Goal: Task Accomplishment & Management: Manage account settings

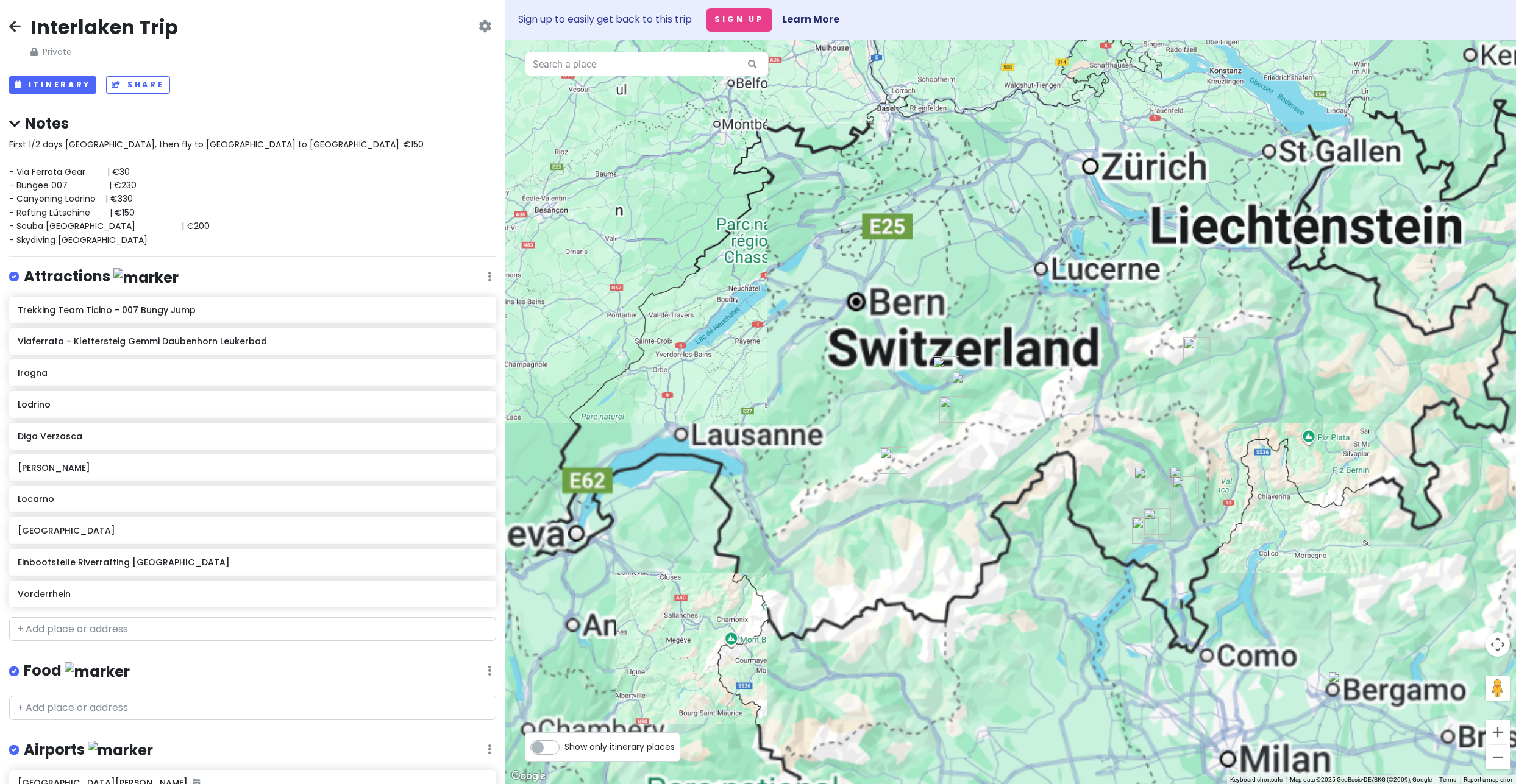
drag, startPoint x: 847, startPoint y: 509, endPoint x: 664, endPoint y: 449, distance: 192.6
click at [664, 449] on div at bounding box center [1010, 412] width 1010 height 744
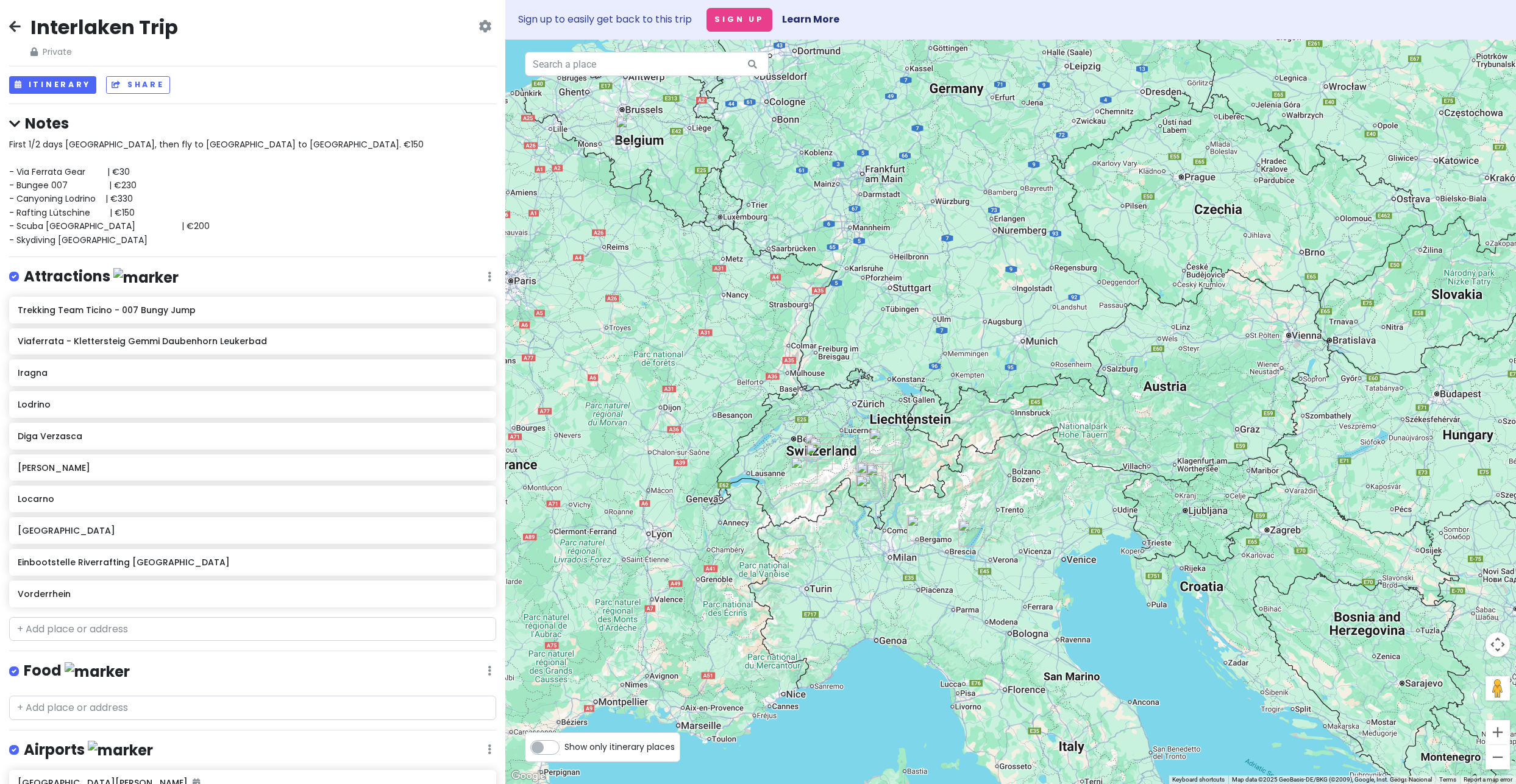
click at [127, 242] on div "First 1/2 days Amsterdam, then fly to Charleroi to Milan. €150 - Via Ferrata Ge…" at bounding box center [253, 191] width 487 height 109
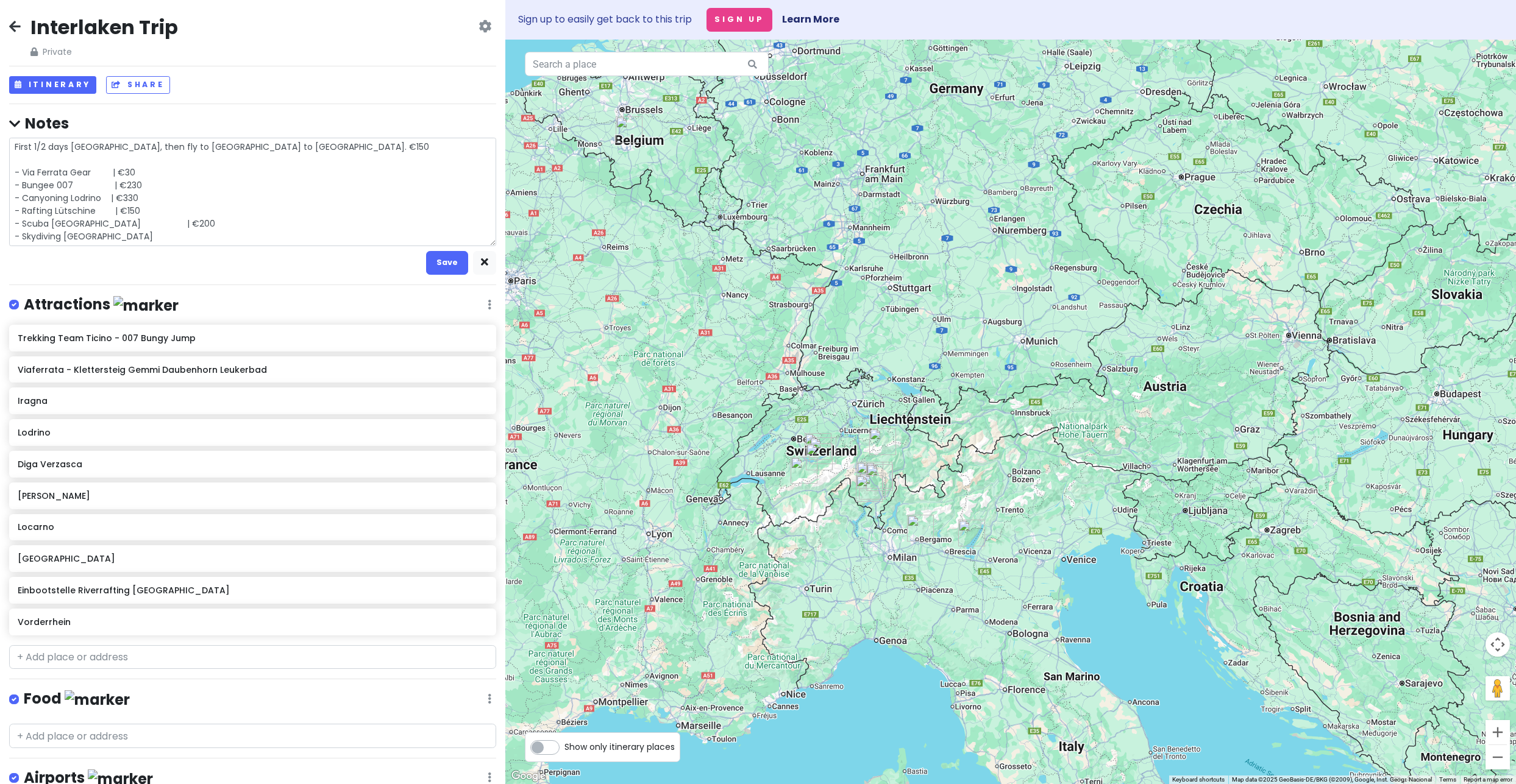
click at [109, 236] on textarea "First 1/2 days Amsterdam, then fly to Charleroi to Milan. €150 - Via Ferrata Ge…" at bounding box center [253, 191] width 487 height 109
type textarea "x"
type textarea "First 1/2 days Amsterdam, then fly to Charleroi to Milan. €150 - Via Ferrata Ge…"
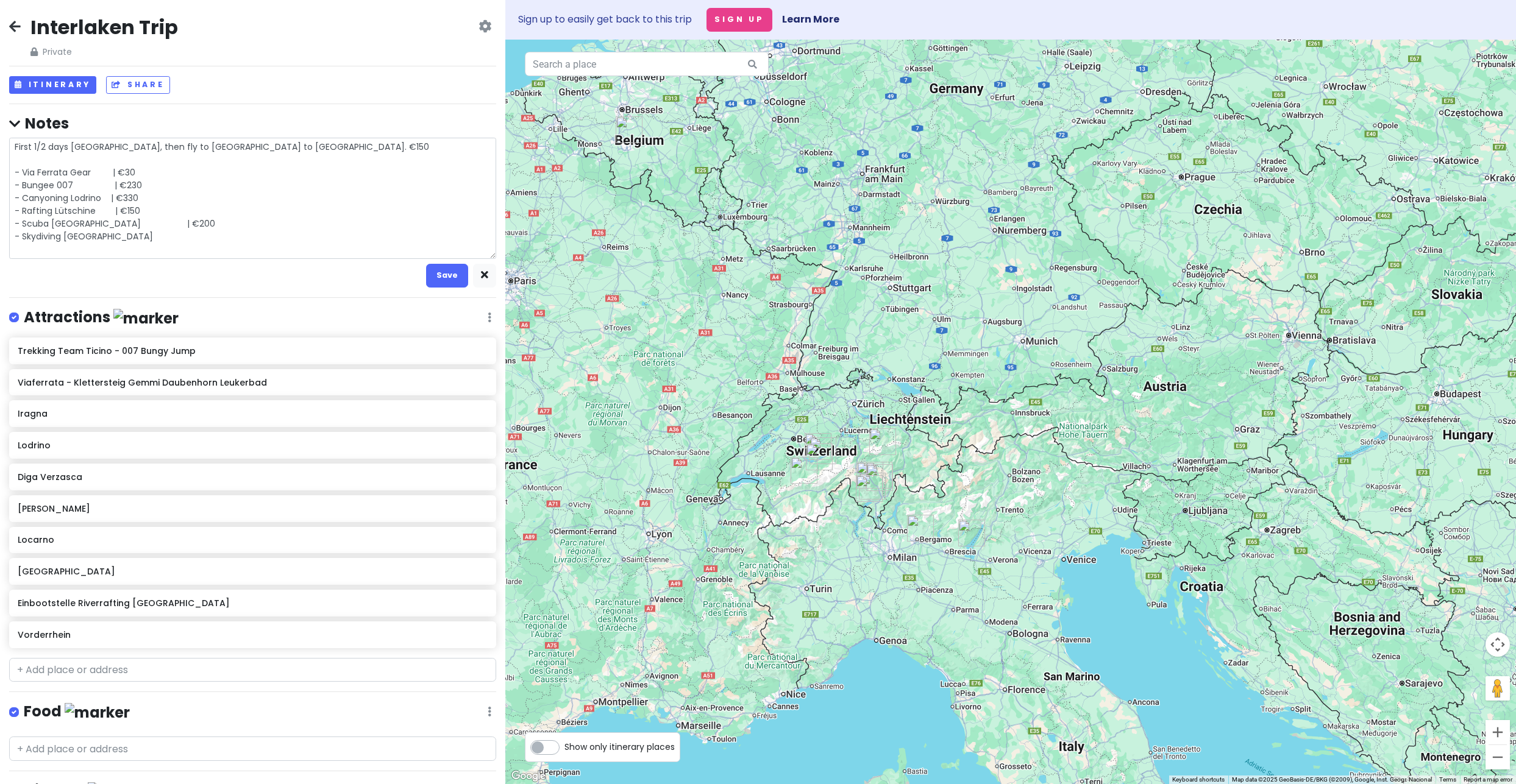
type textarea "x"
type textarea "First 1/2 days Amsterdam, then fly to Charleroi to Milan. €150 - Via Ferrata Ge…"
type textarea "x"
type textarea "First 1/2 days Amsterdam, then fly to Charleroi to Milan. €150 - Via Ferrata Ge…"
type textarea "x"
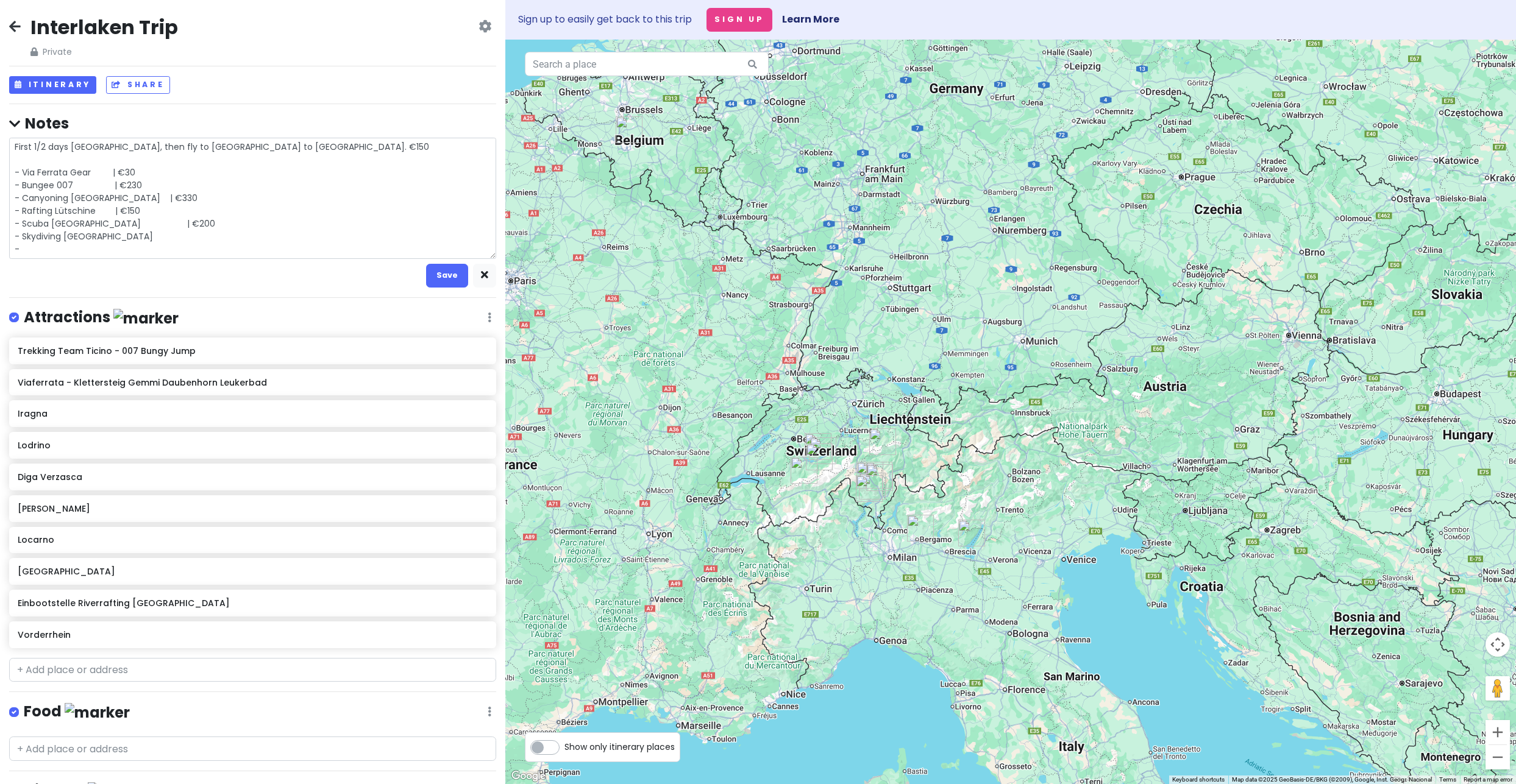
type textarea "First 1/2 days Amsterdam, then fly to Charleroi to Milan. €150 - Via Ferrata Ge…"
type textarea "x"
type textarea "First 1/2 days Amsterdam, then fly to Charleroi to Milan. €150 - Via Ferrata Ge…"
type textarea "x"
type textarea "First 1/2 days Amsterdam, then fly to Charleroi to Milan. €150 - Via Ferrata Ge…"
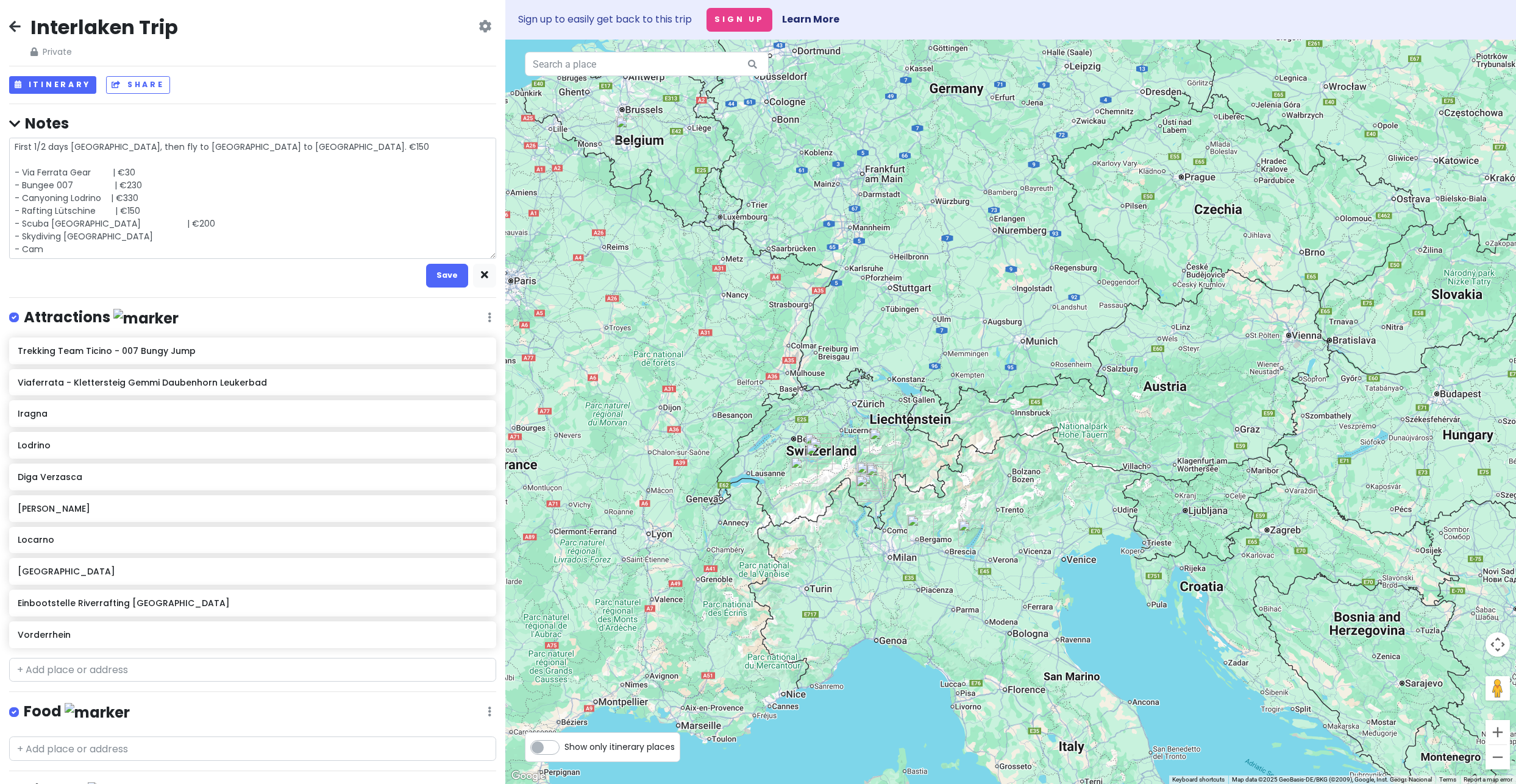
type textarea "x"
type textarea "First 1/2 days Amsterdam, then fly to Charleroi to Milan. €150 - Via Ferrata Ge…"
type textarea "x"
type textarea "First 1/2 days Amsterdam, then fly to Charleroi to Milan. €150 - Via Ferrata Ge…"
type textarea "x"
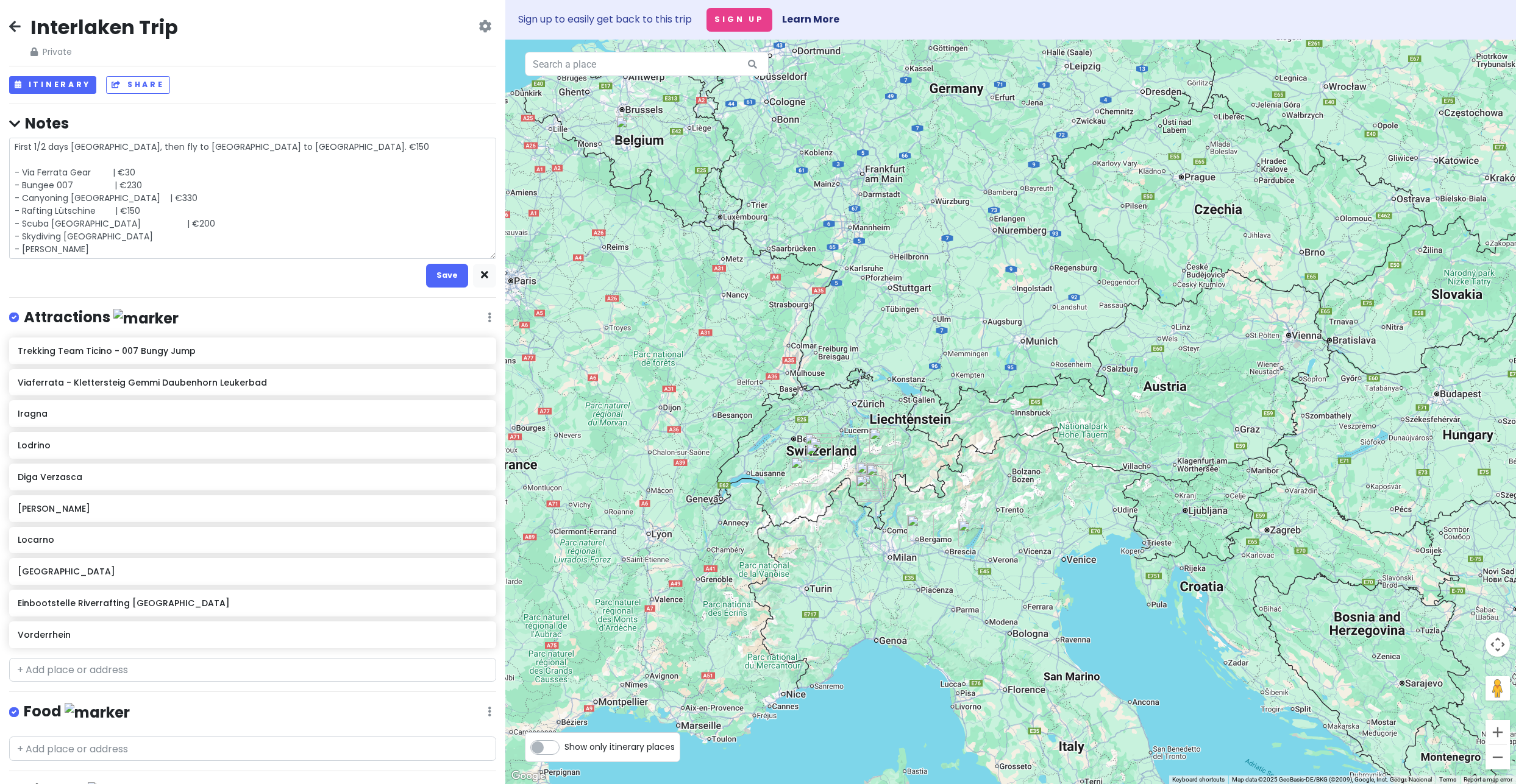
type textarea "First 1/2 days Amsterdam, then fly to Charleroi to Milan. €150 - Via Ferrata Ge…"
type textarea "x"
type textarea "First 1/2 days Amsterdam, then fly to Charleroi to Milan. €150 - Via Ferrata Ge…"
type textarea "x"
type textarea "First 1/2 days Amsterdam, then fly to Charleroi to Milan. €150 - Via Ferrata Ge…"
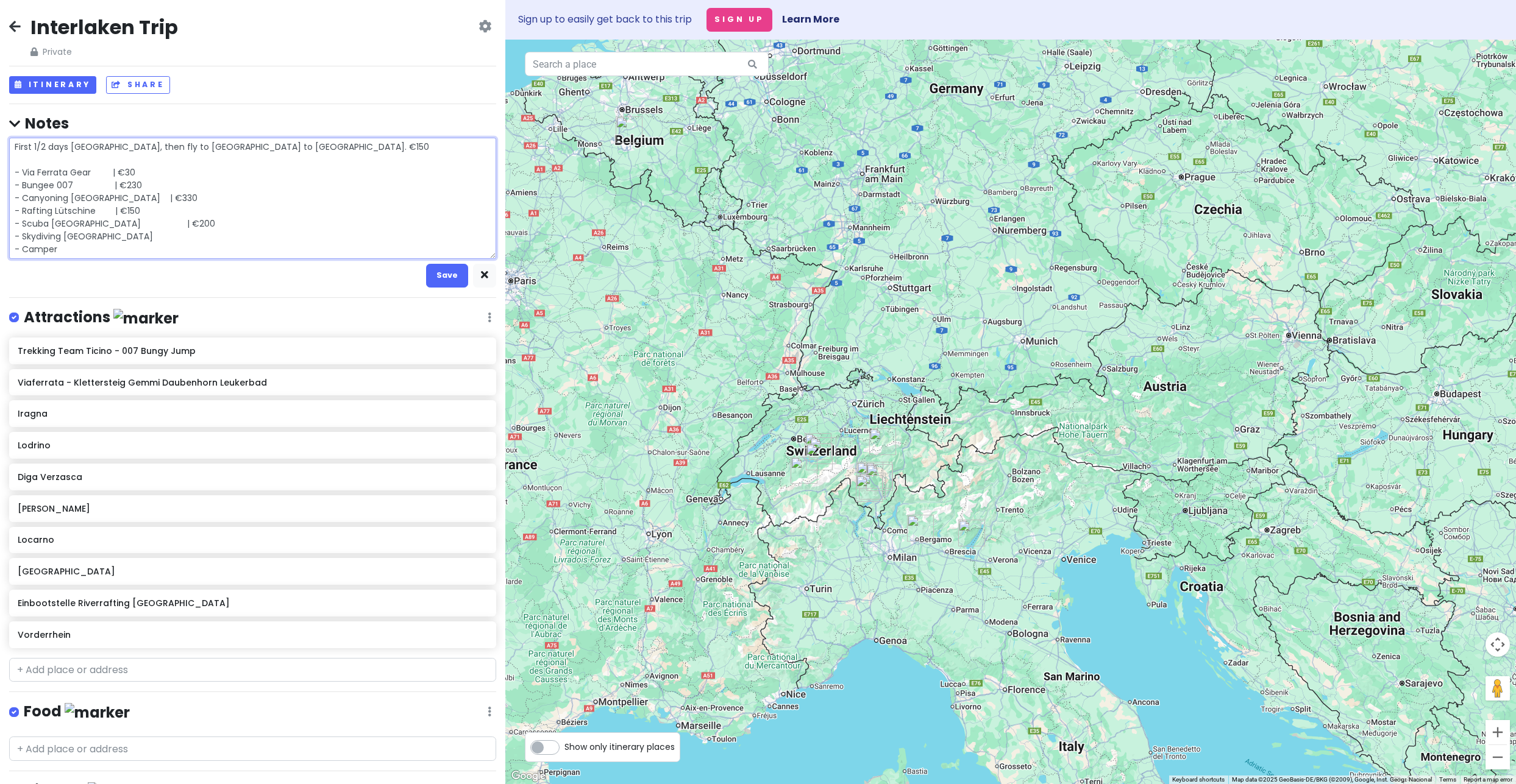
click at [153, 248] on textarea "First 1/2 days Amsterdam, then fly to Charleroi to Milan. €150 - Via Ferrata Ge…" at bounding box center [253, 198] width 487 height 121
type textarea "x"
type textarea "First 1/2 days Amsterdam, then fly to Charleroi to Milan. €150 - Via Ferrata Ge…"
type textarea "x"
type textarea "First 1/2 days Amsterdam, then fly to Charleroi to Milan. €150 - Via Ferrata Ge…"
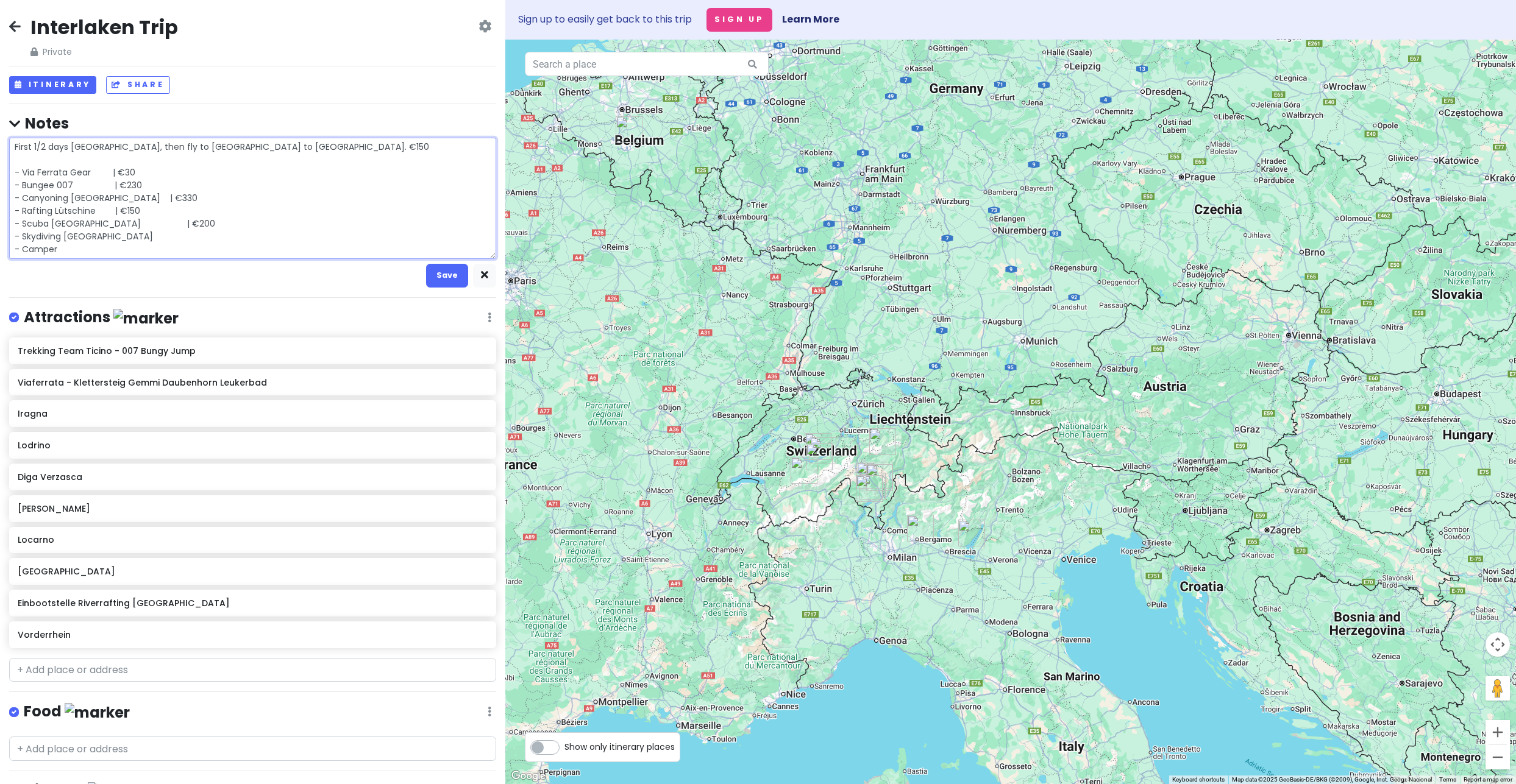
type textarea "x"
type textarea "First 1/2 days Amsterdam, then fly to Charleroi to Milan. €150 - Via Ferrata Ge…"
type textarea "x"
type textarea "First 1/2 days Amsterdam, then fly to Charleroi to Milan. €150 - Via Ferrata Ge…"
type textarea "x"
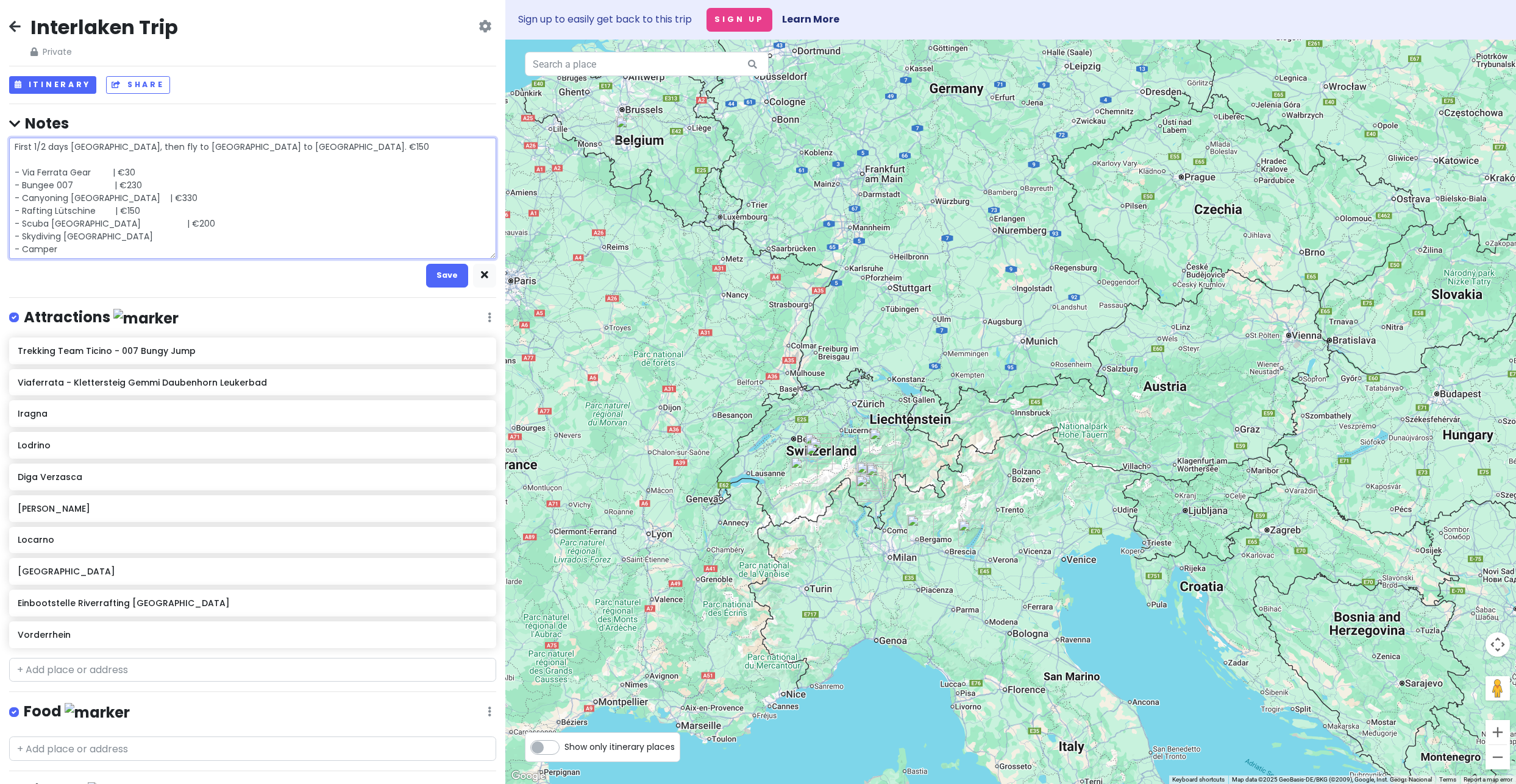
type textarea "First 1/2 days Amsterdam, then fly to Charleroi to Milan. €150 - Via Ferrata Ge…"
type textarea "x"
type textarea "First 1/2 days Amsterdam, then fly to Charleroi to Milan. €150 - Via Ferrata Ge…"
type textarea "x"
type textarea "First 1/2 days Amsterdam, then fly to Charleroi to Milan. €150 - Via Ferrata Ge…"
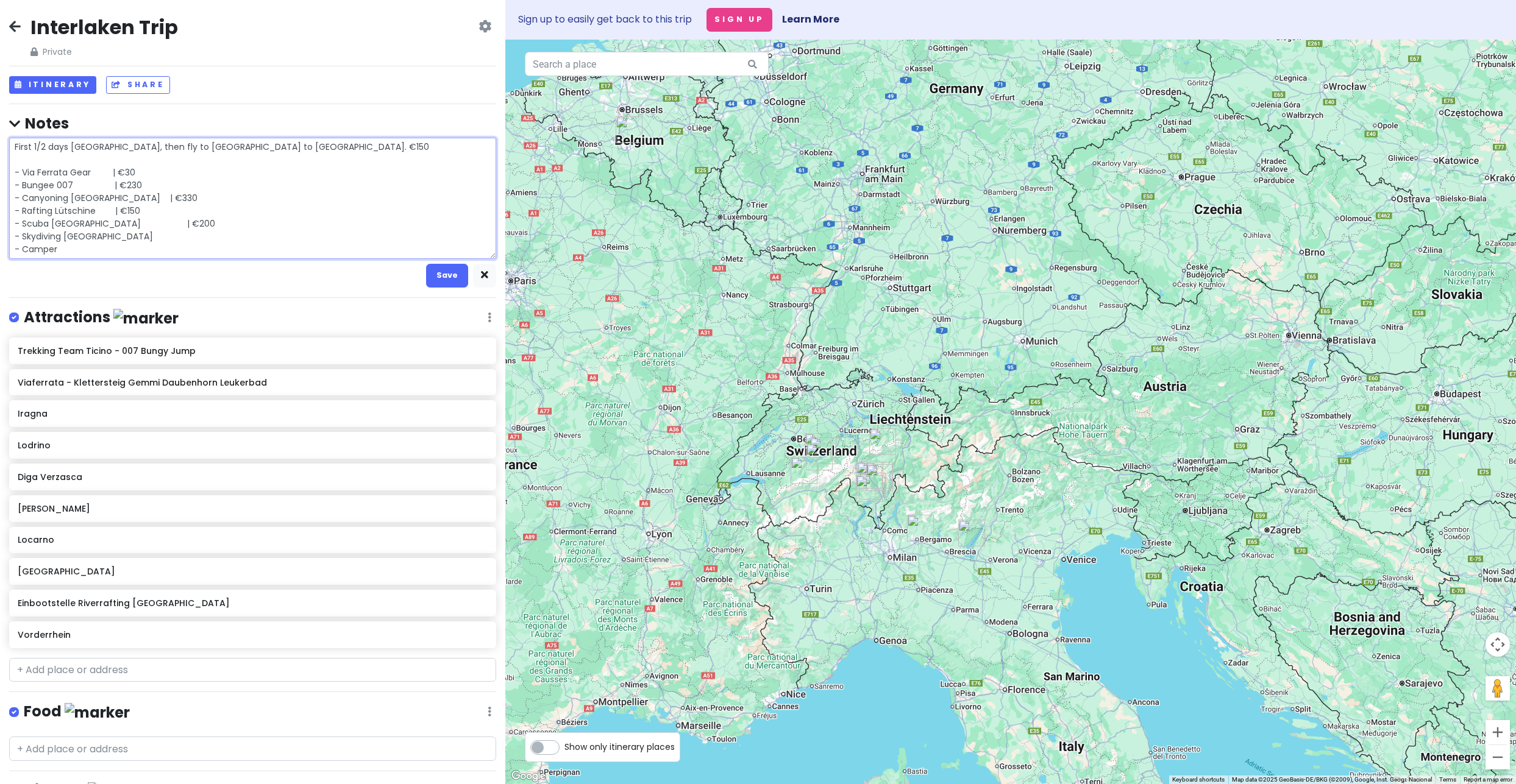
type textarea "x"
type textarea "First 1/2 days Amsterdam, then fly to Charleroi to Milan. €150 - Via Ferrata Ge…"
type textarea "x"
type textarea "First 1/2 days Amsterdam, then fly to Charleroi to Milan. €150 - Via Ferrata Ge…"
type textarea "x"
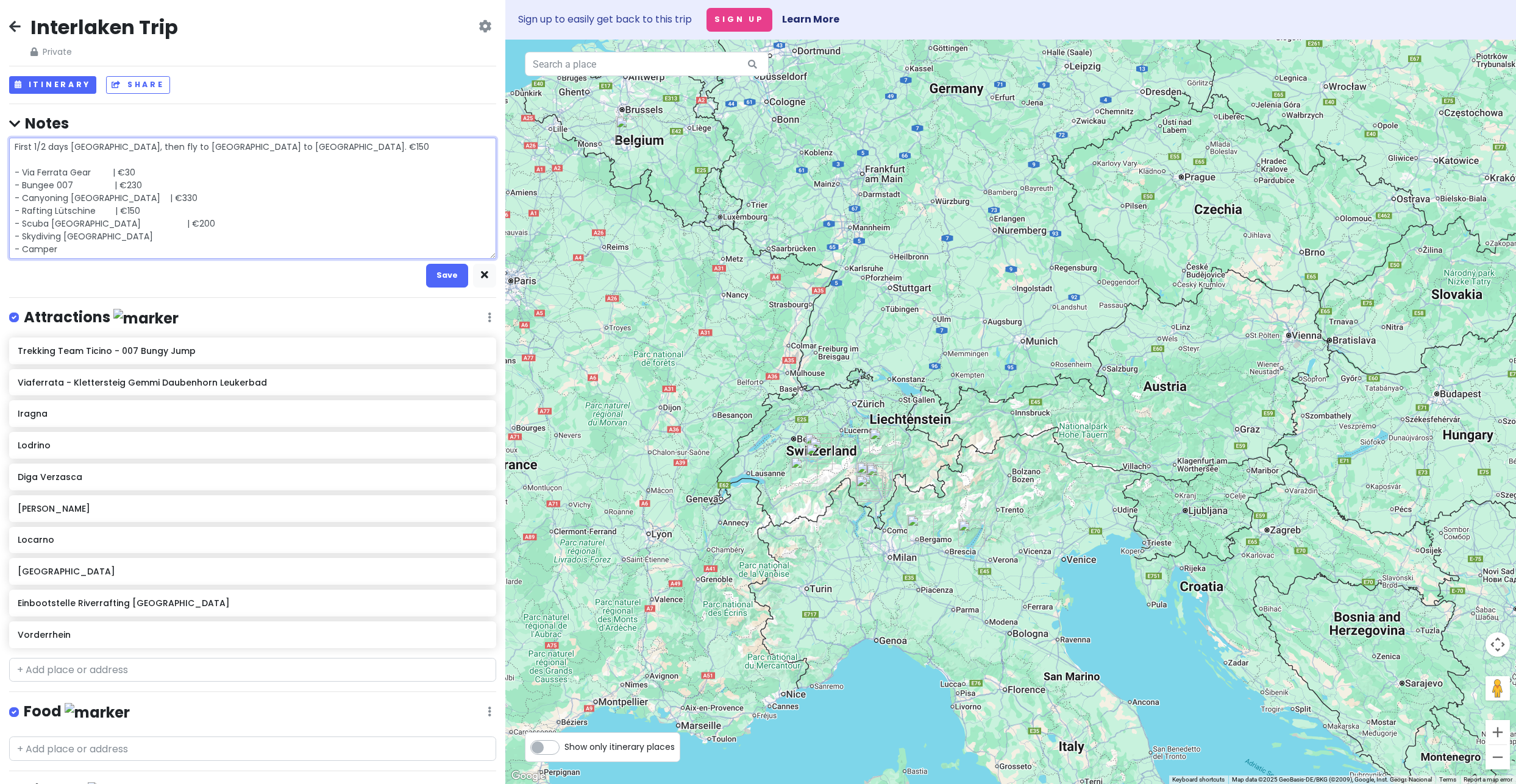
type textarea "First 1/2 days Amsterdam, then fly to Charleroi to Milan. €150 - Via Ferrata Ge…"
type textarea "x"
type textarea "First 1/2 days Amsterdam, then fly to Charleroi to Milan. €150 - Via Ferrata Ge…"
type textarea "x"
type textarea "First 1/2 days Amsterdam, then fly to Charleroi to Milan. €150 - Via Ferrata Ge…"
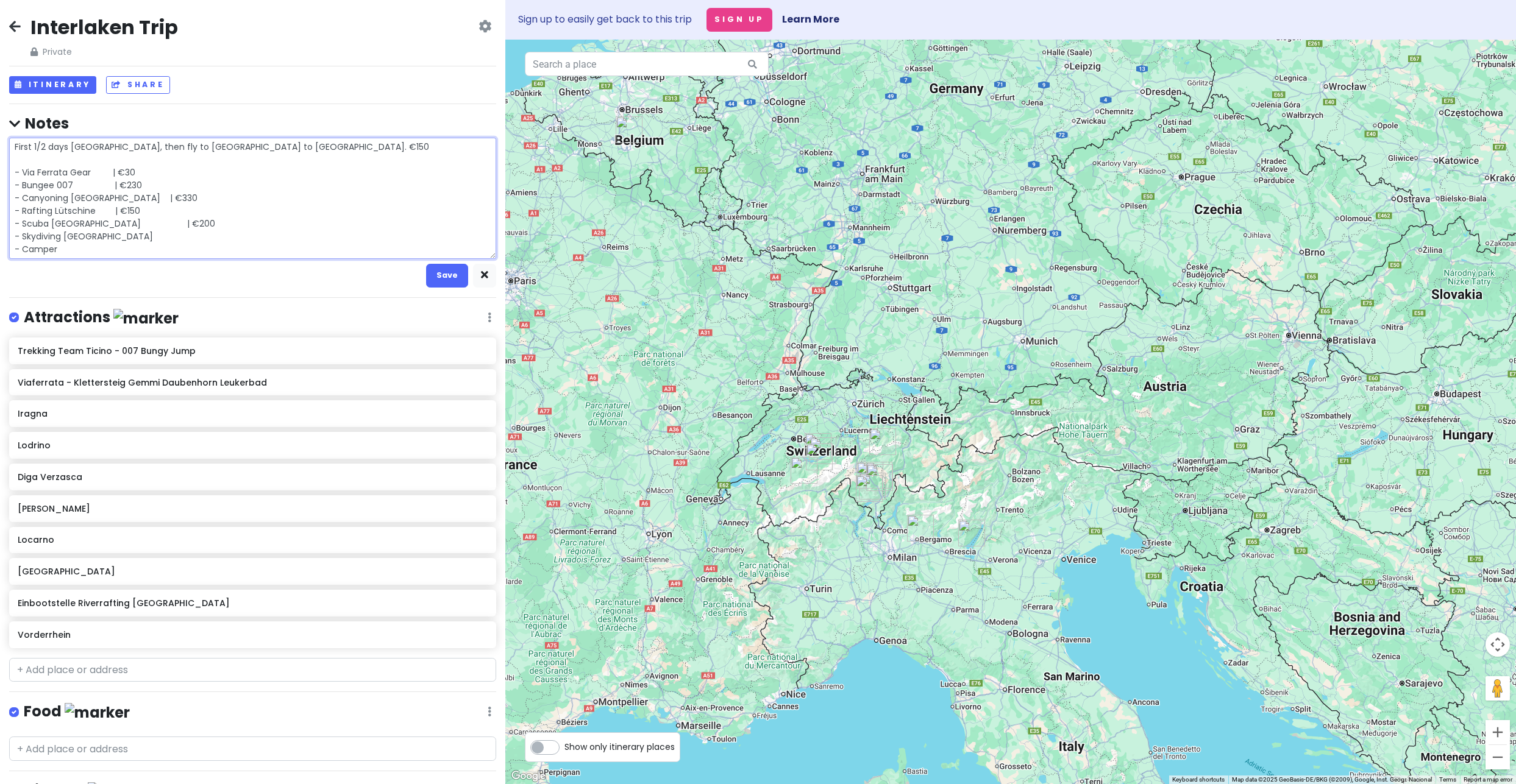
type textarea "x"
type textarea "First 1/2 days Amsterdam, then fly to Charleroi to Milan. €150 - Via Ferrata Ge…"
type textarea "x"
type textarea "First 1/2 days Amsterdam, then fly to Charleroi to Milan. €150 - Via Ferrata Ge…"
type textarea "x"
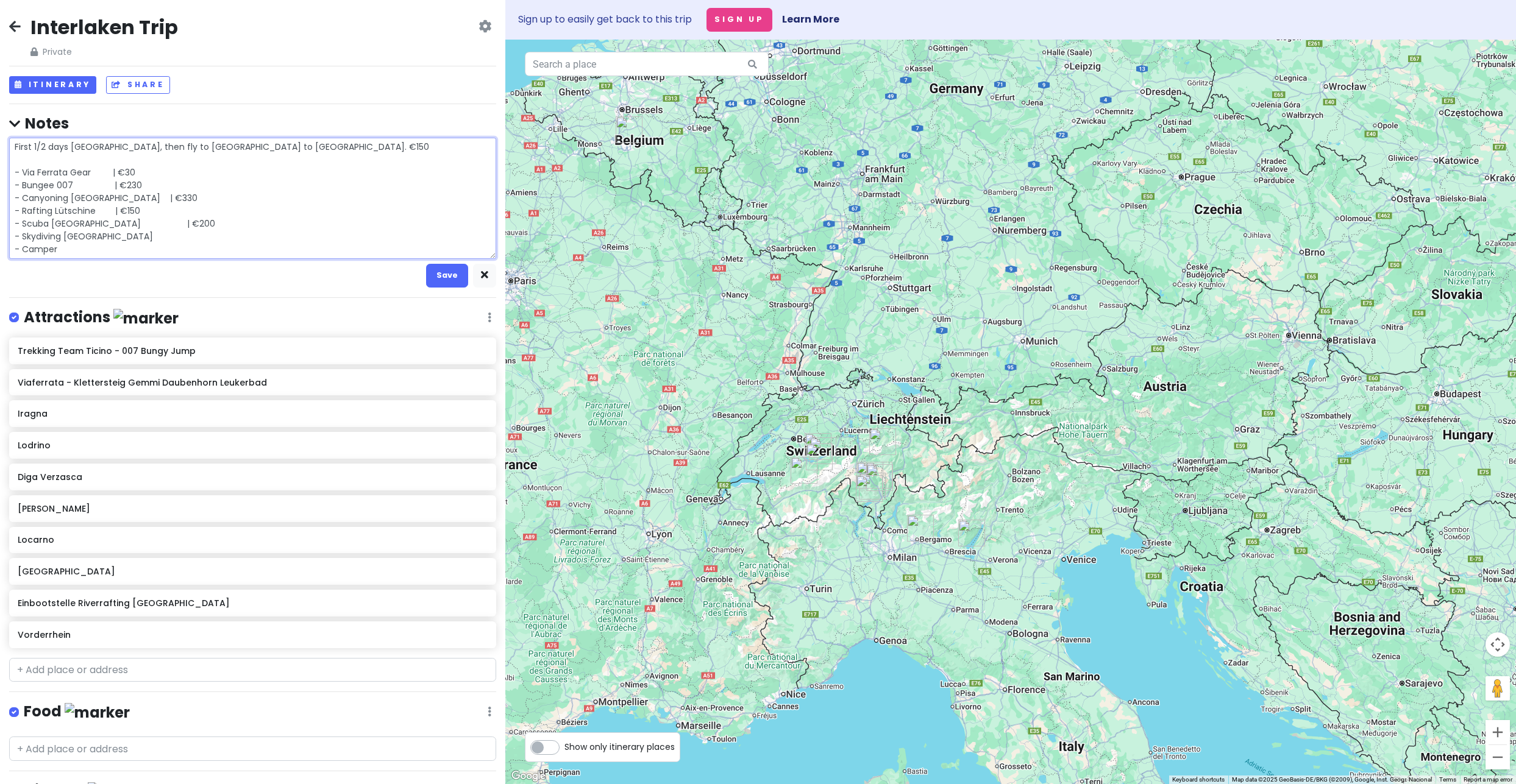
type textarea "First 1/2 days Amsterdam, then fly to Charleroi to Milan. €150 - Via Ferrata Ge…"
type textarea "x"
type textarea "First 1/2 days Amsterdam, then fly to Charleroi to Milan. €150 - Via Ferrata Ge…"
type textarea "x"
type textarea "First 1/2 days Amsterdam, then fly to Charleroi to Milan. €150 - Via Ferrata Ge…"
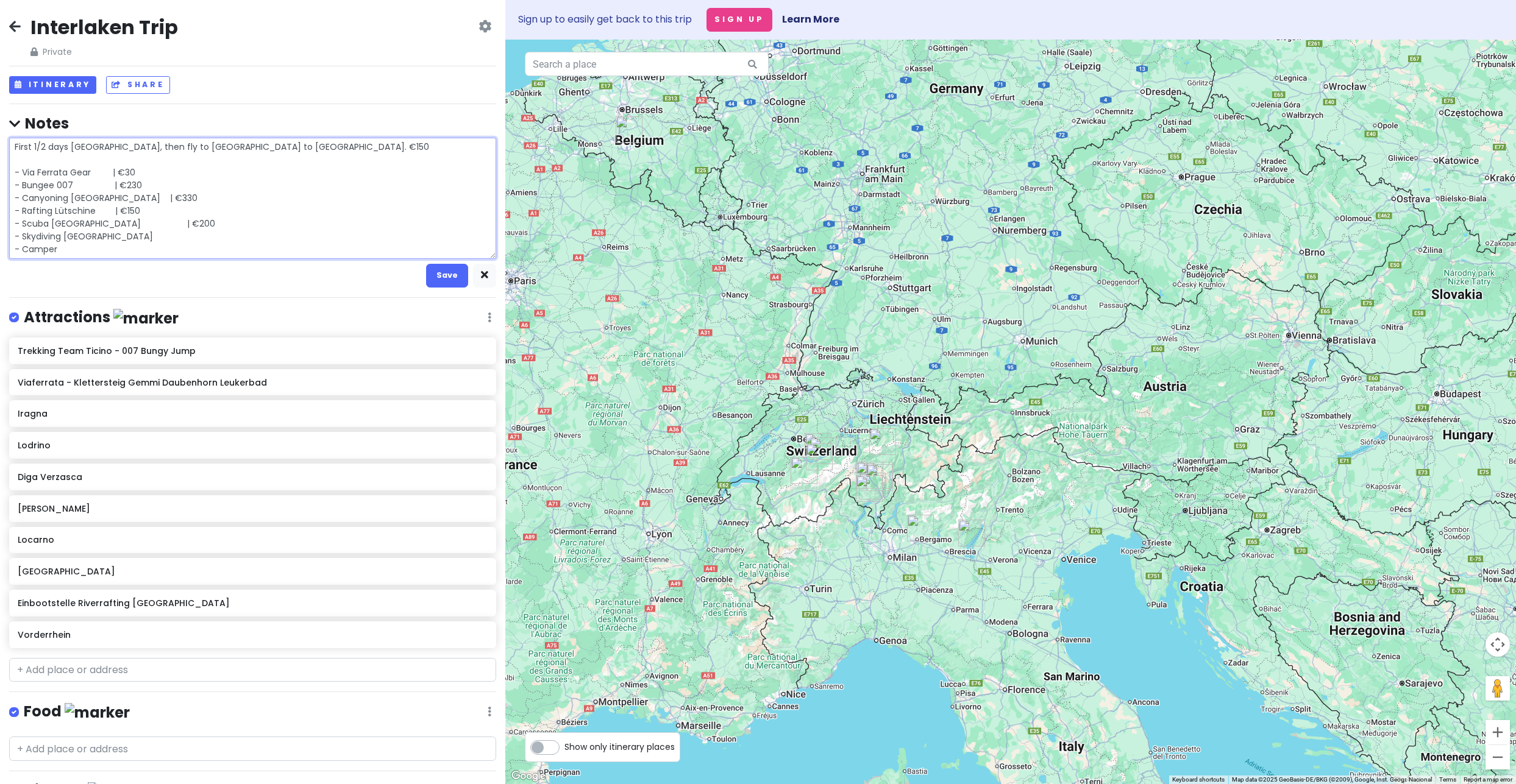
type textarea "x"
type textarea "First 1/2 days Amsterdam, then fly to Charleroi to Milan. €150 - Via Ferrata Ge…"
type textarea "x"
type textarea "First 1/2 days Amsterdam, then fly to Charleroi to Milan. €150 - Via Ferrata Ge…"
type textarea "x"
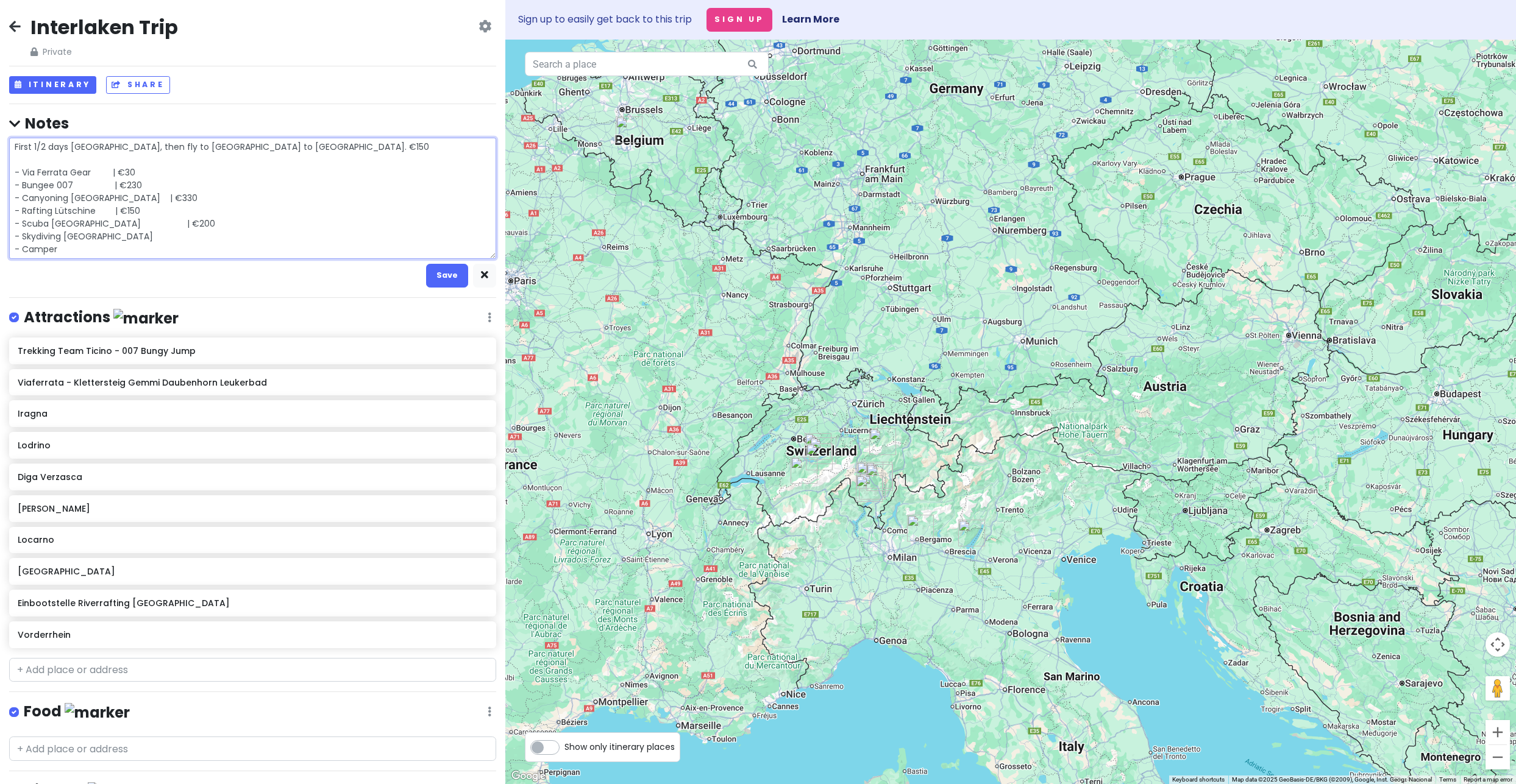
type textarea "First 1/2 days Amsterdam, then fly to Charleroi to Milan. €150 - Via Ferrata Ge…"
type textarea "x"
type textarea "First 1/2 days Amsterdam, then fly to Charleroi to Milan. €150 - Via Ferrata Ge…"
type textarea "x"
type textarea "First 1/2 days Amsterdam, then fly to Charleroi to Milan. €150 - Via Ferrata Ge…"
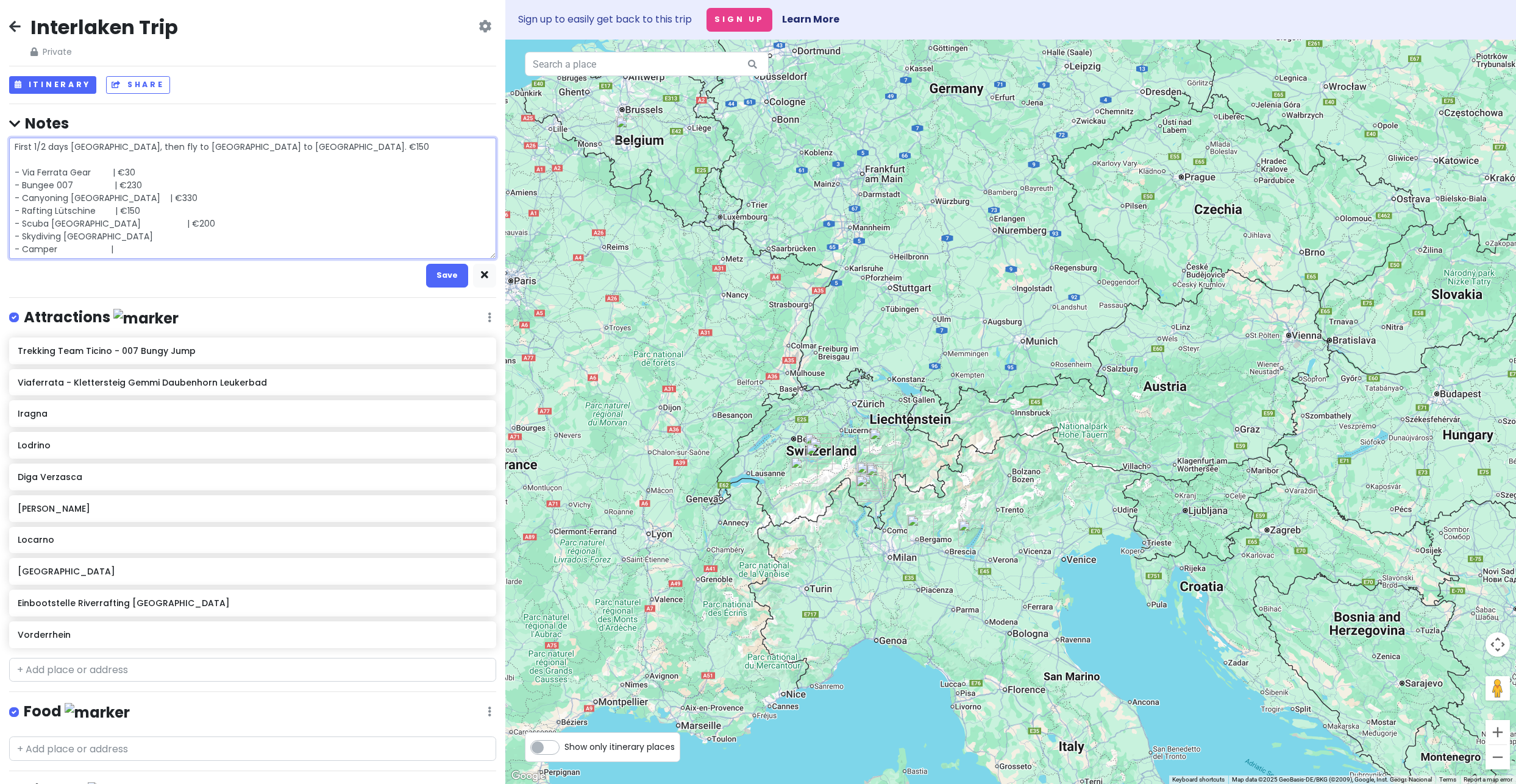
type textarea "x"
type textarea "First 1/2 days Amsterdam, then fly to Charleroi to Milan. €150 - Via Ferrata Ge…"
type textarea "x"
type textarea "First 1/2 days Amsterdam, then fly to Charleroi to Milan. €150 - Via Ferrata Ge…"
type textarea "x"
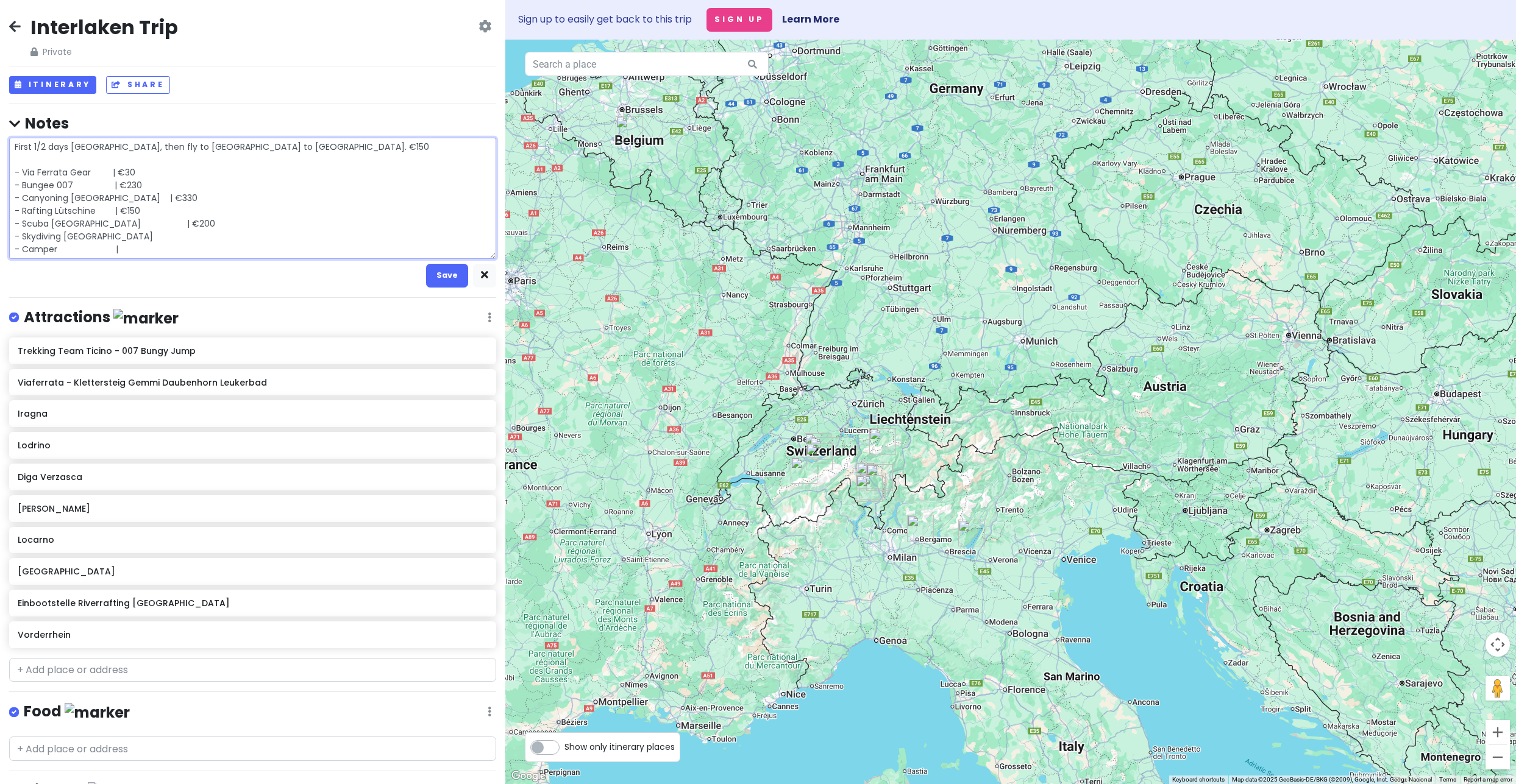
type textarea "First 1/2 days Amsterdam, then fly to Charleroi to Milan. €150 - Via Ferrata Ge…"
type textarea "x"
type textarea "First 1/2 days Amsterdam, then fly to Charleroi to Milan. €150 - Via Ferrata Ge…"
type textarea "x"
type textarea "First 1/2 days Amsterdam, then fly to Charleroi to Milan. €150 - Via Ferrata Ge…"
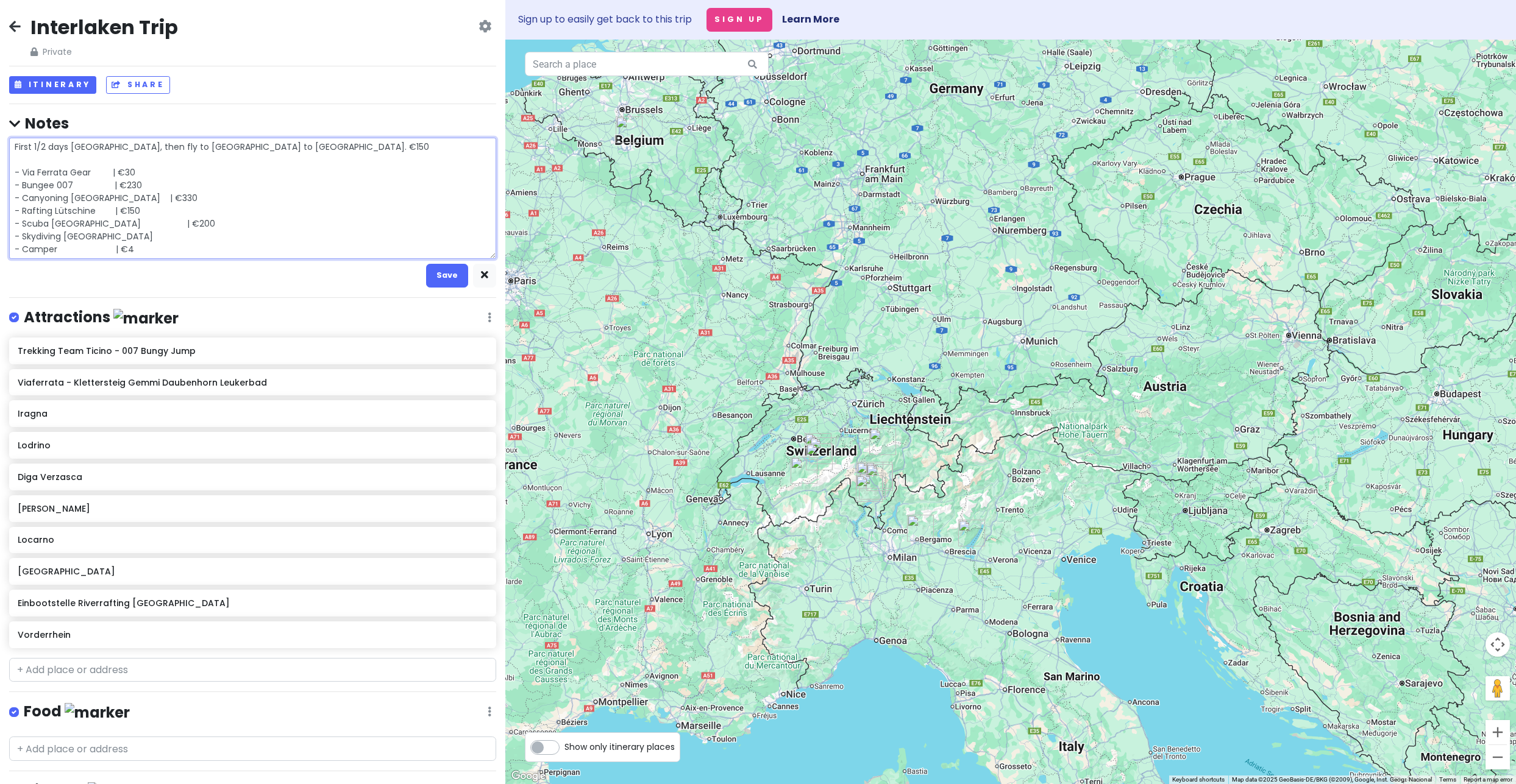
type textarea "x"
type textarea "First 1/2 days Amsterdam, then fly to Charleroi to Milan. €150 - Via Ferrata Ge…"
type textarea "x"
type textarea "First 1/2 days Amsterdam, then fly to Charleroi to Milan. €150 - Via Ferrata Ge…"
type textarea "x"
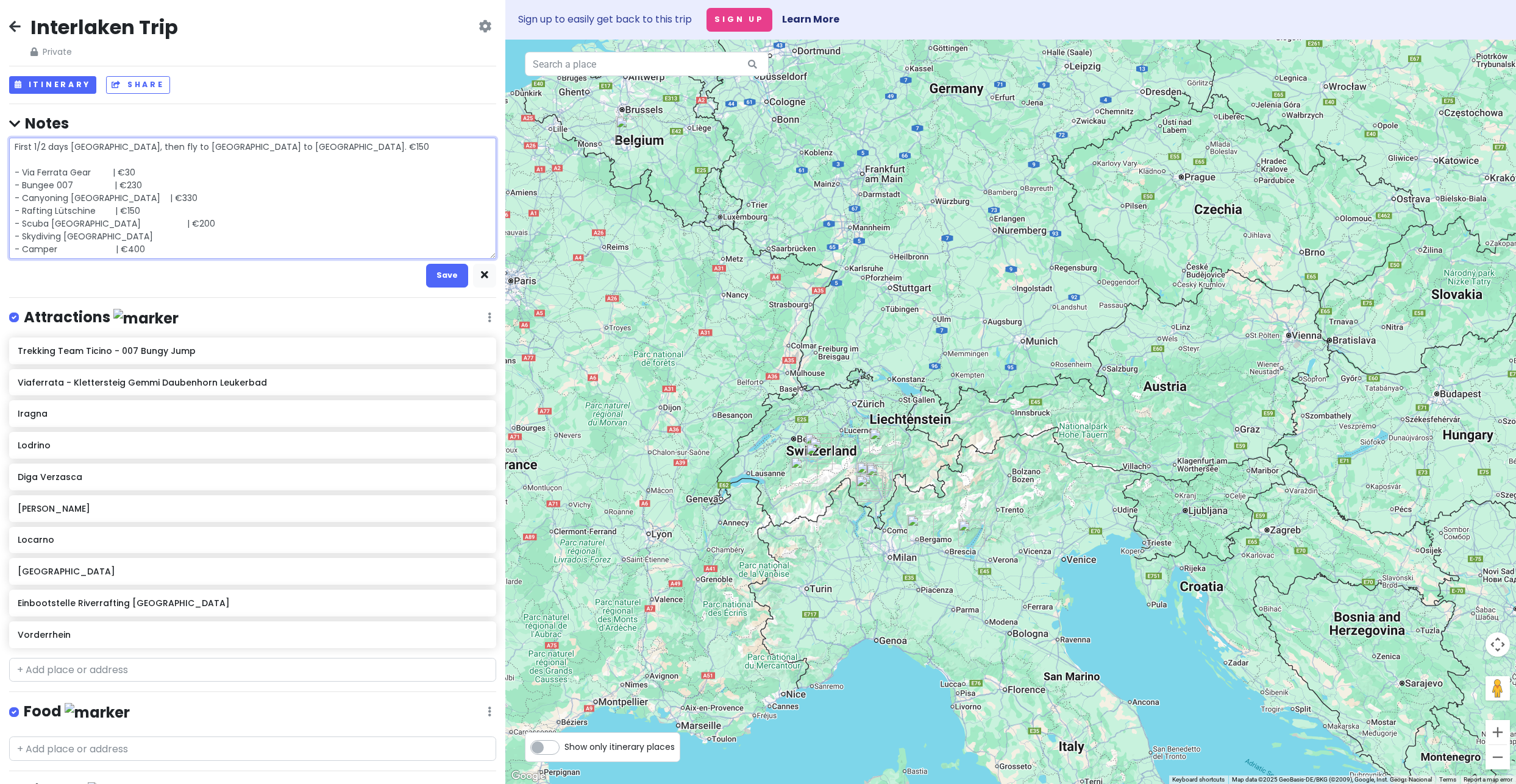
type textarea "First 1/2 days Amsterdam, then fly to Charleroi to Milan. €150 - Via Ferrata Ge…"
type textarea "x"
type textarea "First 1/2 days Amsterdam, then fly to Charleroi to Milan. €150 - Via Ferrata Ge…"
type textarea "x"
type textarea "First 1/2 days Amsterdam, then fly to Charleroi to Milan. €150 - Via Ferrata Ge…"
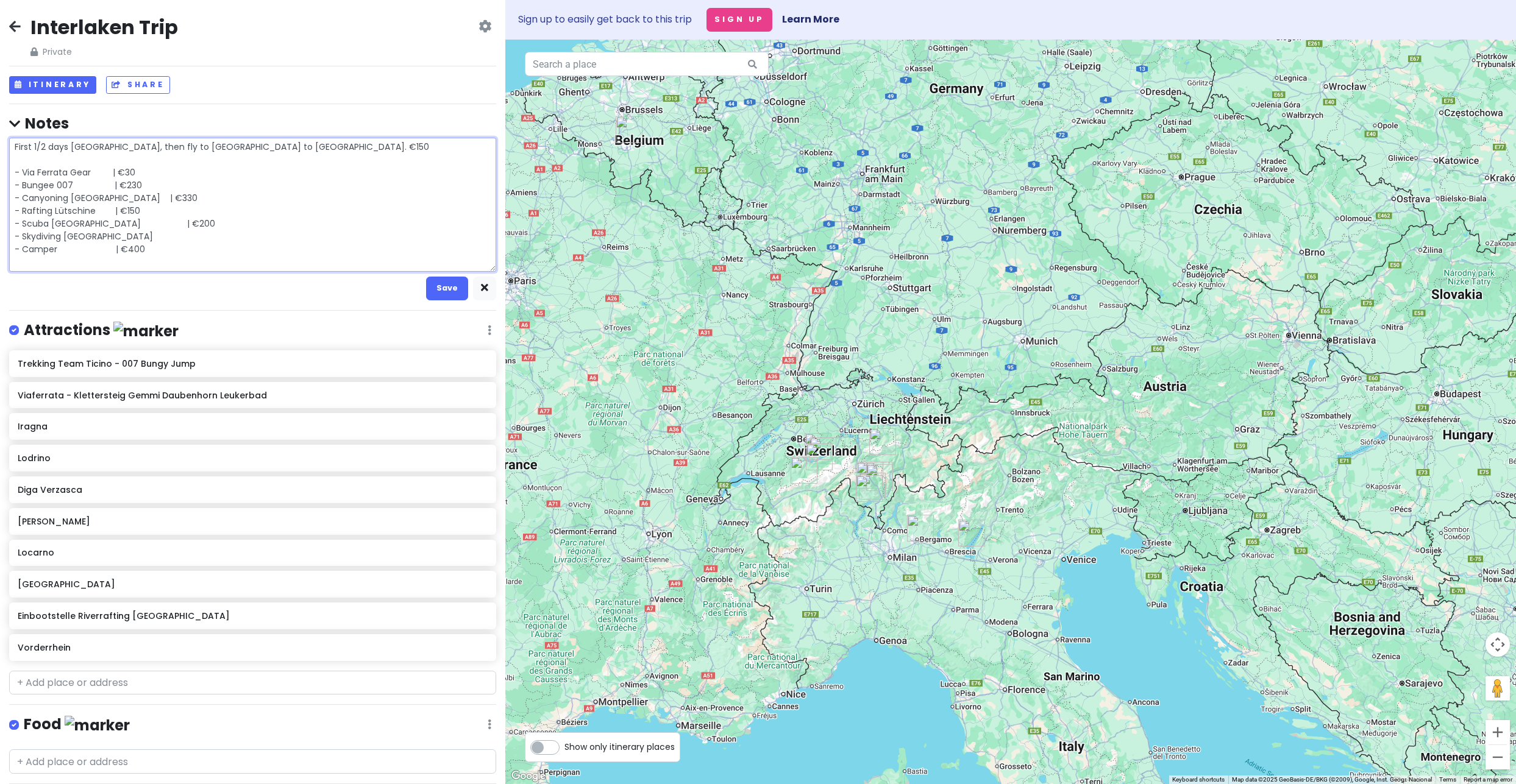
type textarea "x"
type textarea "First 1/2 days Amsterdam, then fly to Charleroi to Milan. €150 - Via Ferrata Ge…"
type textarea "x"
type textarea "First 1/2 days Amsterdam, then fly to Charleroi to Milan. €150 - Via Ferrata Ge…"
type textarea "x"
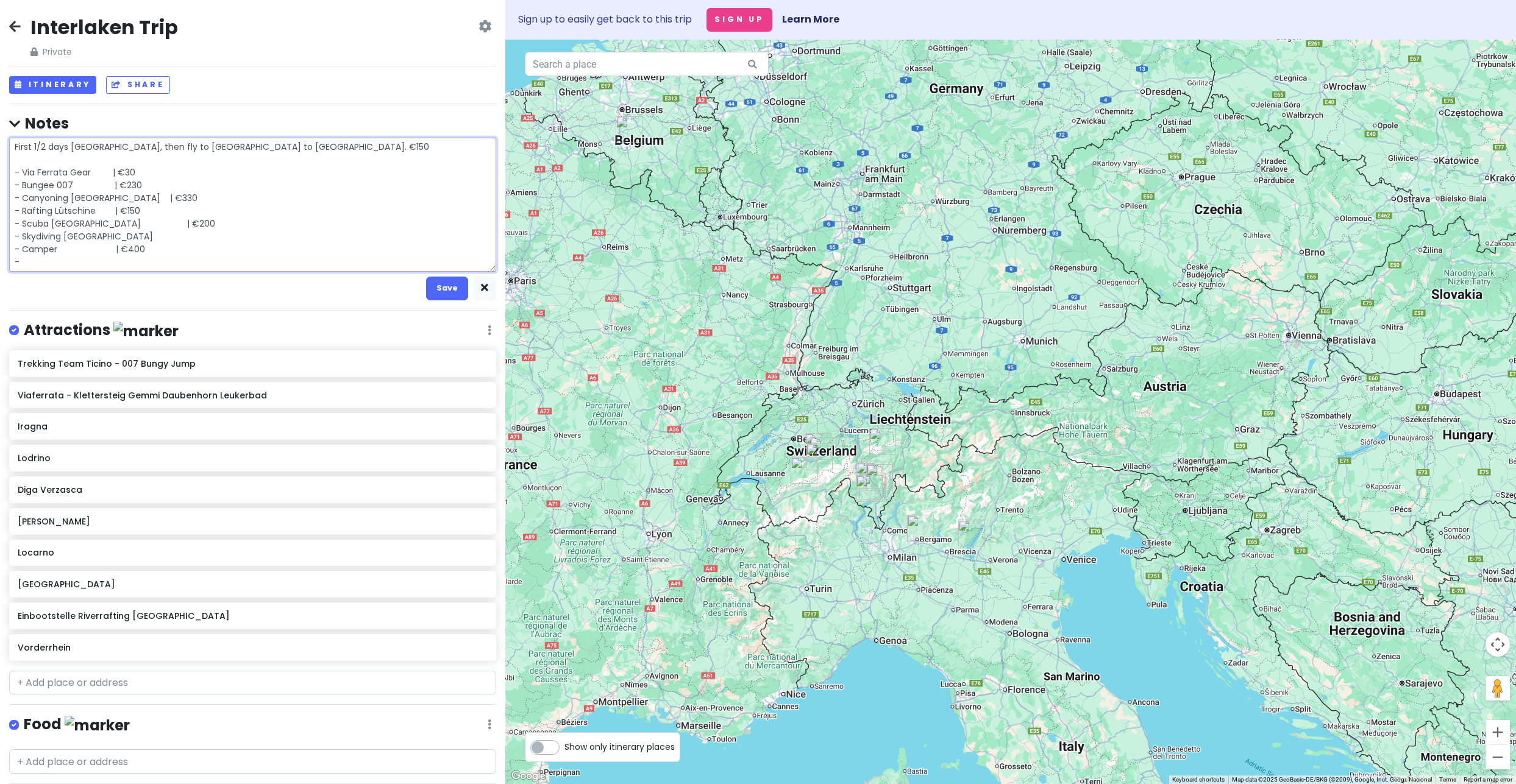
type textarea "First 1/2 days Amsterdam, then fly to Charleroi to Milan. €150 - Via Ferrata Ge…"
type textarea "x"
type textarea "First 1/2 days Amsterdam, then fly to Charleroi to Milan. €150 - Via Ferrata Ge…"
type textarea "x"
type textarea "First 1/2 days Amsterdam, then fly to Charleroi to Milan. €150 - Via Ferrata Ge…"
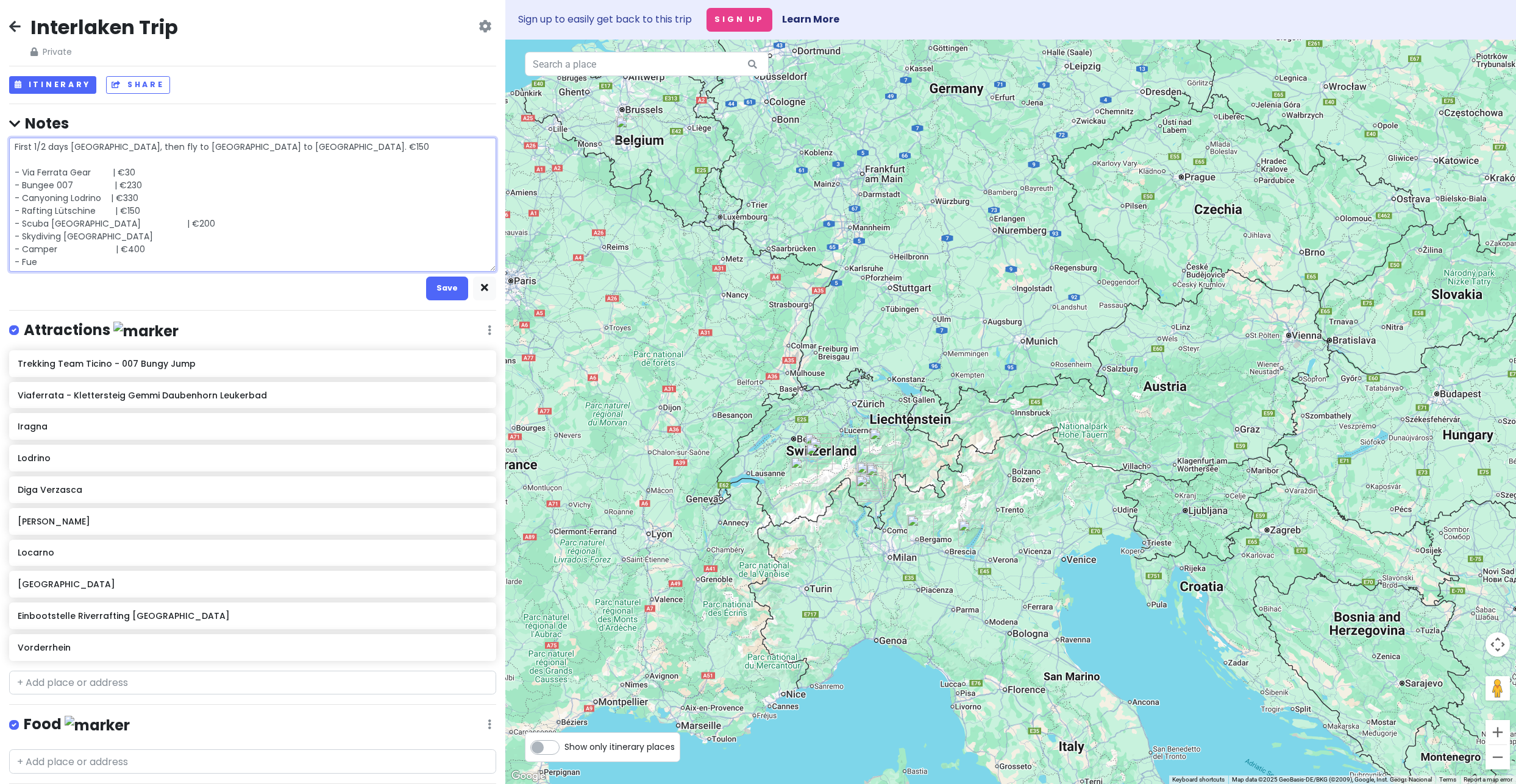
type textarea "x"
type textarea "First 1/2 days Amsterdam, then fly to Charleroi to Milan. €150 - Via Ferrata Ge…"
type textarea "x"
type textarea "First 1/2 days Amsterdam, then fly to Charleroi to Milan. €150 - Via Ferrata Ge…"
type textarea "x"
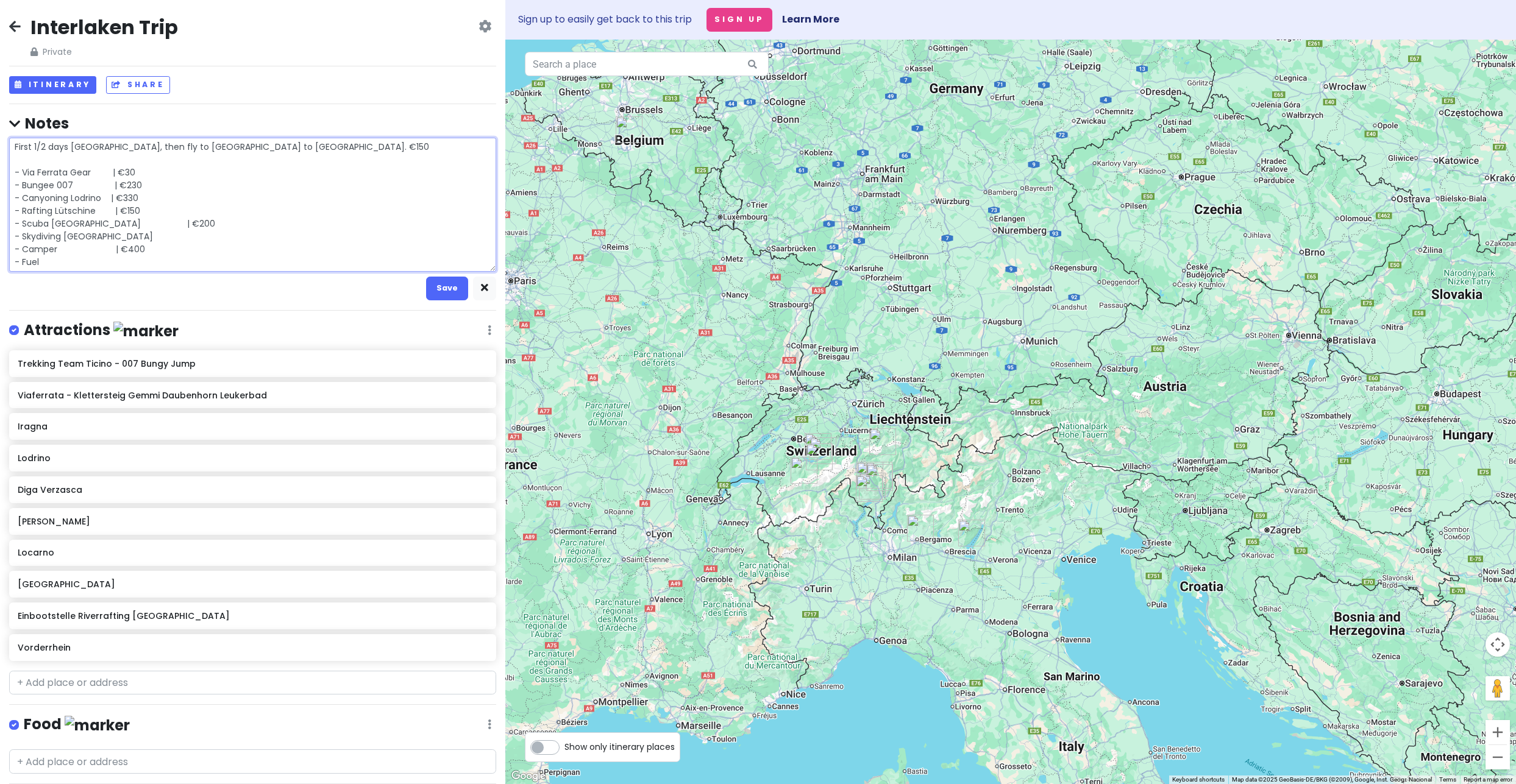
type textarea "First 1/2 days Amsterdam, then fly to Charleroi to Milan. €150 - Via Ferrata Ge…"
type textarea "x"
type textarea "First 1/2 days Amsterdam, then fly to Charleroi to Milan. €150 - Via Ferrata Ge…"
type textarea "x"
type textarea "First 1/2 days Amsterdam, then fly to Charleroi to Milan. €150 - Via Ferrata Ge…"
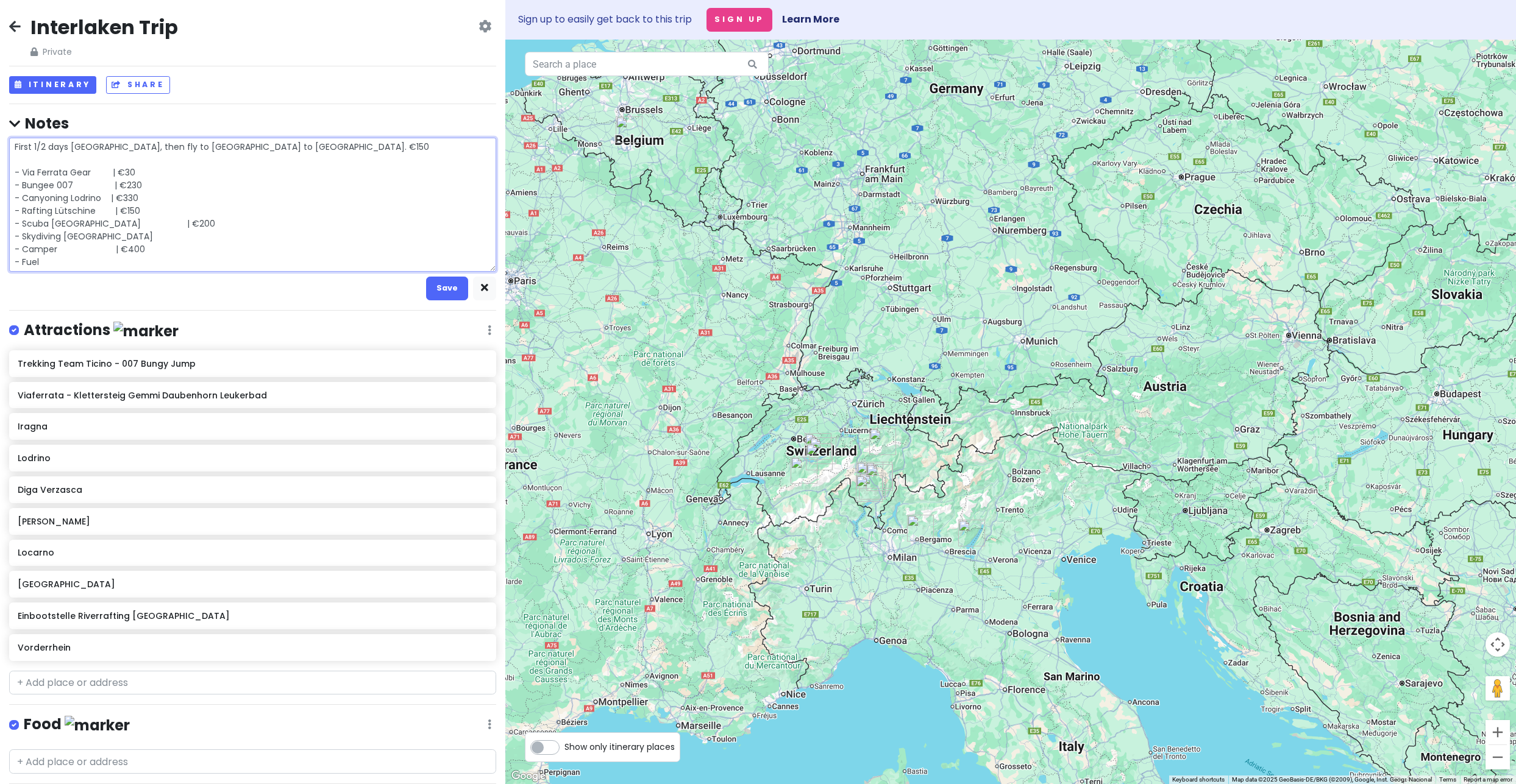
type textarea "x"
type textarea "First 1/2 days Amsterdam, then fly to Charleroi to Milan. €150 - Via Ferrata Ge…"
type textarea "x"
type textarea "First 1/2 days Amsterdam, then fly to Charleroi to Milan. €150 - Via Ferrata Ge…"
type textarea "x"
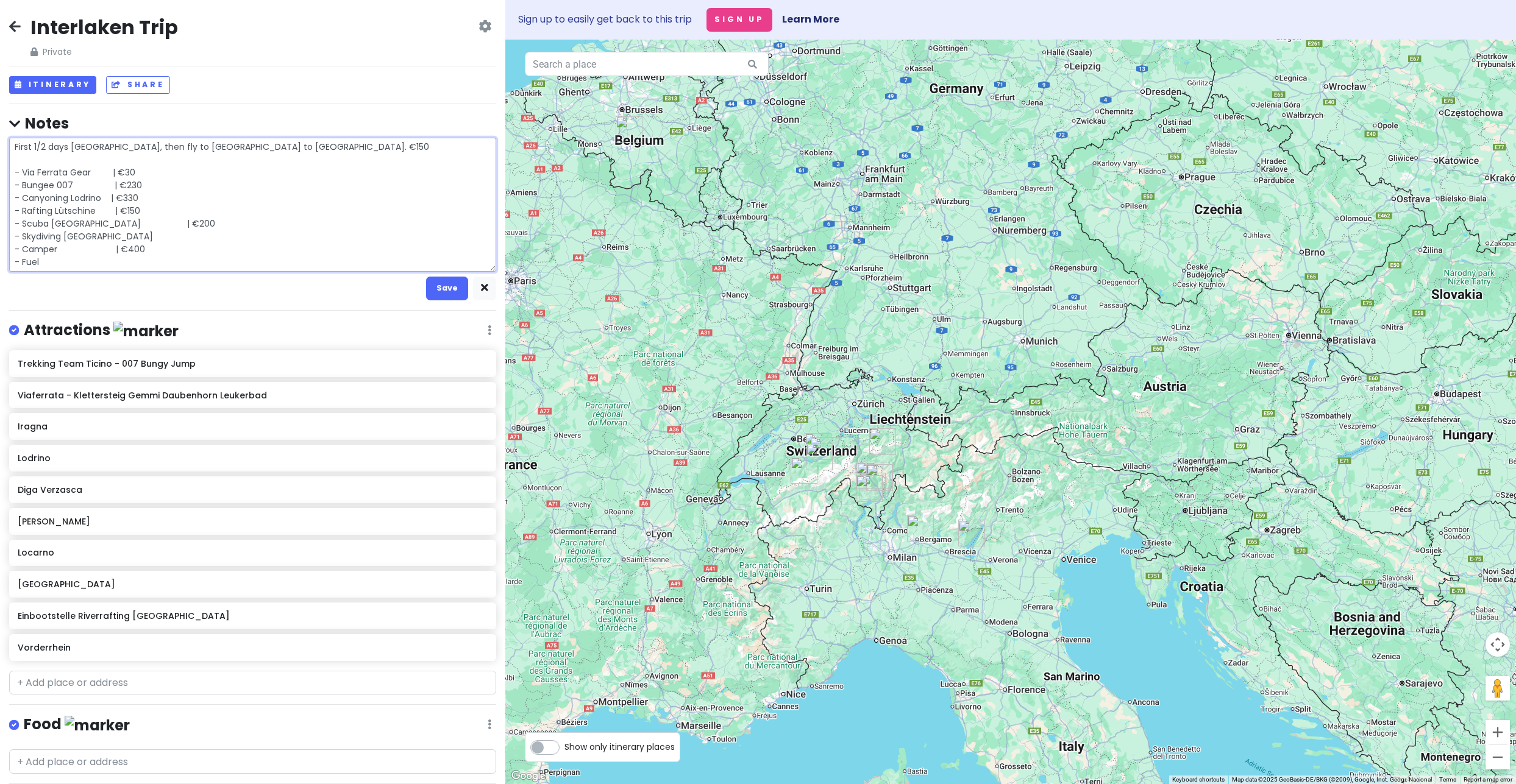
type textarea "First 1/2 days Amsterdam, then fly to Charleroi to Milan. €150 - Via Ferrata Ge…"
type textarea "x"
type textarea "First 1/2 days Amsterdam, then fly to Charleroi to Milan. €150 - Via Ferrata Ge…"
type textarea "x"
type textarea "First 1/2 days Amsterdam, then fly to Charleroi to Milan. €150 - Via Ferrata Ge…"
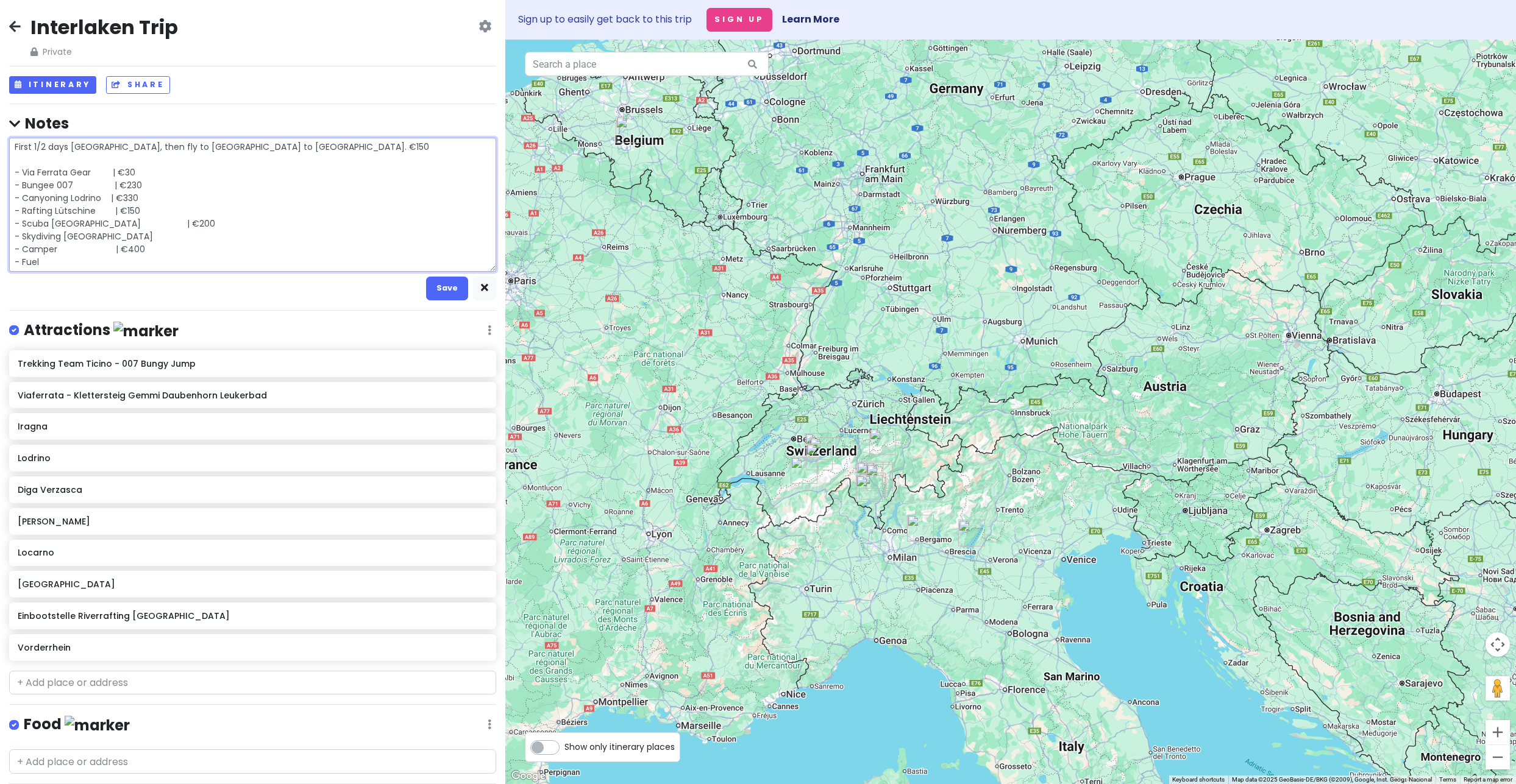
type textarea "x"
type textarea "First 1/2 days Amsterdam, then fly to Charleroi to Milan. €150 - Via Ferrata Ge…"
type textarea "x"
type textarea "First 1/2 days Amsterdam, then fly to Charleroi to Milan. €150 - Via Ferrata Ge…"
type textarea "x"
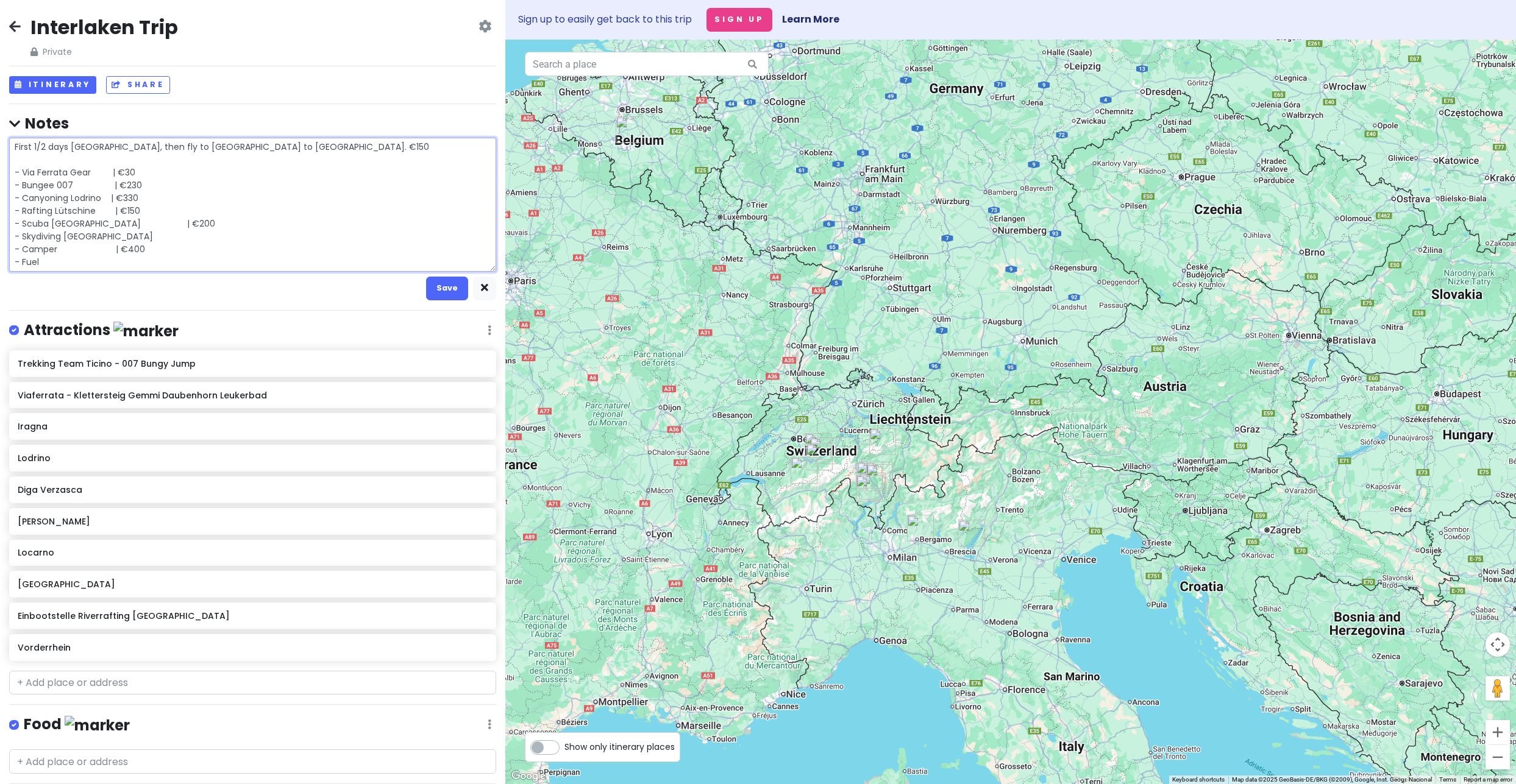
type textarea "First 1/2 days Amsterdam, then fly to Charleroi to Milan. €150 - Via Ferrata Ge…"
type textarea "x"
type textarea "First 1/2 days Amsterdam, then fly to Charleroi to Milan. €150 - Via Ferrata Ge…"
type textarea "x"
type textarea "First 1/2 days Amsterdam, then fly to Charleroi to Milan. €150 - Via Ferrata Ge…"
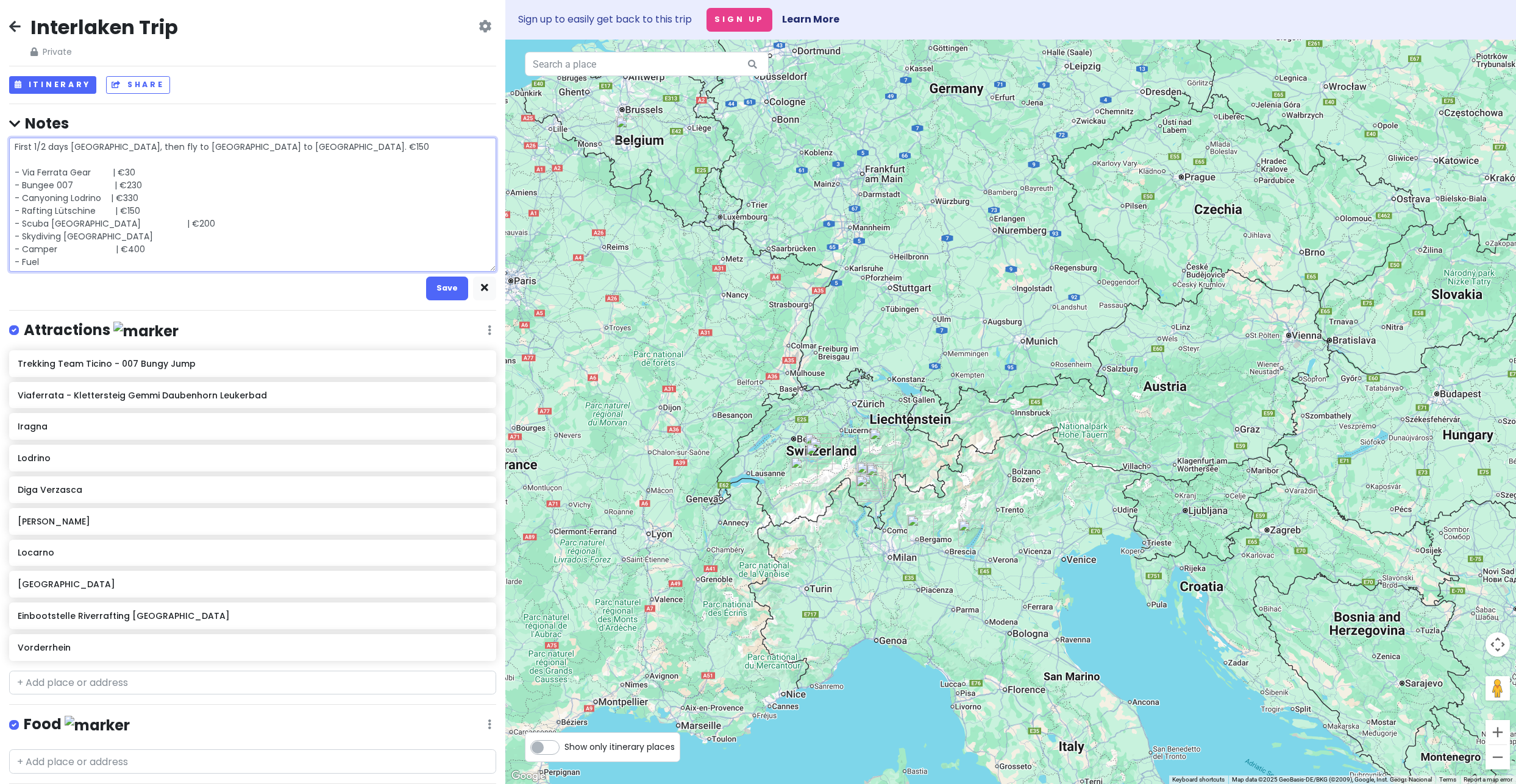
type textarea "x"
type textarea "First 1/2 days Amsterdam, then fly to Charleroi to Milan. €150 - Via Ferrata Ge…"
type textarea "x"
type textarea "First 1/2 days Amsterdam, then fly to Charleroi to Milan. €150 - Via Ferrata Ge…"
type textarea "x"
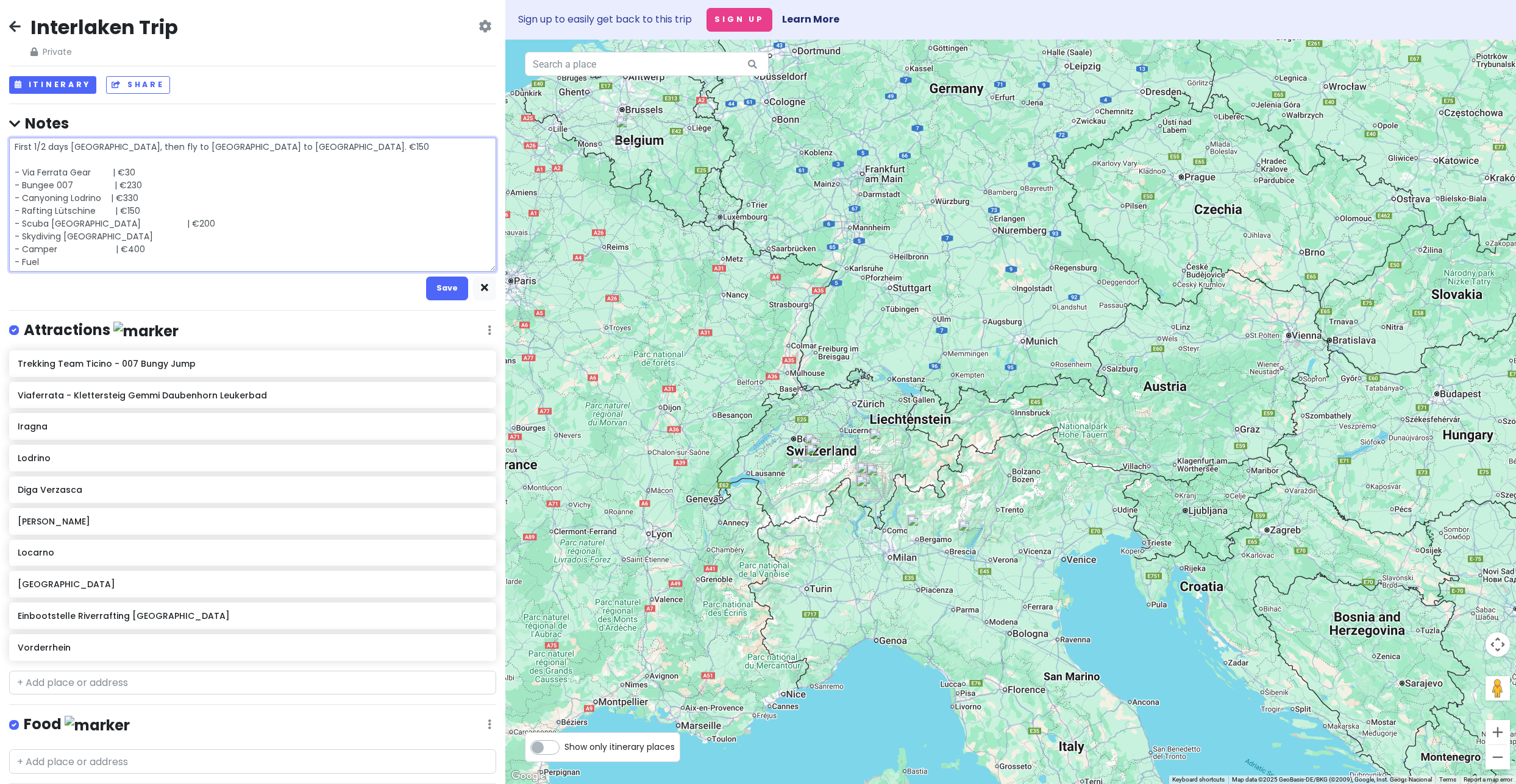
type textarea "First 1/2 days Amsterdam, then fly to Charleroi to Milan. €150 - Via Ferrata Ge…"
type textarea "x"
type textarea "First 1/2 days Amsterdam, then fly to Charleroi to Milan. €150 - Via Ferrata Ge…"
type textarea "x"
type textarea "First 1/2 days Amsterdam, then fly to Charleroi to Milan. €150 - Via Ferrata Ge…"
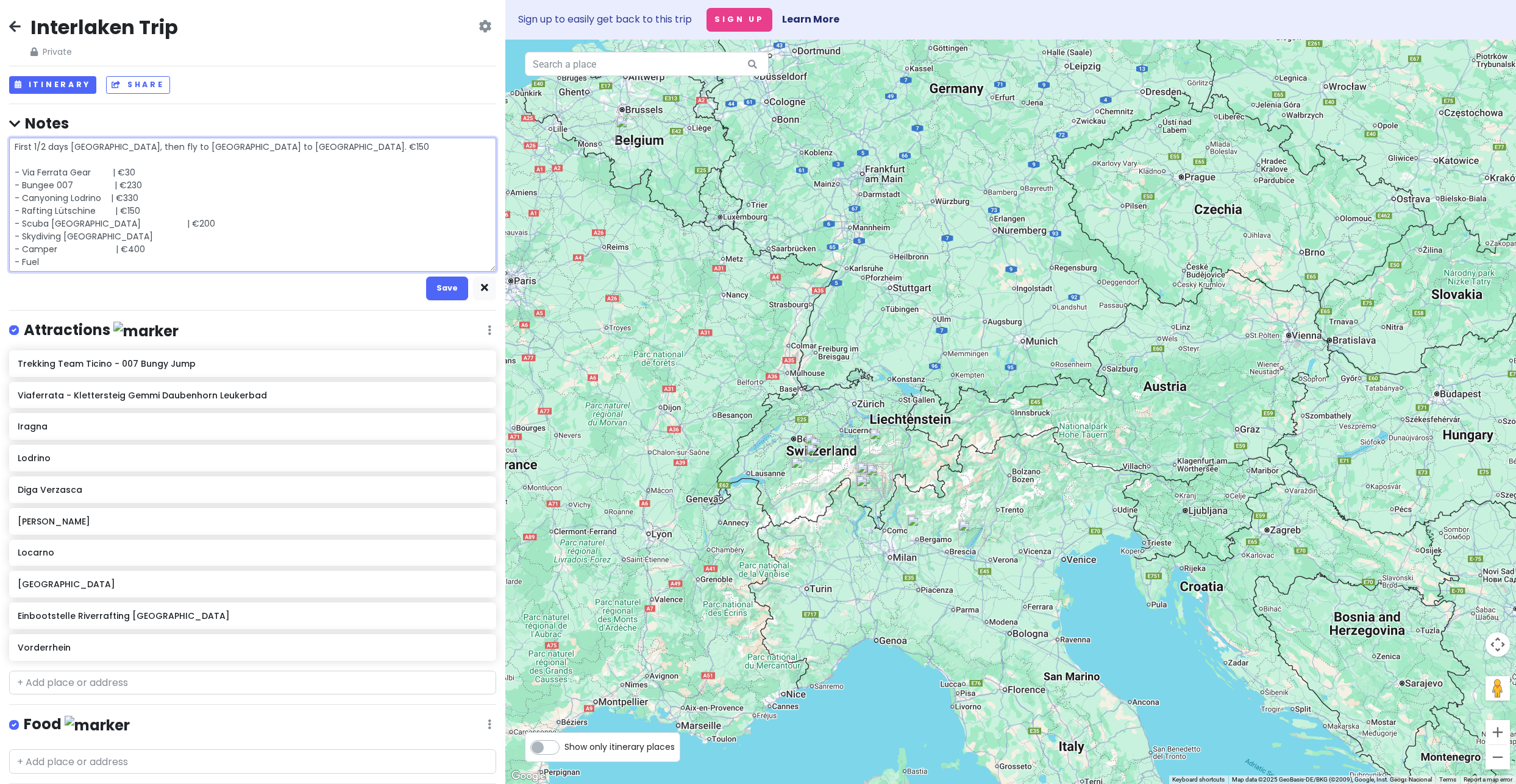
type textarea "x"
type textarea "First 1/2 days Amsterdam, then fly to Charleroi to Milan. €150 - Via Ferrata Ge…"
type textarea "x"
type textarea "First 1/2 days Amsterdam, then fly to Charleroi to Milan. €150 - Via Ferrata Ge…"
type textarea "x"
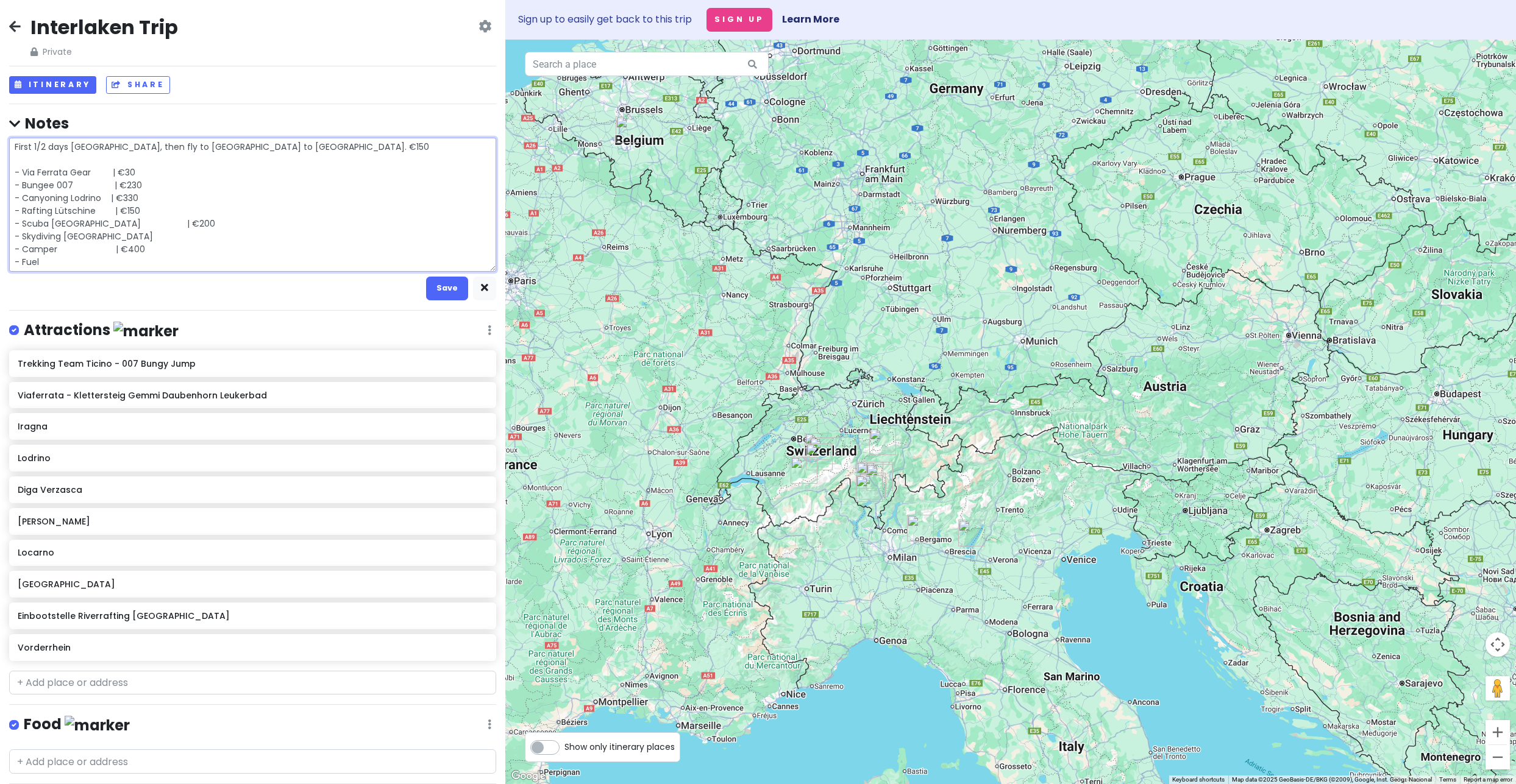
type textarea "First 1/2 days Amsterdam, then fly to Charleroi to Milan. €150 - Via Ferrata Ge…"
type textarea "x"
type textarea "First 1/2 days Amsterdam, then fly to Charleroi to Milan. €150 - Via Ferrata Ge…"
type textarea "x"
type textarea "First 1/2 days Amsterdam, then fly to Charleroi to Milan. €150 - Via Ferrata Ge…"
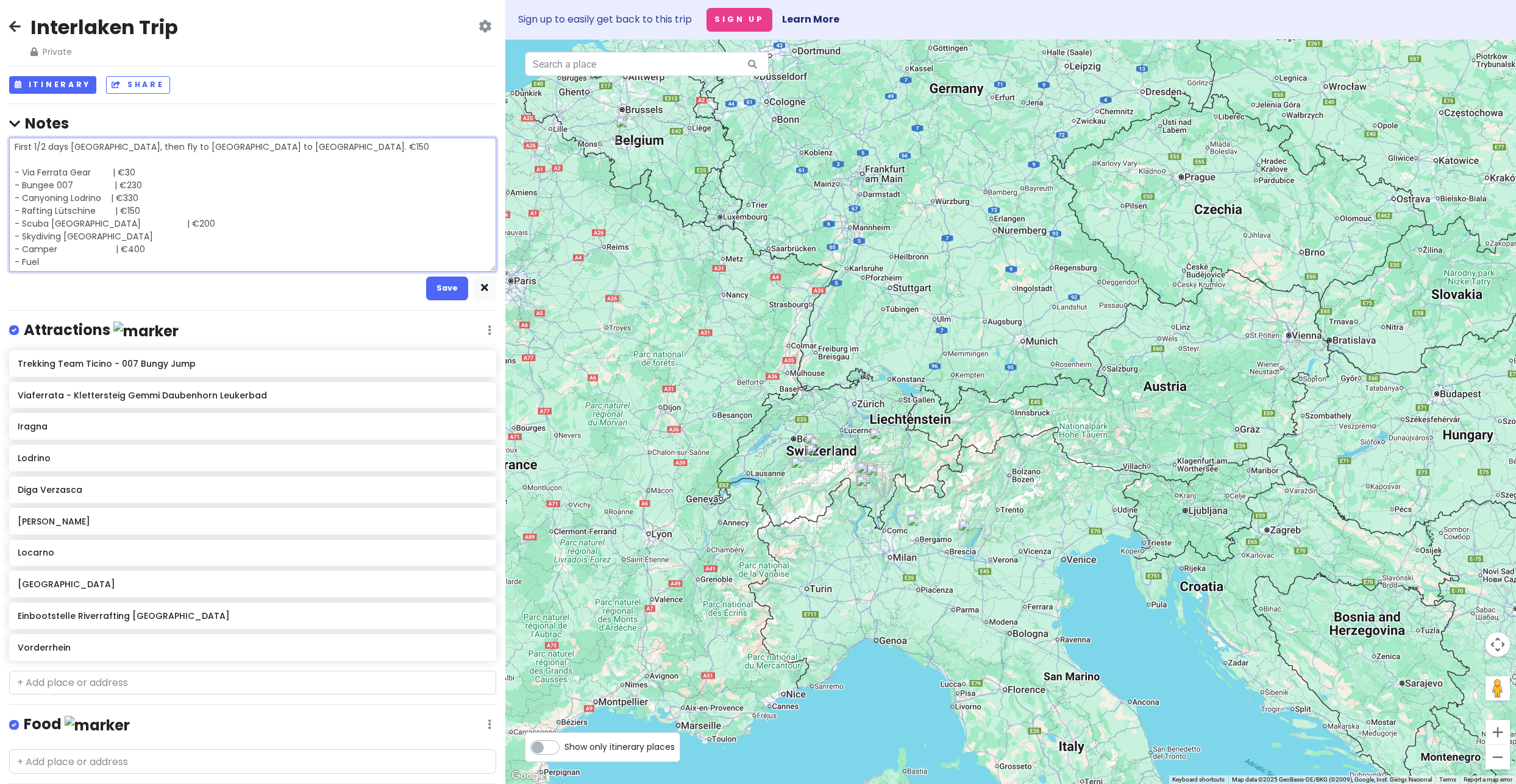
type textarea "x"
type textarea "First 1/2 days Amsterdam, then fly to Charleroi to Milan. €150 - Via Ferrata Ge…"
type textarea "x"
type textarea "First 1/2 days Amsterdam, then fly to Charleroi to Milan. €150 - Via Ferrata Ge…"
type textarea "x"
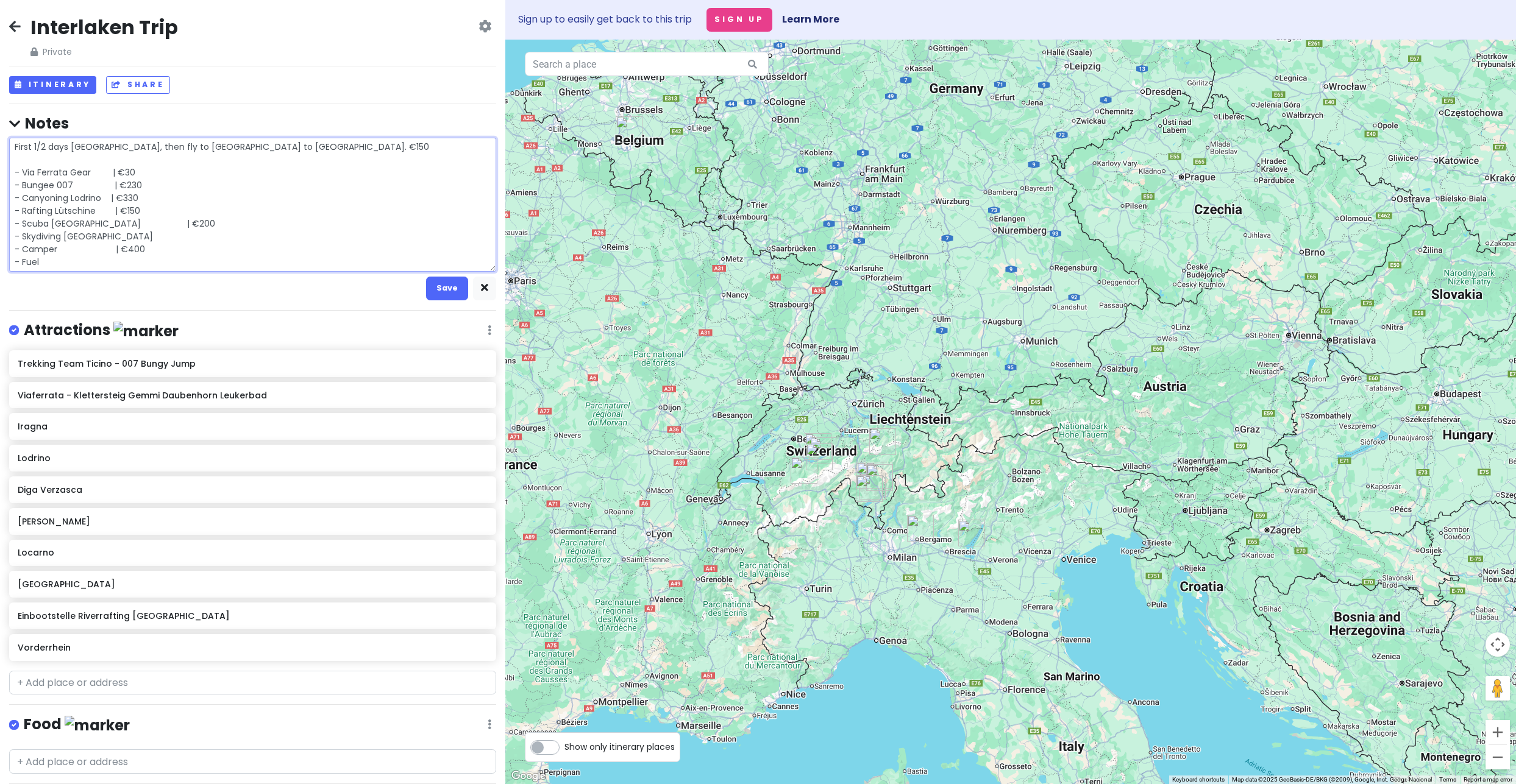
type textarea "First 1/2 days Amsterdam, then fly to Charleroi to Milan. €150 - Via Ferrata Ge…"
type textarea "x"
type textarea "First 1/2 days Amsterdam, then fly to Charleroi to Milan. €150 - Via Ferrata Ge…"
type textarea "x"
type textarea "First 1/2 days Amsterdam, then fly to Charleroi to Milan. €150 - Via Ferrata Ge…"
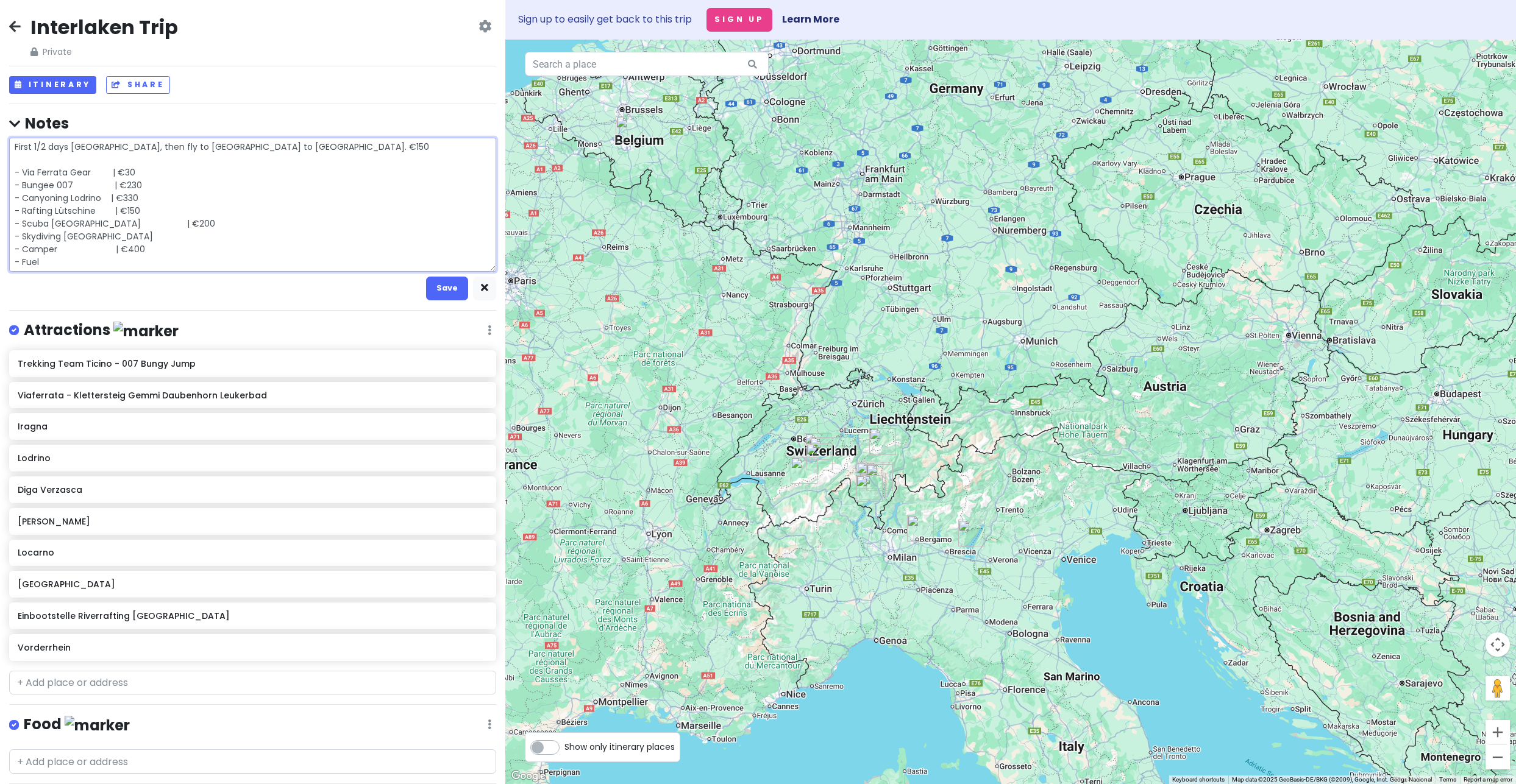
type textarea "x"
type textarea "First 1/2 days Amsterdam, then fly to Charleroi to Milan. €150 - Via Ferrata Ge…"
type textarea "x"
type textarea "First 1/2 days Amsterdam, then fly to Charleroi to Milan. €150 - Via Ferrata Ge…"
type textarea "x"
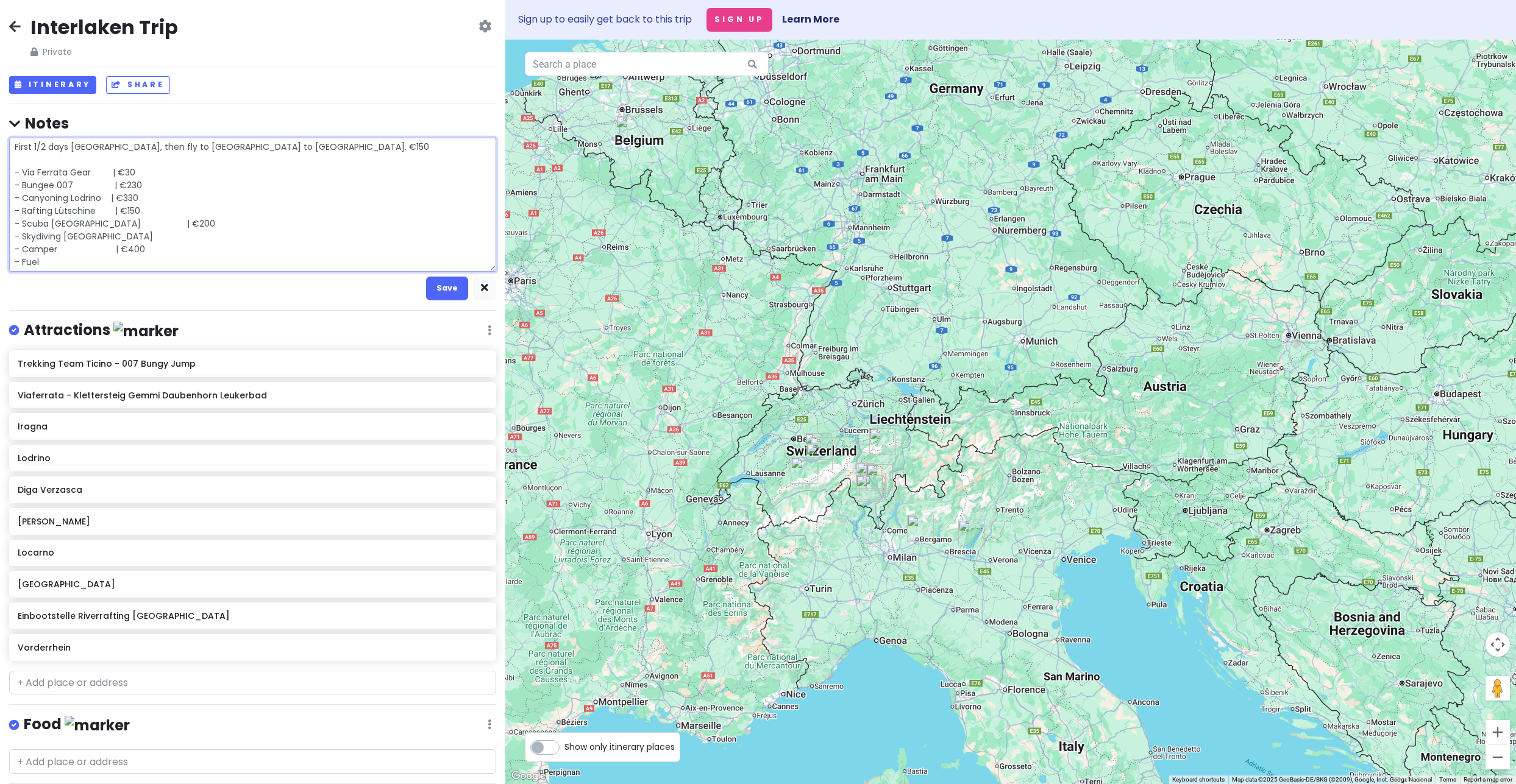
type textarea "First 1/2 days Amsterdam, then fly to Charleroi to Milan. €150 - Via Ferrata Ge…"
type textarea "x"
type textarea "First 1/2 days Amsterdam, then fly to Charleroi to Milan. €150 - Via Ferrata Ge…"
type textarea "x"
type textarea "First 1/2 days Amsterdam, then fly to Charleroi to Milan. €150 - Via Ferrata Ge…"
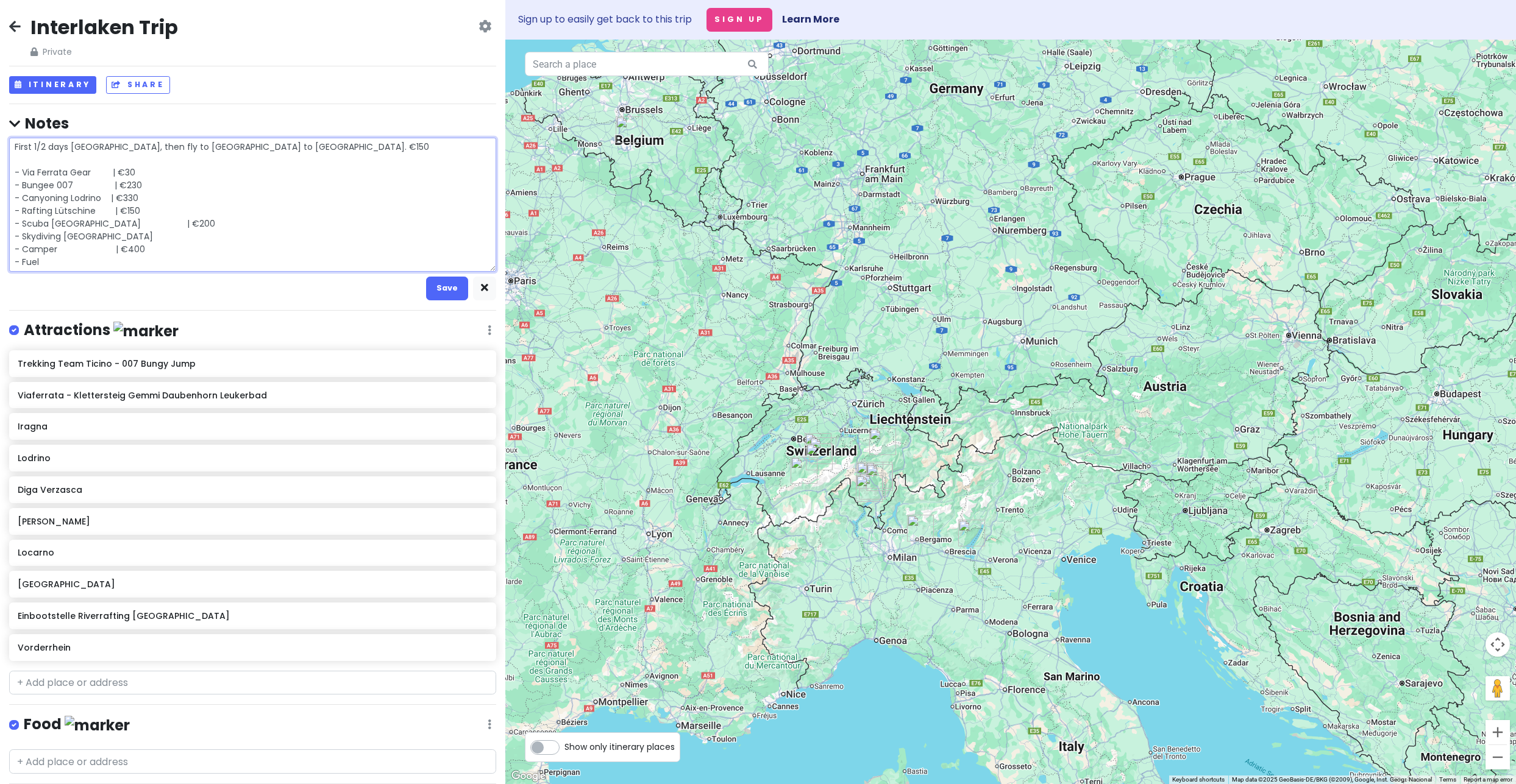
type textarea "x"
type textarea "First 1/2 days Amsterdam, then fly to Charleroi to Milan. €150 - Via Ferrata Ge…"
type textarea "x"
type textarea "First 1/2 days Amsterdam, then fly to Charleroi to Milan. €150 - Via Ferrata Ge…"
type textarea "x"
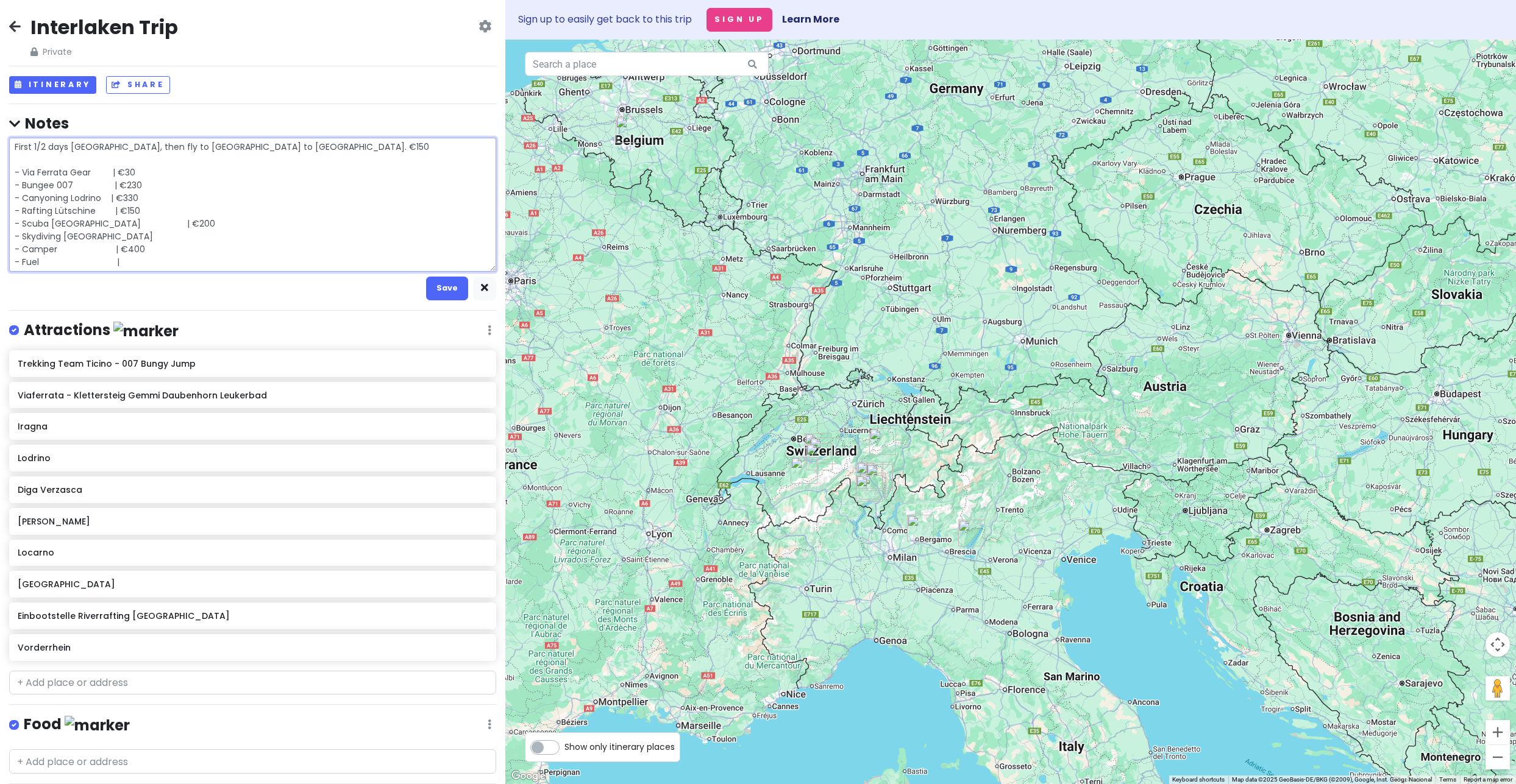
type textarea "First 1/2 days Amsterdam, then fly to Charleroi to Milan. €150 - Via Ferrata Ge…"
type textarea "x"
type textarea "First 1/2 days Amsterdam, then fly to Charleroi to Milan. €150 - Via Ferrata Ge…"
type textarea "x"
type textarea "First 1/2 days Amsterdam, then fly to Charleroi to Milan. €150 - Via Ferrata Ge…"
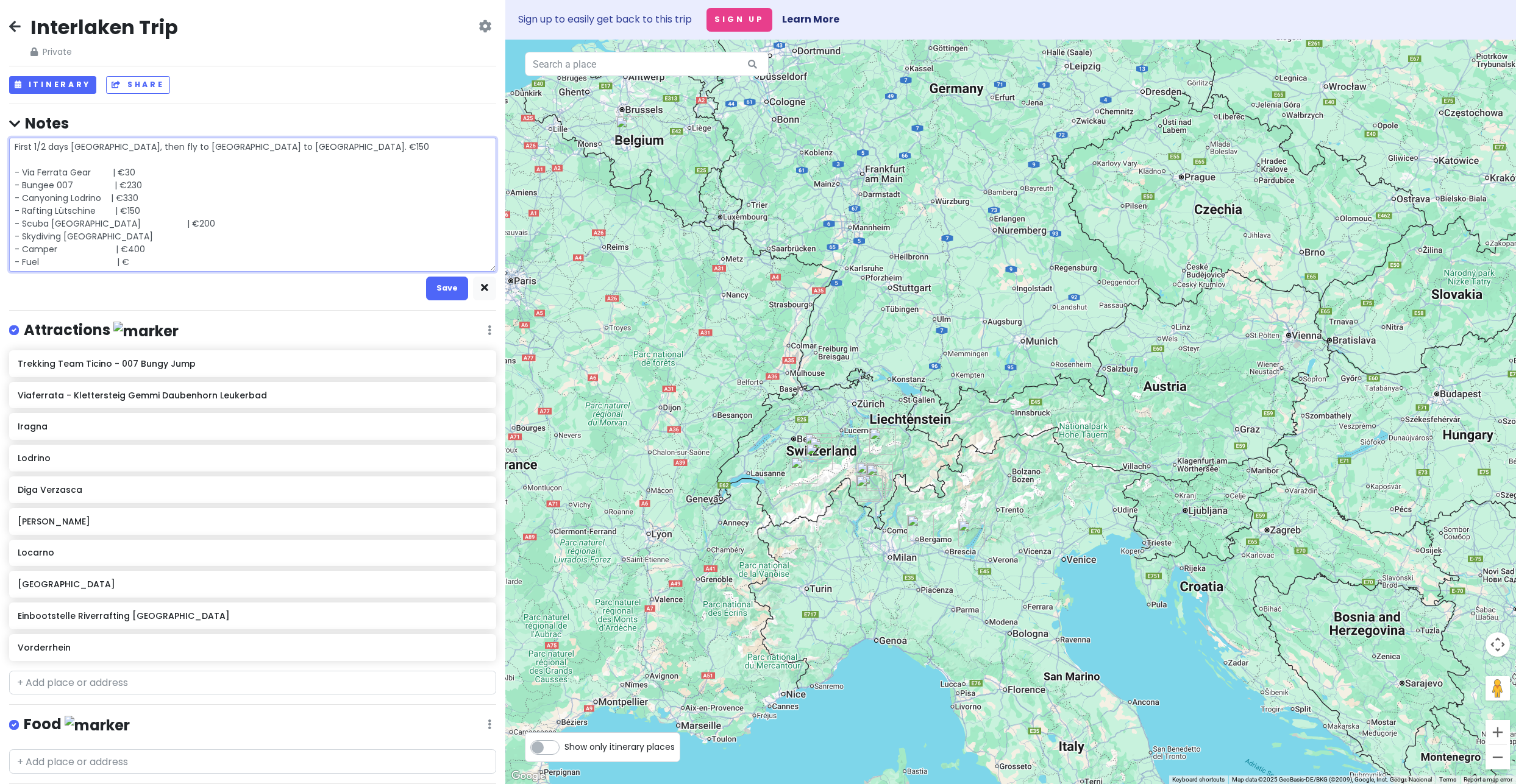
type textarea "x"
type textarea "First 1/2 days Amsterdam, then fly to Charleroi to Milan. €150 - Via Ferrata Ge…"
type textarea "x"
type textarea "First 1/2 days Amsterdam, then fly to Charleroi to Milan. €150 - Via Ferrata Ge…"
type textarea "x"
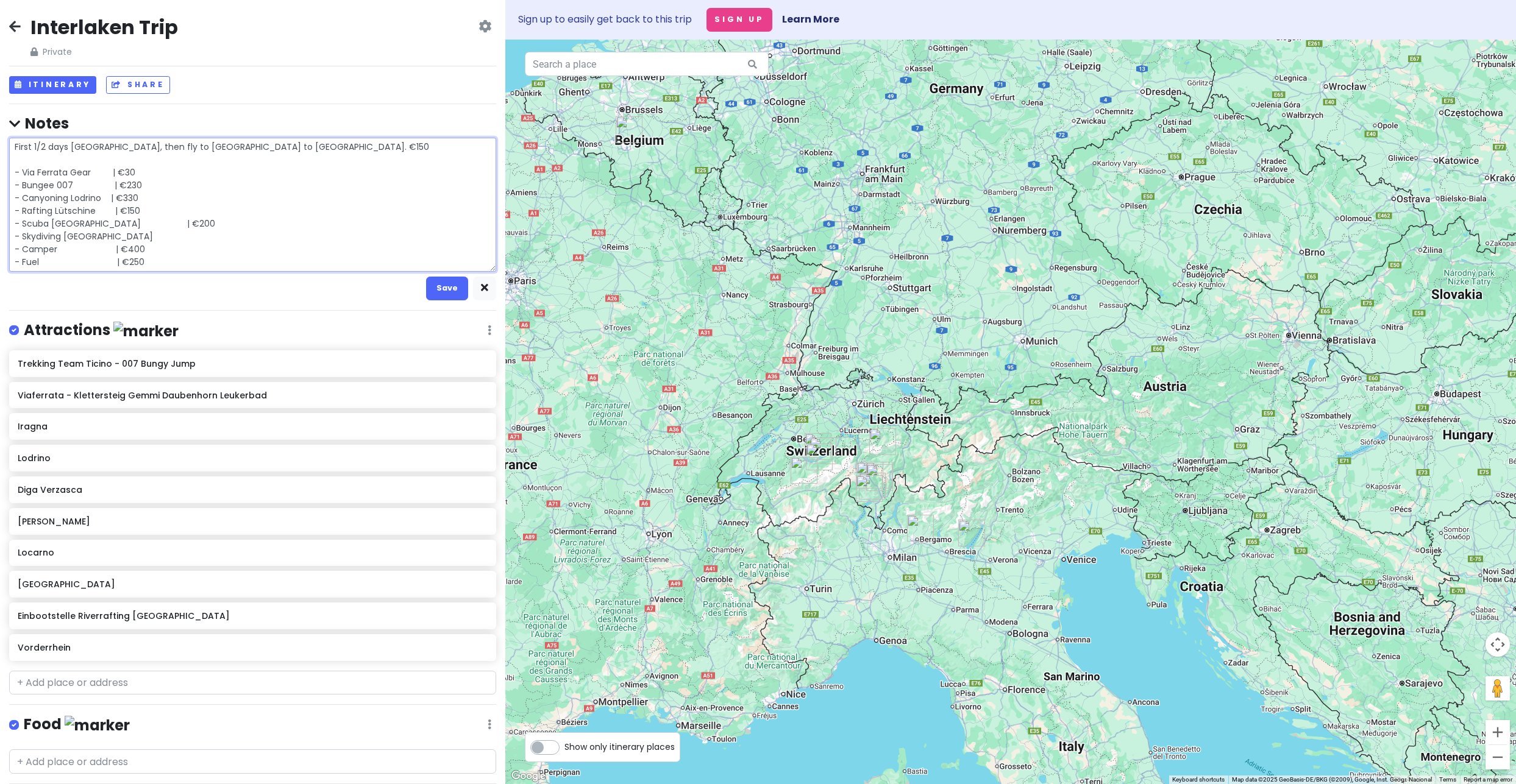
type textarea "First 1/2 days Amsterdam, then fly to Charleroi to Milan. €150 - Via Ferrata Ge…"
click at [14, 260] on textarea "First 1/2 days Amsterdam, then fly to Charleroi to Milan. €150 - Via Ferrata Ge…" at bounding box center [253, 204] width 487 height 134
type textarea "x"
type textarea "First 1/2 days Amsterdam, then fly to Charleroi to Milan. €150 - Via Ferrata Ge…"
type textarea "x"
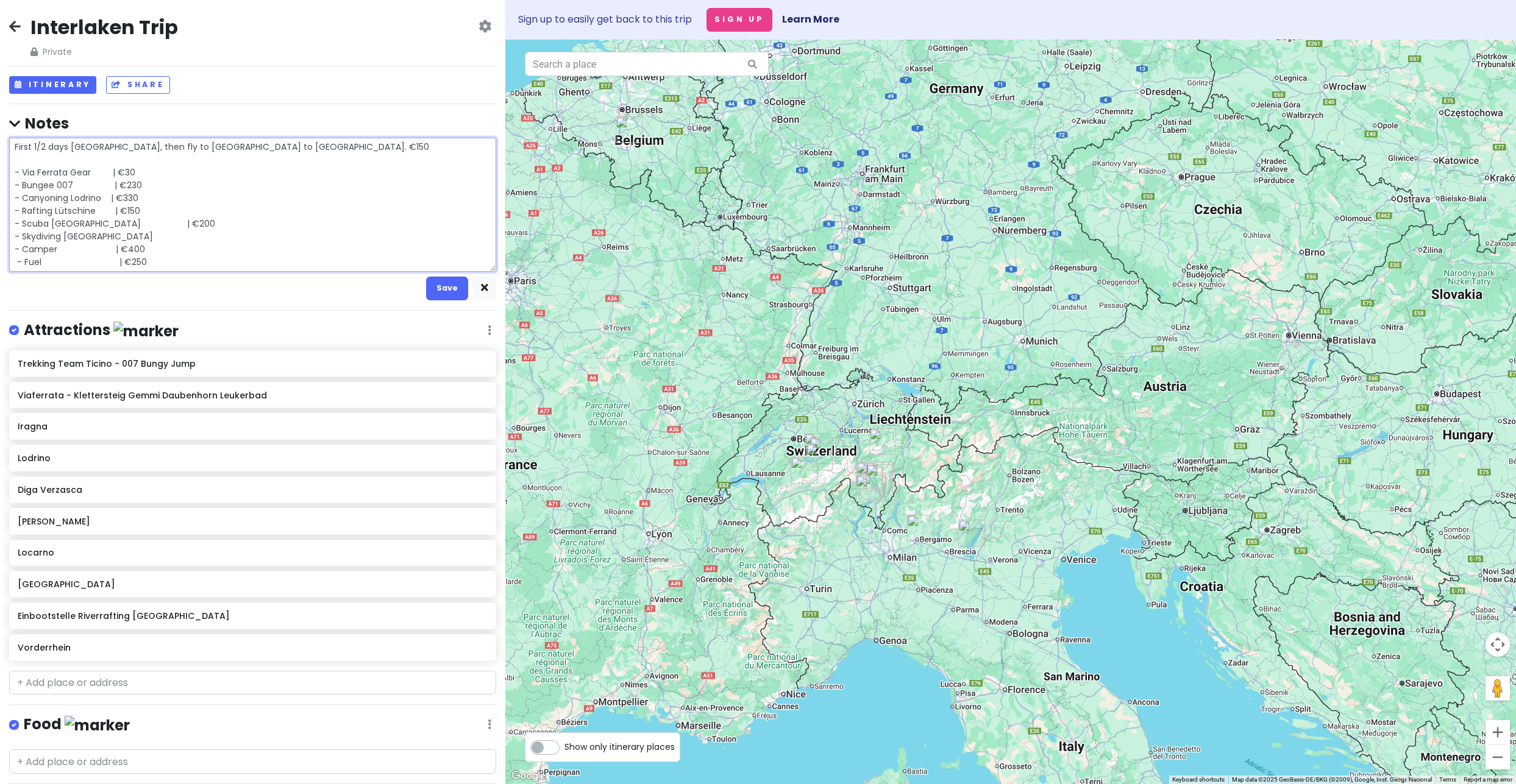
type textarea "First 1/2 days Amsterdam, then fly to Charleroi to Milan. €150 - Via Ferrata Ge…"
type textarea "x"
type textarea "First 1/2 days Amsterdam, then fly to Charleroi to Milan. €150 - Via Ferrata Ge…"
type textarea "x"
type textarea "First 1/2 days Amsterdam, then fly to Charleroi to Milan. €150 - Via Ferrata Ge…"
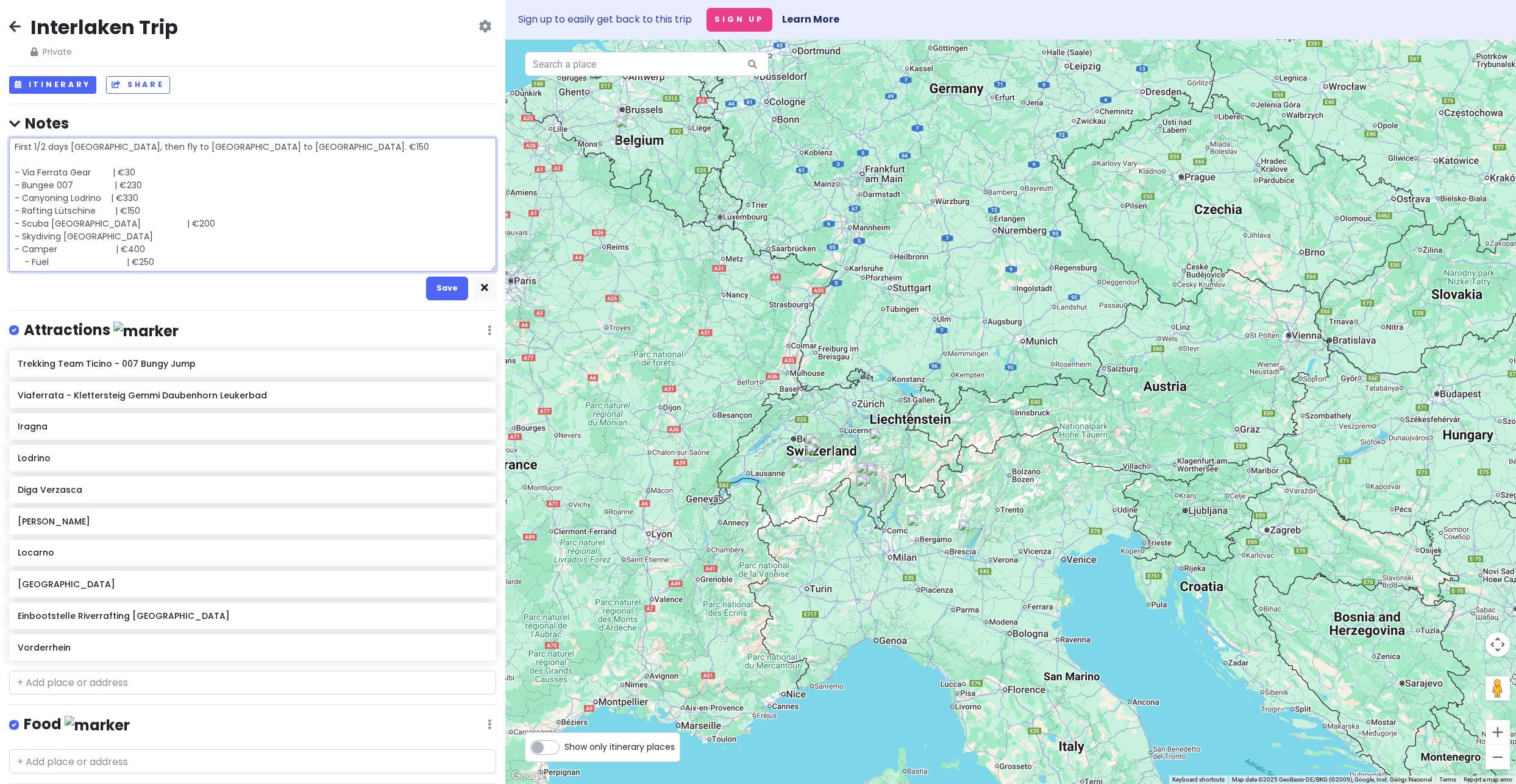
type textarea "x"
type textarea "First 1/2 days Amsterdam, then fly to Charleroi to Milan. €150 - Via Ferrata Ge…"
type textarea "x"
type textarea "First 1/2 days Amsterdam, then fly to Charleroi to Milan. €150 - Via Ferrata Ge…"
type textarea "x"
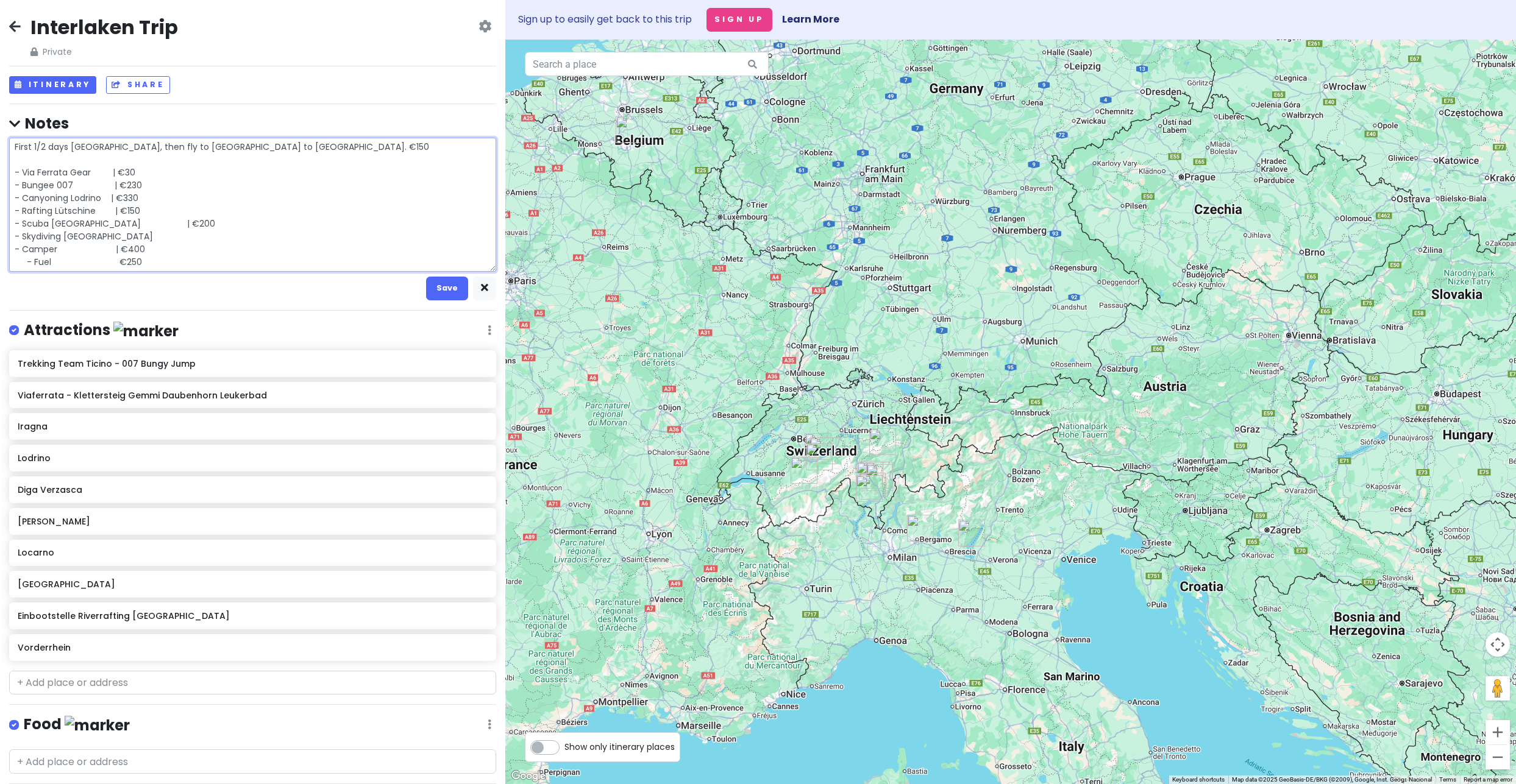
type textarea "First 1/2 days Amsterdam, then fly to Charleroi to Milan. €150 - Via Ferrata Ge…"
type textarea "x"
type textarea "First 1/2 days Amsterdam, then fly to Charleroi to Milan. €150 - Via Ferrata Ge…"
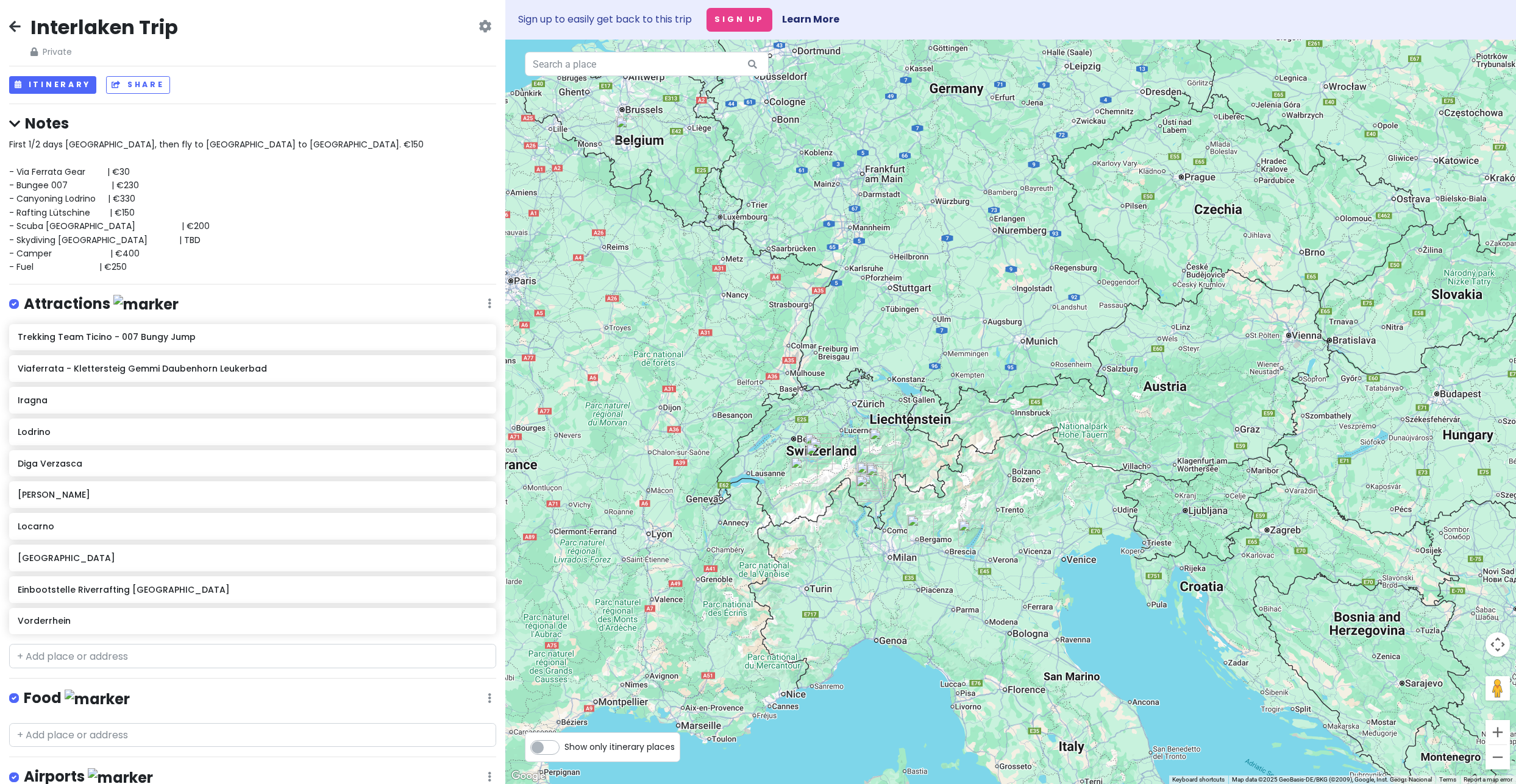
click at [394, 236] on div "First 1/2 days Amsterdam, then fly to Charleroi to Milan. €150 - Via Ferrata Ge…" at bounding box center [253, 206] width 487 height 137
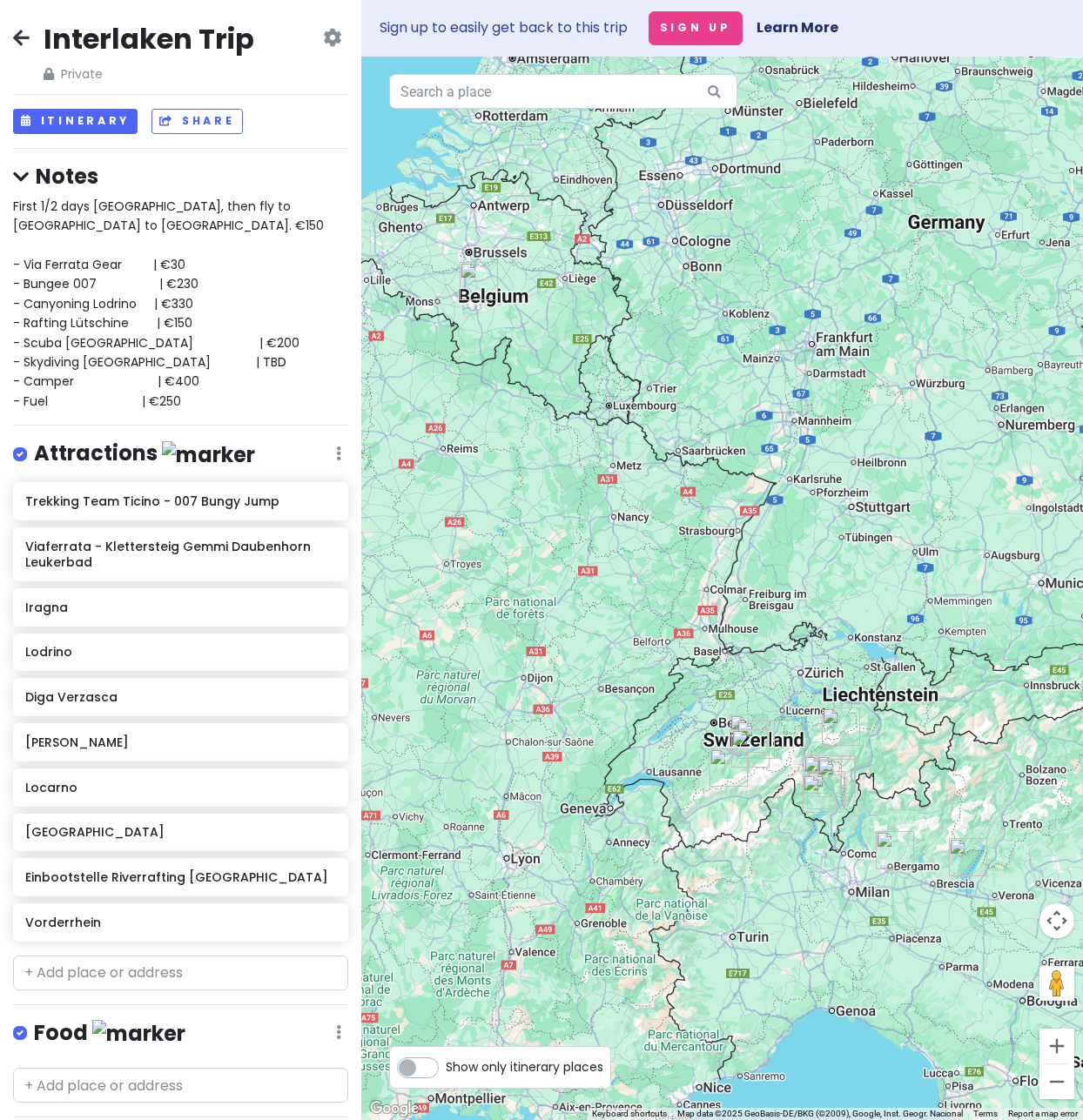
click at [167, 222] on div "First 1/2 days Amsterdam, then fly to Charleroi to Milan. €150 - Via Ferrata Ge…" at bounding box center [180, 303] width 335 height 214
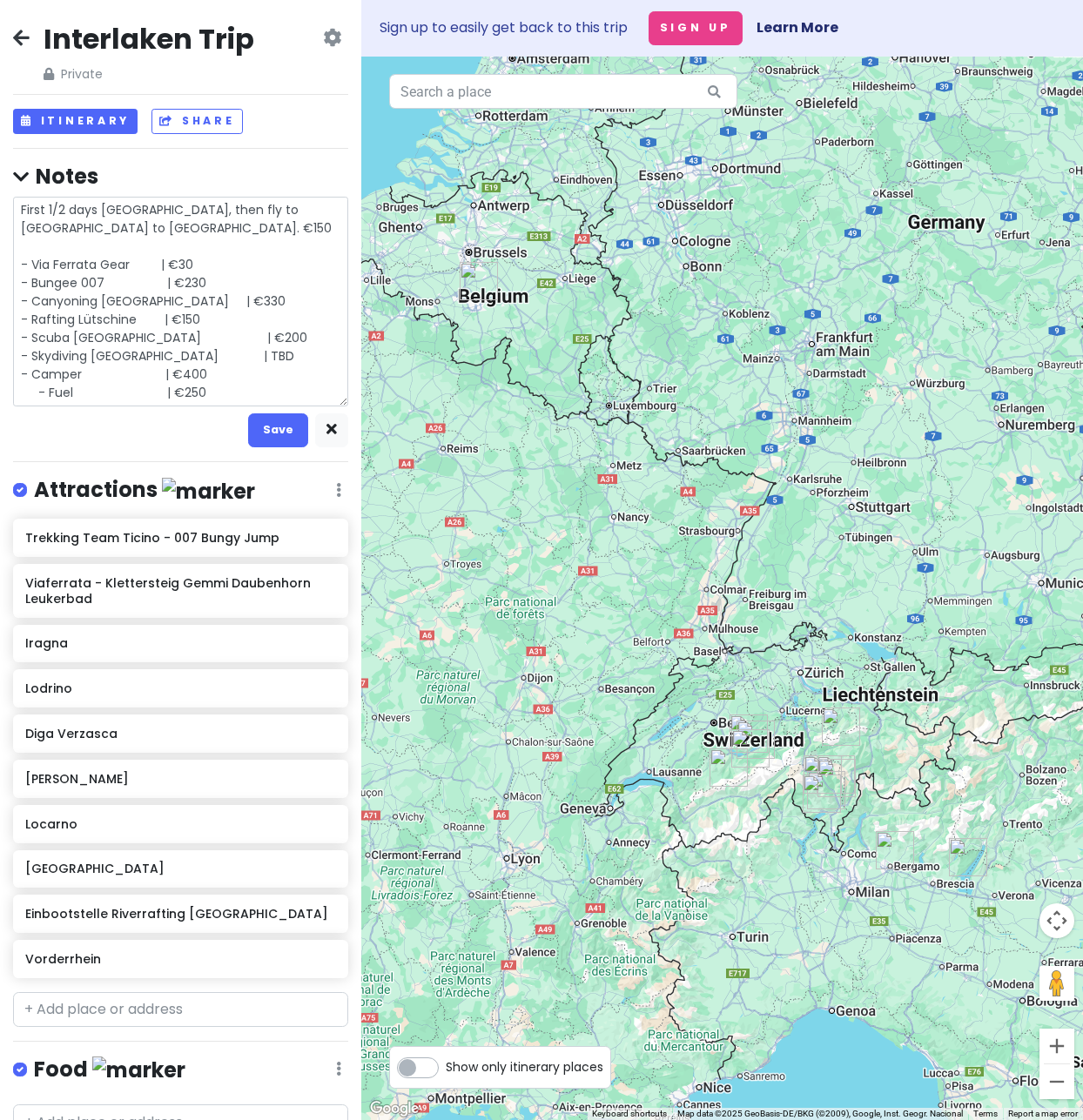
drag, startPoint x: 107, startPoint y: 227, endPoint x: -6, endPoint y: 212, distance: 114.0
click at [0, 212] on html "Interlaken Trip Private Change Dates Make a Copy Delete Trip Go Pro ⚡️ Give Fee…" at bounding box center [542, 560] width 1083 height 1120
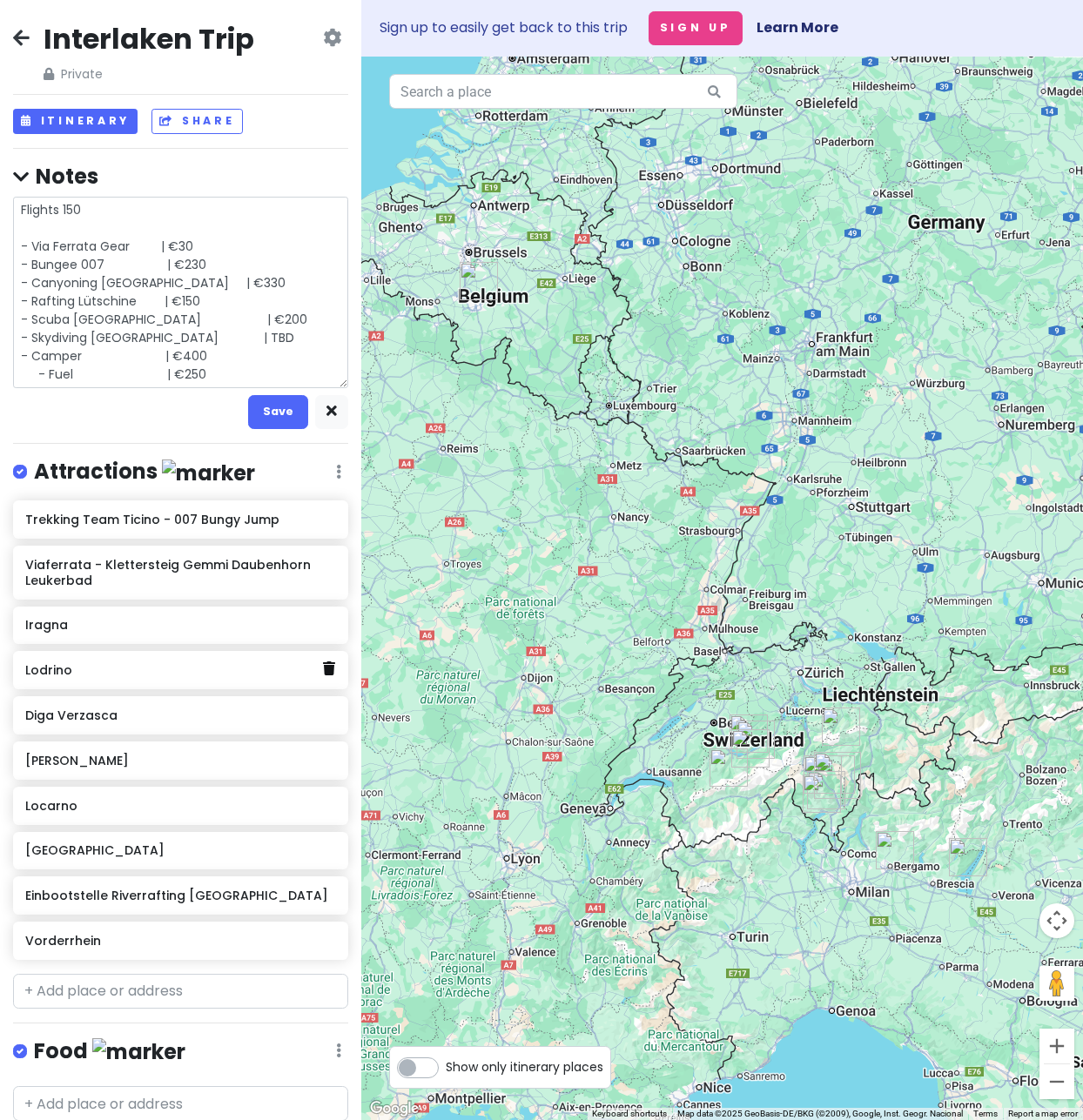
click at [323, 670] on icon at bounding box center [328, 668] width 12 height 14
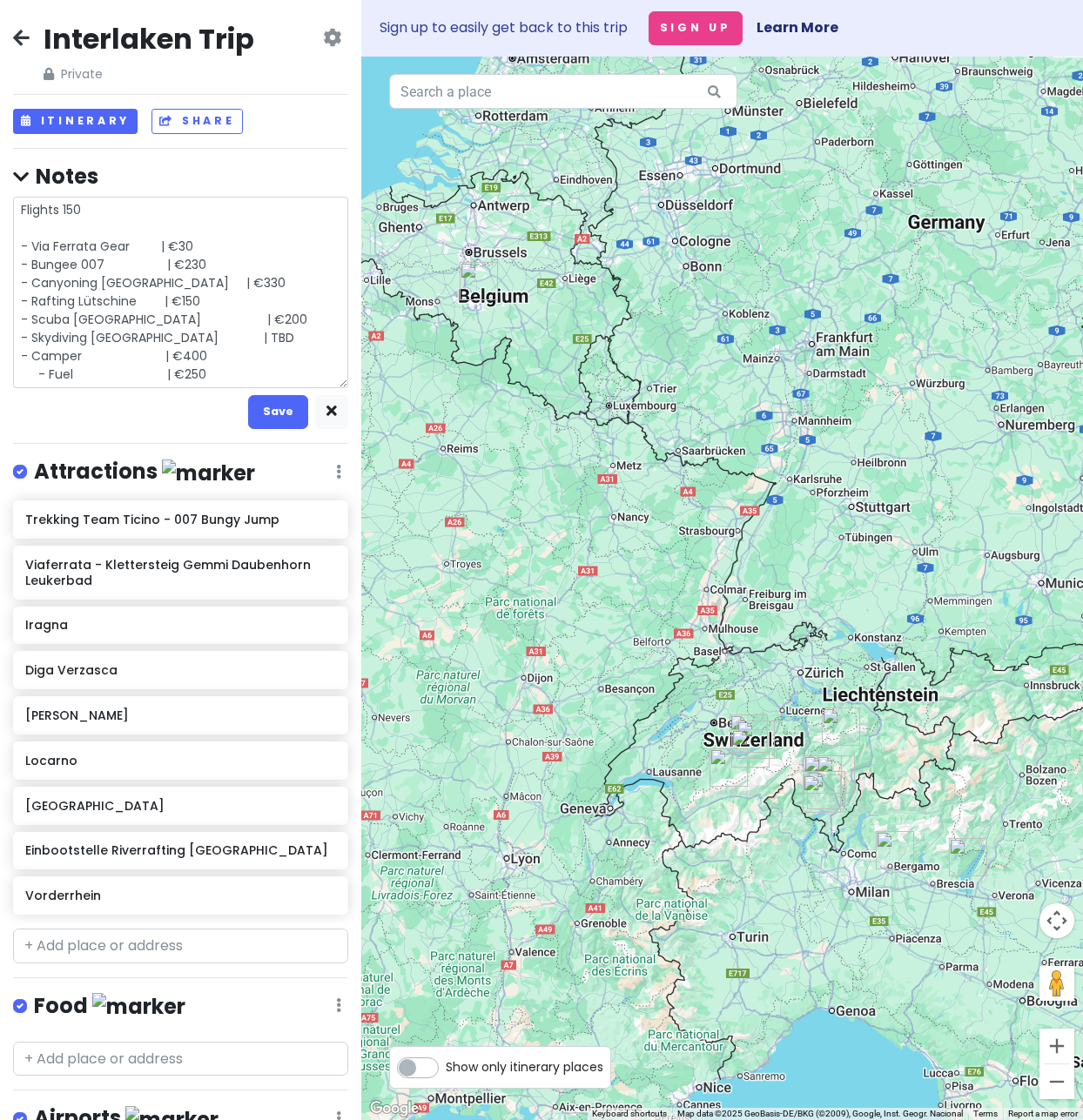
click at [325, 462] on div "Interlaken Trip Private Change Dates Make a Copy Delete Trip Go Pro ⚡️ Give Fee…" at bounding box center [180, 560] width 361 height 1120
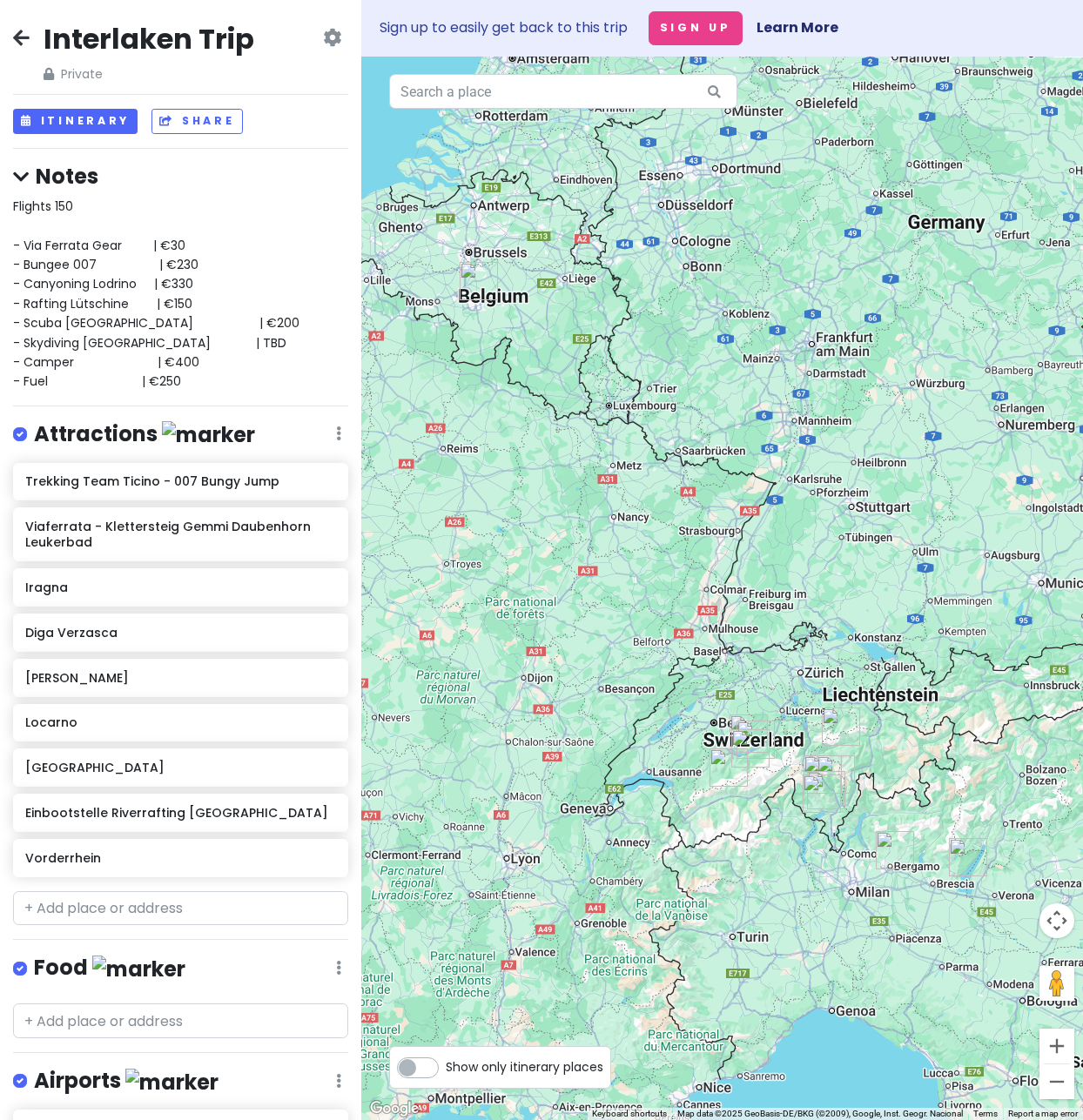
click at [336, 438] on icon at bounding box center [339, 433] width 6 height 14
click at [267, 490] on link "Edit" at bounding box center [287, 486] width 140 height 42
click at [336, 435] on div "Interlaken Trip Private Change Dates Make a Copy Delete Trip Go Pro ⚡️ Give Fee…" at bounding box center [180, 560] width 361 height 1120
click at [336, 429] on icon at bounding box center [339, 433] width 6 height 14
click at [293, 522] on link "Reorder" at bounding box center [287, 527] width 140 height 42
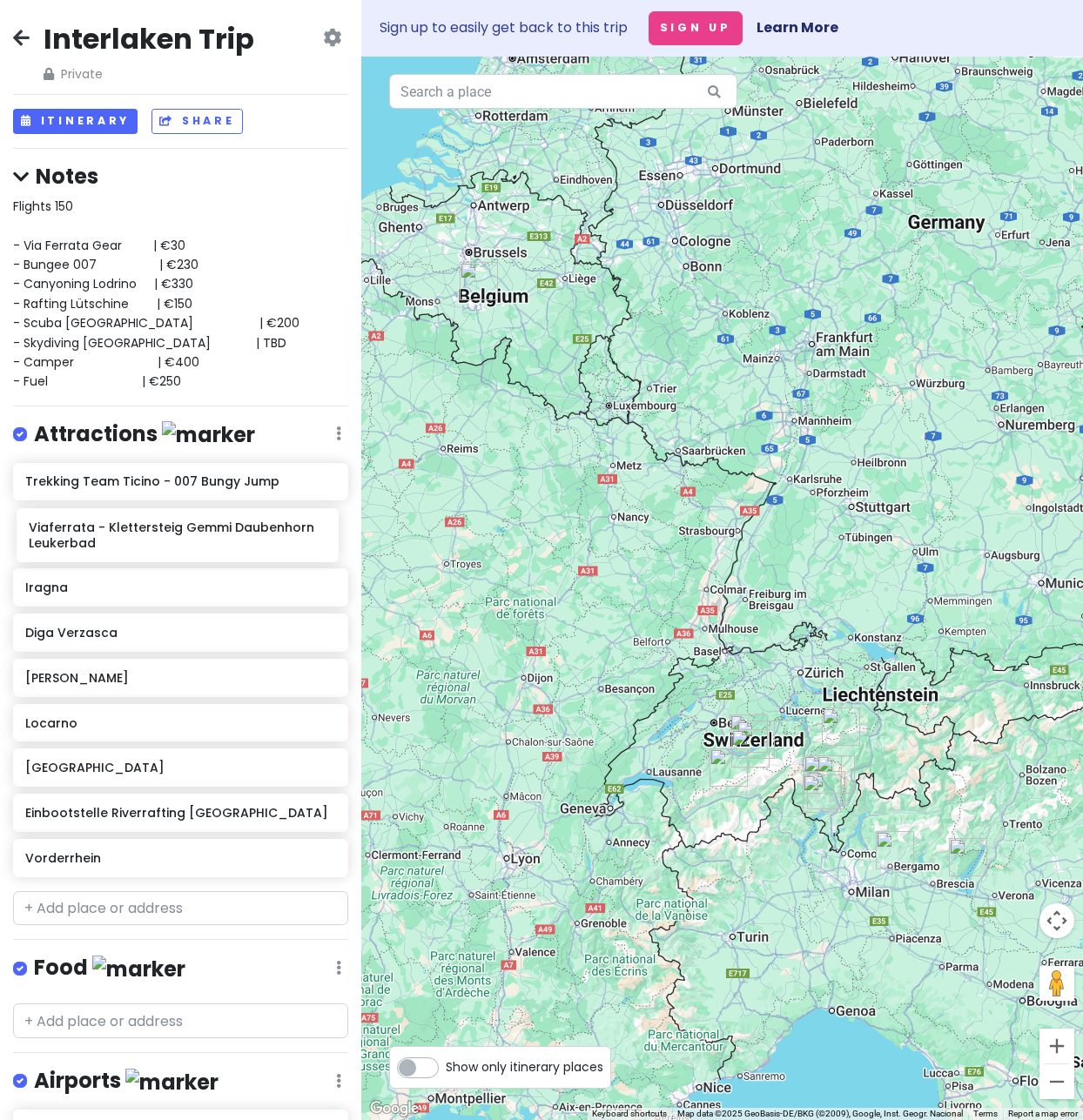
click at [175, 519] on div "Trekking Team Ticino - 007 Bungy Jump Viaferrata - Klettersteig Gemmi Daubenhor…" at bounding box center [180, 673] width 361 height 421
drag, startPoint x: 141, startPoint y: 533, endPoint x: 149, endPoint y: 486, distance: 47.7
click at [149, 486] on div "Trekking Team Ticino - 007 Bungy Jump Viaferrata - Klettersteig Gemmi Daubenhor…" at bounding box center [180, 673] width 361 height 421
click at [323, 580] on icon at bounding box center [328, 585] width 12 height 14
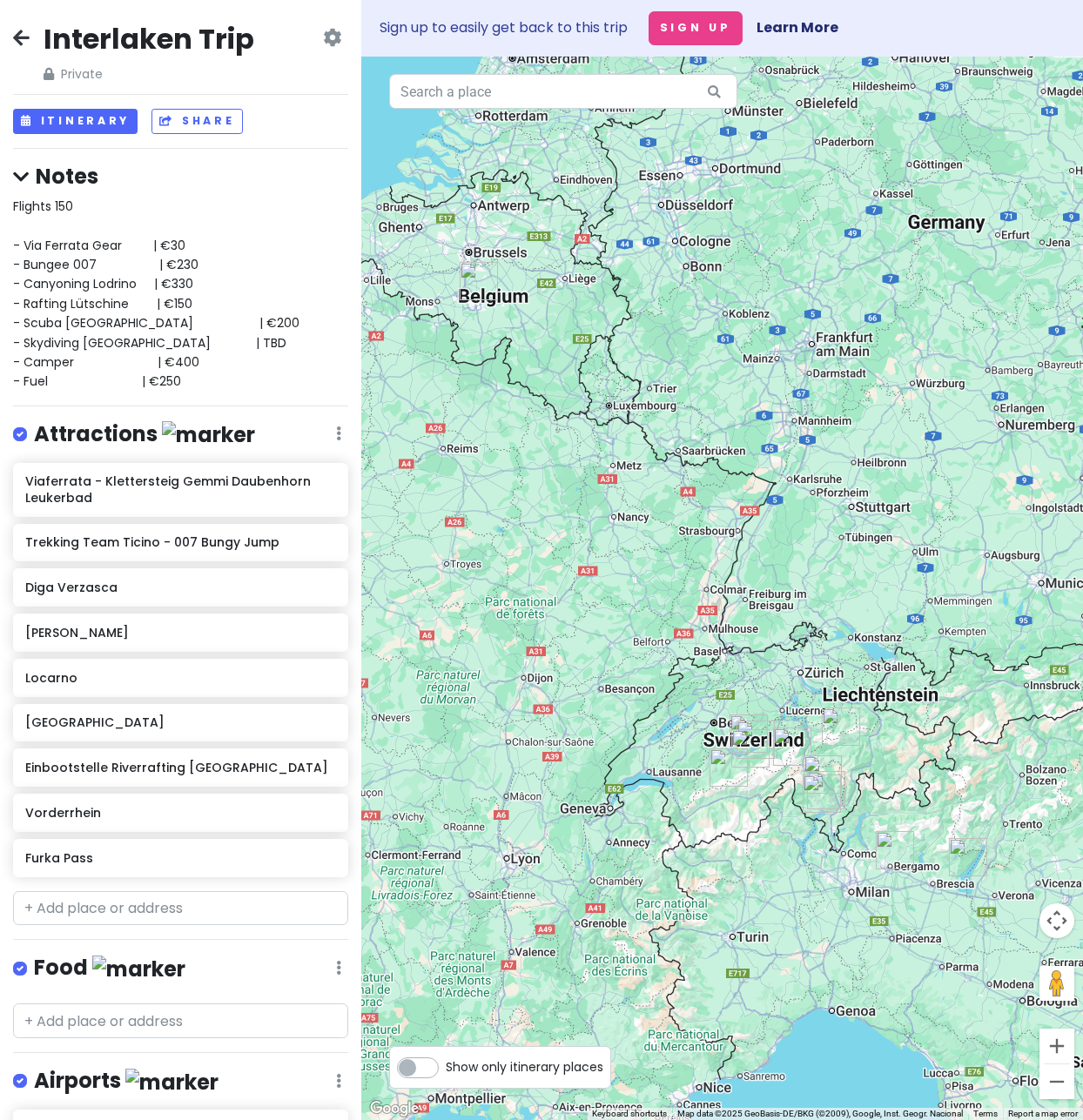
click at [88, 282] on span "Flights 150 - Via Ferrata Gear | €30 - Bungee 007 | €230 - Canyoning [GEOGRAPHI…" at bounding box center [156, 294] width 287 height 193
click at [316, 429] on div "Attractions Edit Reorder Delete List" at bounding box center [180, 438] width 335 height 35
click at [336, 433] on icon at bounding box center [339, 433] width 6 height 14
click at [134, 909] on input "text" at bounding box center [180, 908] width 335 height 34
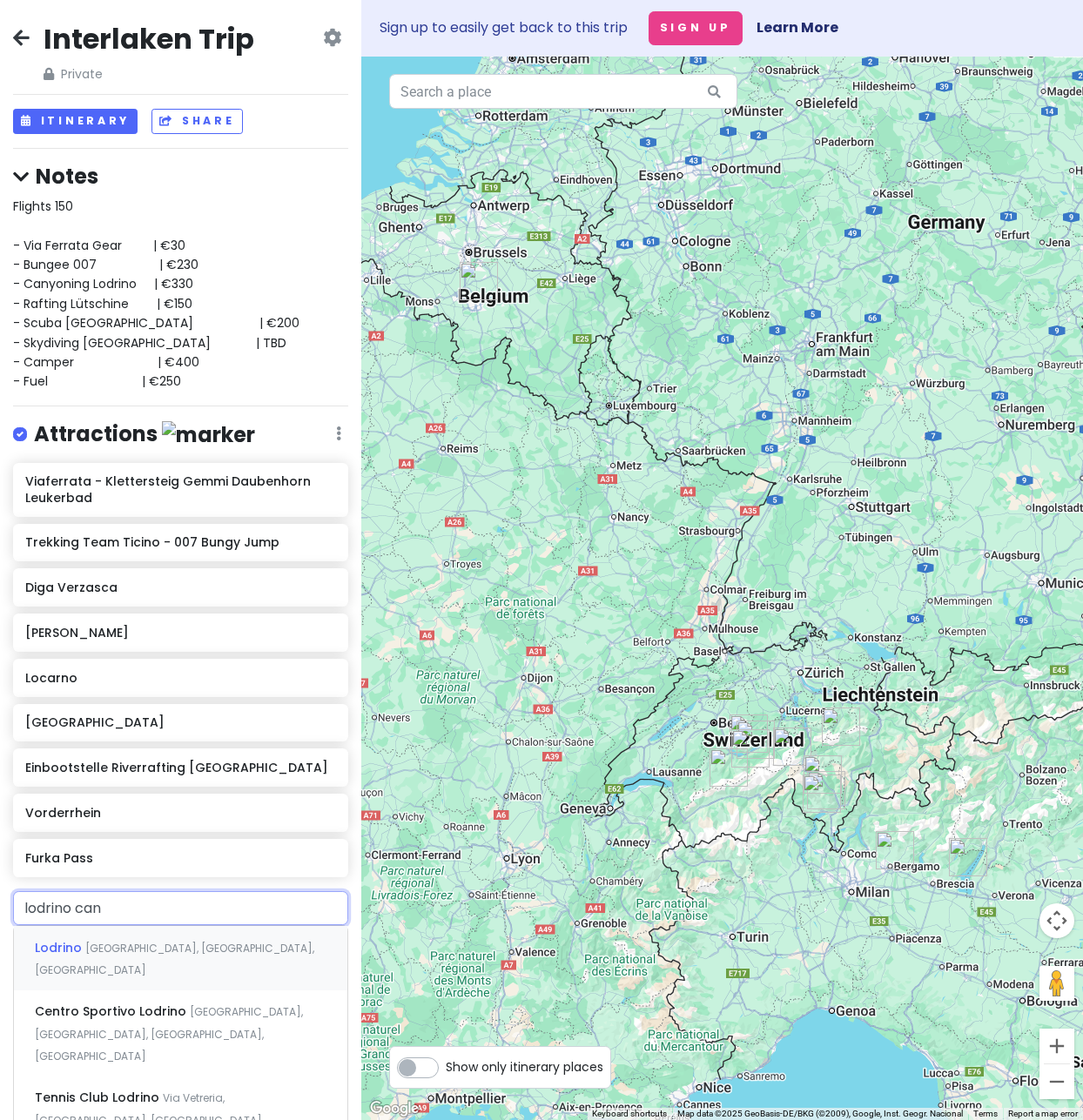
click at [204, 953] on span "Riviera, Canton Ticino, Switzerland" at bounding box center [174, 959] width 279 height 37
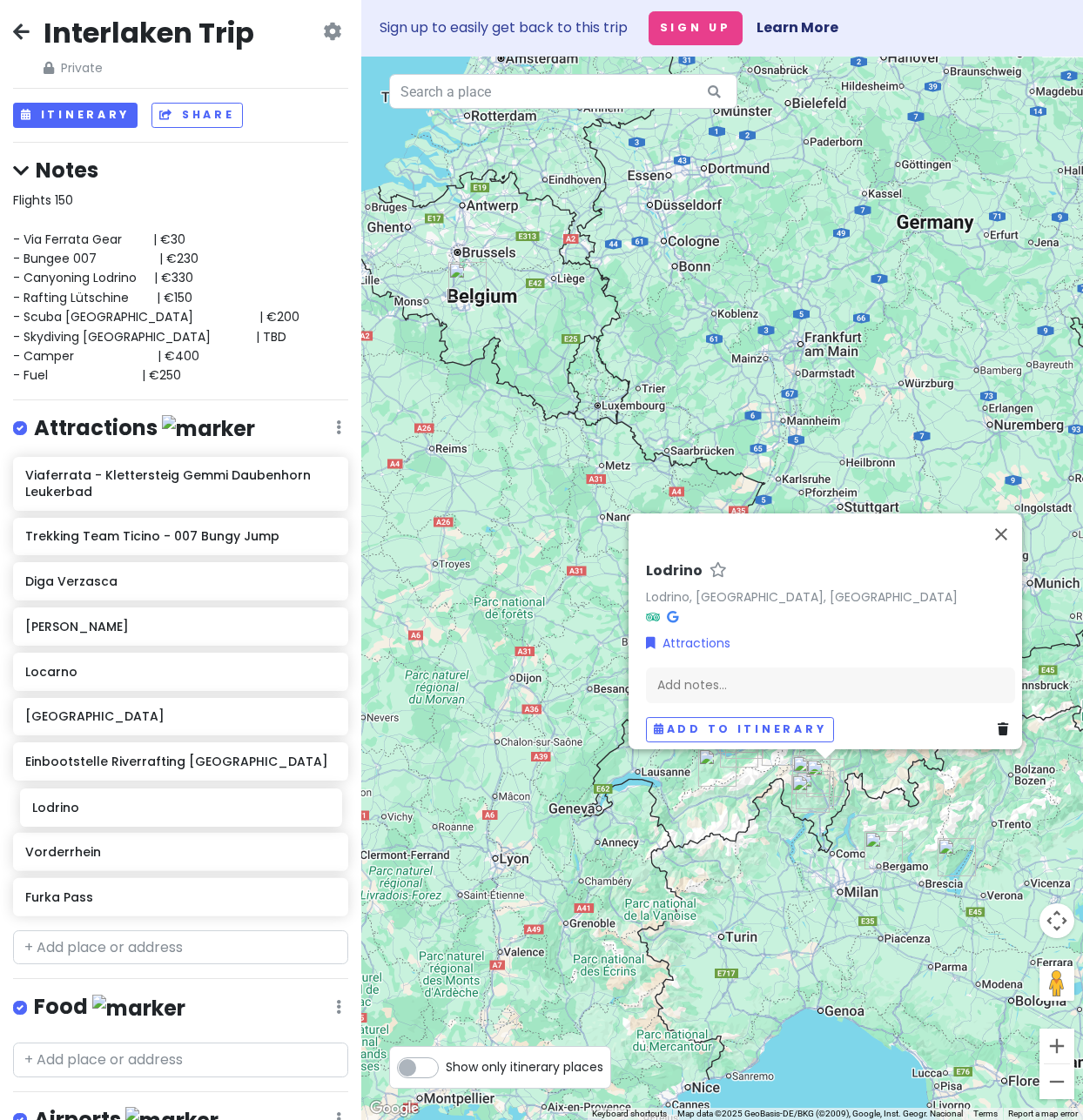
scroll to position [7, 0]
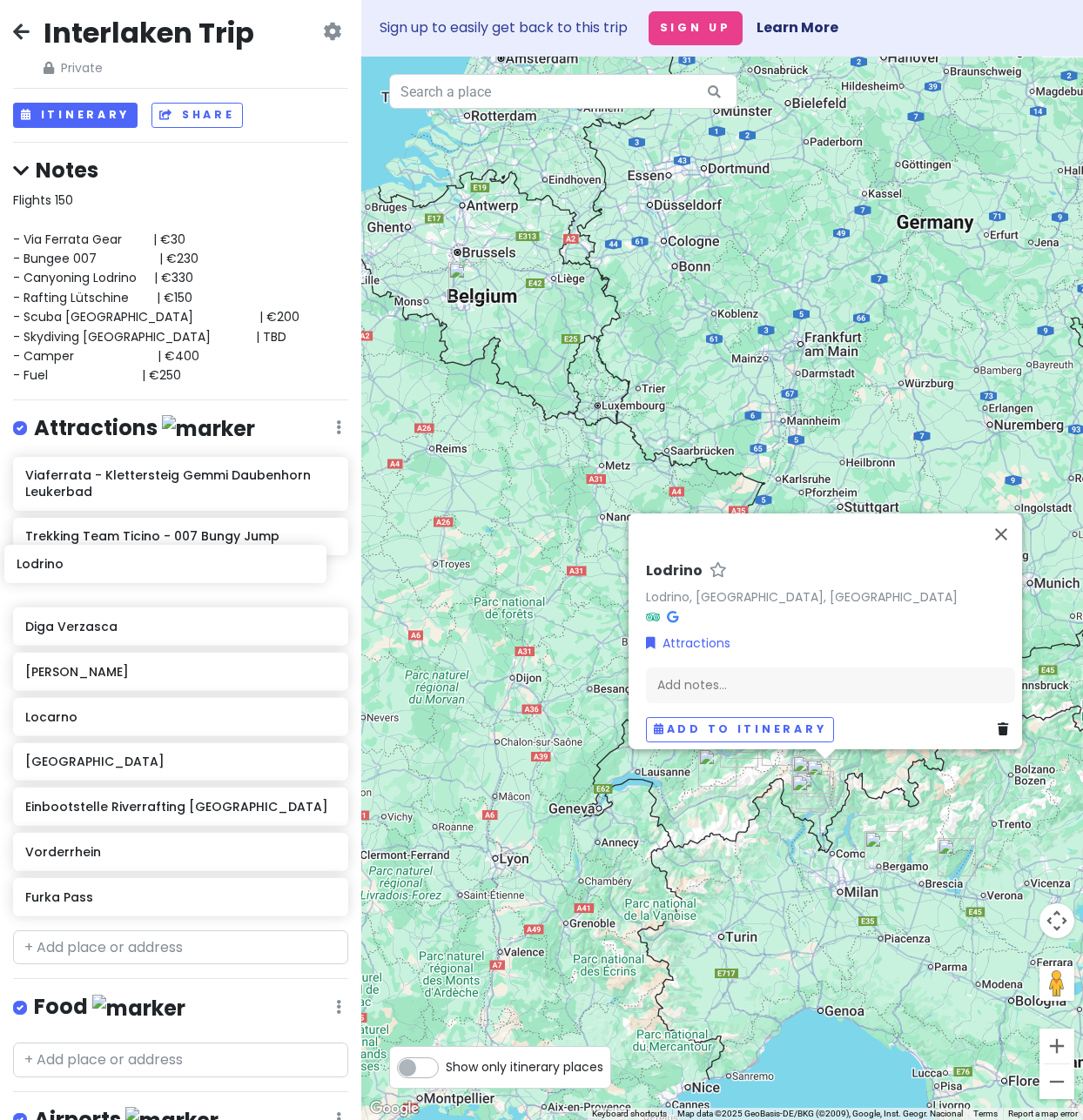
drag, startPoint x: 139, startPoint y: 906, endPoint x: 129, endPoint y: 568, distance: 338.1
click at [129, 568] on div "Viaferrata - Klettersteig Gemmi Daubenhorn Leukerbad Trekking Team Ticino - 007…" at bounding box center [180, 690] width 361 height 467
click at [738, 544] on div at bounding box center [809, 534] width 341 height 42
click at [705, 681] on div "Add notes..." at bounding box center [830, 686] width 369 height 36
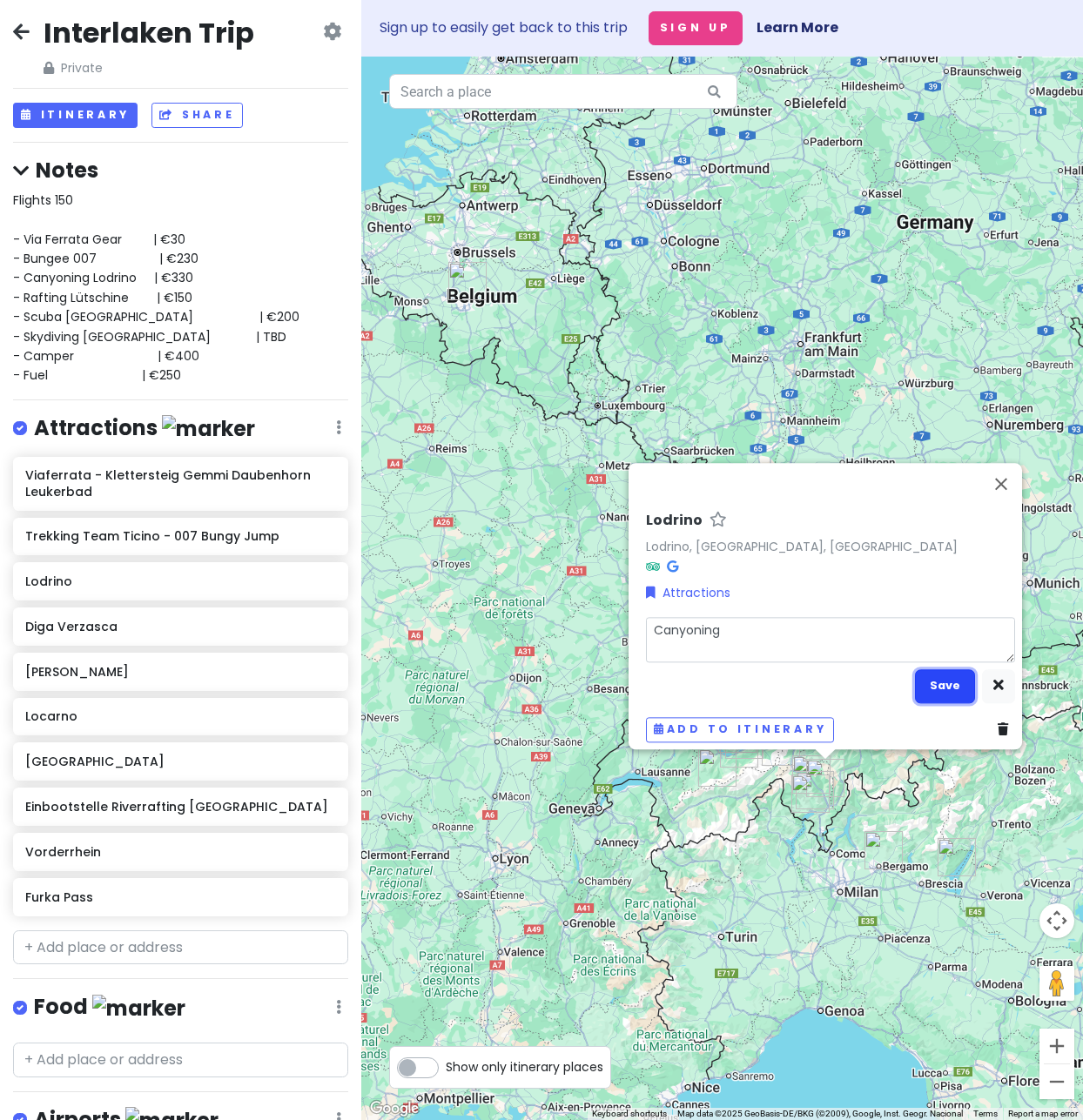
click at [946, 683] on button "Save" at bounding box center [944, 687] width 60 height 33
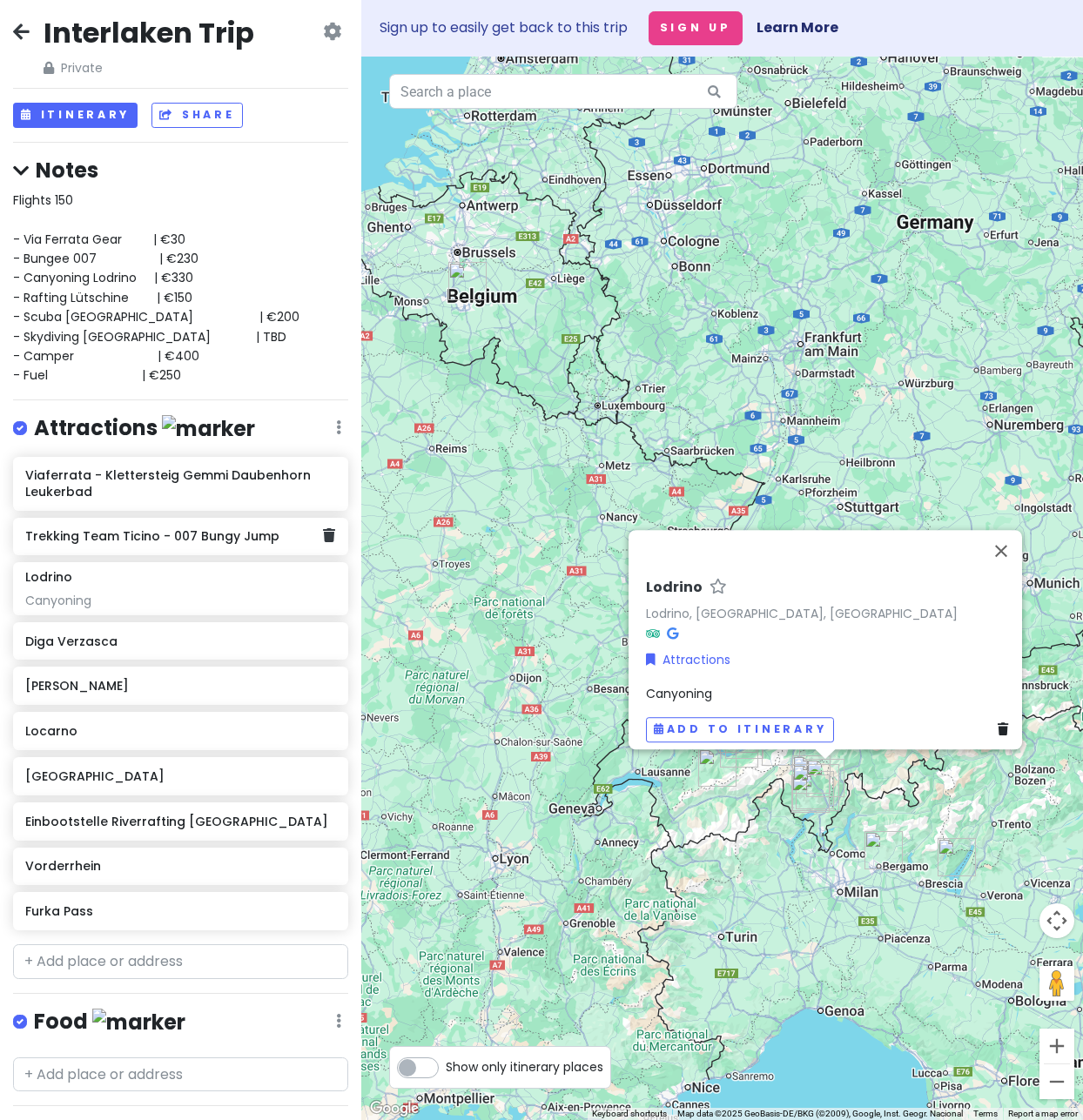
click at [112, 534] on h6 "Trekking Team Ticino - 007 Bungy Jump" at bounding box center [174, 536] width 298 height 16
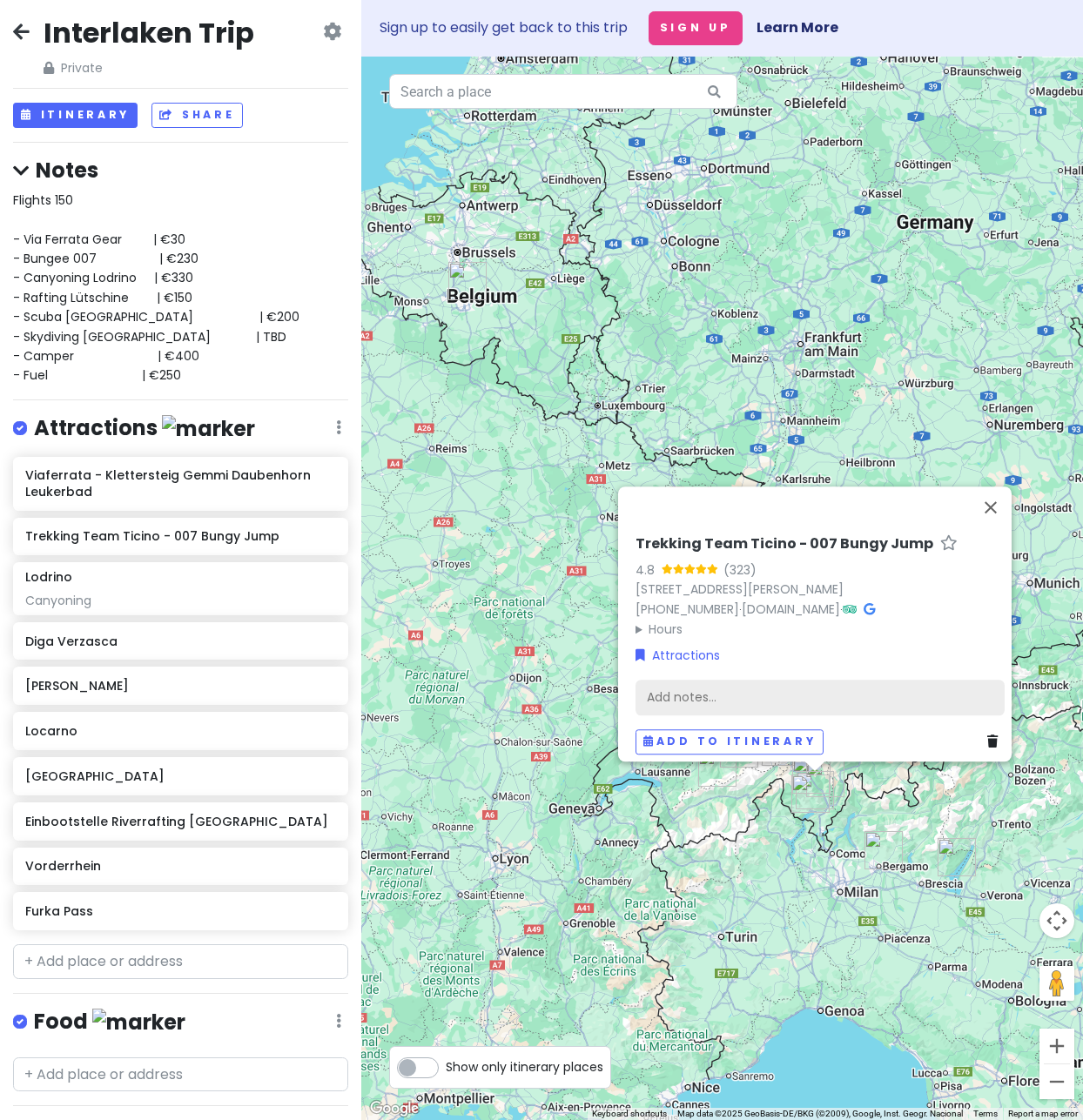
click at [676, 681] on div "Add notes..." at bounding box center [820, 698] width 369 height 36
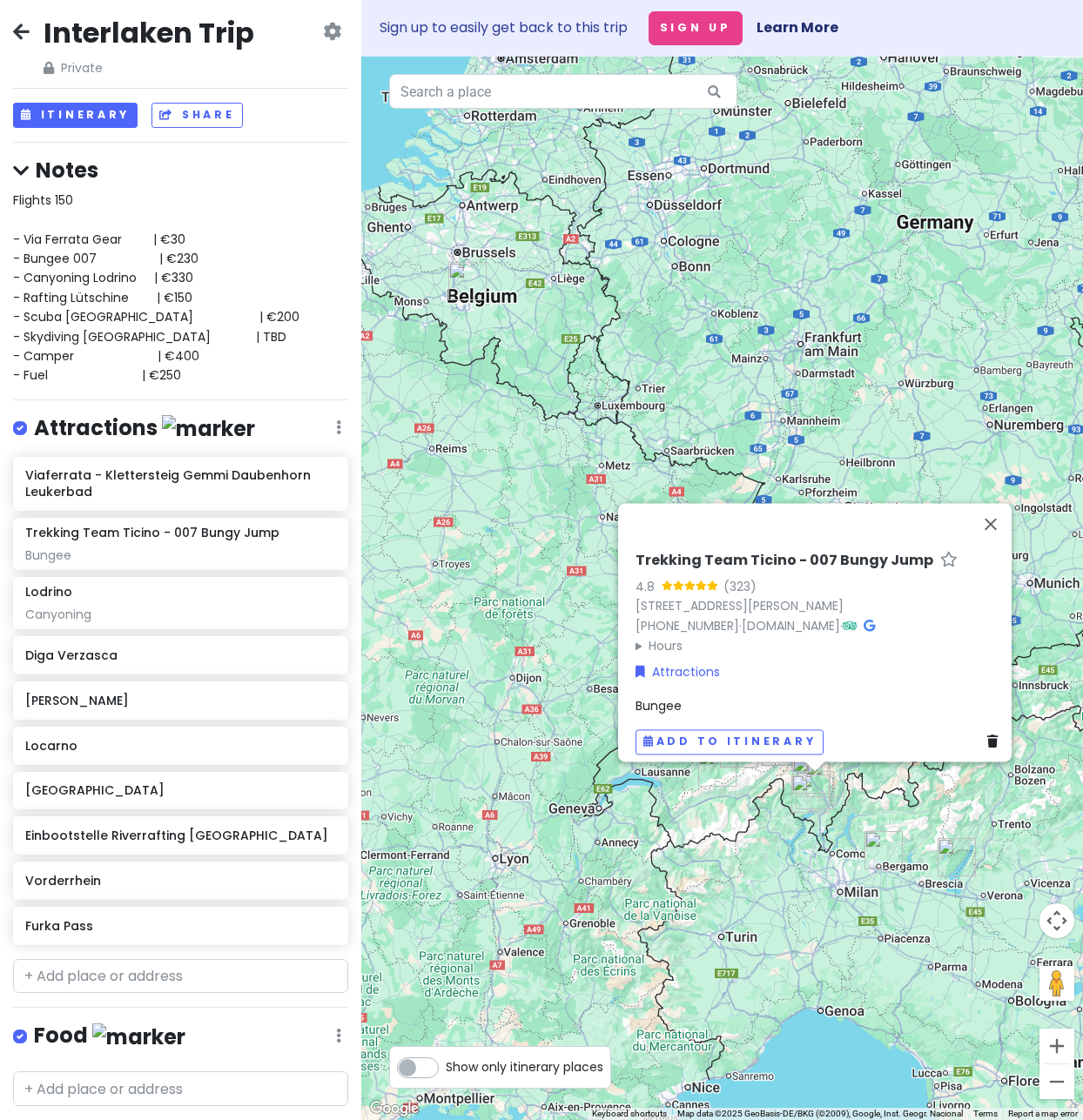
click at [943, 669] on div "Trekking Team Ticino - 007 Bungy Jump 4.8 (323) Via Valle Verzasca, 6596 Gordol…" at bounding box center [821, 654] width 383 height 217
click at [679, 663] on link "Attractions" at bounding box center [677, 673] width 85 height 20
click at [87, 479] on h6 "Viaferrata - Klettersteig Gemmi Daubenhorn Leukerbad" at bounding box center [174, 483] width 298 height 32
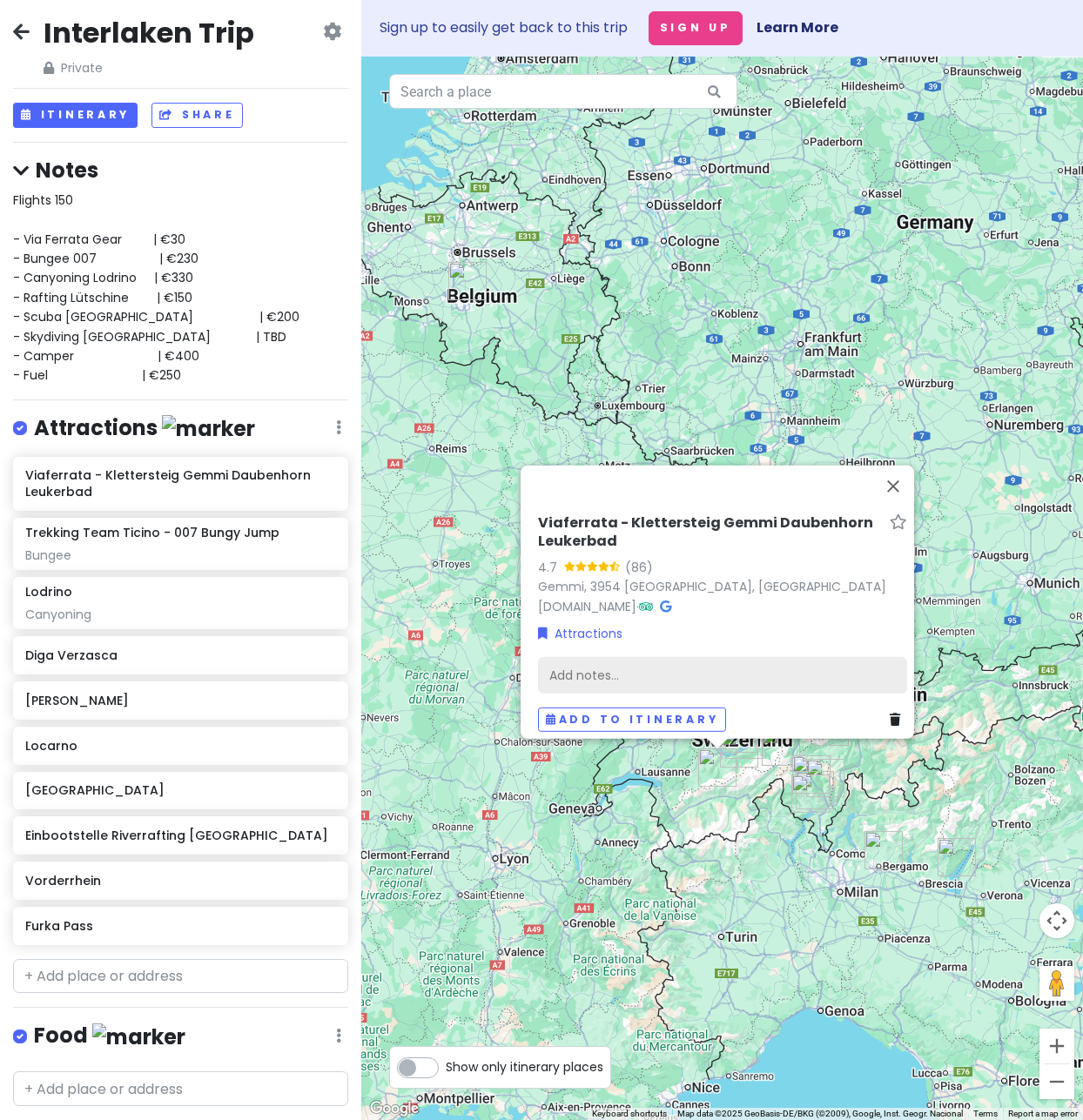
click at [612, 661] on div "Add notes..." at bounding box center [722, 674] width 369 height 36
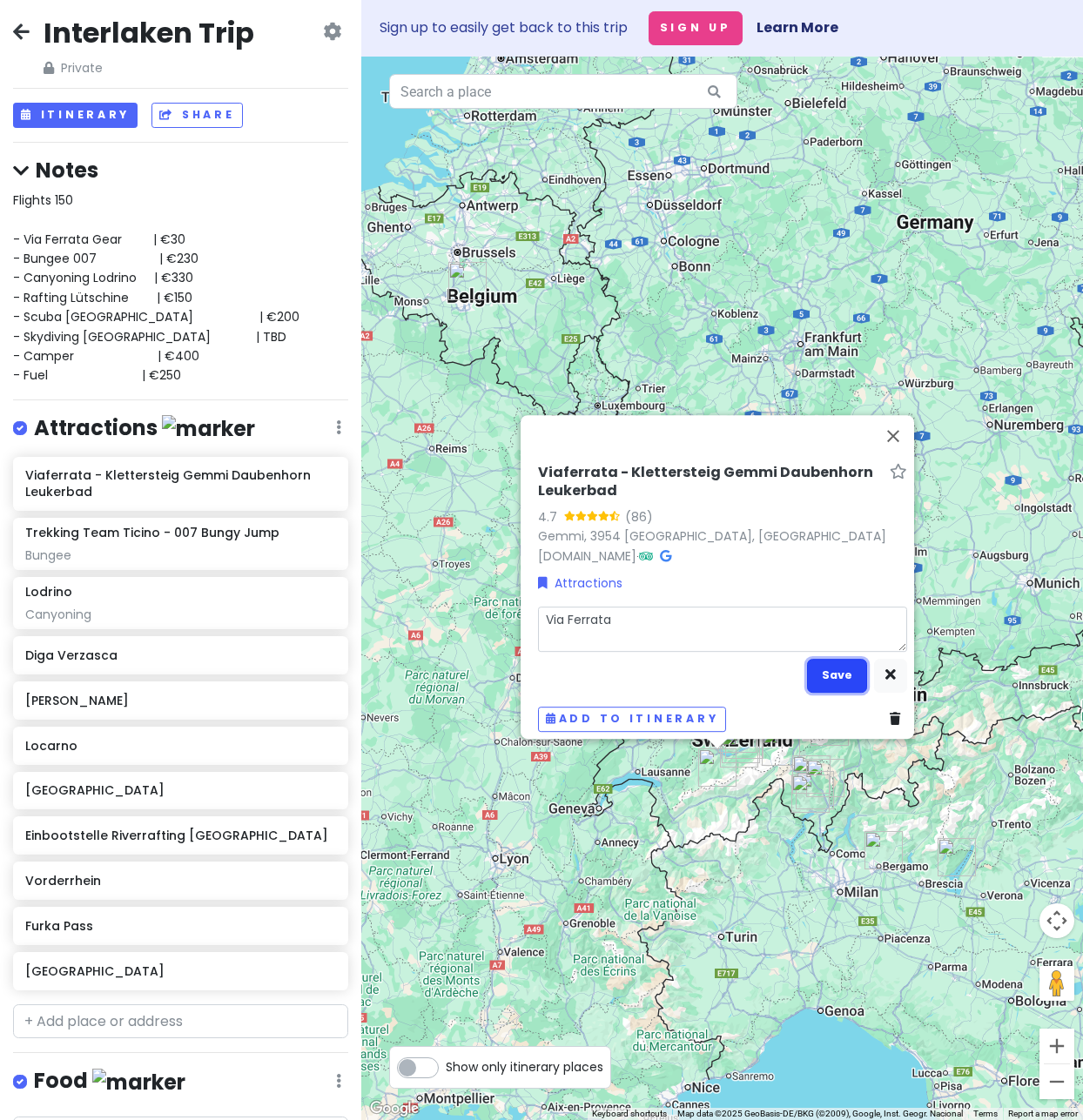
click at [817, 671] on button "Save" at bounding box center [836, 675] width 60 height 33
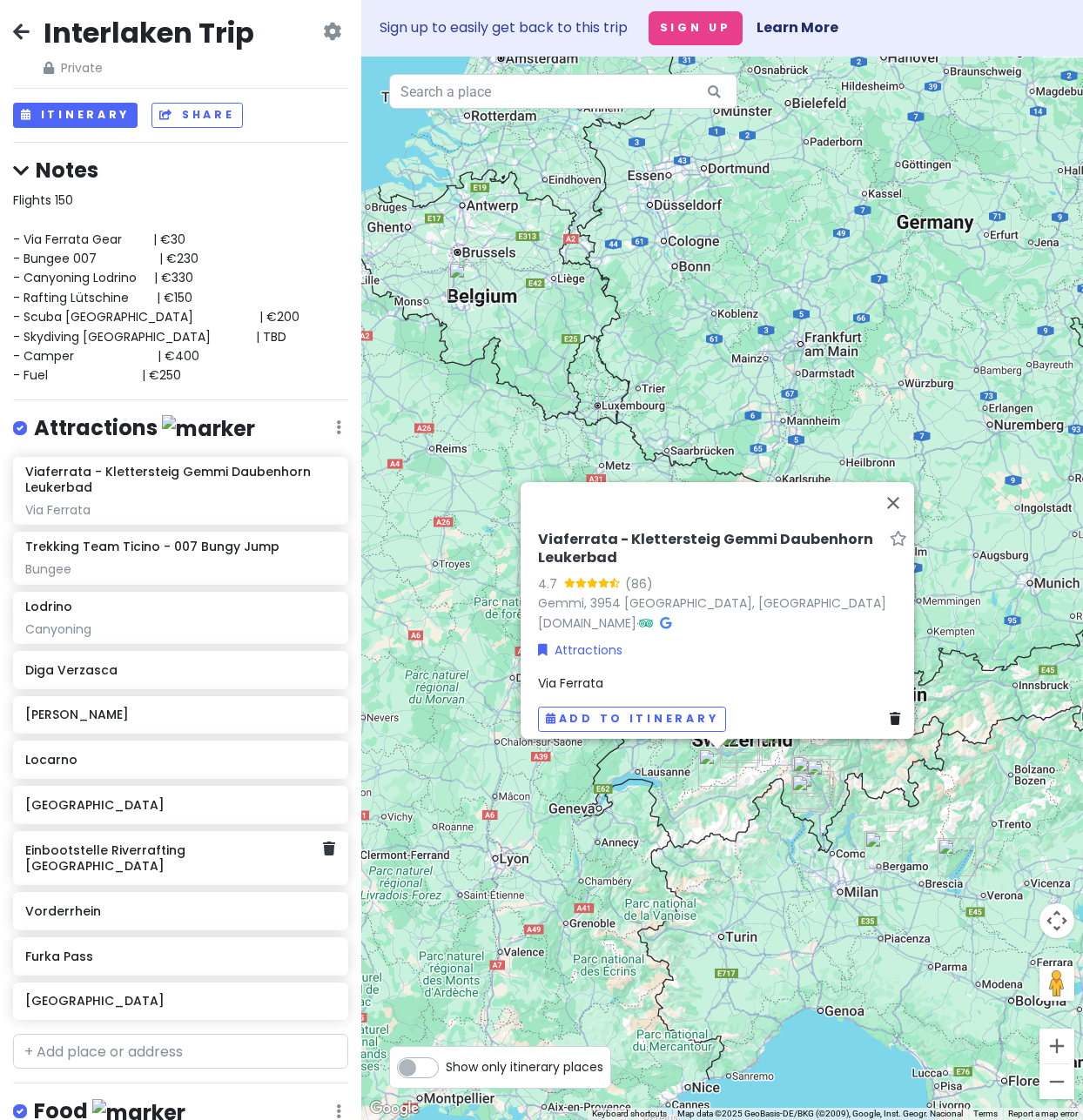
click at [121, 855] on h6 "Einbootstelle Riverrafting [GEOGRAPHIC_DATA]" at bounding box center [174, 859] width 298 height 32
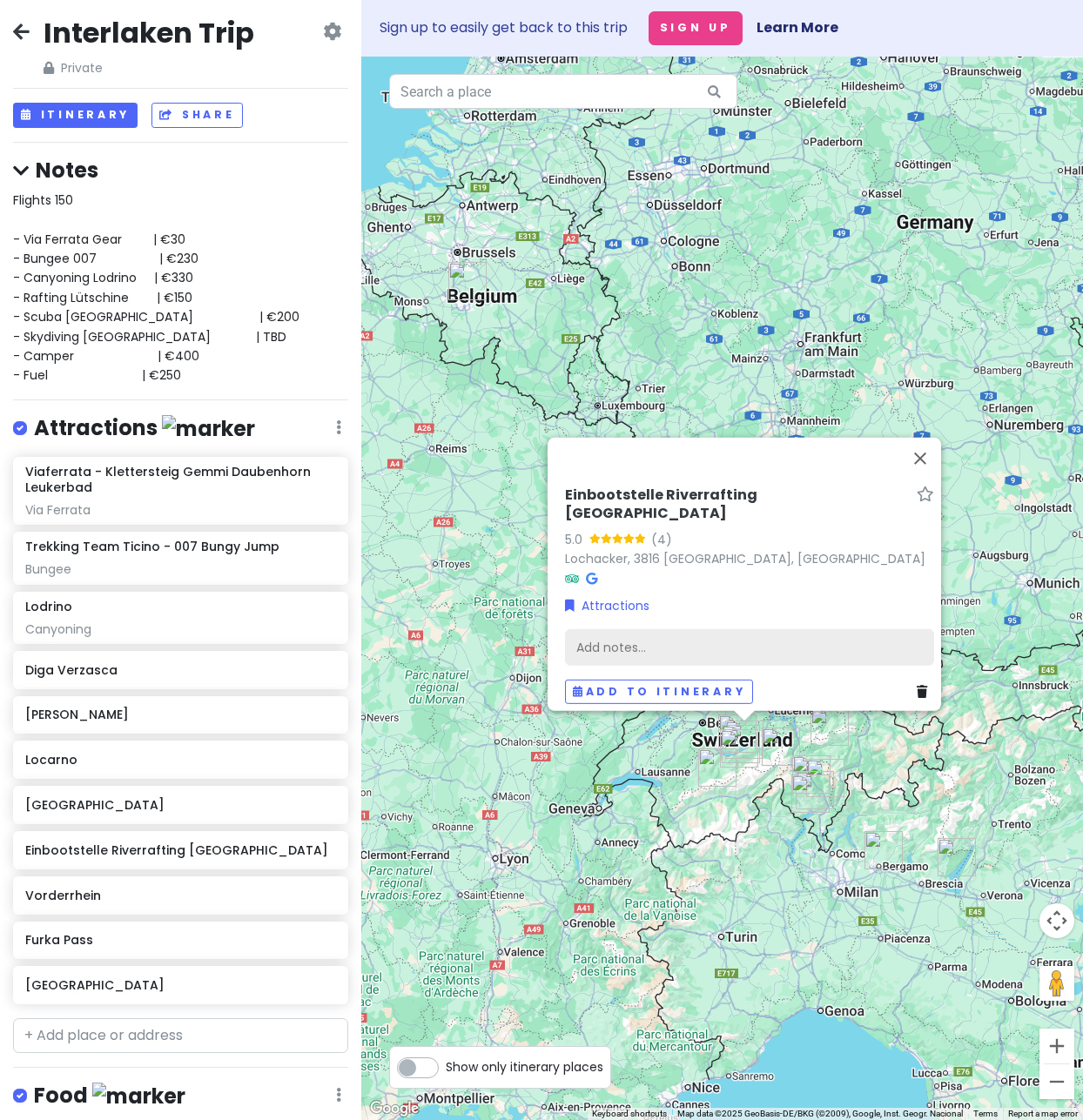
click at [620, 630] on div "Add notes..." at bounding box center [749, 647] width 369 height 36
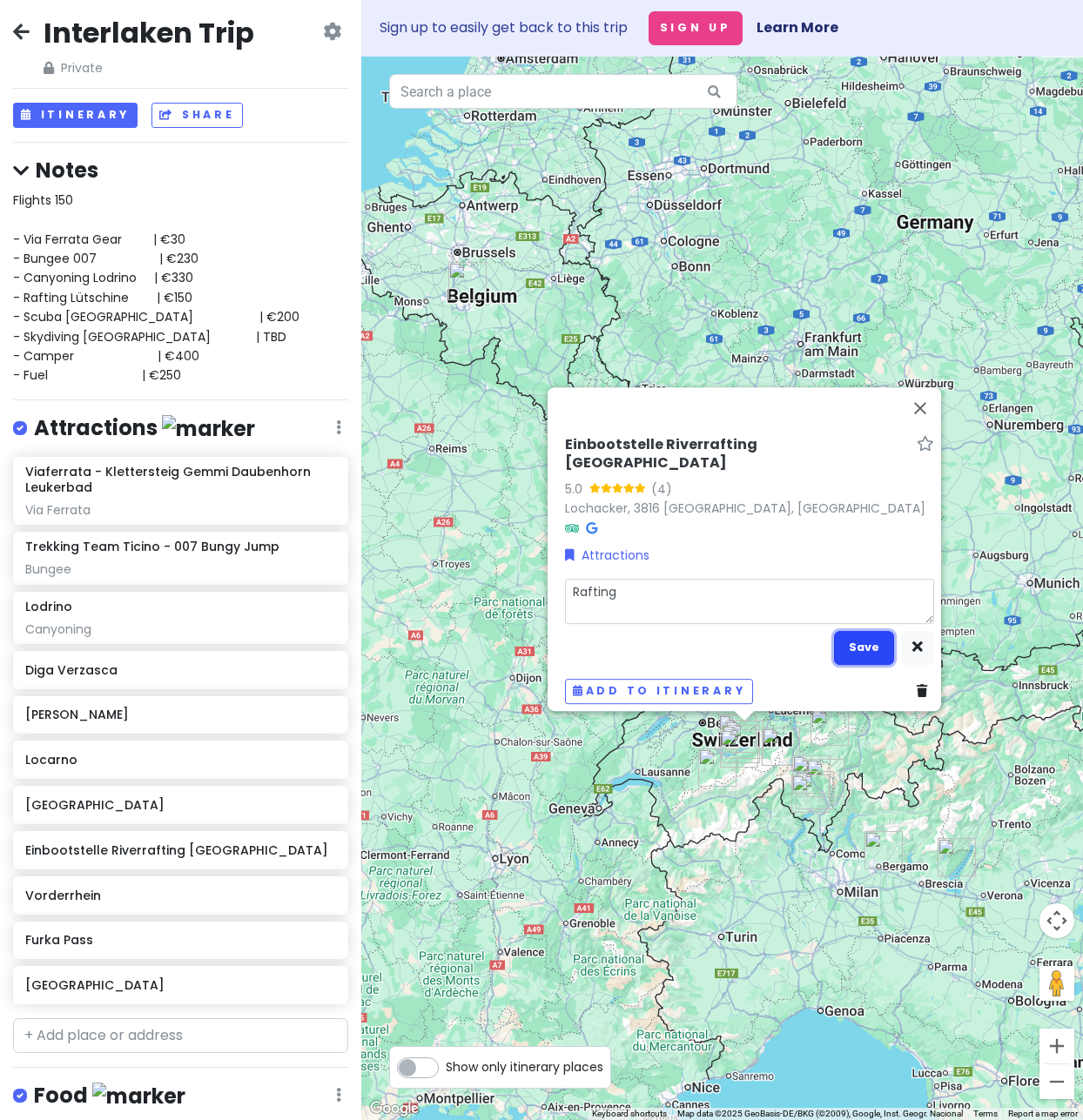
click at [867, 640] on button "Save" at bounding box center [863, 647] width 60 height 33
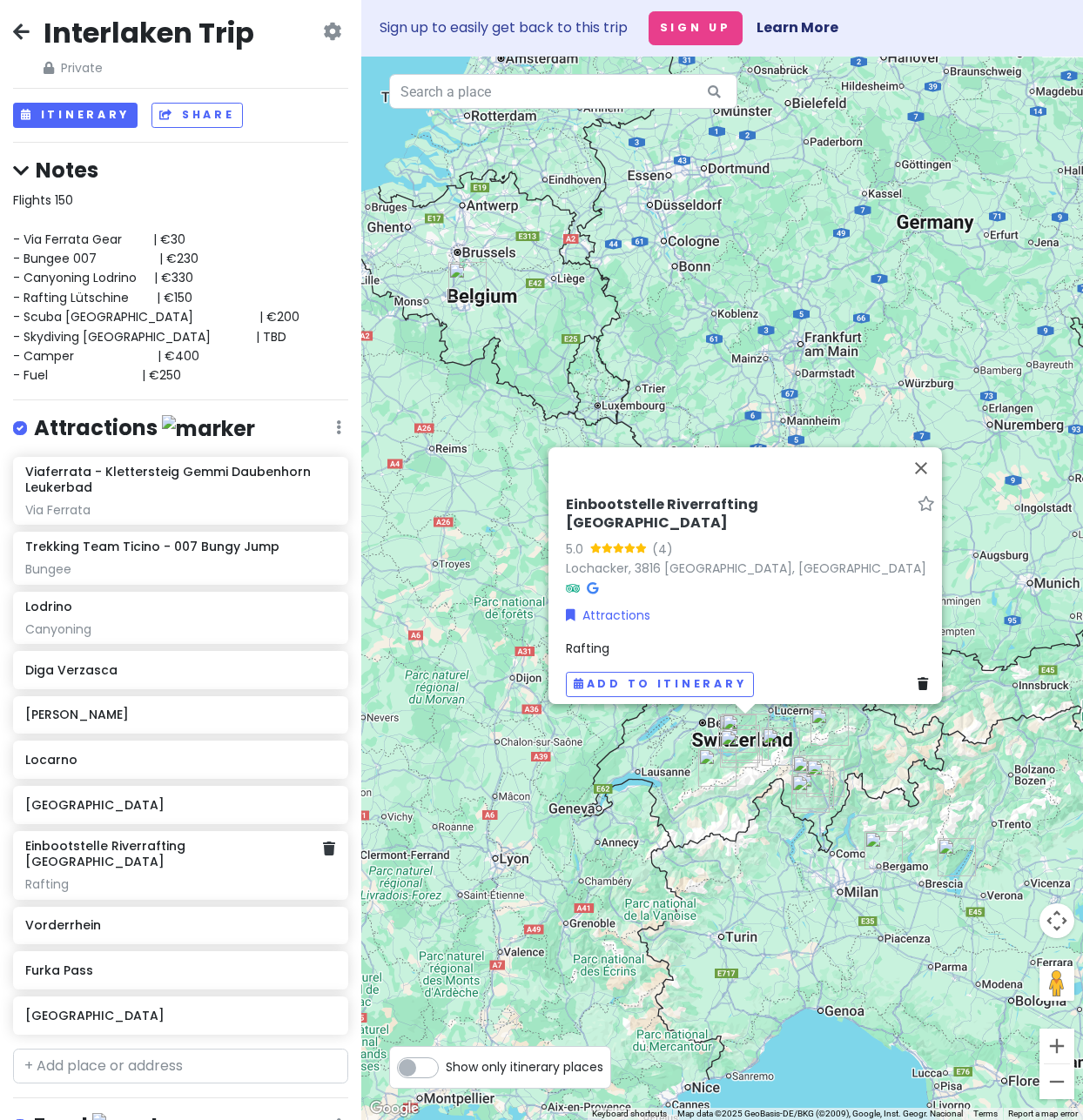
scroll to position [7, 0]
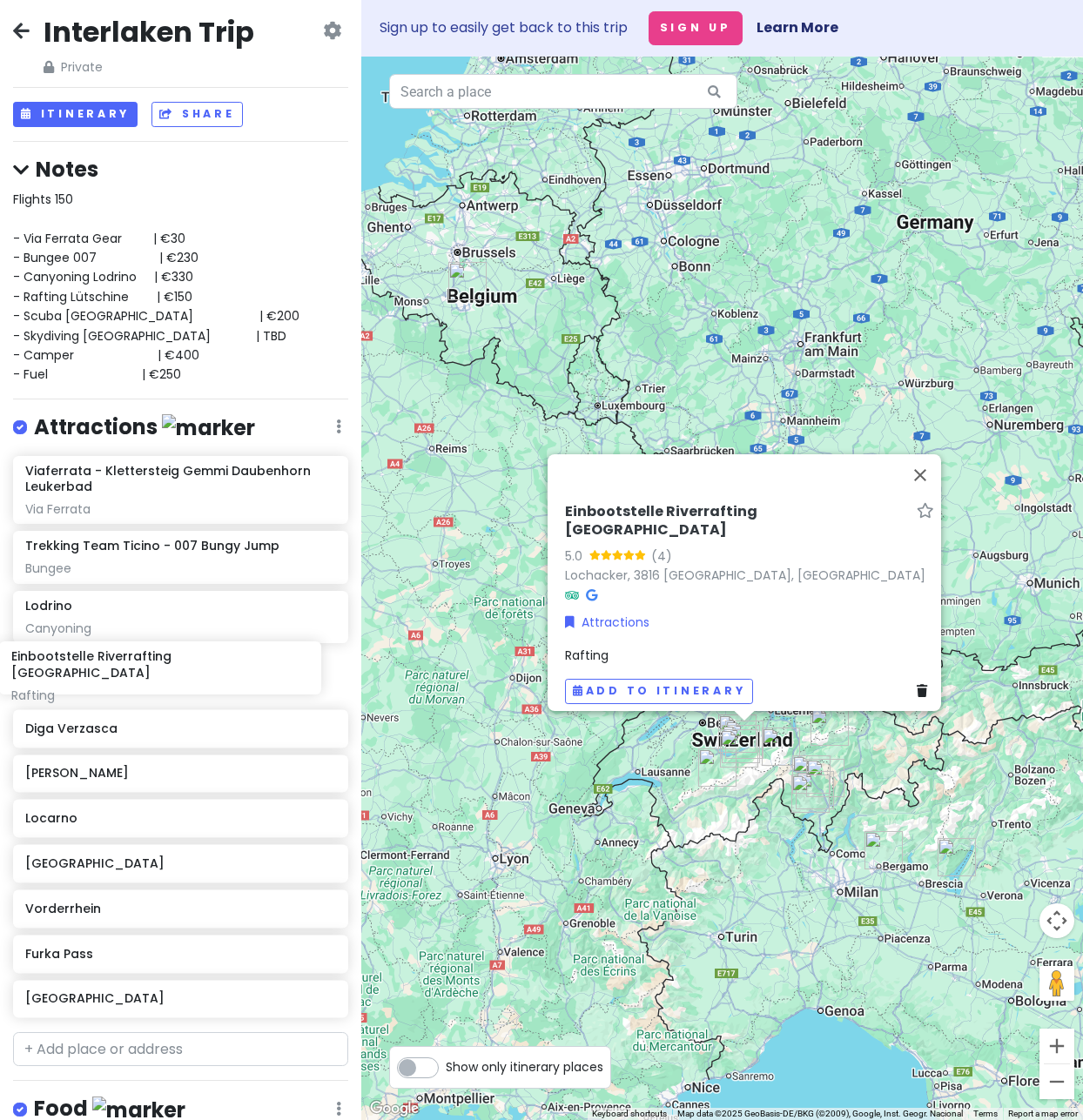
drag, startPoint x: 117, startPoint y: 819, endPoint x: 102, endPoint y: 651, distance: 168.7
click at [102, 651] on div "Viaferrata - Klettersteig Gemmi Daubenhorn Leukerbad Via Ferrata Trekking Team …" at bounding box center [180, 740] width 361 height 569
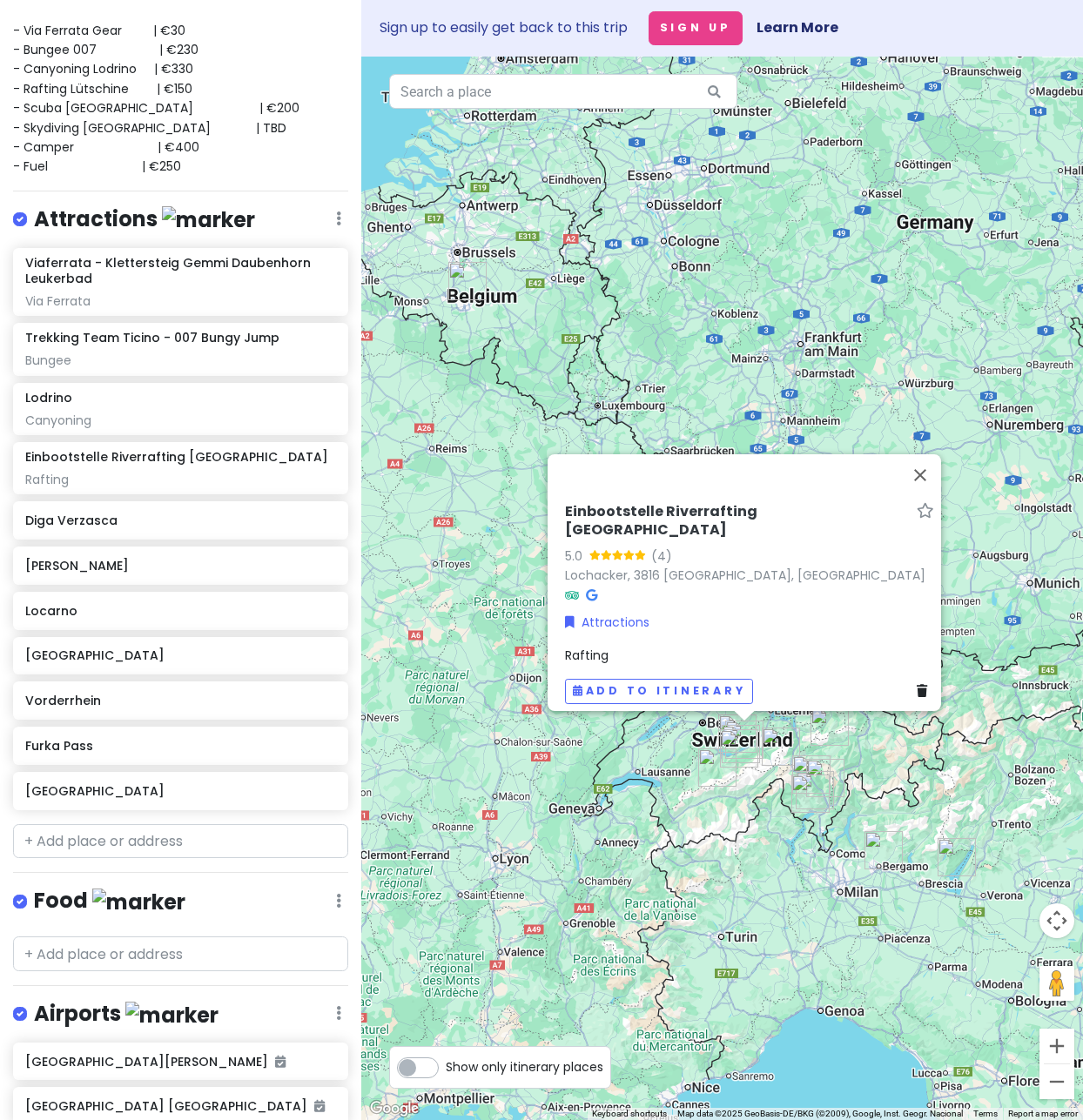
scroll to position [216, 0]
click at [924, 486] on button "Close" at bounding box center [920, 474] width 42 height 42
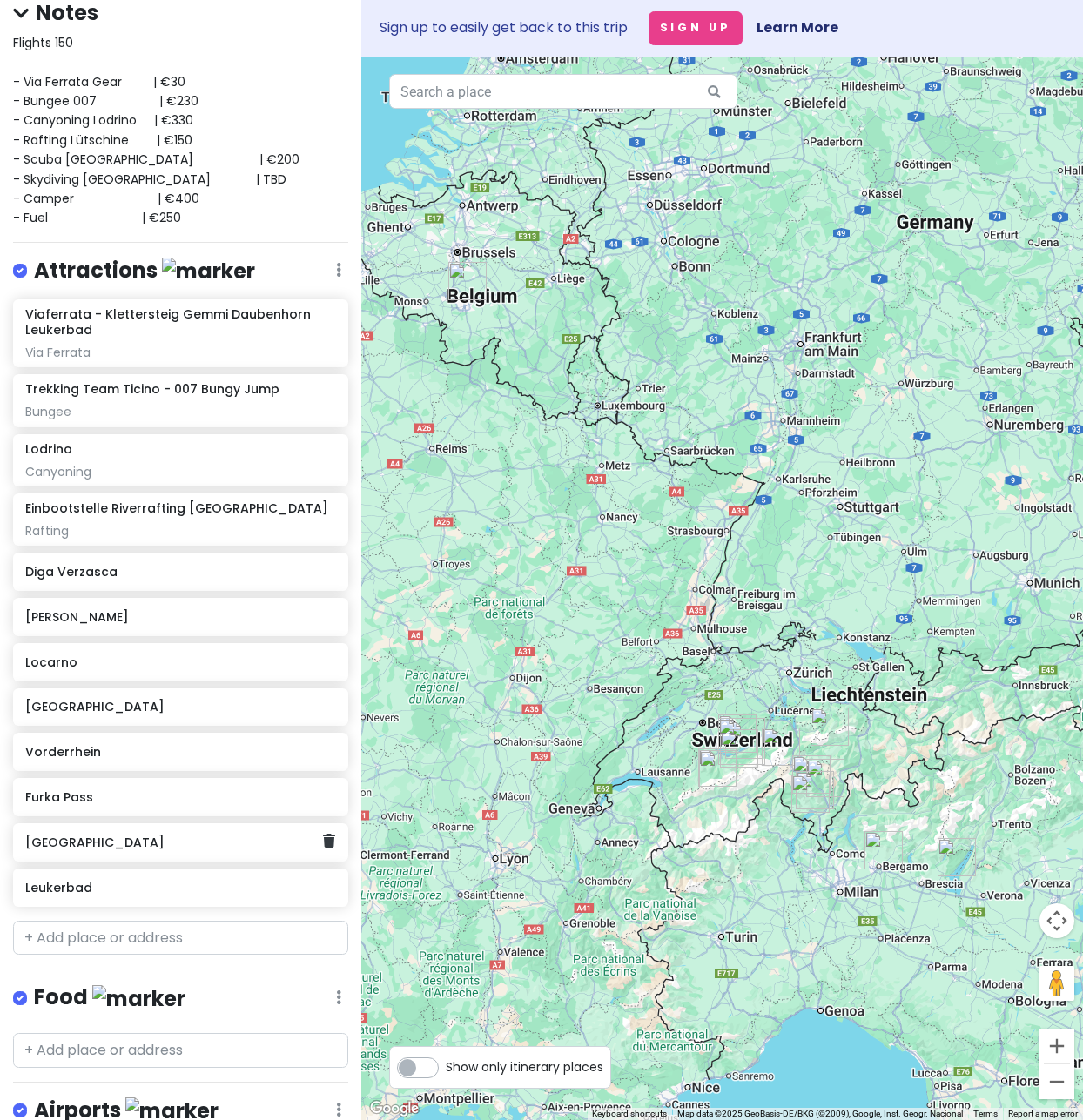
scroll to position [60, 0]
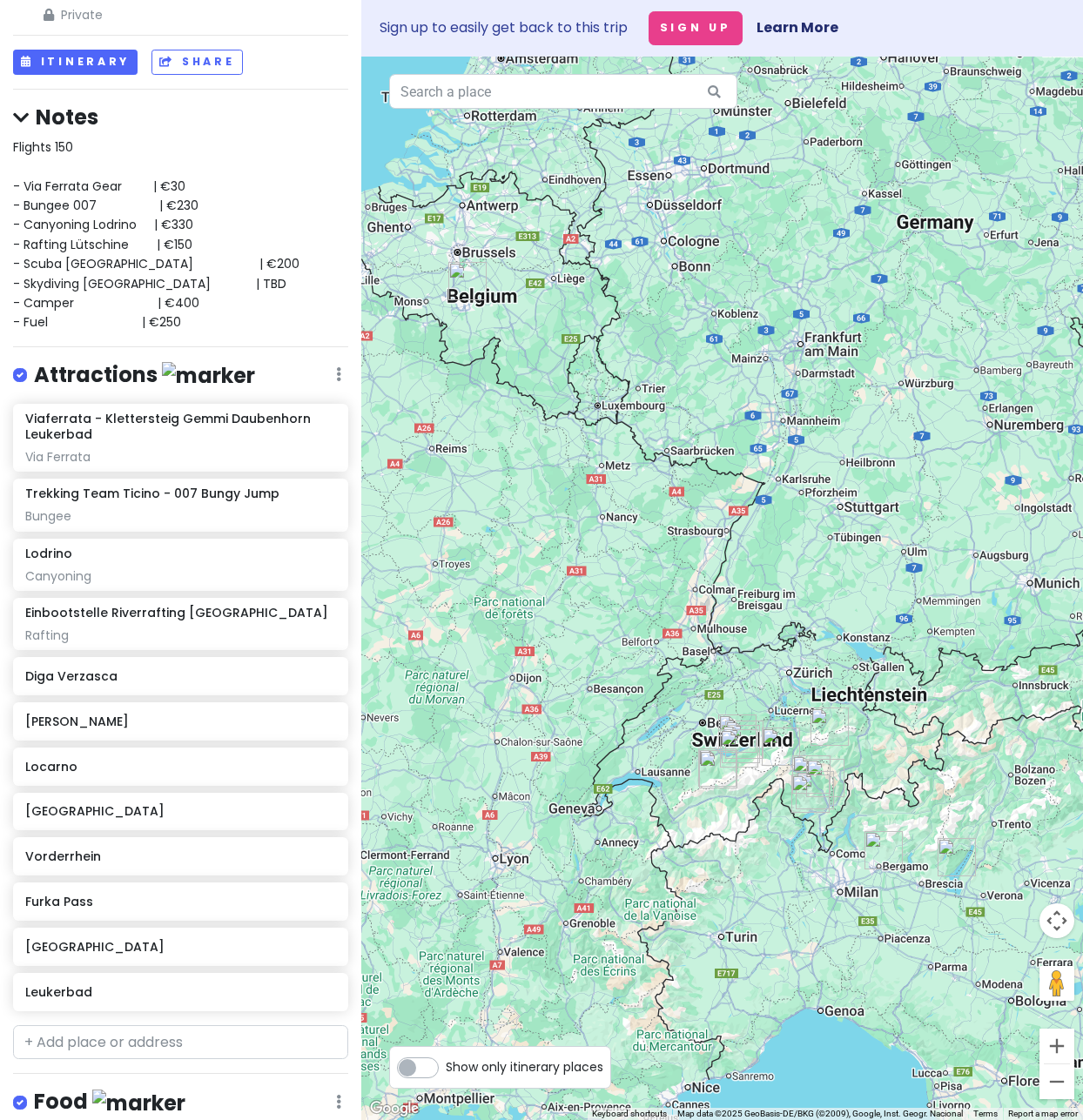
click at [336, 380] on icon at bounding box center [339, 374] width 6 height 14
click at [266, 470] on link "Reorder" at bounding box center [287, 468] width 140 height 42
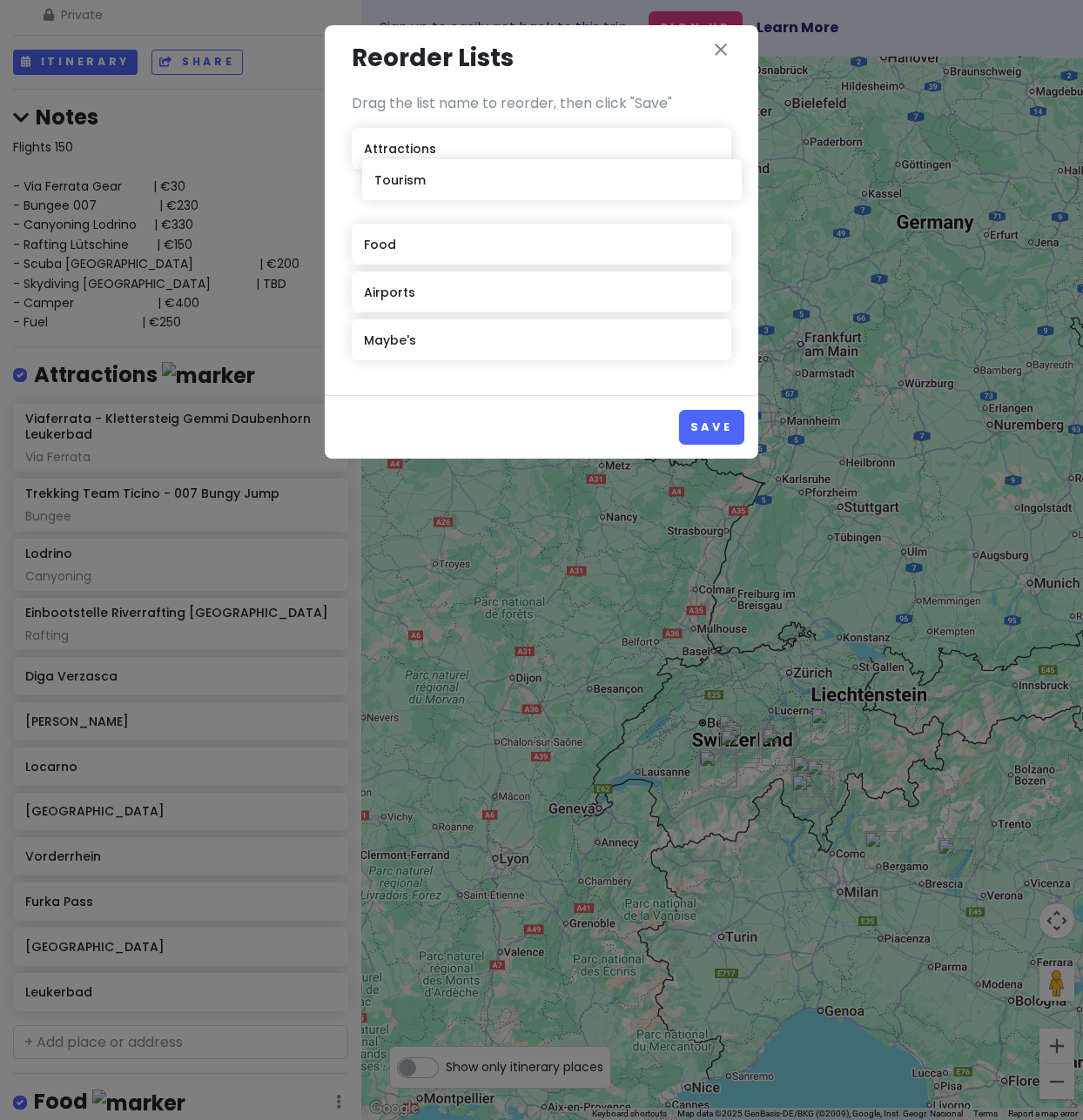
drag, startPoint x: 391, startPoint y: 346, endPoint x: 401, endPoint y: 187, distance: 159.3
click at [401, 187] on div "Attractions Food Airports Maybe's Tourism" at bounding box center [542, 247] width 380 height 239
click at [737, 424] on button "Save" at bounding box center [712, 427] width 65 height 33
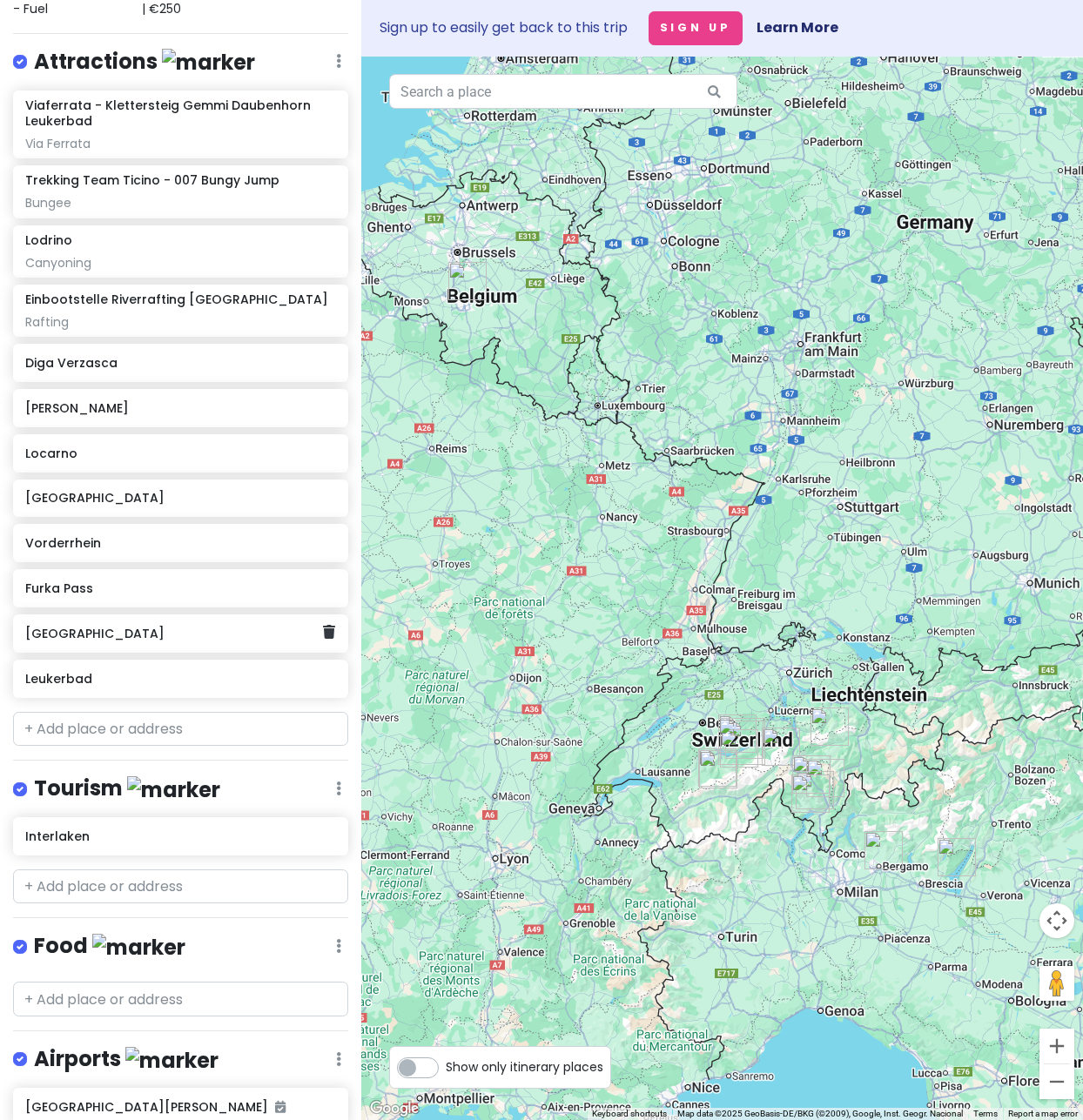
scroll to position [268, 0]
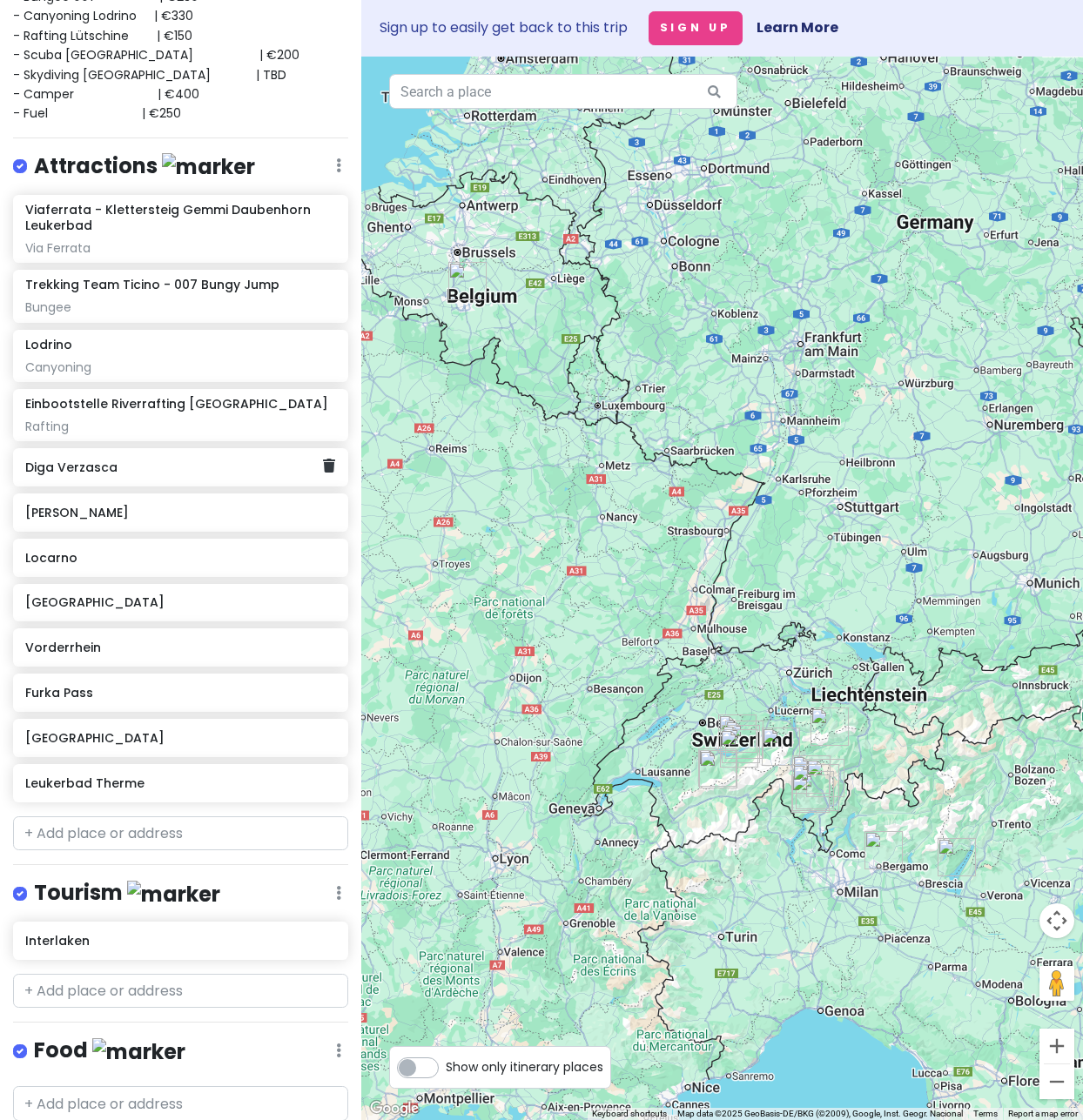
click at [180, 468] on h6 "Diga Verzasca" at bounding box center [174, 467] width 298 height 16
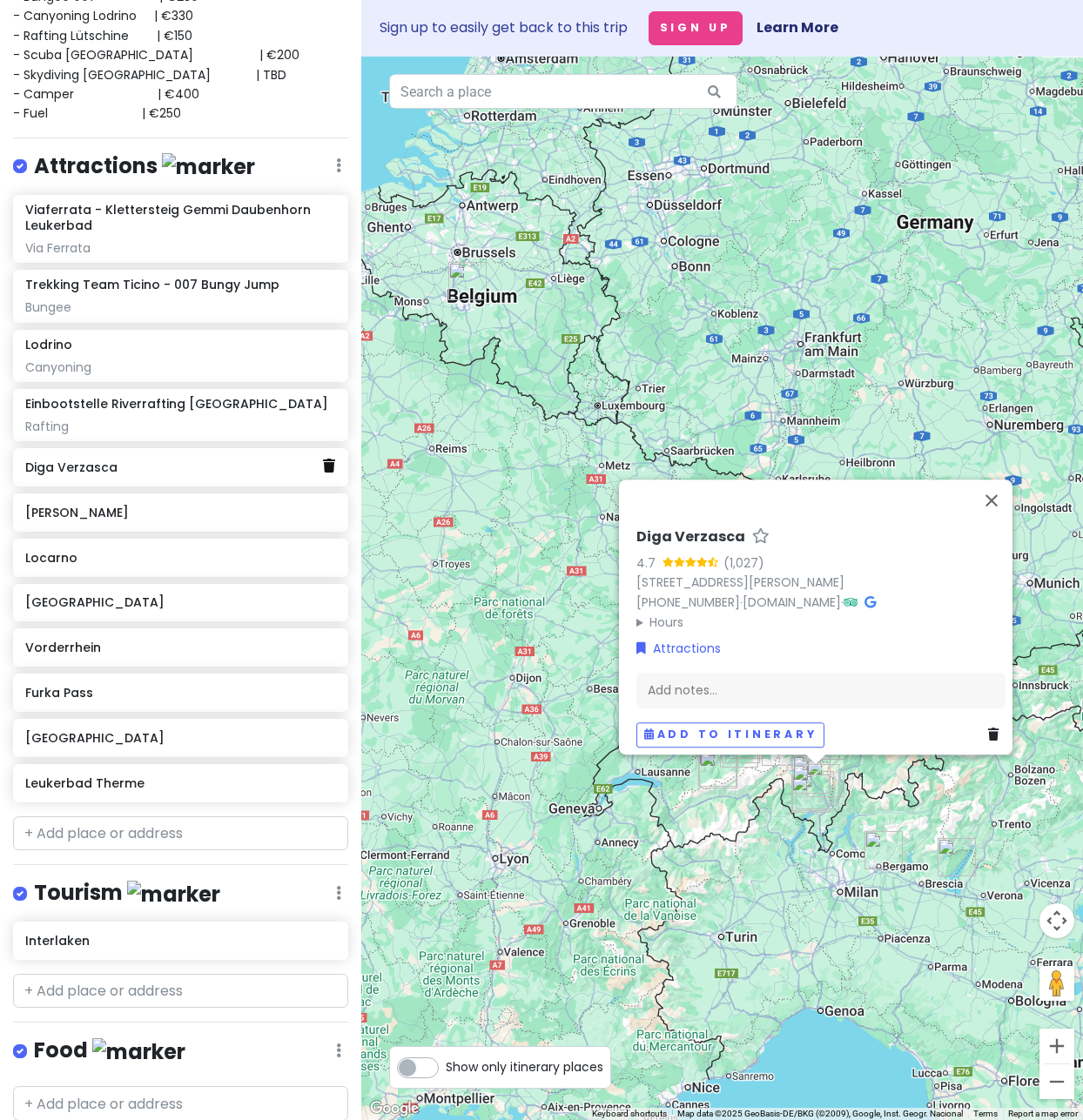
click at [323, 459] on icon at bounding box center [328, 465] width 12 height 14
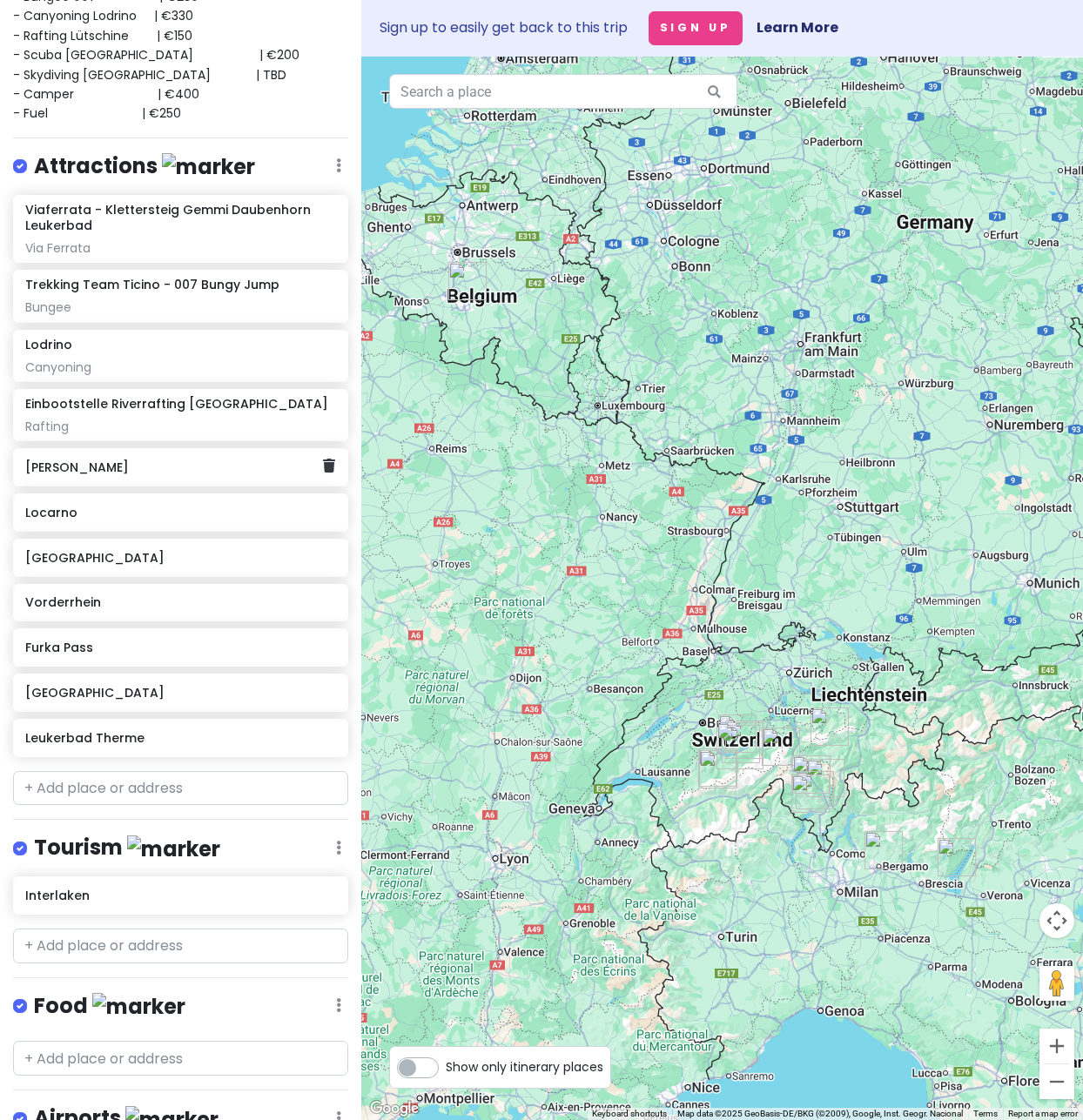
click at [74, 468] on h6 "Mürren" at bounding box center [174, 467] width 298 height 16
click at [142, 801] on input "text" at bounding box center [180, 788] width 335 height 34
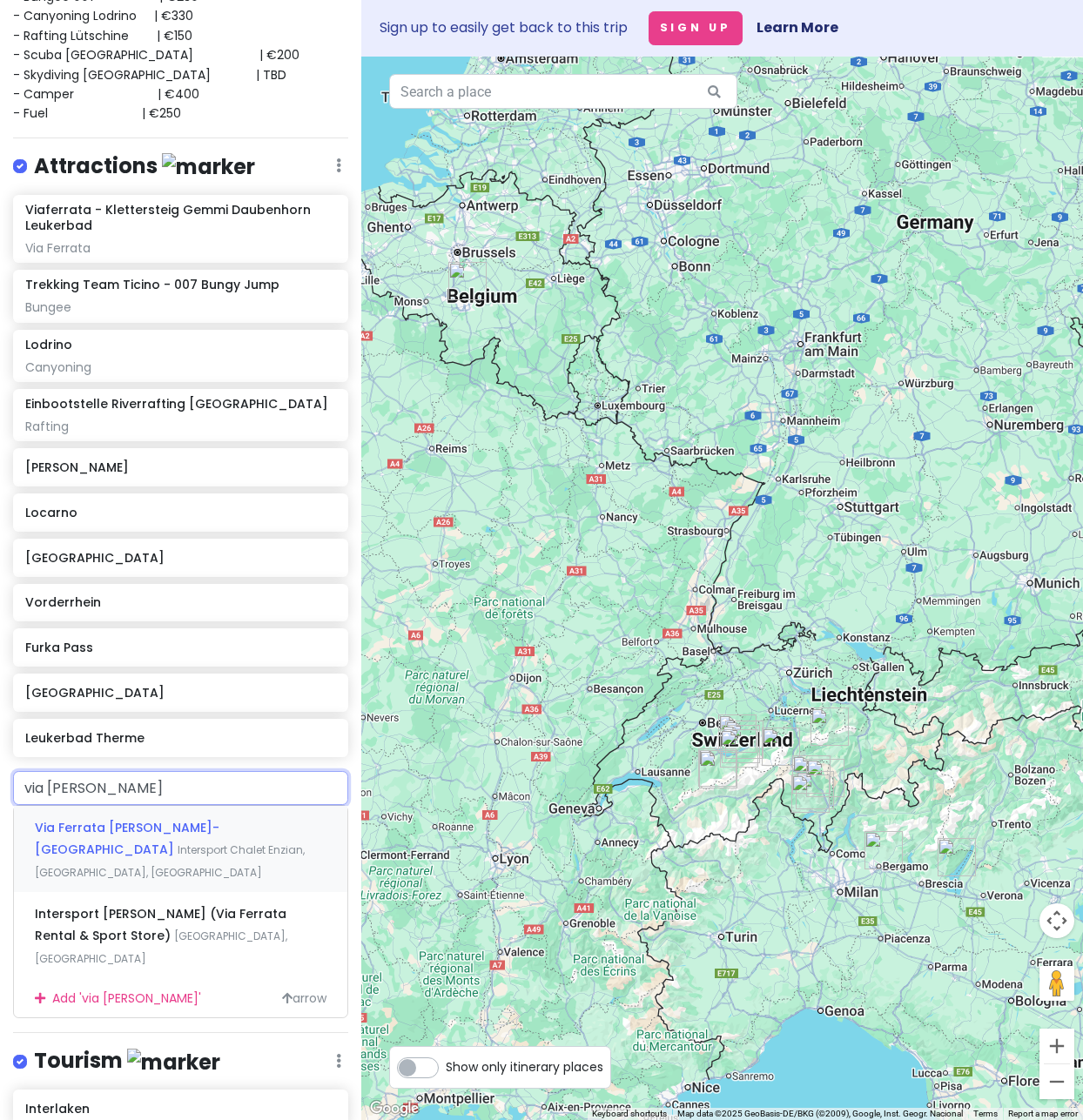
click at [208, 843] on span "Intersport Chalet Enzian, Mürren, Switzerland" at bounding box center [169, 861] width 270 height 37
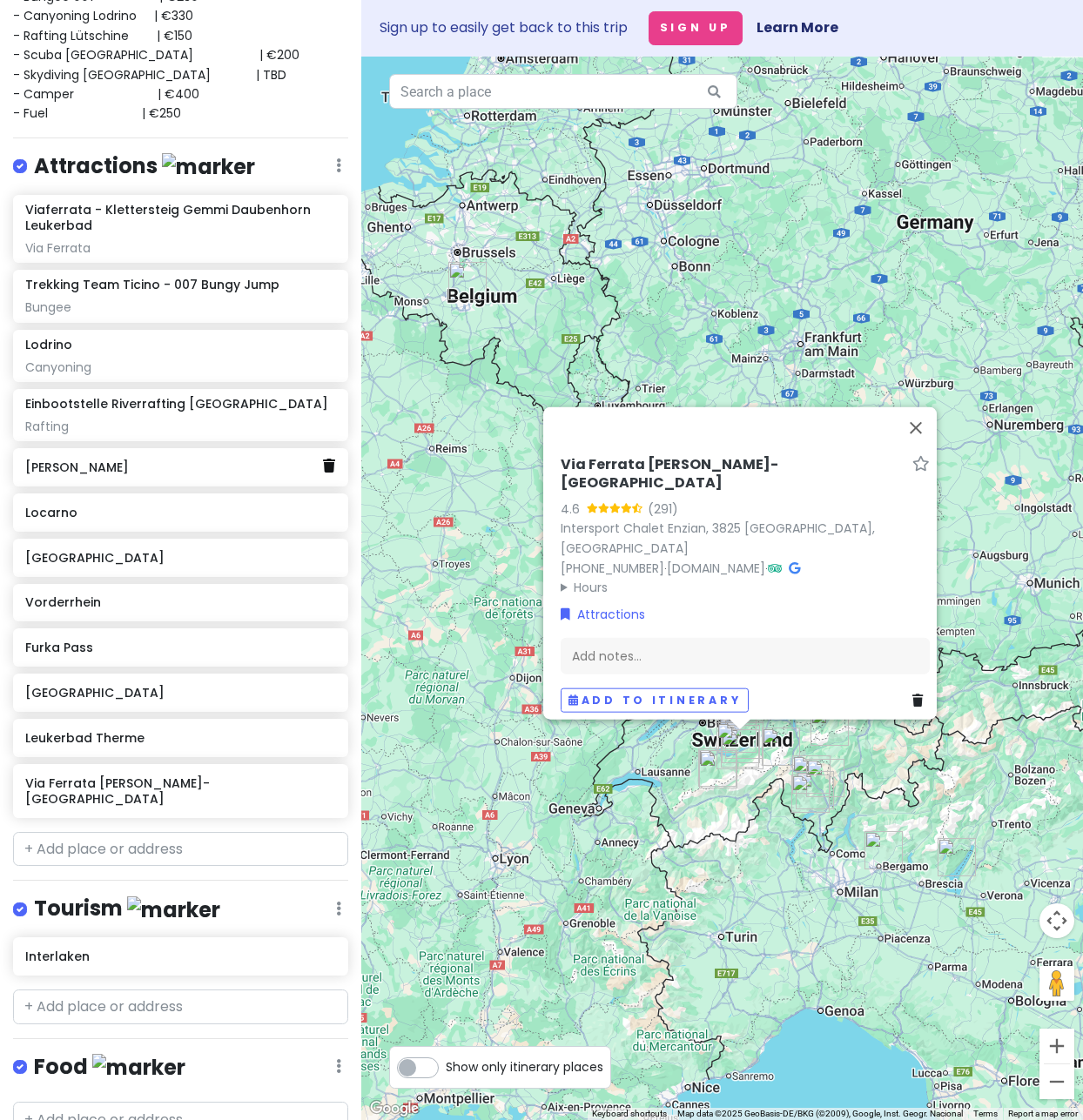
click at [323, 464] on icon at bounding box center [328, 465] width 12 height 14
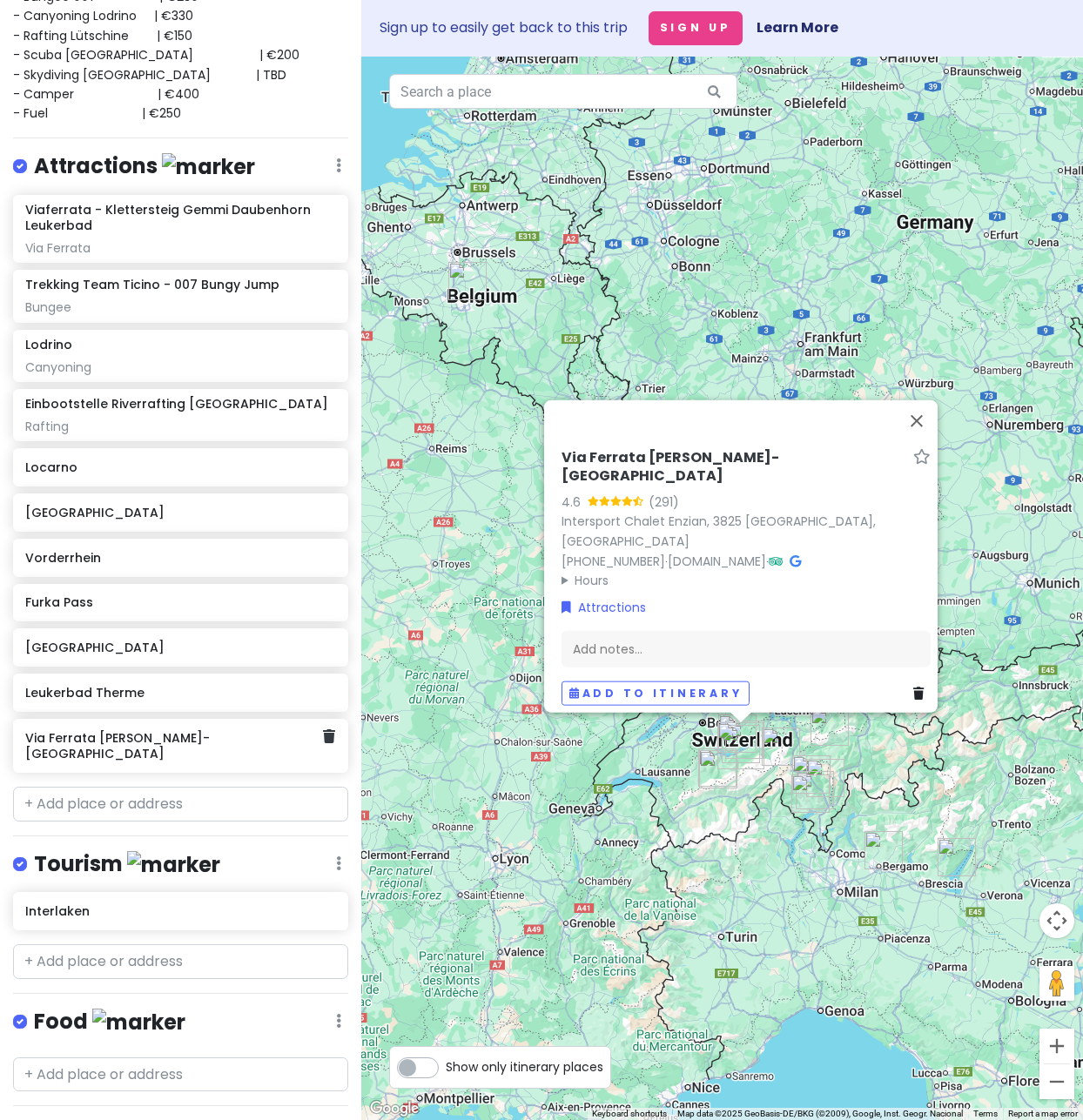
click at [120, 738] on h6 "Via Ferrata [PERSON_NAME]-[GEOGRAPHIC_DATA]" at bounding box center [174, 746] width 298 height 32
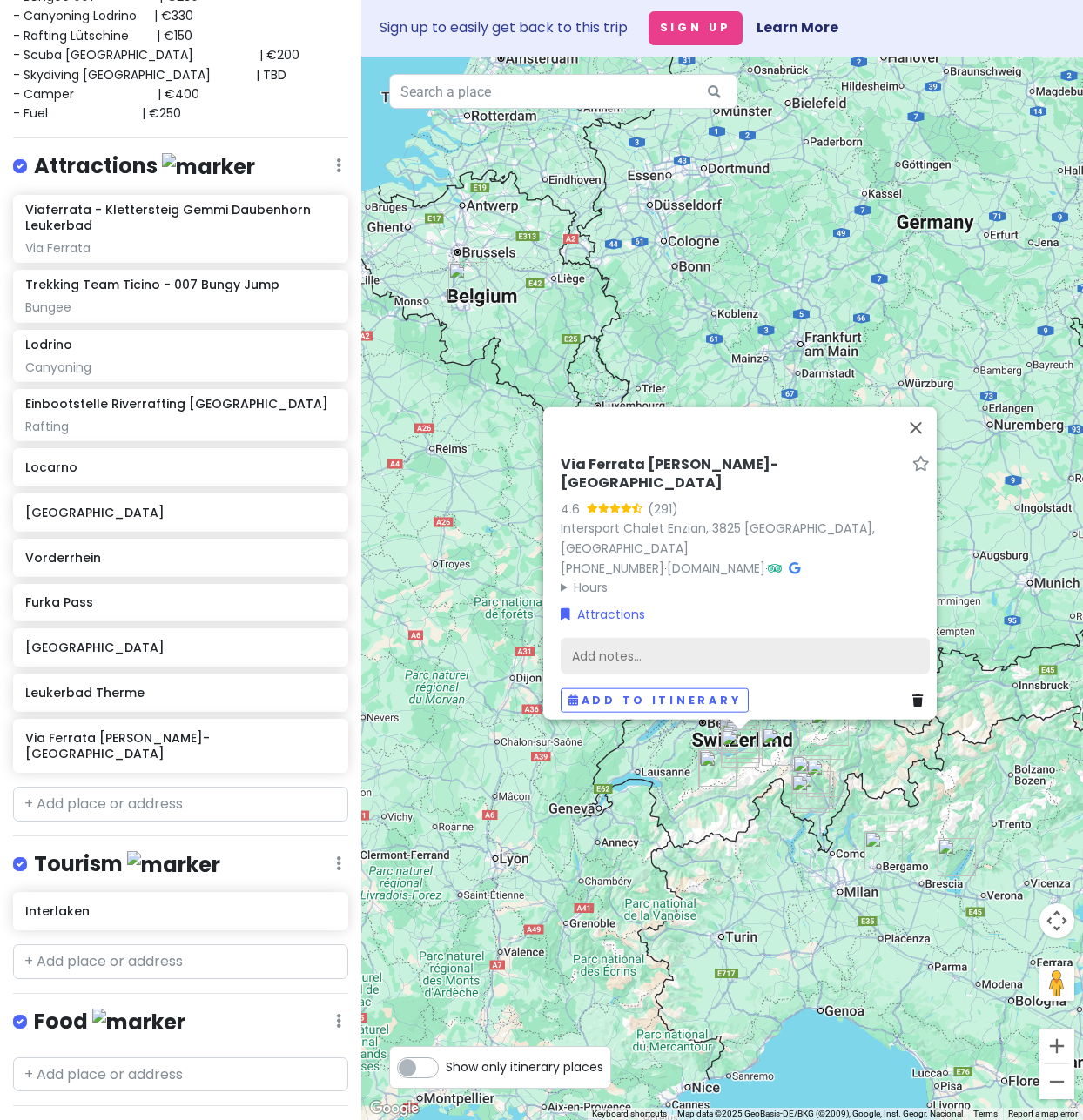
click at [599, 645] on div "Add notes..." at bounding box center [745, 656] width 369 height 36
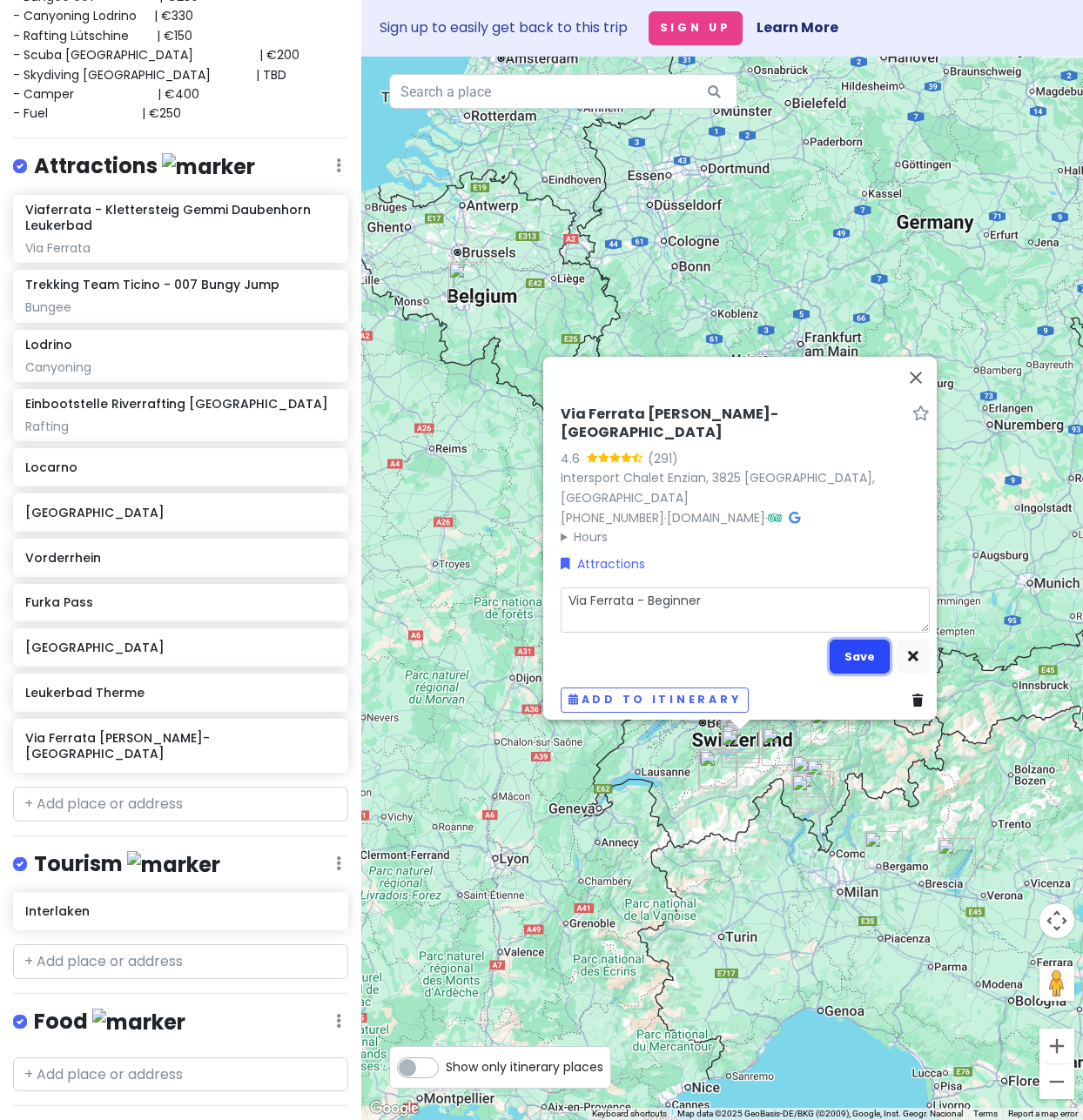
click at [845, 647] on button "Save" at bounding box center [860, 657] width 60 height 33
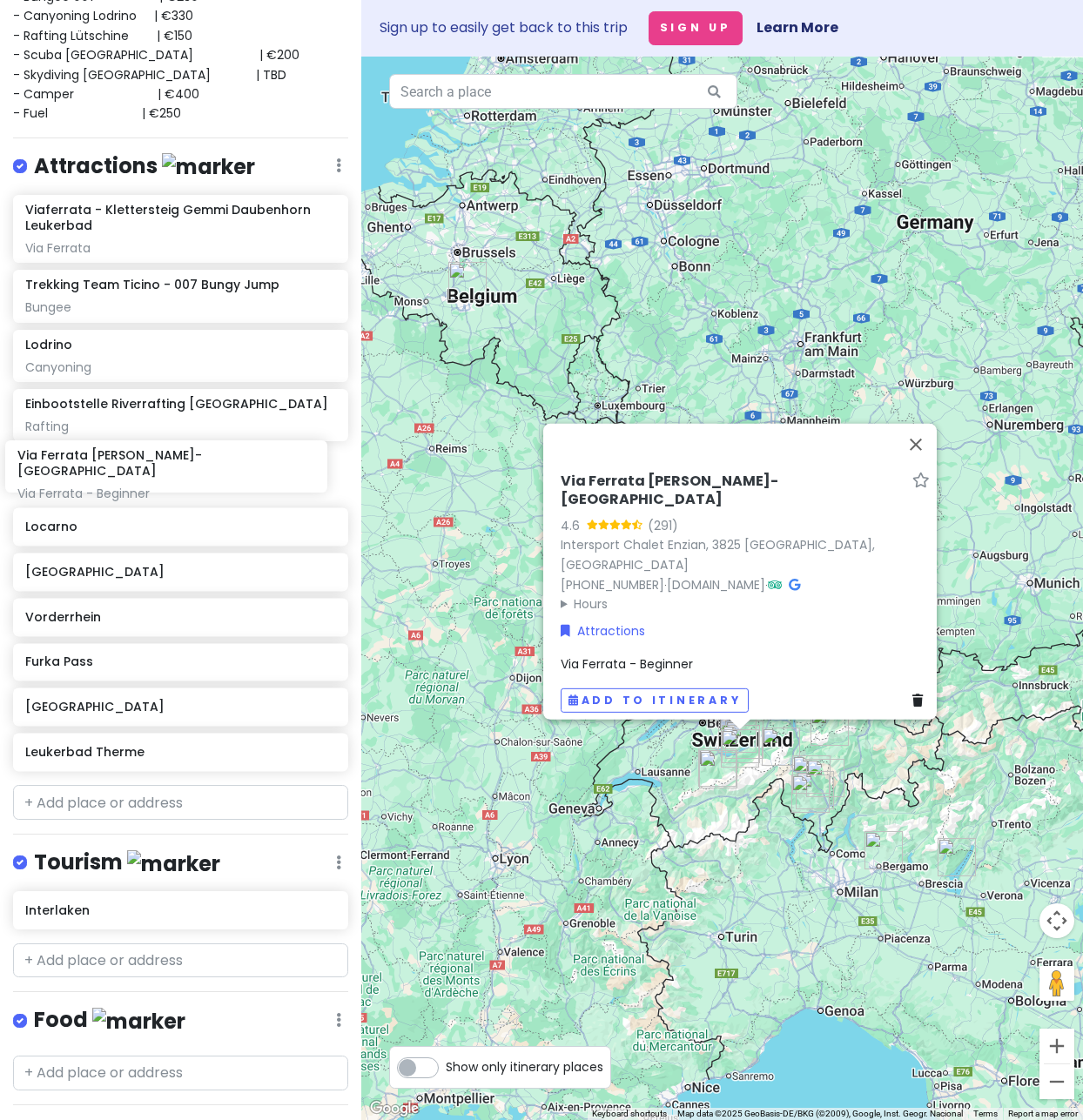
drag, startPoint x: 142, startPoint y: 744, endPoint x: 134, endPoint y: 467, distance: 277.1
click at [134, 467] on div "Viaferrata - Klettersteig Gemmi Daubenhorn Leukerbad Via Ferrata Trekking Team …" at bounding box center [180, 487] width 361 height 584
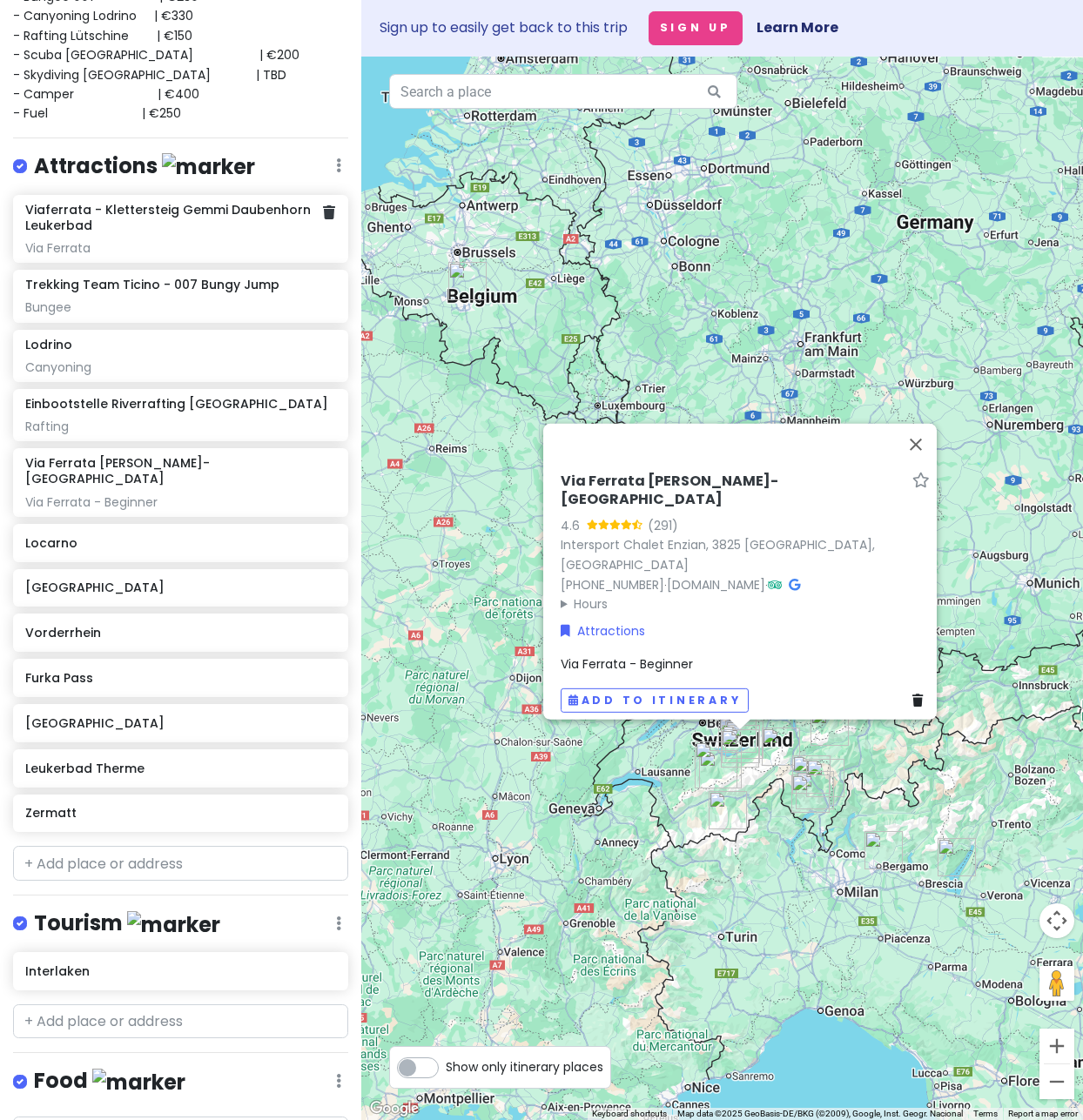
click at [160, 212] on h6 "Viaferrata - Klettersteig Gemmi Daubenhorn Leukerbad" at bounding box center [174, 218] width 298 height 32
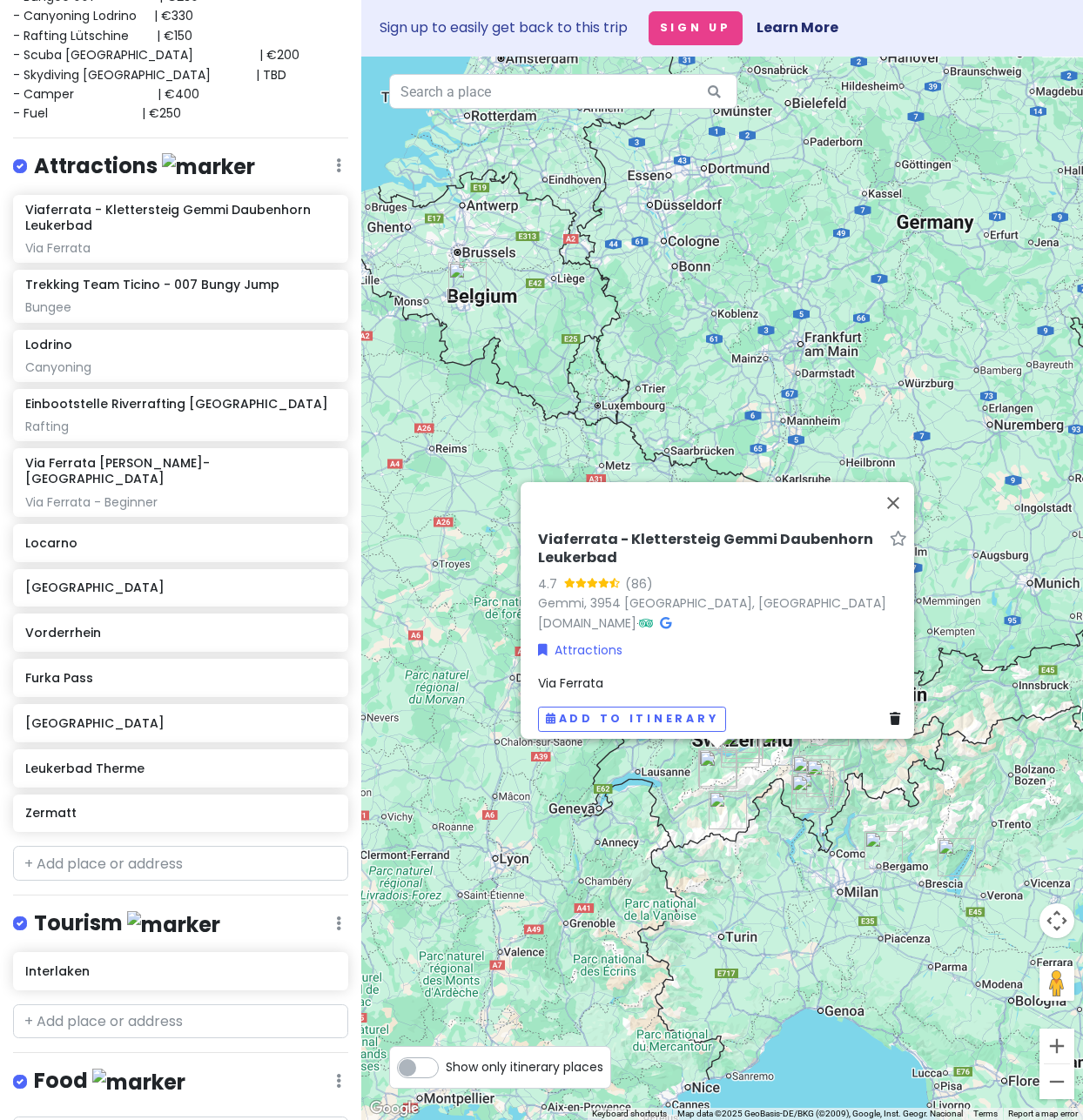
click at [601, 673] on div "Via Ferrata" at bounding box center [722, 683] width 369 height 20
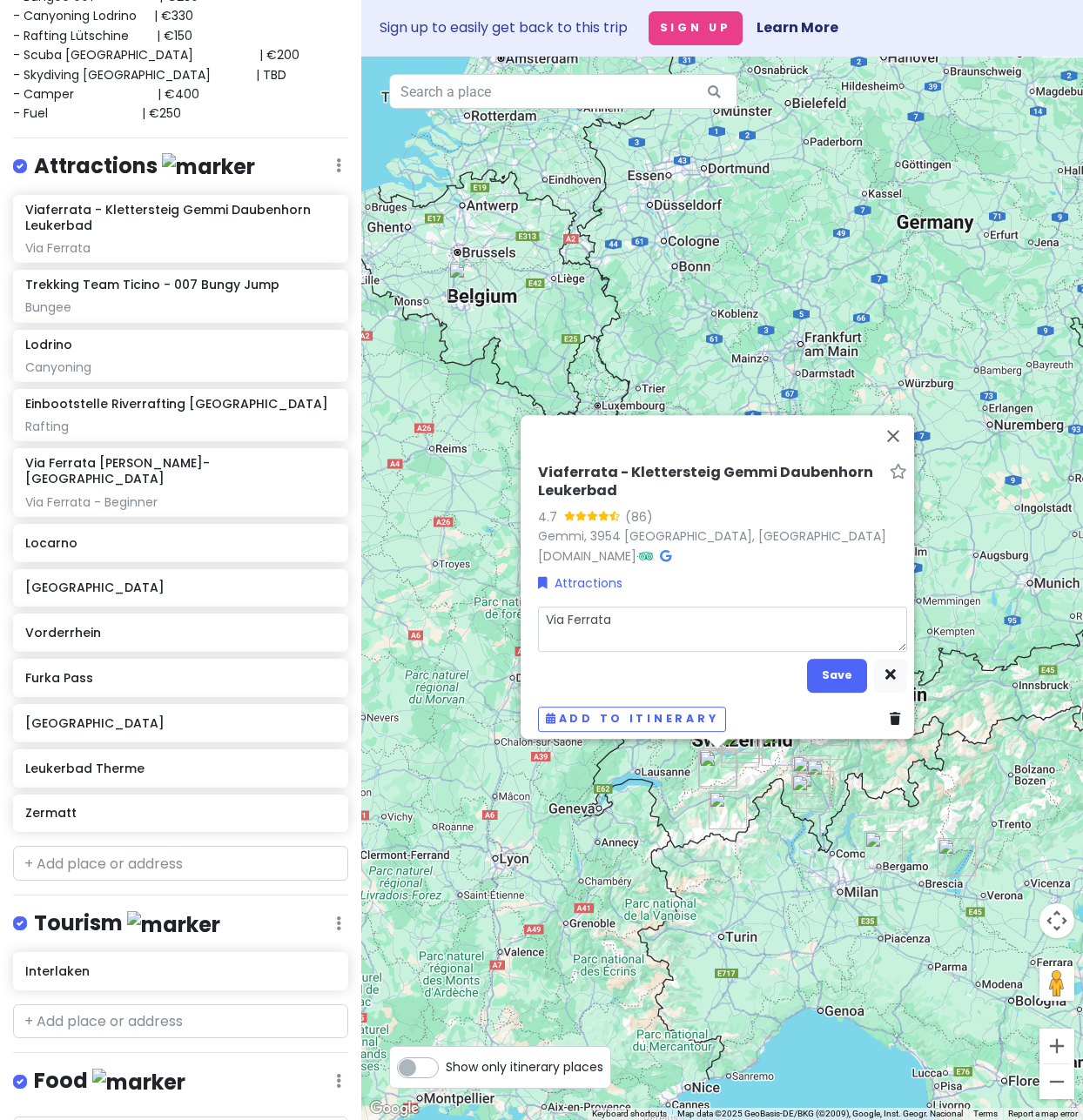
click at [670, 621] on textarea "Via Ferrata" at bounding box center [722, 629] width 369 height 46
click at [823, 666] on button "Save" at bounding box center [836, 675] width 60 height 33
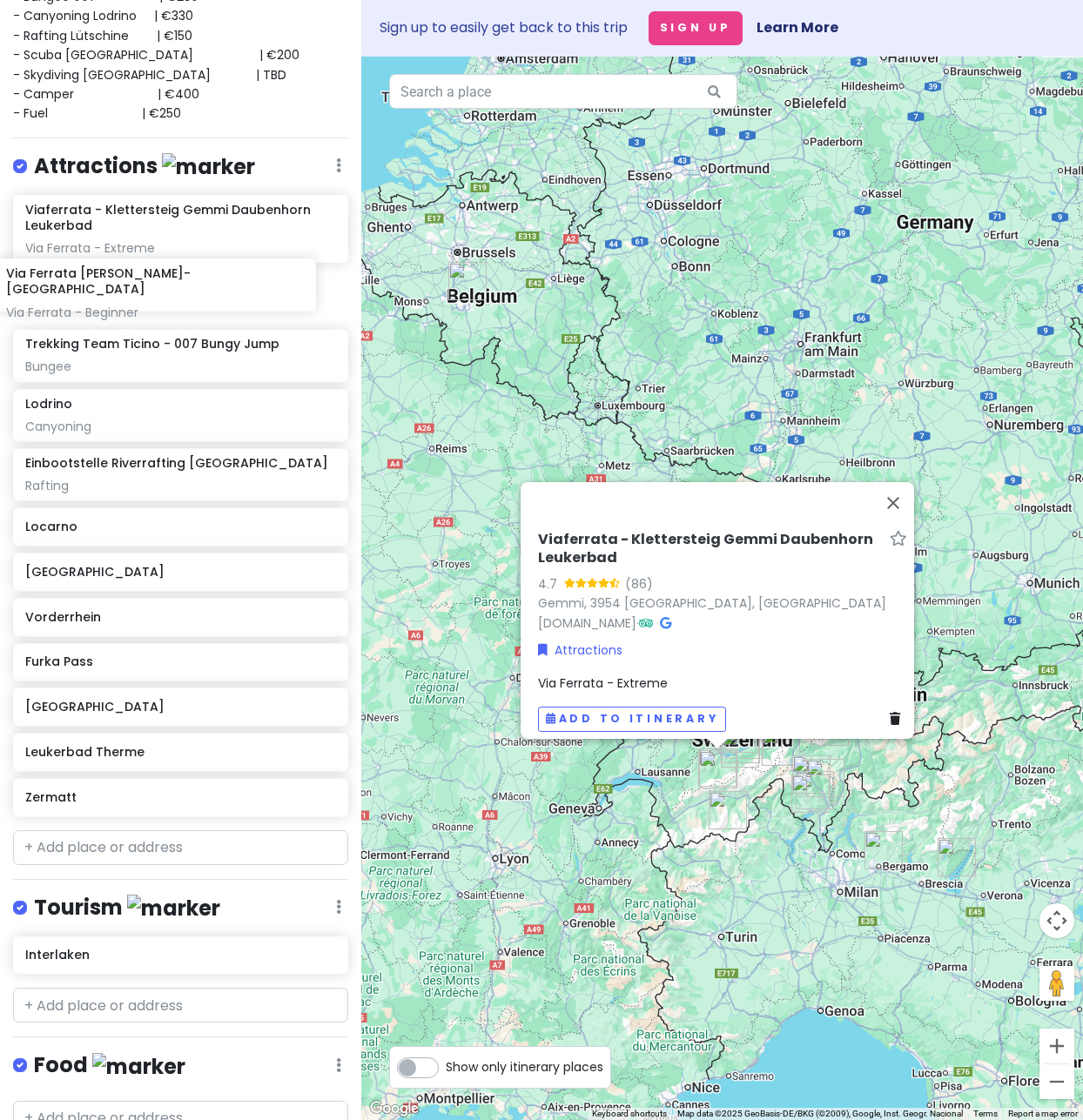
drag, startPoint x: 121, startPoint y: 473, endPoint x: 101, endPoint y: 286, distance: 188.1
click at [101, 286] on div "Viaferrata - Klettersteig Gemmi Daubenhorn Leukerbad Via Ferrata - Extreme Trek…" at bounding box center [180, 510] width 361 height 630
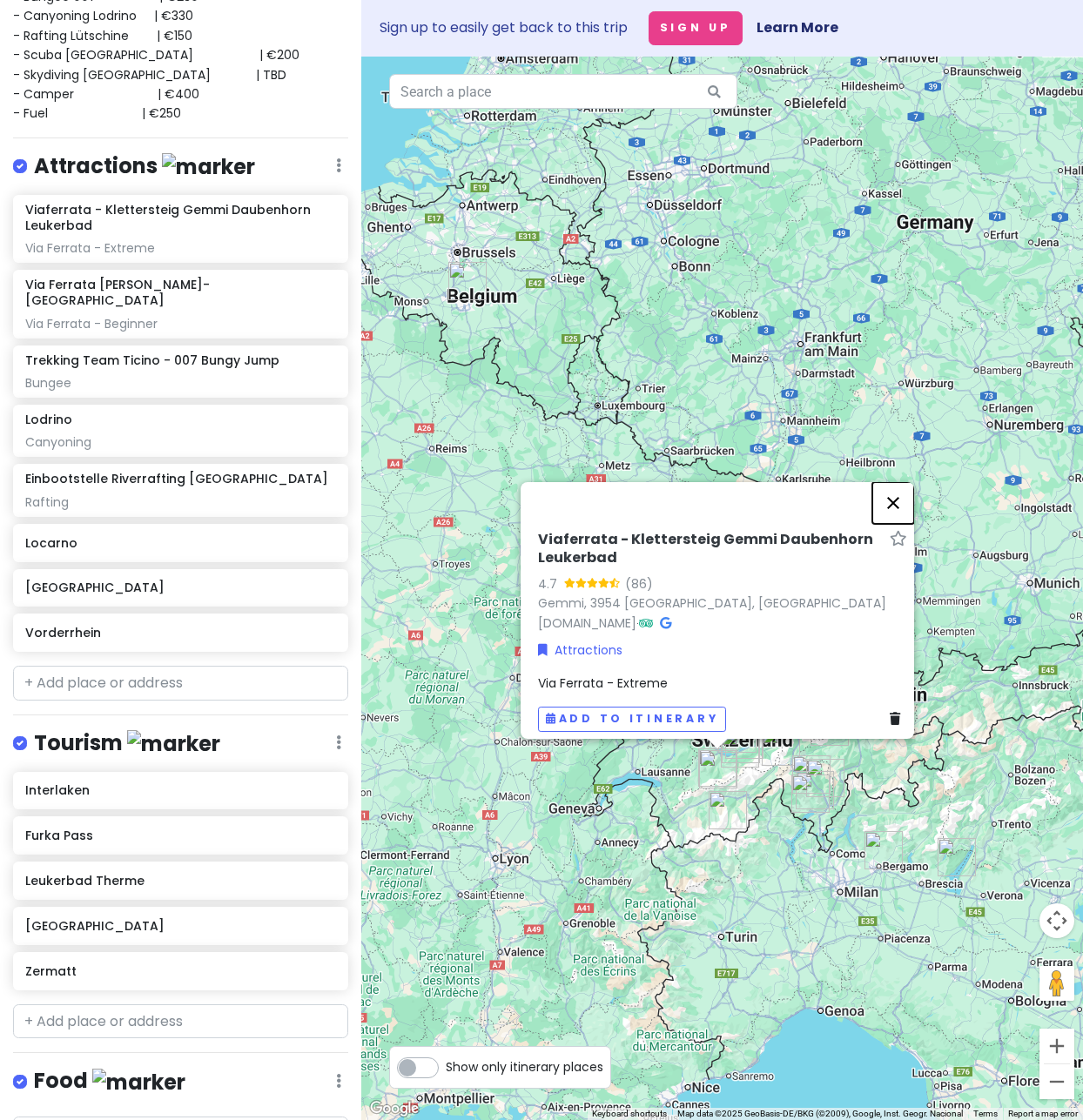
click at [895, 497] on button "Close" at bounding box center [893, 502] width 42 height 42
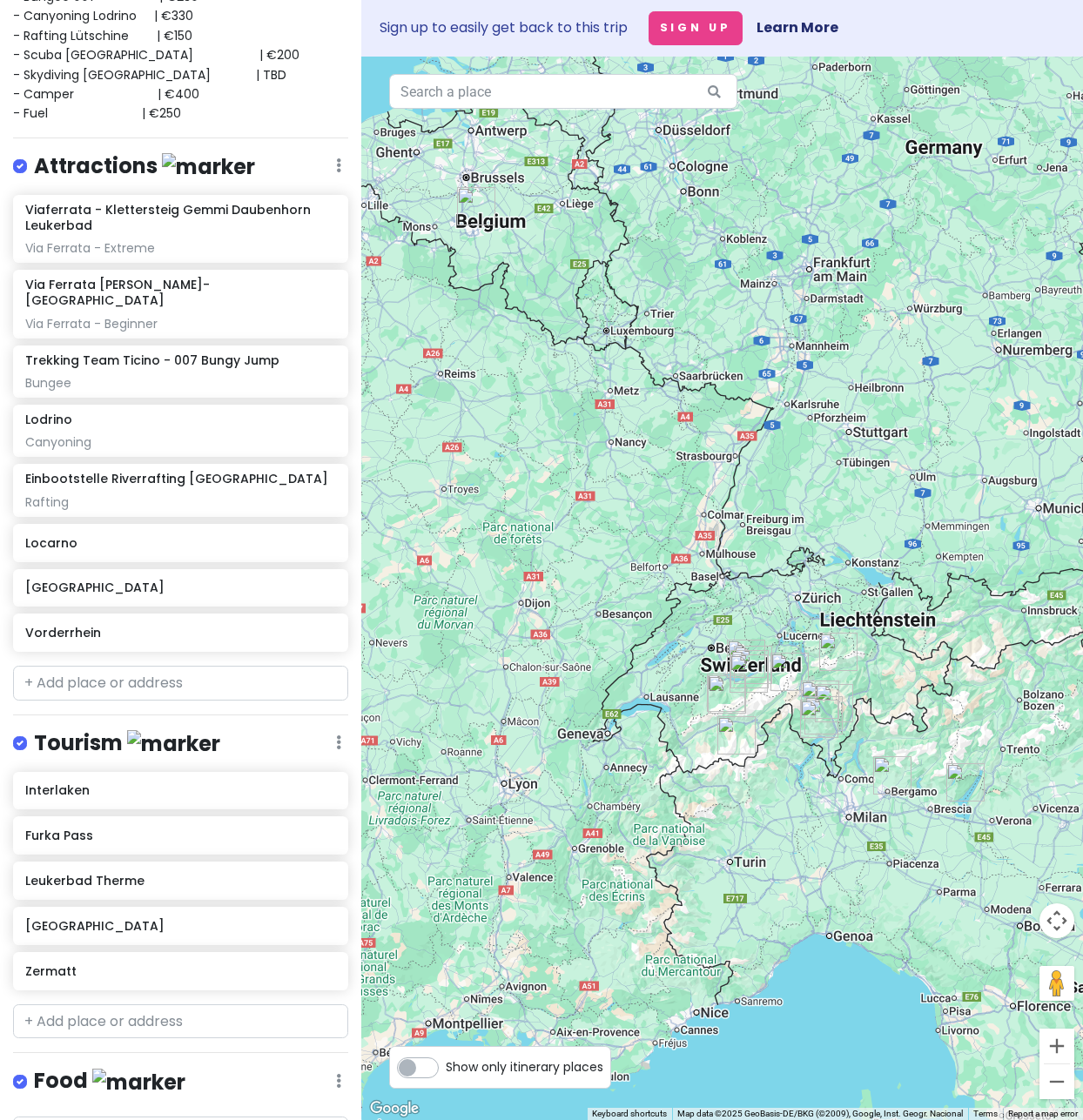
drag, startPoint x: 657, startPoint y: 630, endPoint x: 657, endPoint y: 541, distance: 89.0
click at [661, 542] on div at bounding box center [722, 588] width 722 height 1063
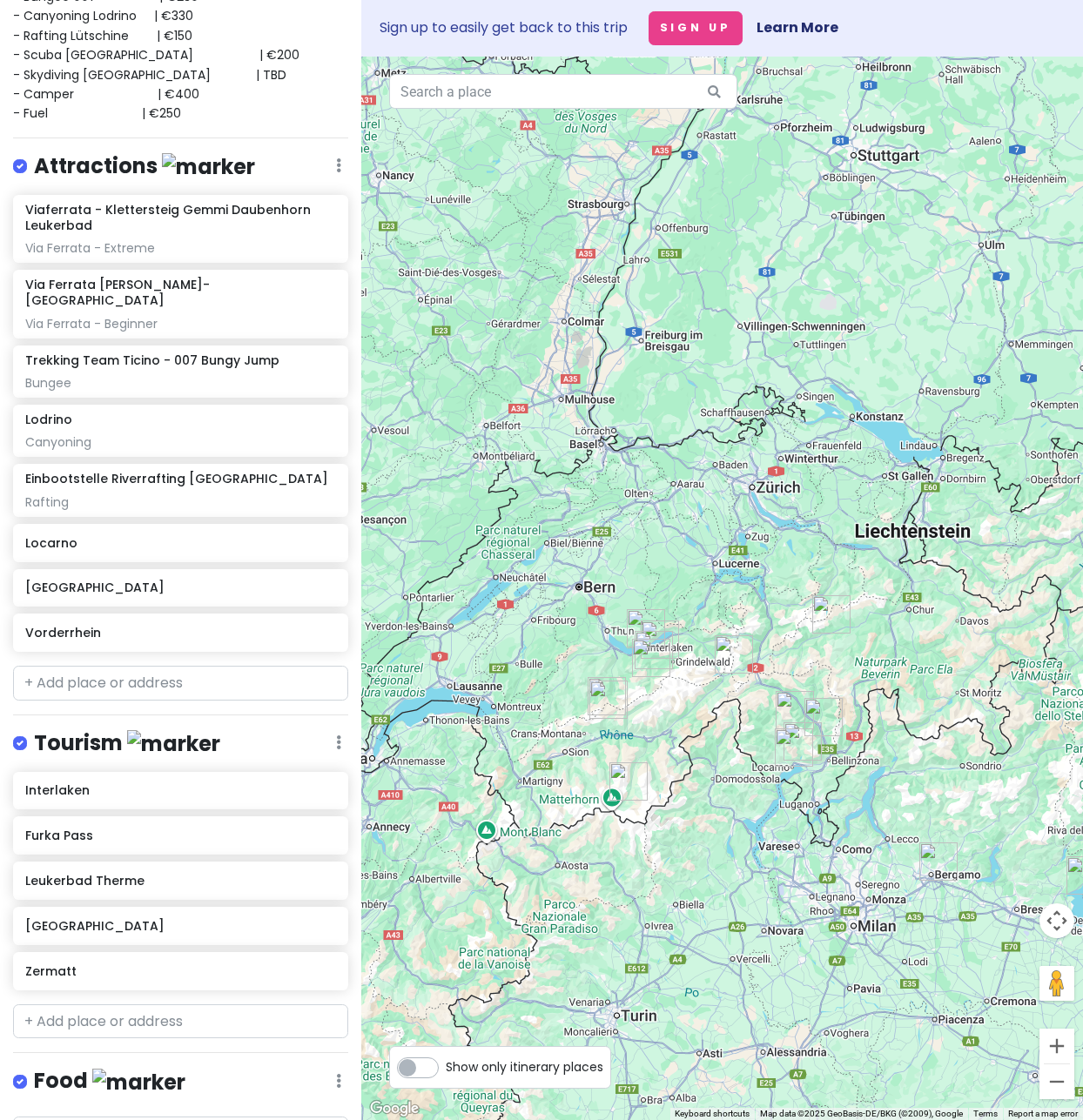
drag, startPoint x: 787, startPoint y: 666, endPoint x: 709, endPoint y: 536, distance: 151.6
click at [709, 536] on div at bounding box center [722, 588] width 722 height 1063
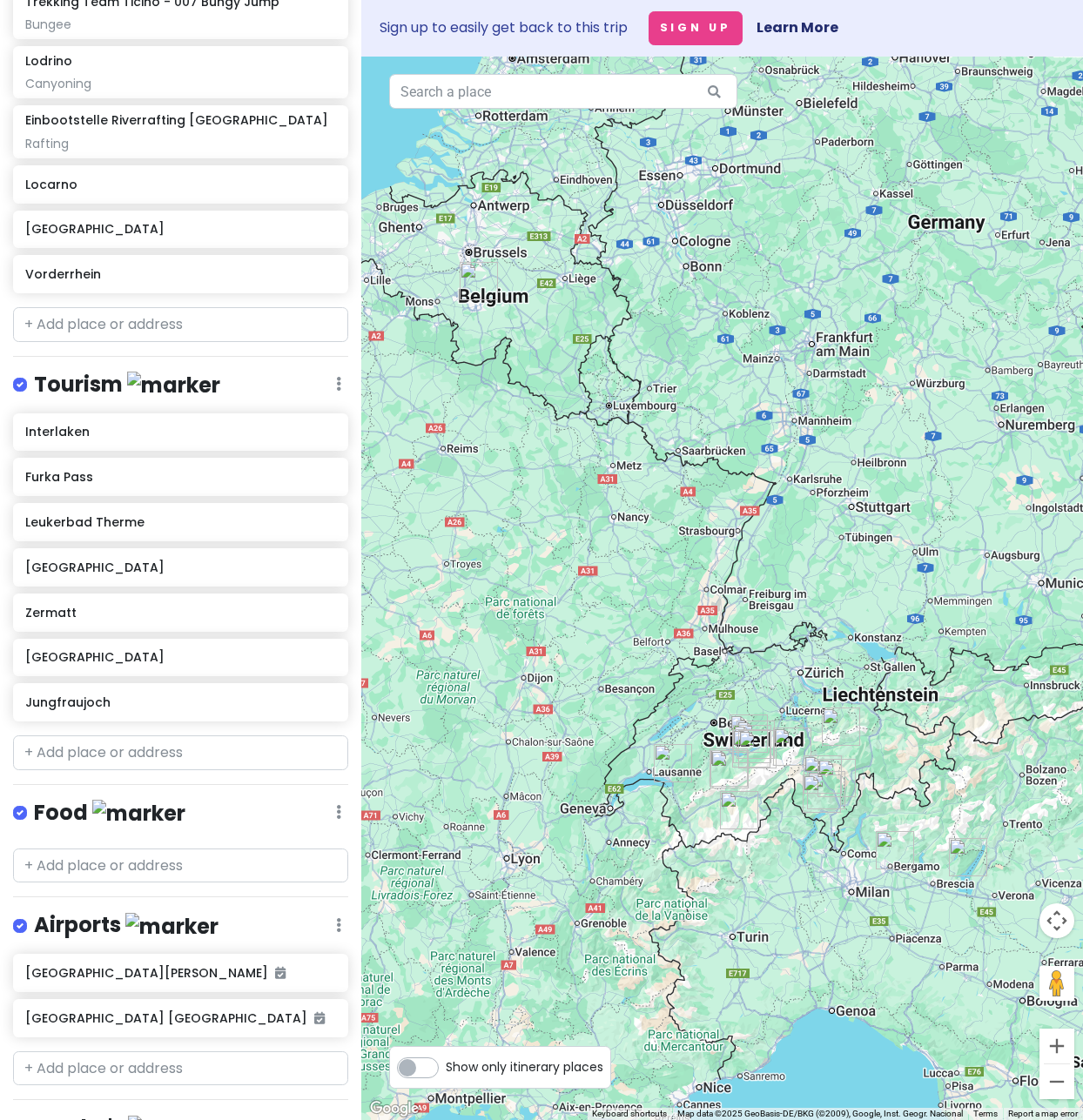
scroll to position [791, 0]
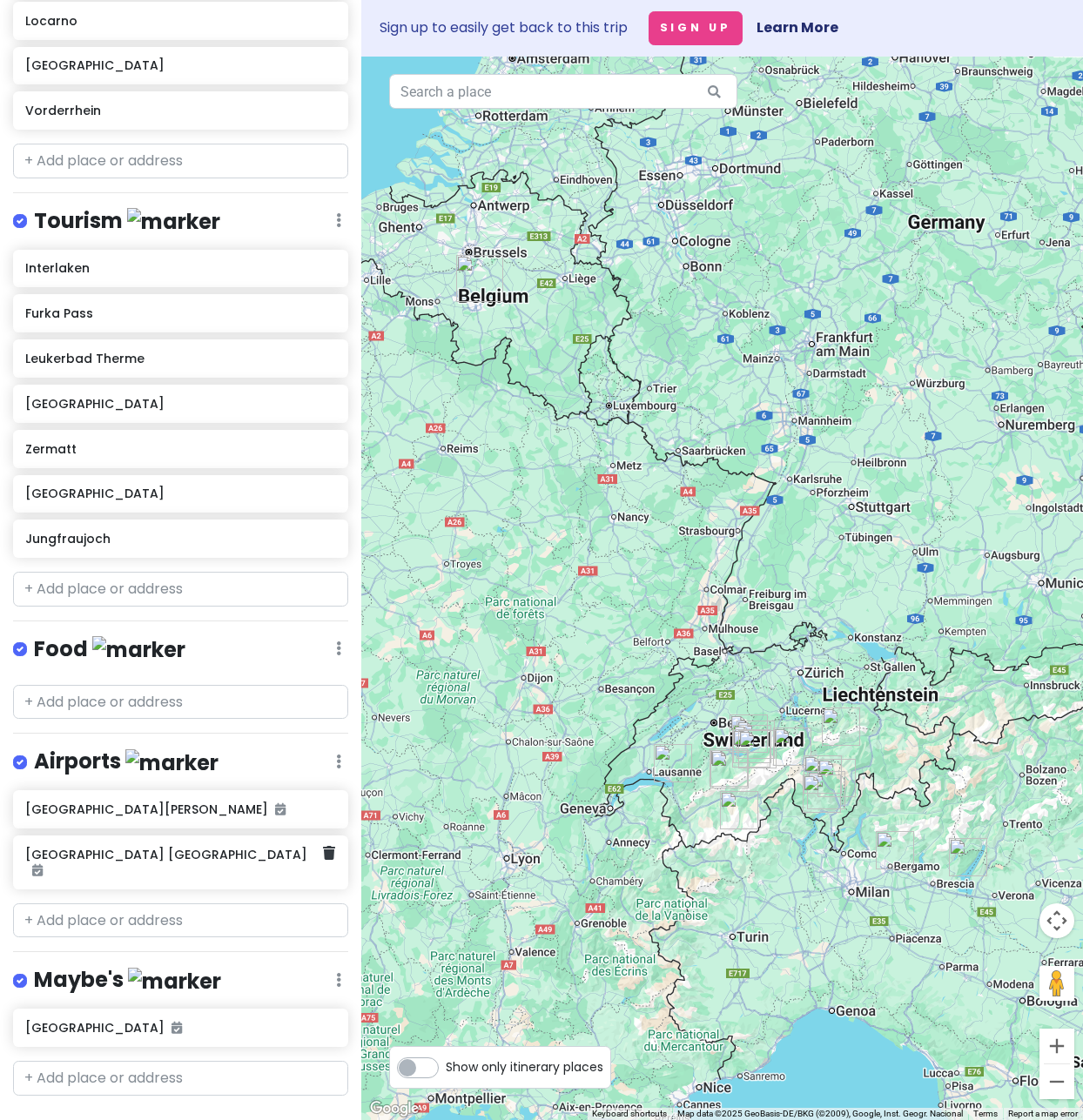
click at [43, 864] on icon at bounding box center [37, 870] width 10 height 12
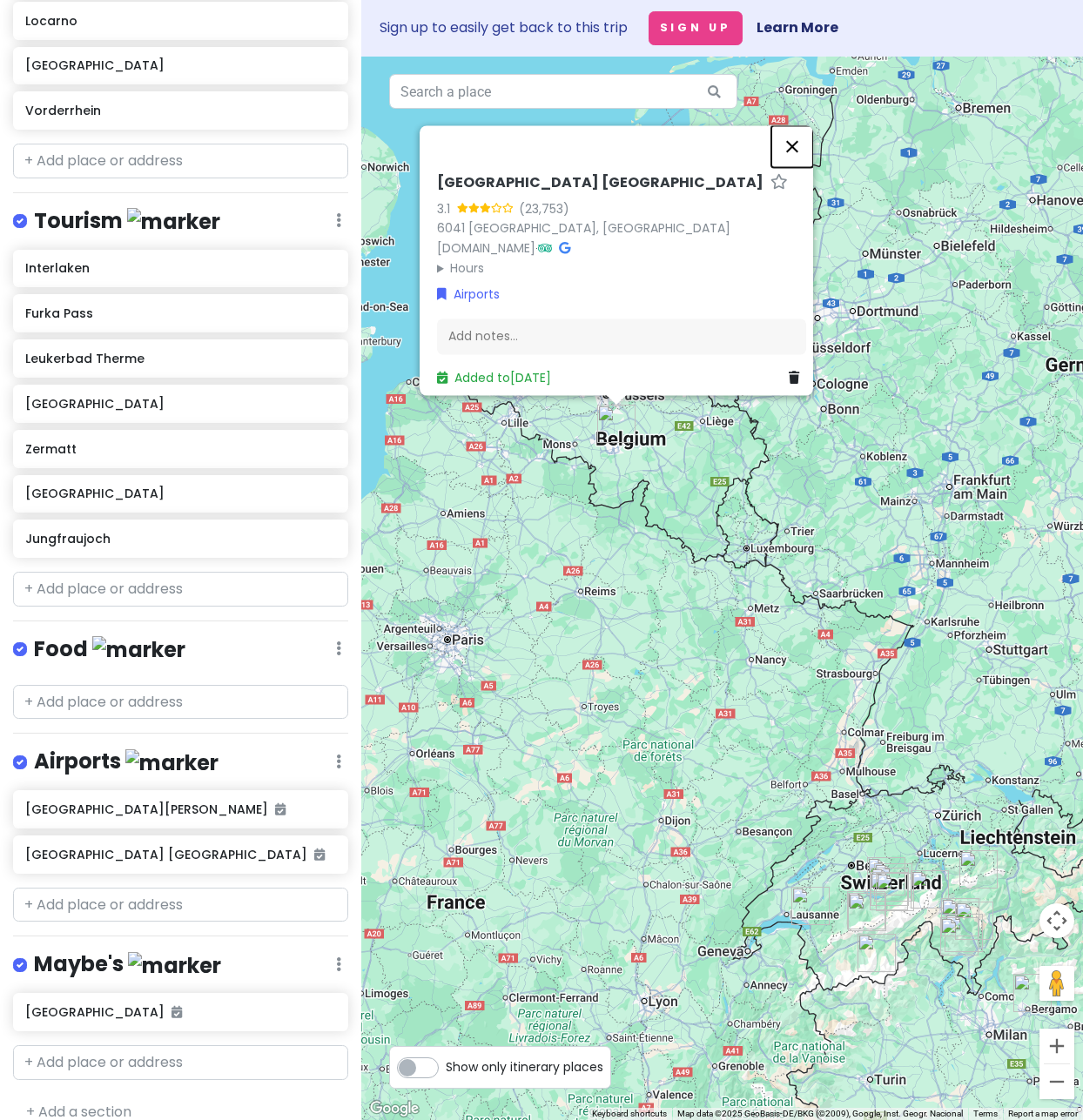
click at [796, 141] on button "Close" at bounding box center [792, 147] width 42 height 42
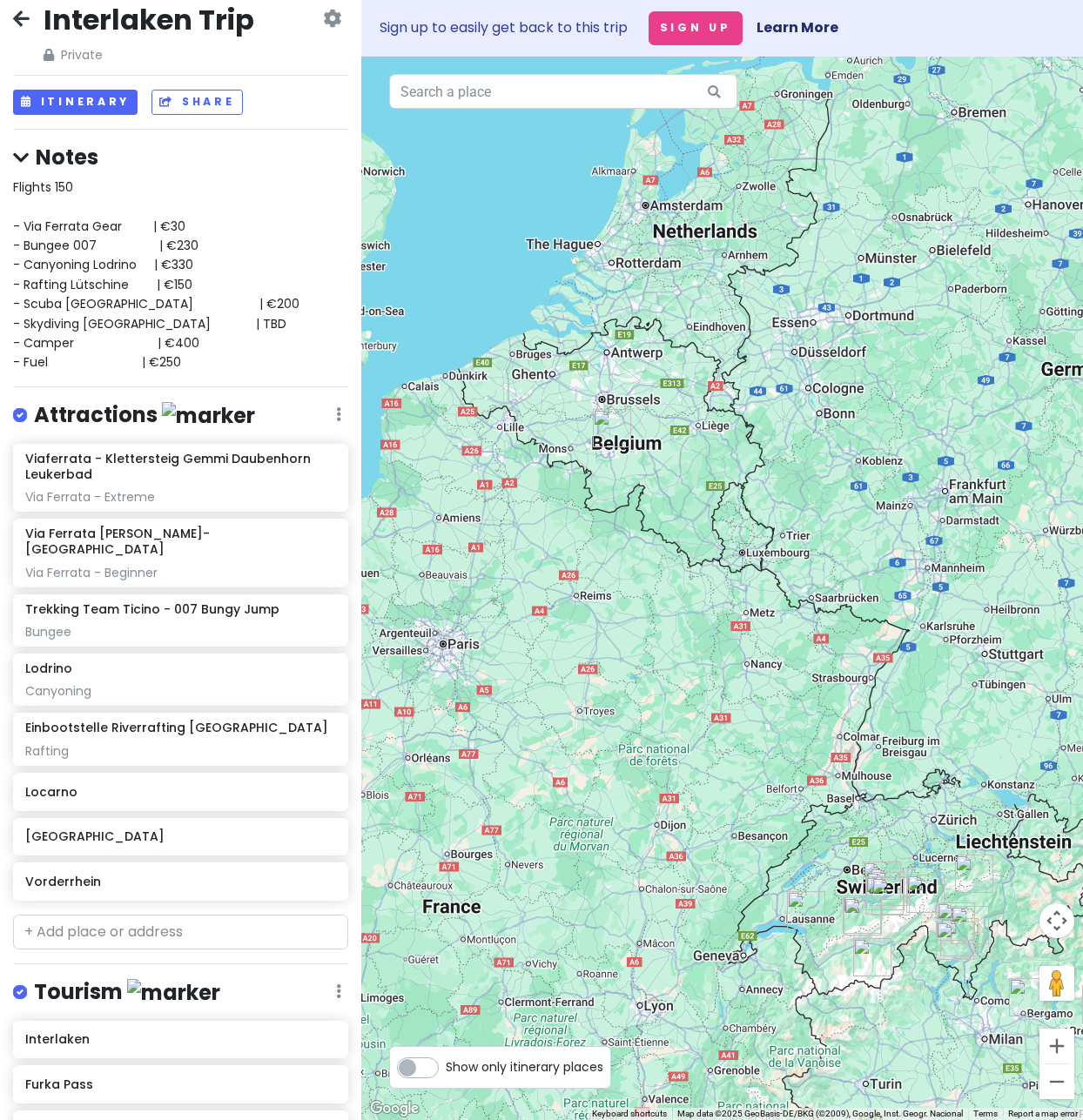
scroll to position [0, 0]
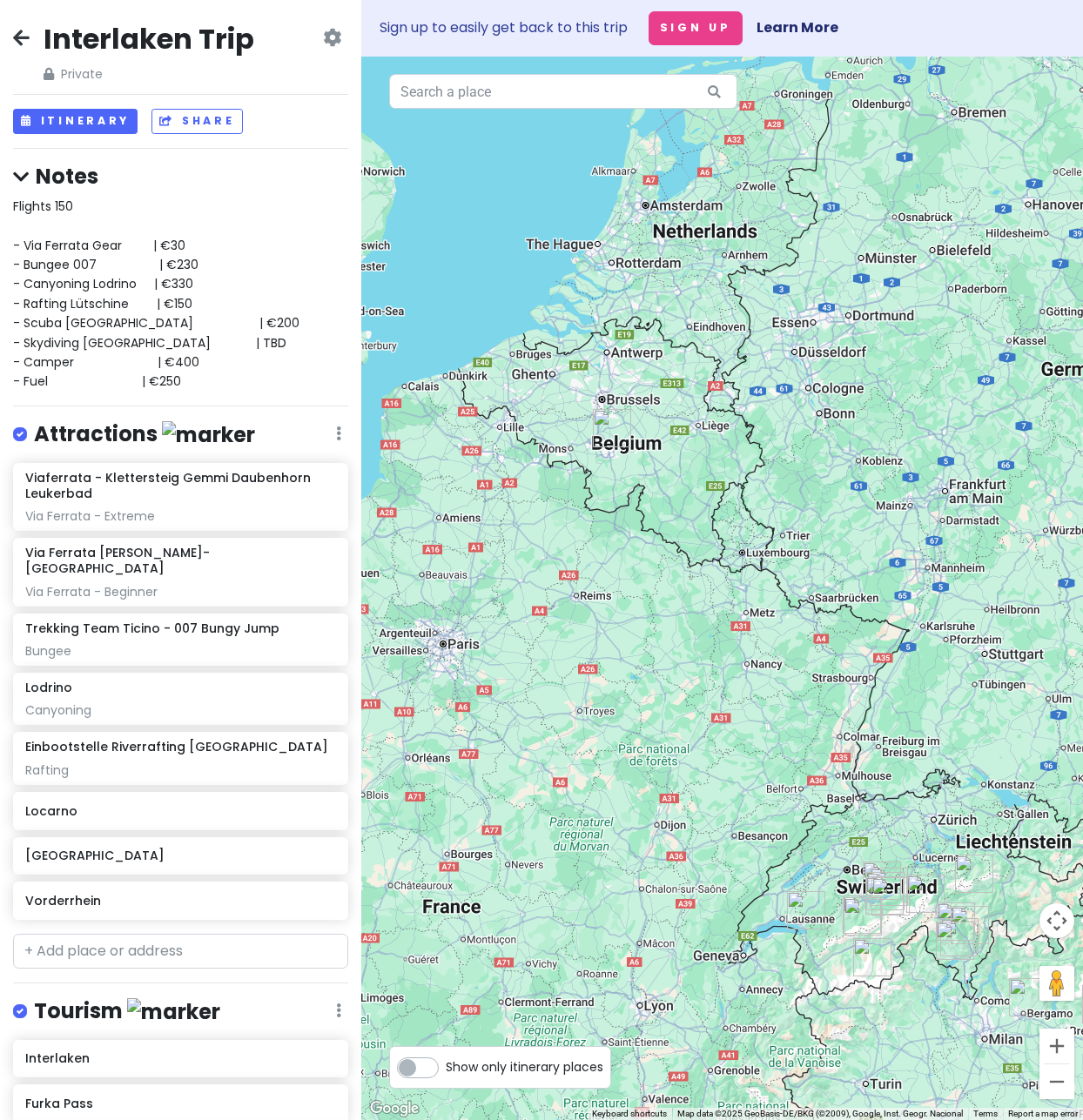
click at [325, 145] on div "Interlaken Trip Private Change Dates Make a Copy Delete Trip Go Pro ⚡️ Give Fee…" at bounding box center [180, 560] width 361 height 1120
click at [92, 120] on button "Itinerary" at bounding box center [75, 121] width 125 height 25
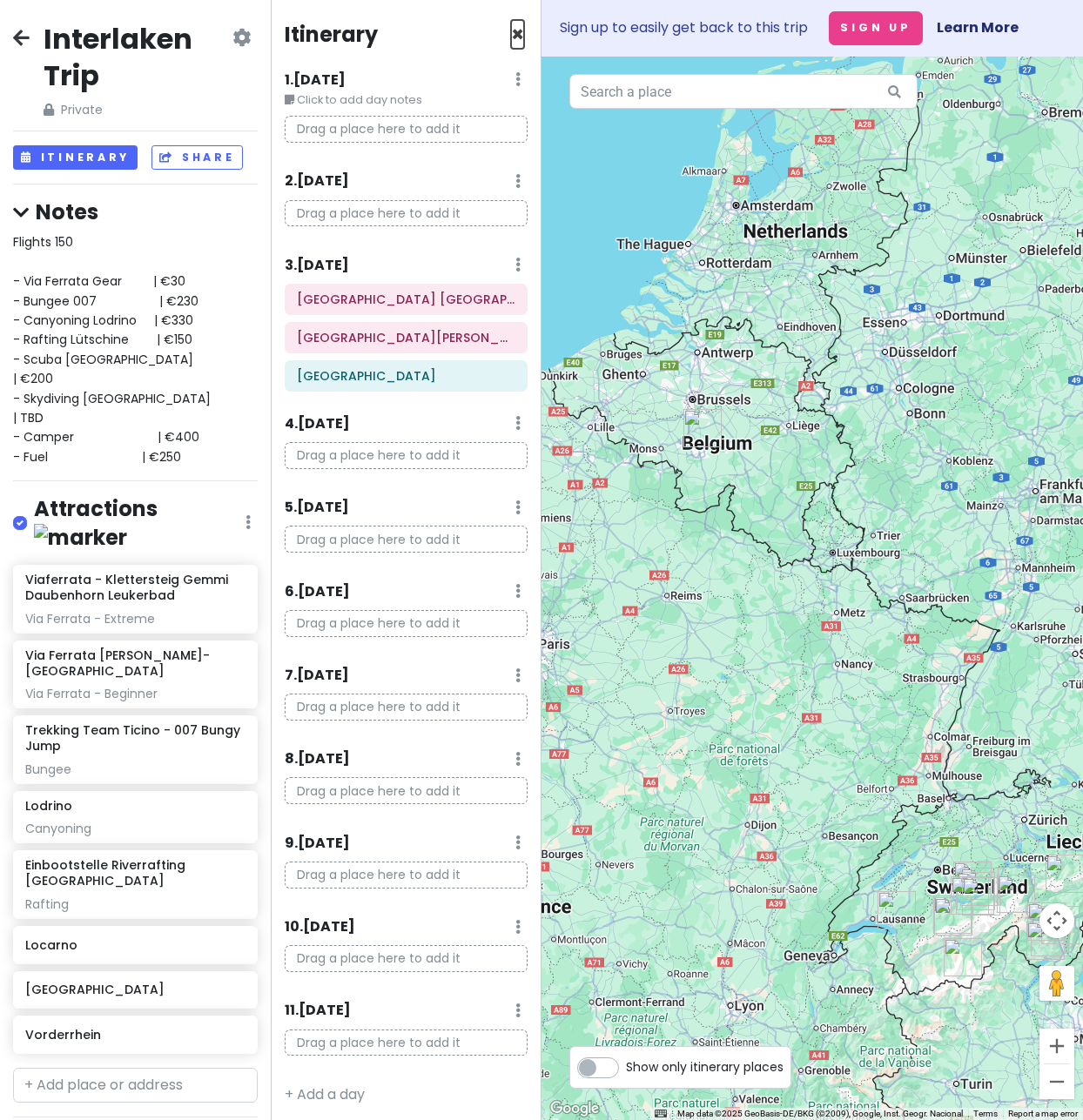
click at [511, 37] on span "×" at bounding box center [517, 34] width 13 height 29
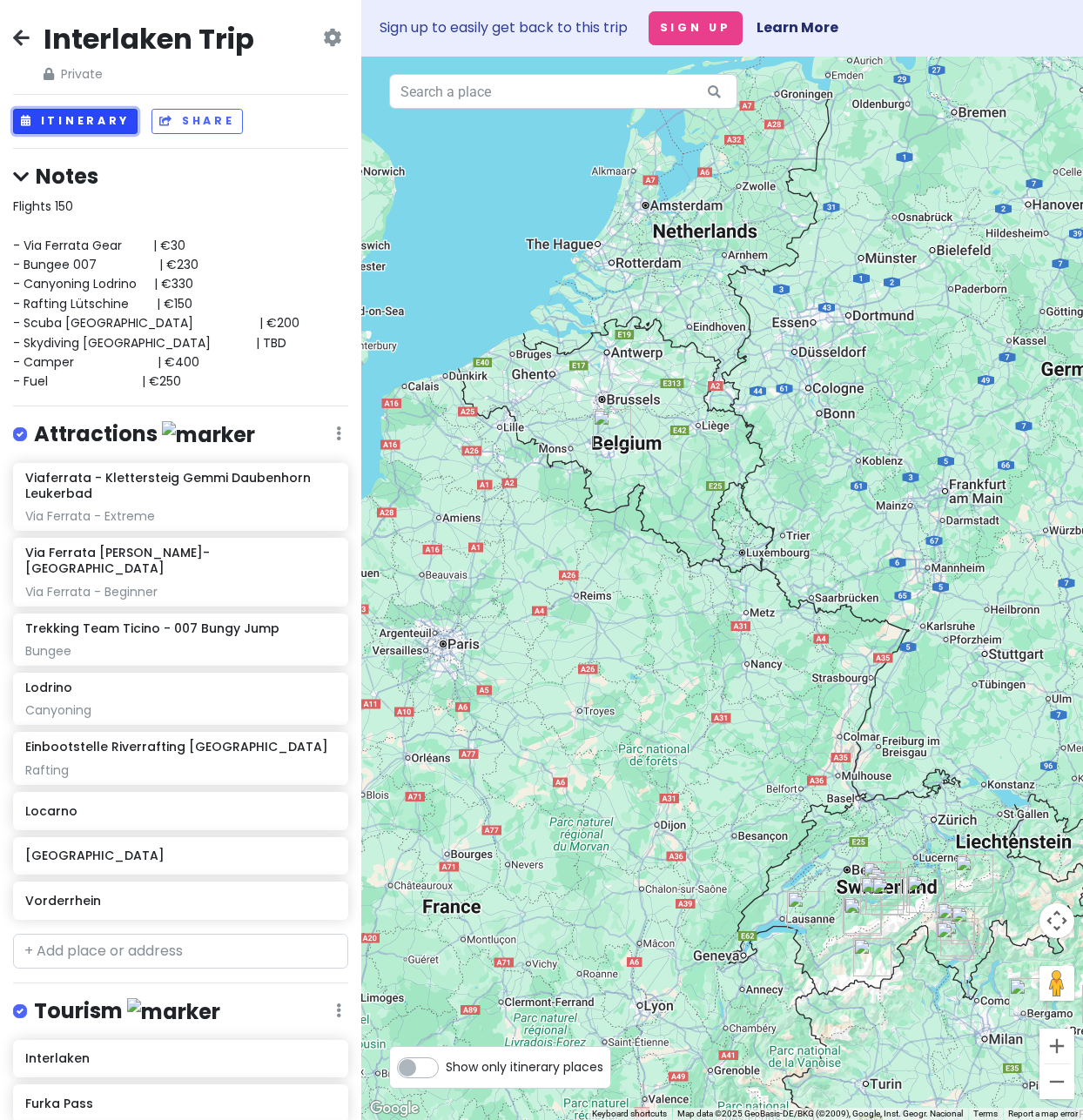
click at [97, 127] on button "Itinerary" at bounding box center [75, 121] width 125 height 25
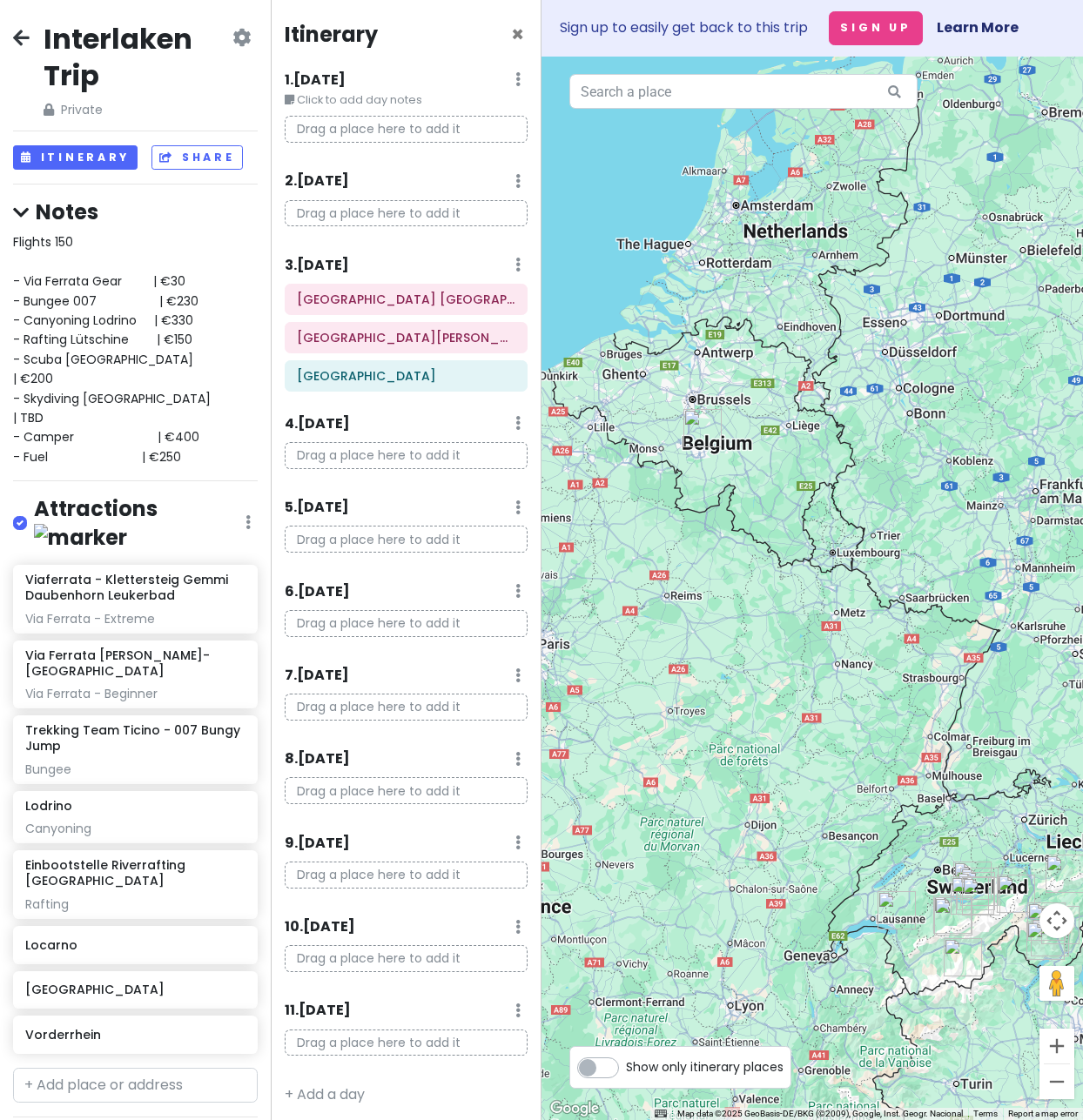
click at [511, 26] on div "Itinerary ×" at bounding box center [406, 37] width 243 height 33
click at [511, 29] on span "×" at bounding box center [517, 34] width 13 height 29
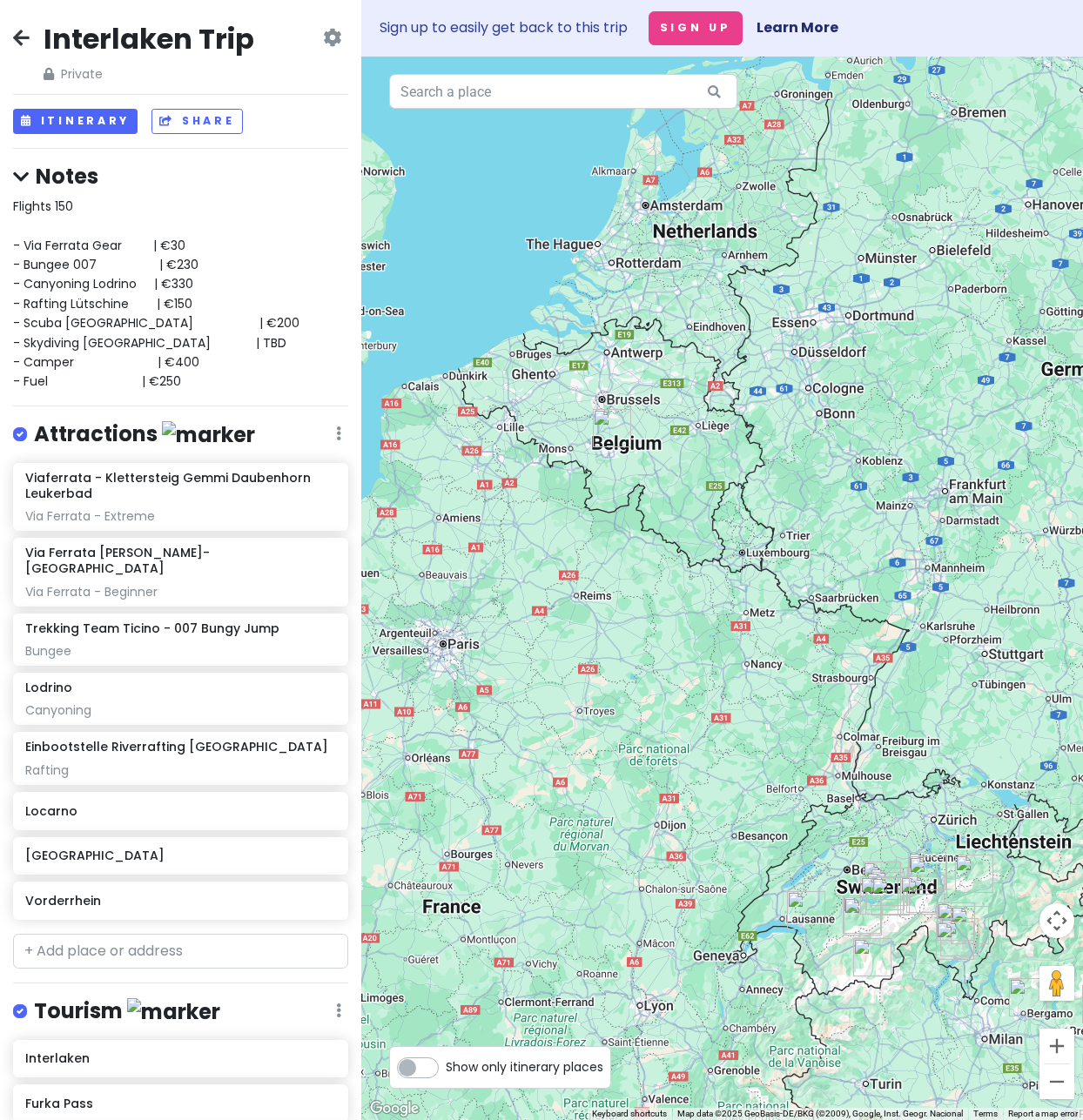
click at [223, 385] on div "Flights 150 - Via Ferrata Gear | €30 - Bungee 007 | €230 - Canyoning [GEOGRAPHI…" at bounding box center [180, 294] width 335 height 195
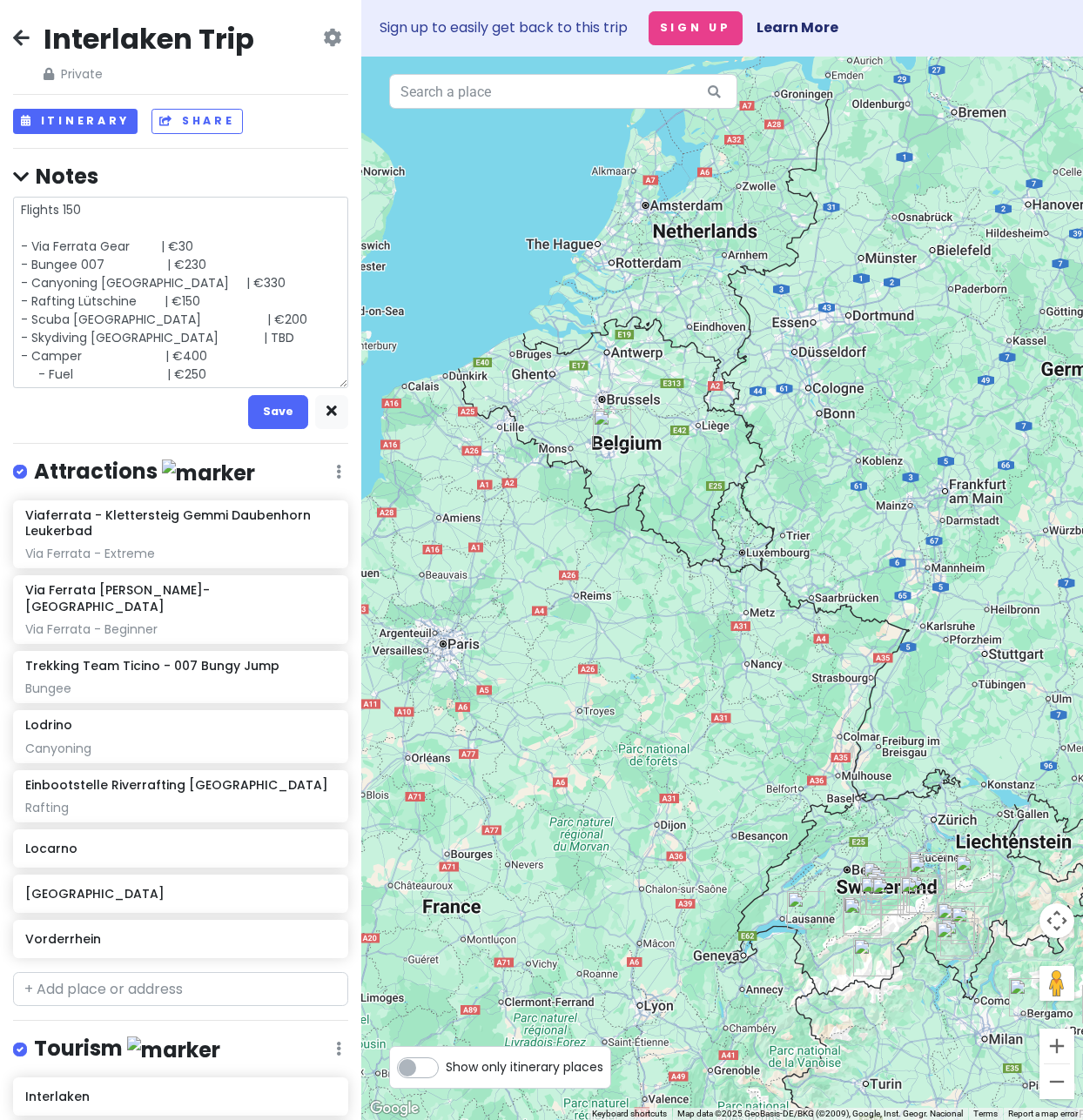
click at [235, 370] on textarea "Flights 150 - Via Ferrata Gear | €30 - Bungee 007 | €230 - Canyoning [GEOGRAPHI…" at bounding box center [180, 292] width 335 height 192
type textarea "x"
type textarea "Flights 150 - Via Ferrata Gear | €30 - Bungee 007 | €230 - Canyoning [GEOGRAPHI…"
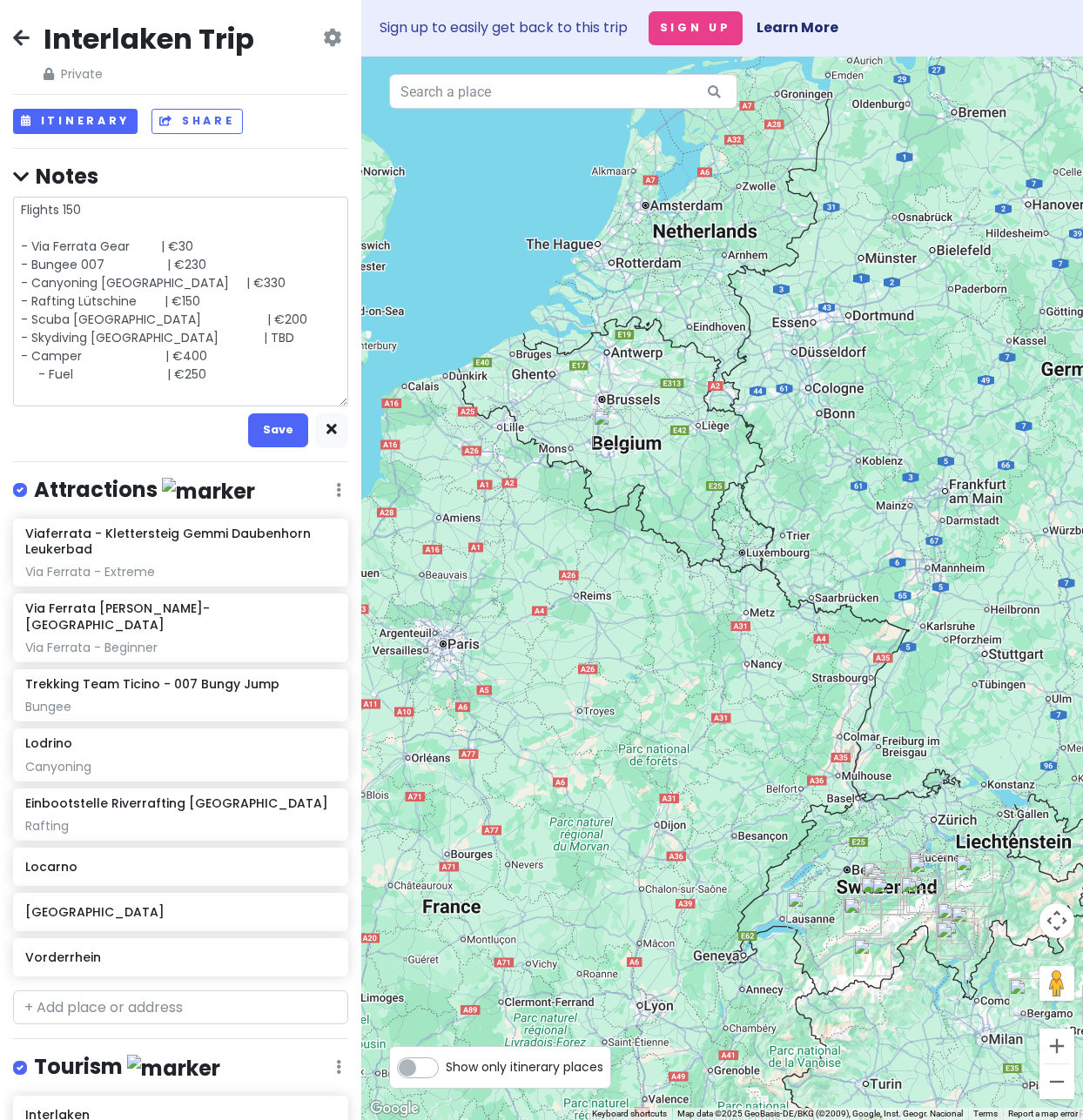
type textarea "x"
type textarea "Flights 150 - Via Ferrata Gear | €30 - Bungee 007 | €230 - Canyoning [GEOGRAPHI…"
type textarea "x"
type textarea "Flights 150 - Via Ferrata Gear | €30 - Bungee 007 | €230 - Canyoning [GEOGRAPHI…"
type textarea "x"
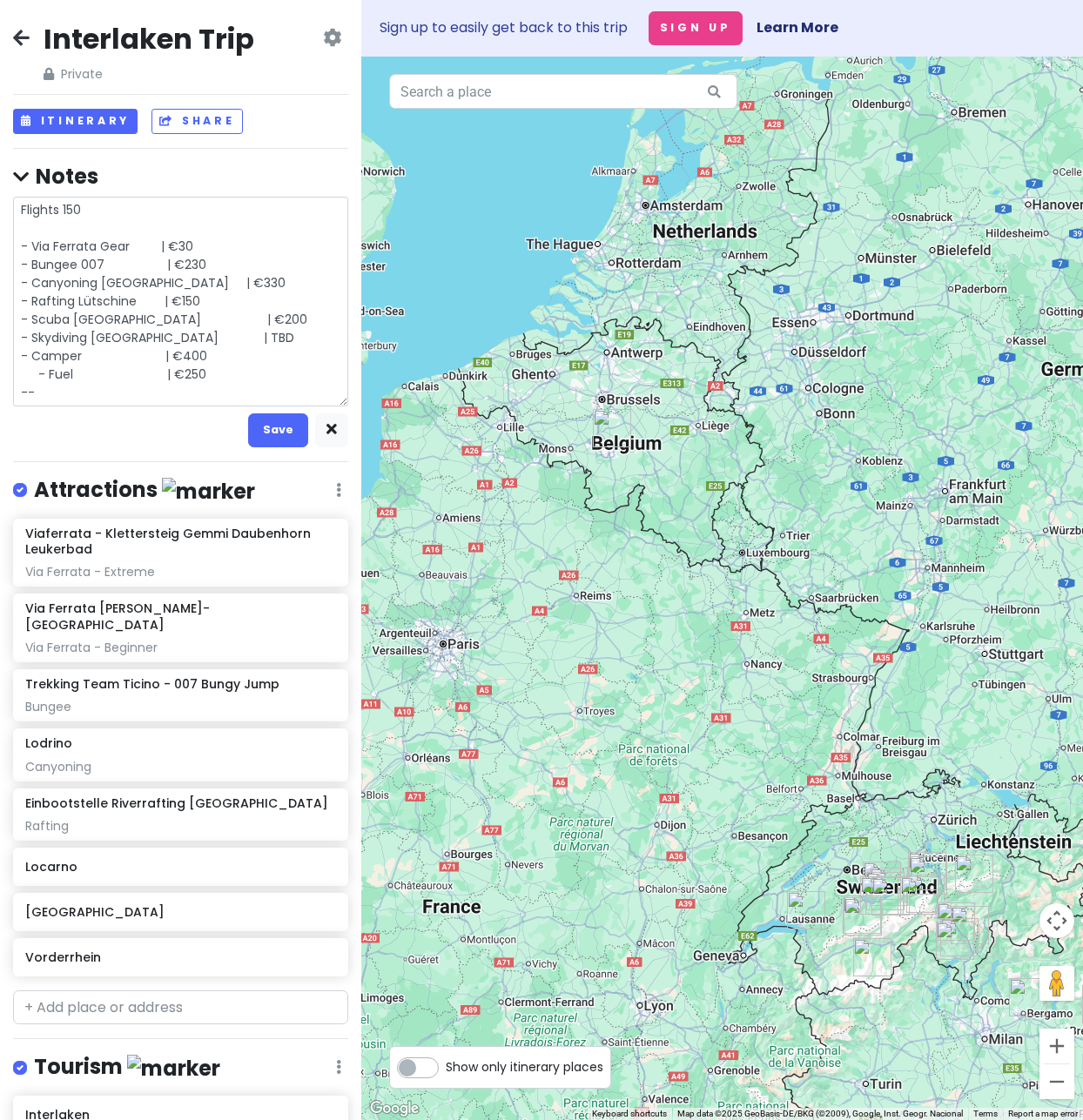
type textarea "Flights 150 - Via Ferrata Gear | €30 - Bungee 007 | €230 - Canyoning Lodrino | …"
type textarea "x"
type textarea "Flights 150 - Via Ferrata Gear | €30 - Bungee 007 | €230 - Canyoning Lodrino | …"
type textarea "x"
type textarea "Flights 150 - Via Ferrata Gear | €30 - Bungee 007 | €230 - Canyoning Lodrino | …"
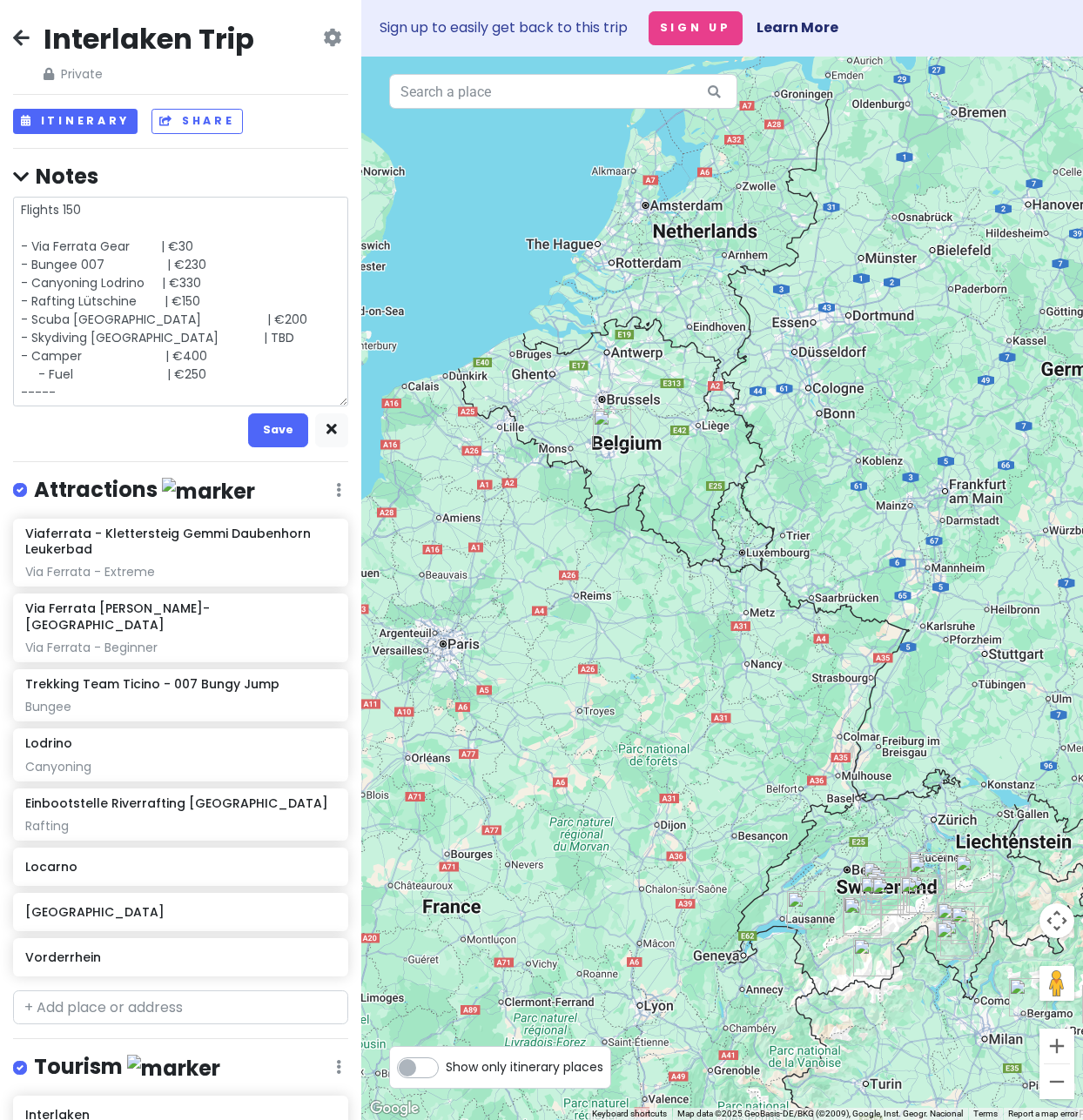
type textarea "x"
type textarea "Flights 150 - Via Ferrata Gear | €30 - Bungee 007 | €230 - Canyoning Lodrino | …"
type textarea "x"
type textarea "Flights 150 - Via Ferrata Gear | €30 - Bungee 007 | €230 - Canyoning [GEOGRAPHI…"
type textarea "x"
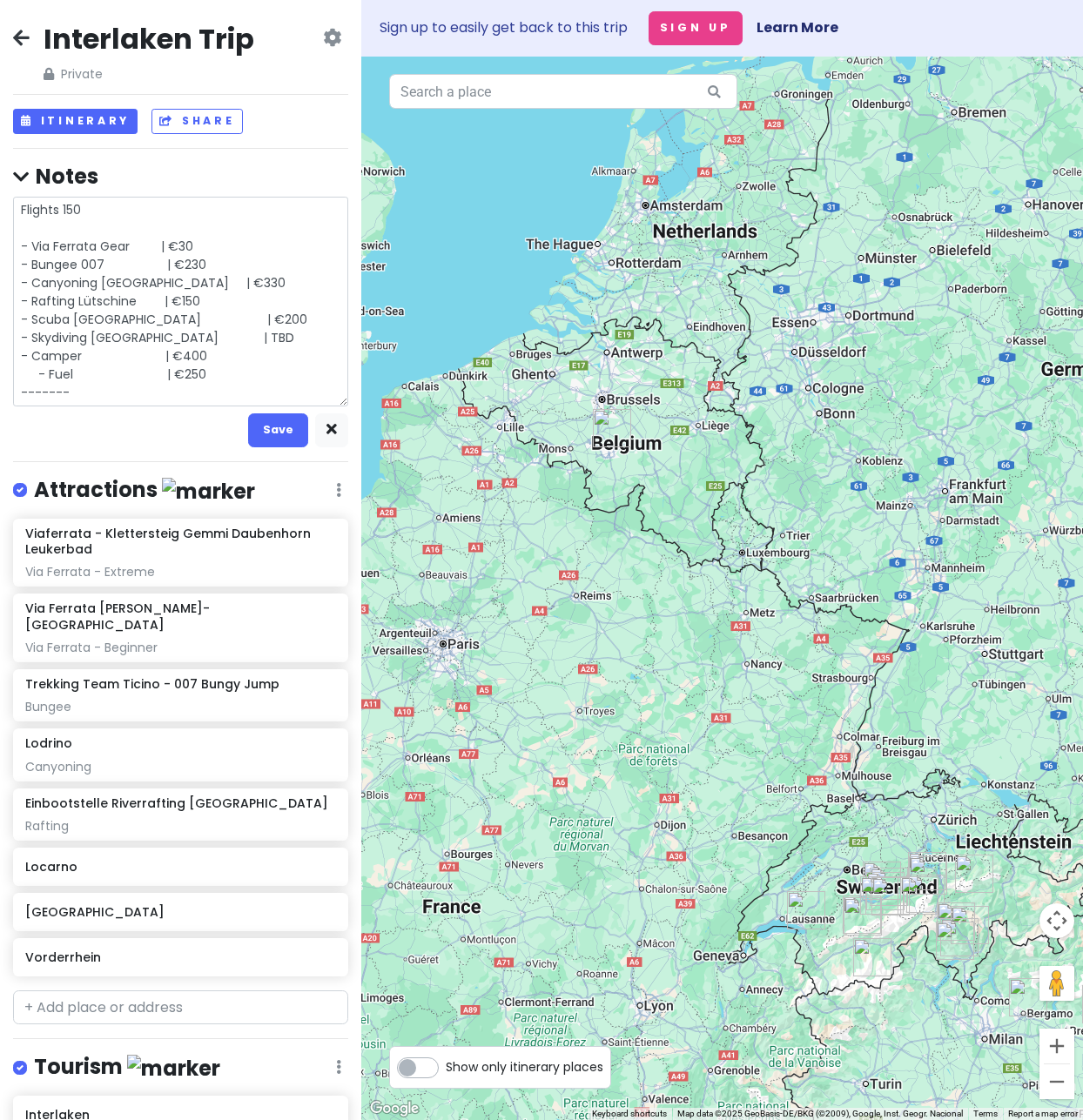
type textarea "Flights 150 - Via Ferrata Gear | €30 - Bungee 007 | €230 - Canyoning [GEOGRAPHI…"
type textarea "x"
type textarea "Flights 150 - Via Ferrata Gear | €30 - Bungee 007 | €230 - Canyoning [GEOGRAPHI…"
type textarea "x"
type textarea "Flights 150 - Via Ferrata Gear | €30 - Bungee 007 | €230 - Canyoning [GEOGRAPHI…"
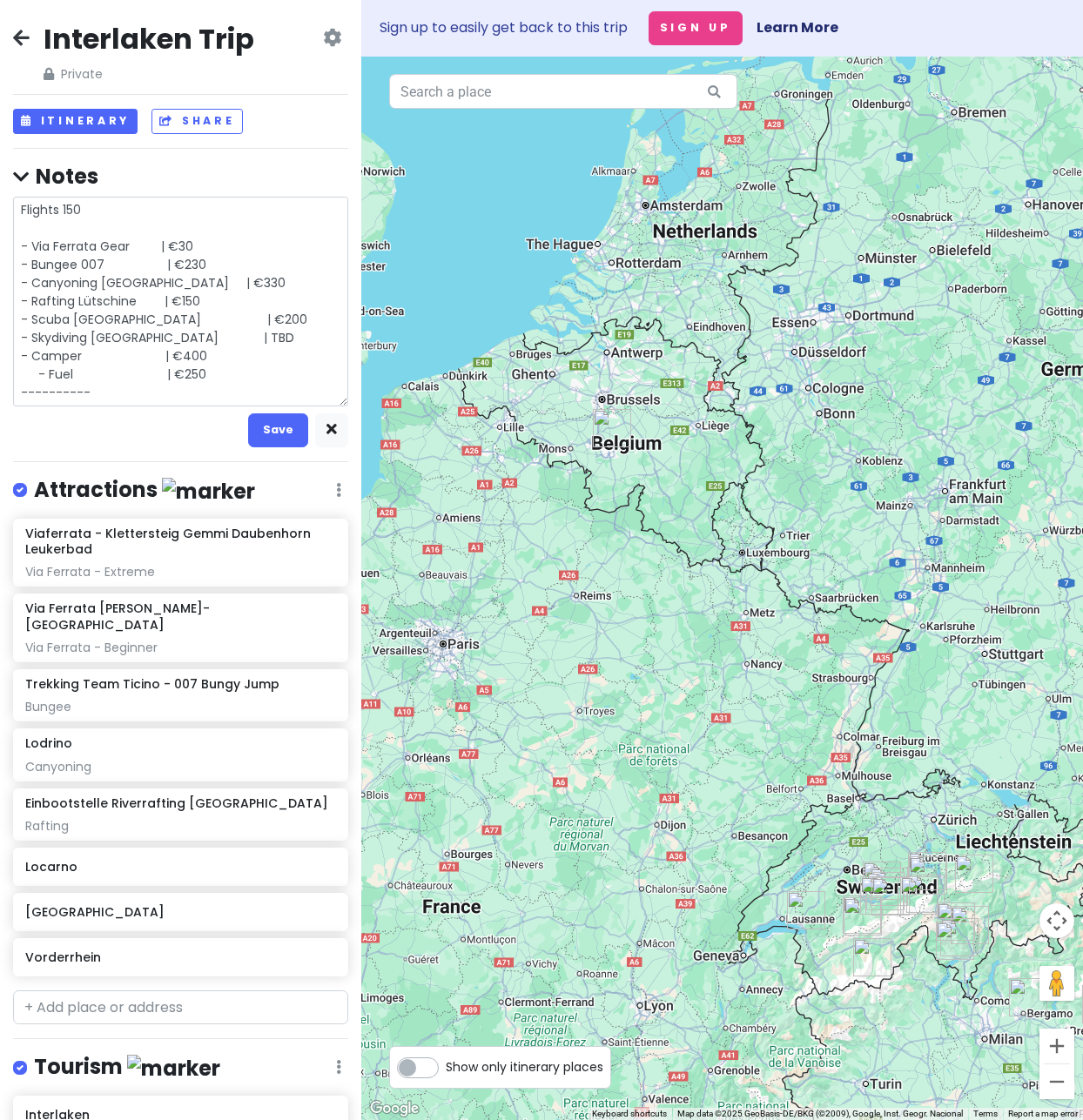
type textarea "x"
type textarea "Flights 150 - Via Ferrata Gear | €30 - Bungee 007 | €230 - Canyoning [GEOGRAPHI…"
type textarea "x"
type textarea "Flights 150 - Via Ferrata Gear | €30 - Bungee 007 | €230 - Canyoning [GEOGRAPHI…"
type textarea "x"
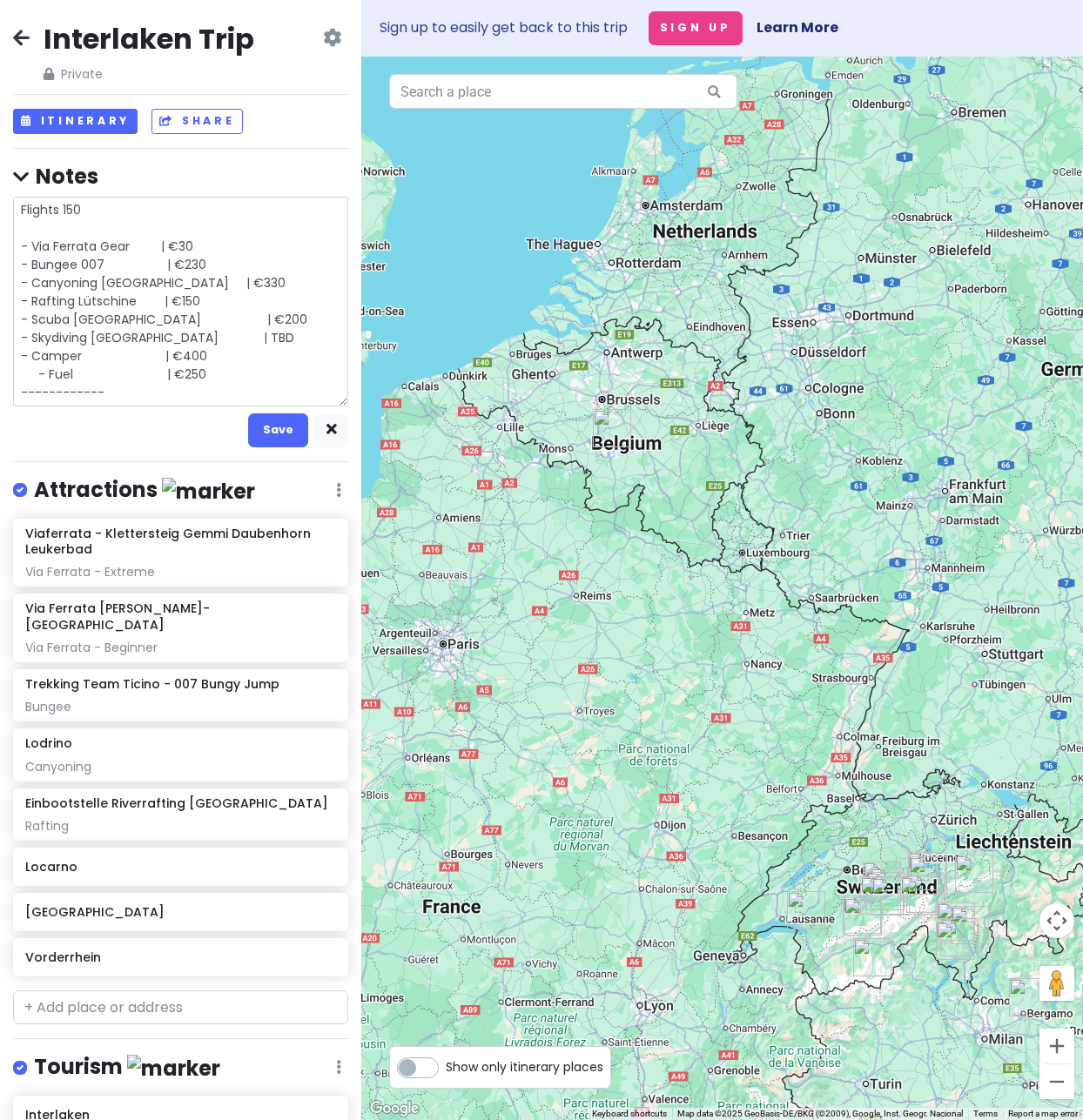
type textarea "Flights 150 - Via Ferrata Gear | €30 - Bungee 007 | €230 - Canyoning [GEOGRAPHI…"
type textarea "x"
type textarea "Flights 150 - Via Ferrata Gear | €30 - Bungee 007 | €230 - Canyoning Lodrino | …"
type textarea "x"
type textarea "Flights 150 - Via Ferrata Gear | €30 - Bungee 007 | €230 - Canyoning Lodrino | …"
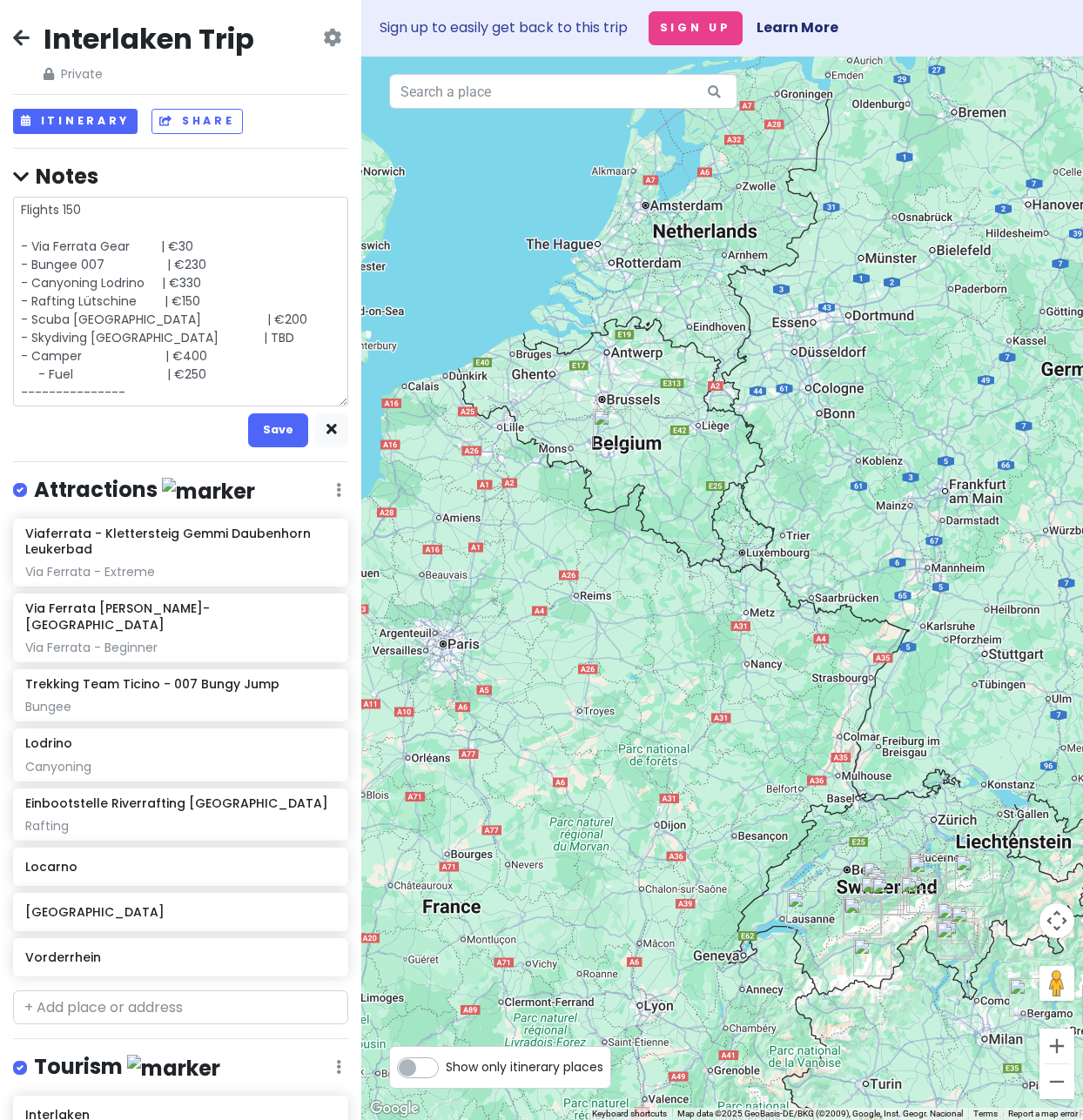
type textarea "x"
type textarea "Flights 150 - Via Ferrata Gear | €30 - Bungee 007 | €230 - Canyoning Lodrino | …"
type textarea "x"
type textarea "Flights 150 - Via Ferrata Gear | €30 - Bungee 007 | €230 - Canyoning Lodrino | …"
type textarea "x"
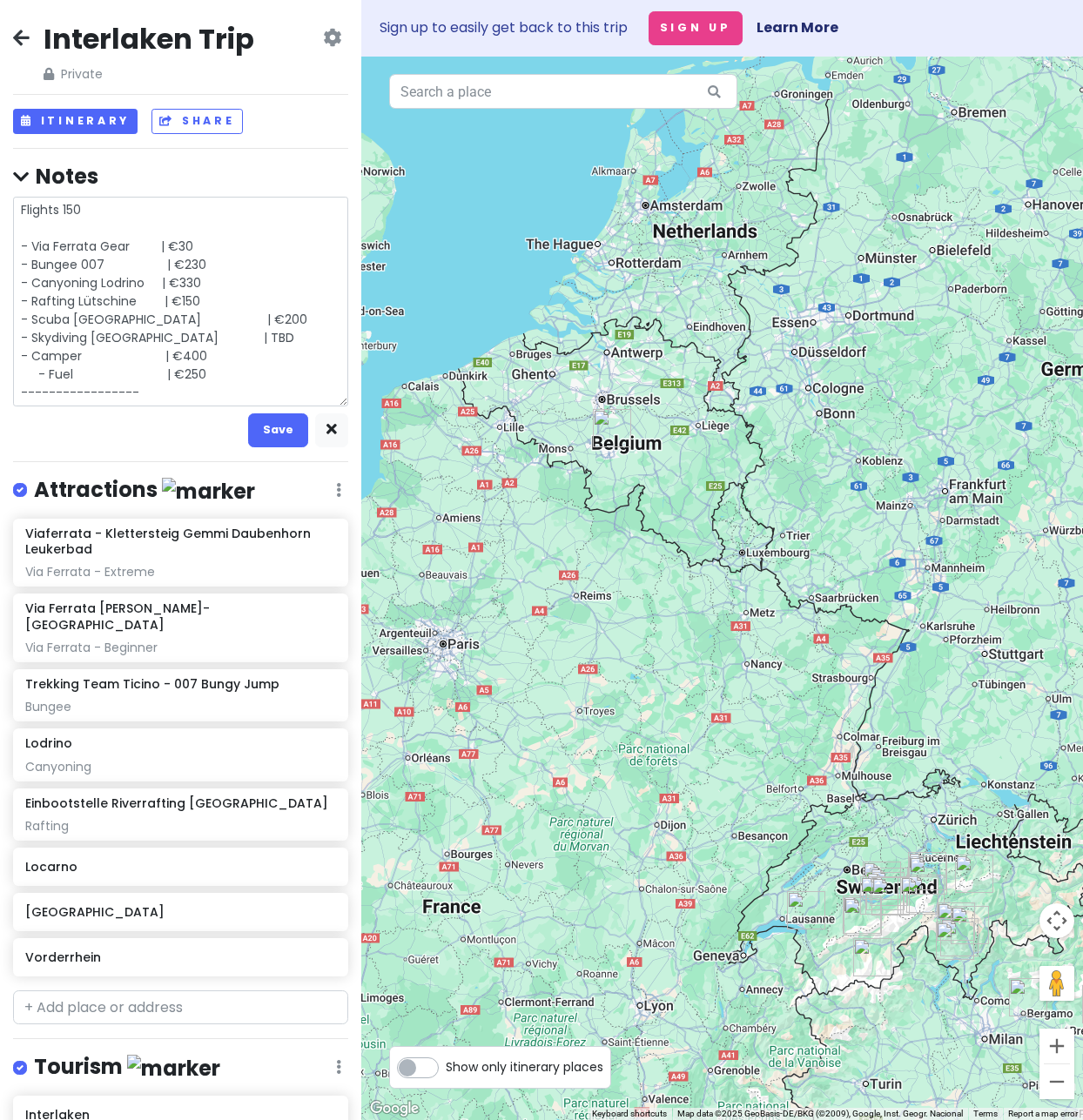
type textarea "Flights 150 - Via Ferrata Gear | €30 - Bungee 007 | €230 - Canyoning Lodrino | …"
type textarea "x"
type textarea "Flights 150 - Via Ferrata Gear | €30 - Bungee 007 | €230 - Canyoning [GEOGRAPHI…"
type textarea "x"
type textarea "Flights 150 - Via Ferrata Gear | €30 - Bungee 007 | €230 - Canyoning [GEOGRAPHI…"
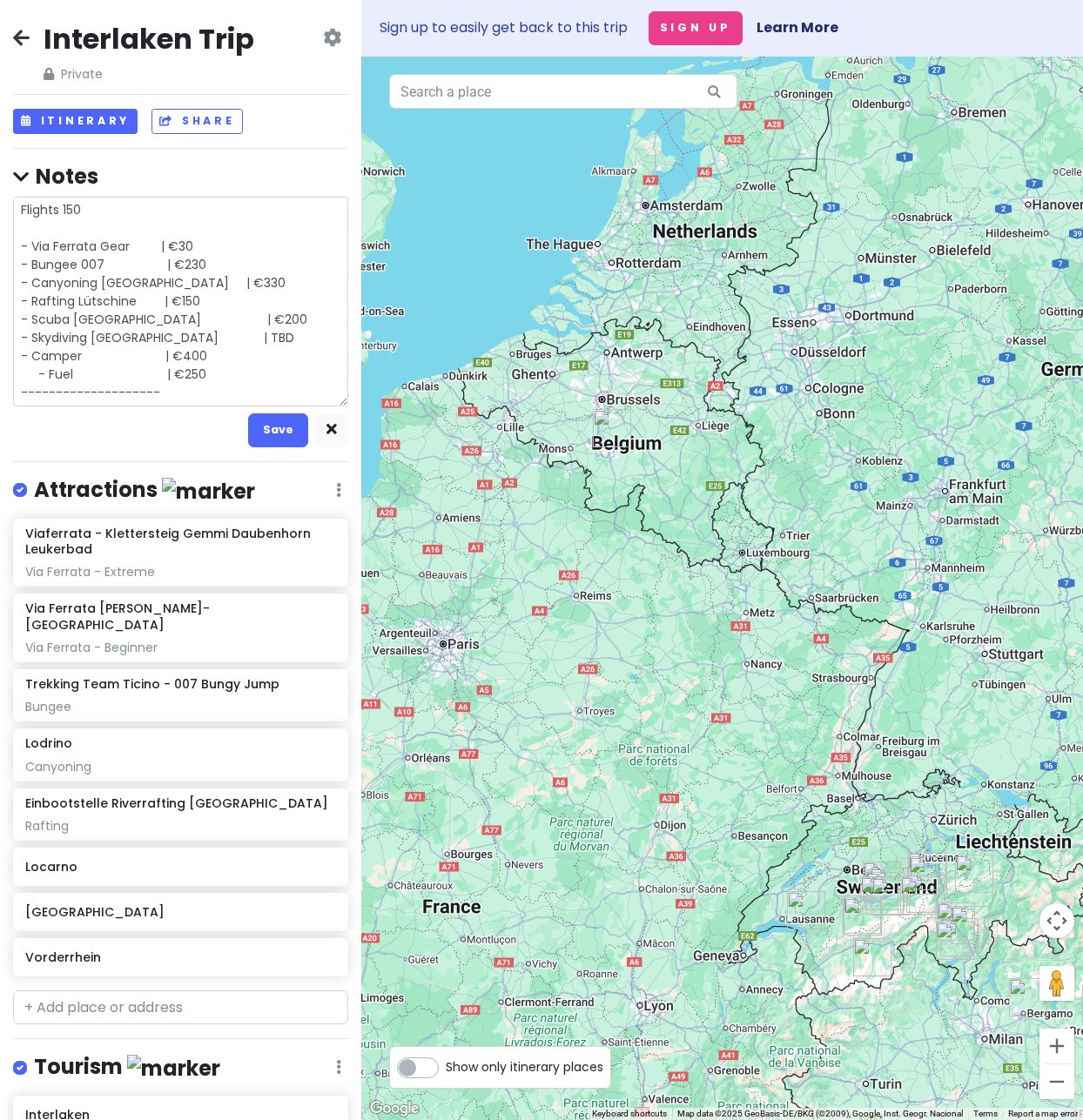
type textarea "x"
type textarea "Flights 150 - Via Ferrata Gear | €30 - Bungee 007 | €230 - Canyoning Lodrino | …"
type textarea "x"
type textarea "Flights 150 - Via Ferrata Gear | €30 - Bungee 007 | €230 - Canyoning Lodrino | …"
type textarea "x"
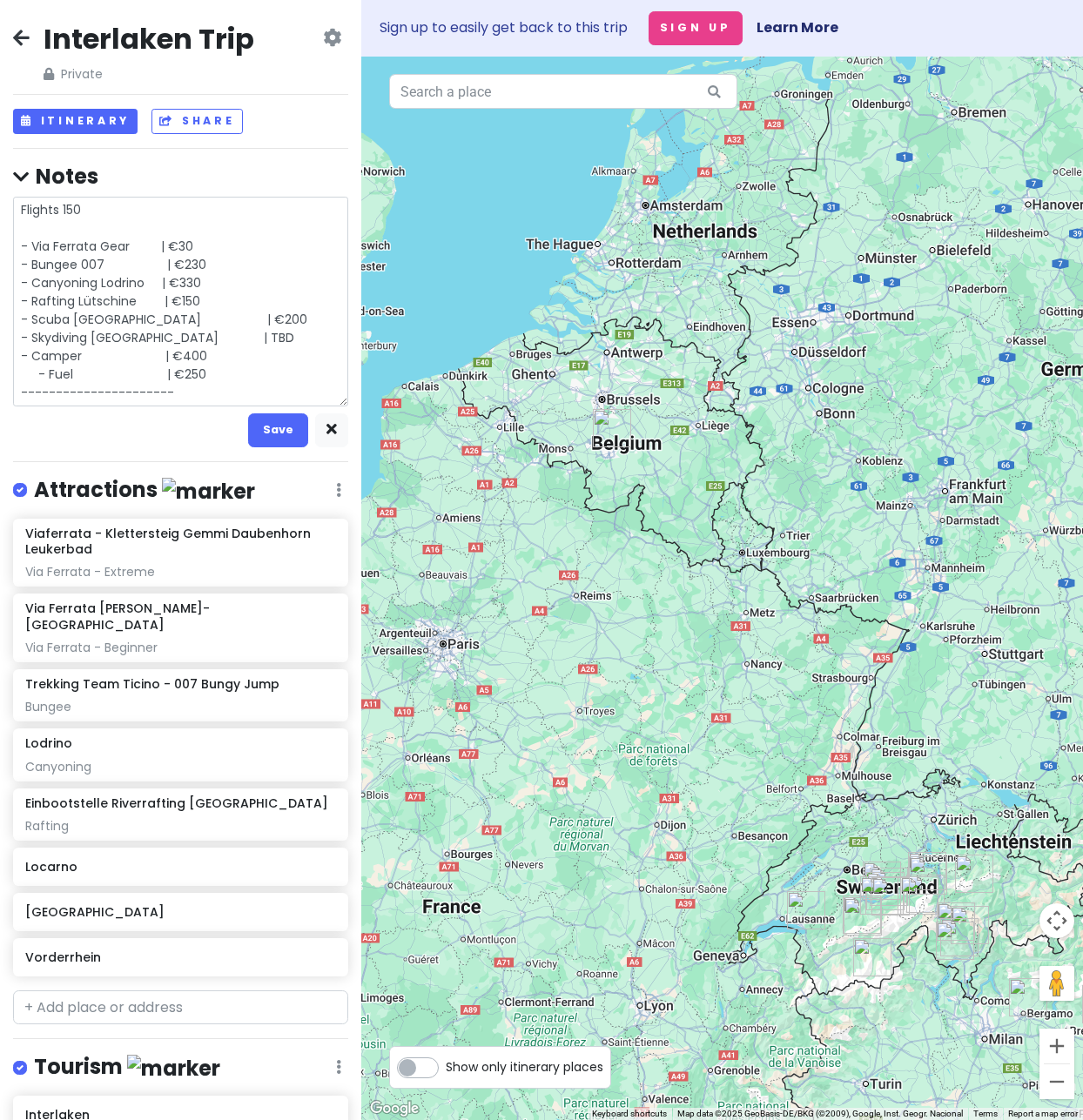
type textarea "Flights 150 - Via Ferrata Gear | €30 - Bungee 007 | €230 - Canyoning Lodrino | …"
type textarea "x"
type textarea "Flights 150 - Via Ferrata Gear | €30 - Bungee 007 | €230 - Canyoning Lodrino | …"
type textarea "x"
type textarea "Flights 150 - Via Ferrata Gear | €30 - Bungee 007 | €230 - Canyoning [GEOGRAPHI…"
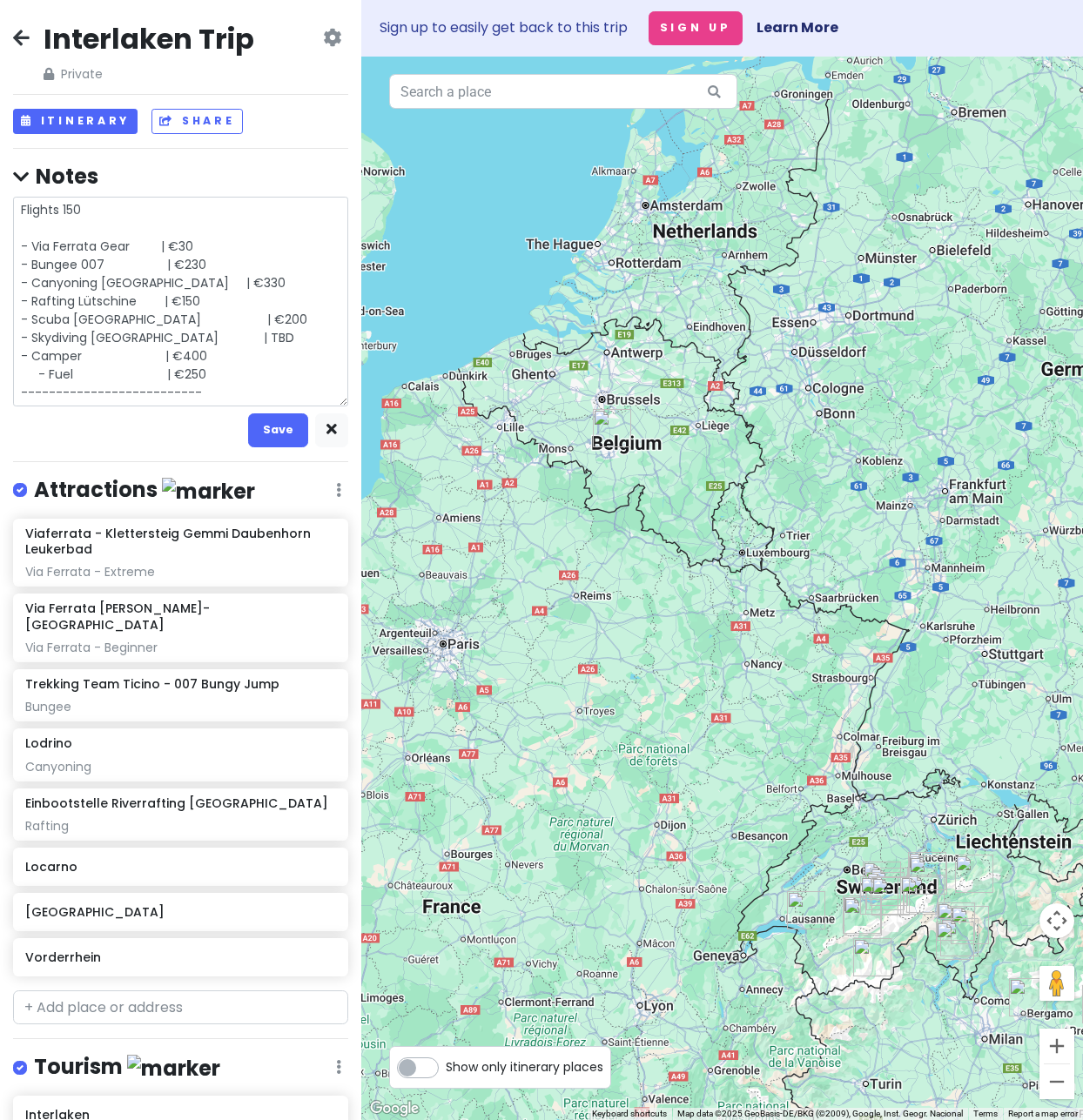
type textarea "x"
type textarea "Flights 150 - Via Ferrata Gear | €30 - Bungee 007 | €230 - Canyoning [GEOGRAPHI…"
type textarea "x"
type textarea "Flights 150 - Via Ferrata Gear | €30 - Bungee 007 | €230 - Canyoning [GEOGRAPHI…"
type textarea "x"
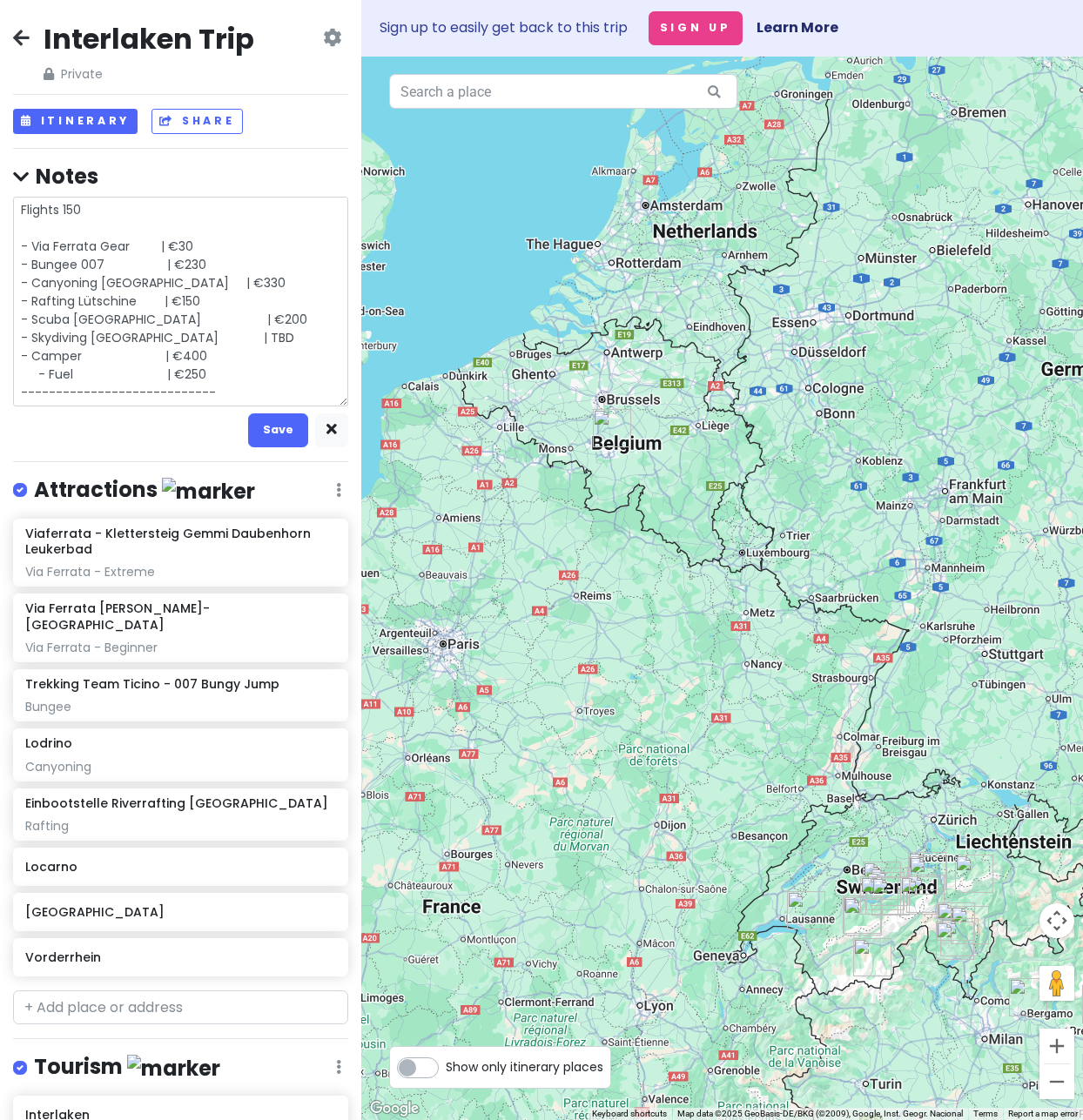
type textarea "Flights 150 - Via Ferrata Gear | €30 - Bungee 007 | €230 - Canyoning Lodrino | …"
type textarea "x"
type textarea "Flights 150 - Via Ferrata Gear | €30 - Bungee 007 | €230 - Canyoning Lodrino | …"
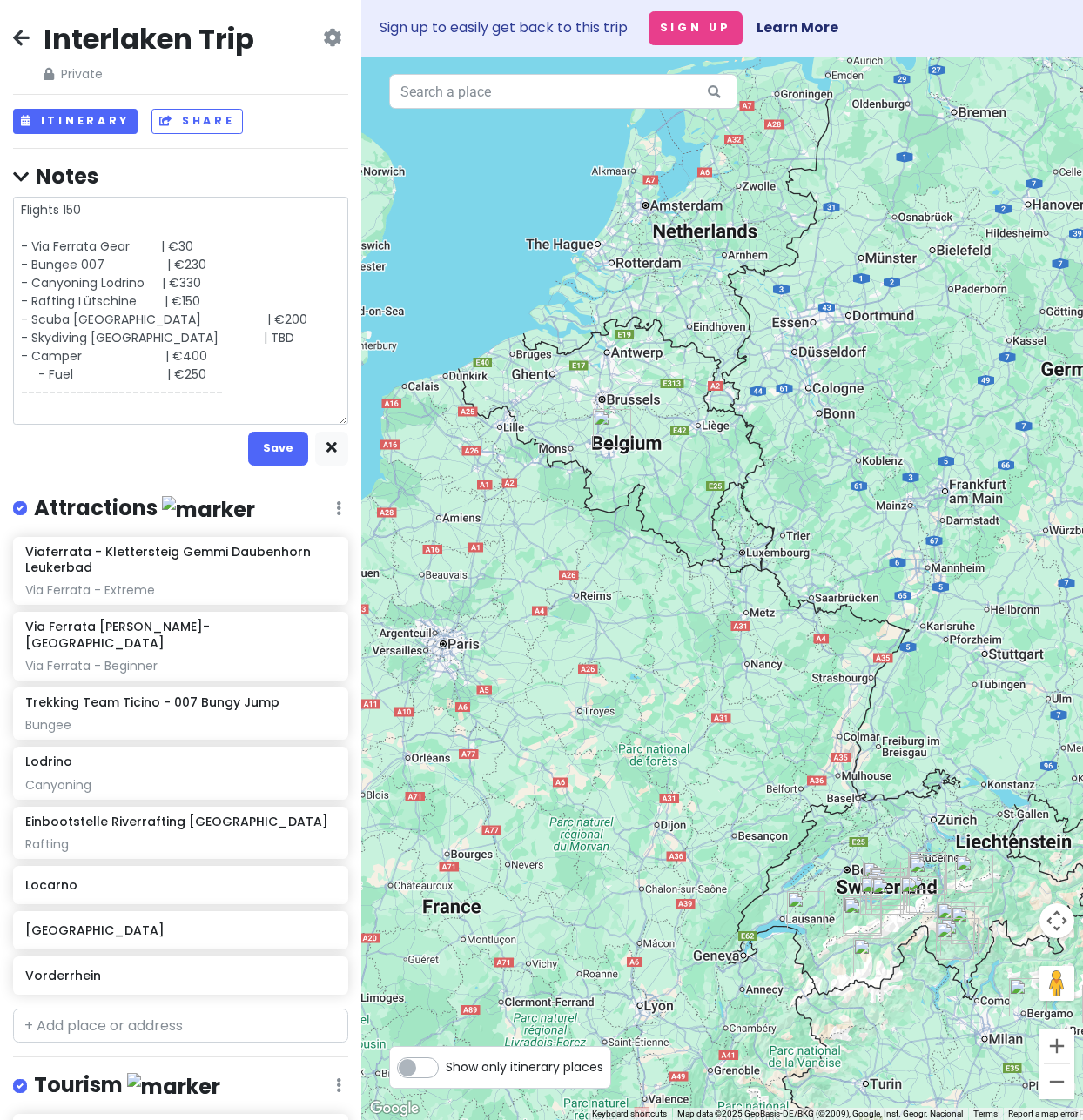
type textarea "x"
type textarea "Flights 150 - Via Ferrata Gear | €30 - Bungee 007 | €230 - Canyoning Lodrino | …"
type textarea "x"
type textarea "Flights 150 - Via Ferrata Gear | €30 - Bungee 007 | €230 - Canyoning Lodrino | …"
type textarea "x"
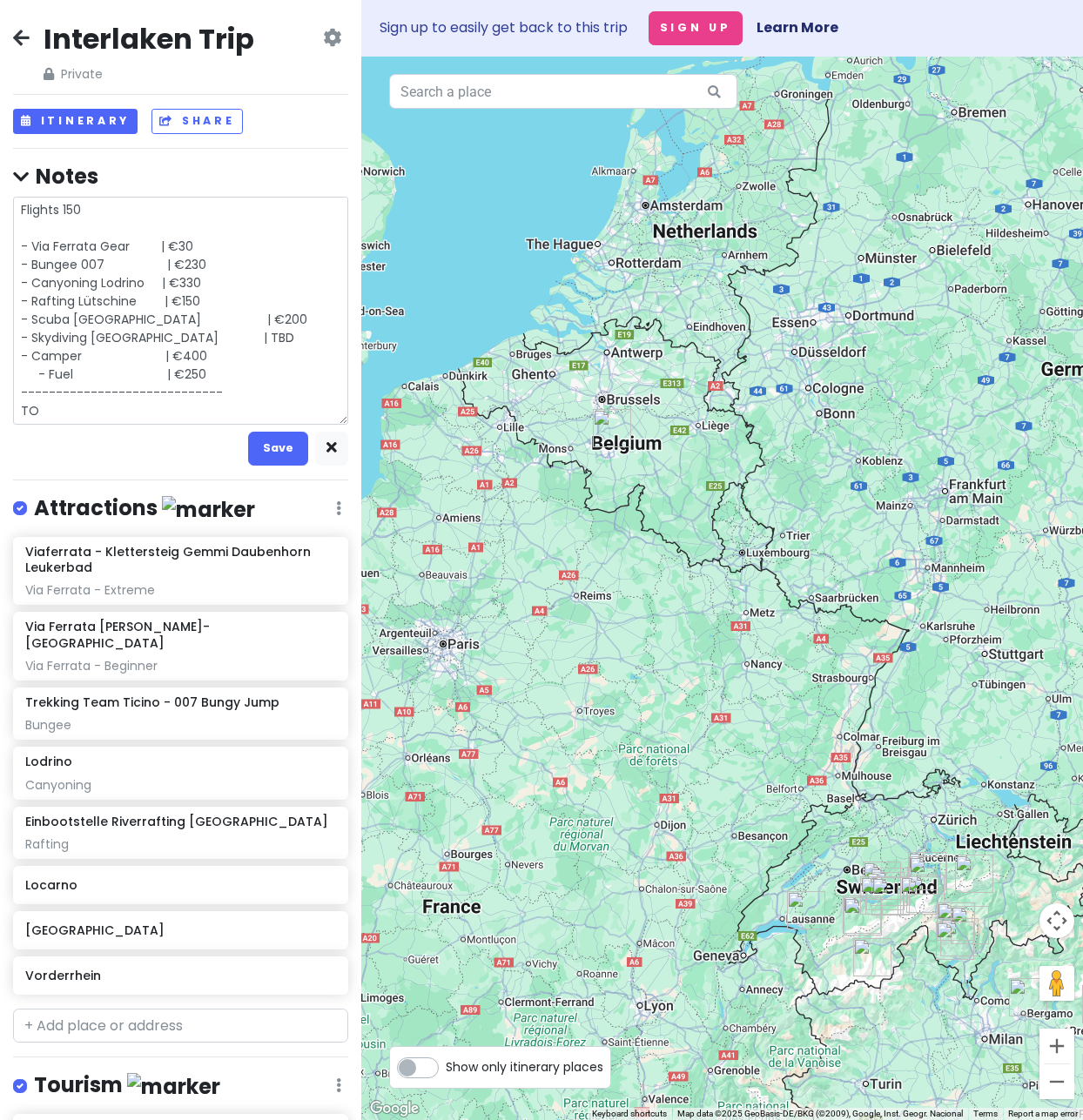
type textarea "Flights 150 - Via Ferrata Gear | €30 - Bungee 007 | €230 - Canyoning [GEOGRAPHI…"
type textarea "x"
type textarea "Flights 150 - Via Ferrata Gear | €30 - Bungee 007 | €230 - Canyoning [GEOGRAPHI…"
type textarea "x"
type textarea "Flights 150 - Via Ferrata Gear | €30 - Bungee 007 | €230 - Canyoning [GEOGRAPHI…"
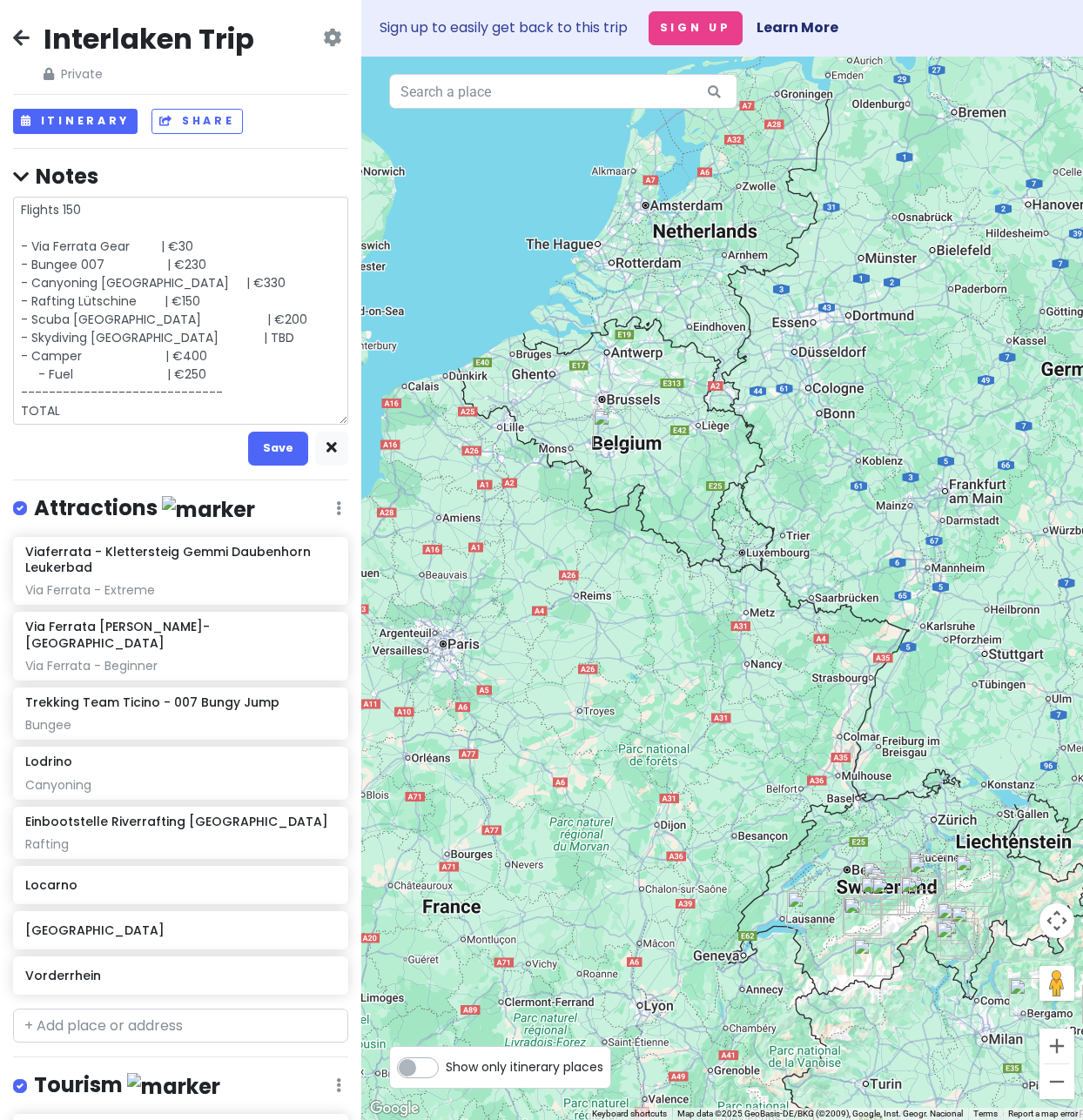
type textarea "x"
type textarea "Flights 150 - Via Ferrata Gear | €30 - Bungee 007 | €230 - Canyoning [GEOGRAPHI…"
type textarea "x"
type textarea "Flights 150 - Via Ferrata Gear | €30 - Bungee 007 | €230 - Canyoning [GEOGRAPHI…"
click at [134, 408] on textarea "Flights 150 - Via Ferrata Gear | €30 - Bungee 007 | €230 - Canyoning [GEOGRAPHI…" at bounding box center [180, 310] width 335 height 228
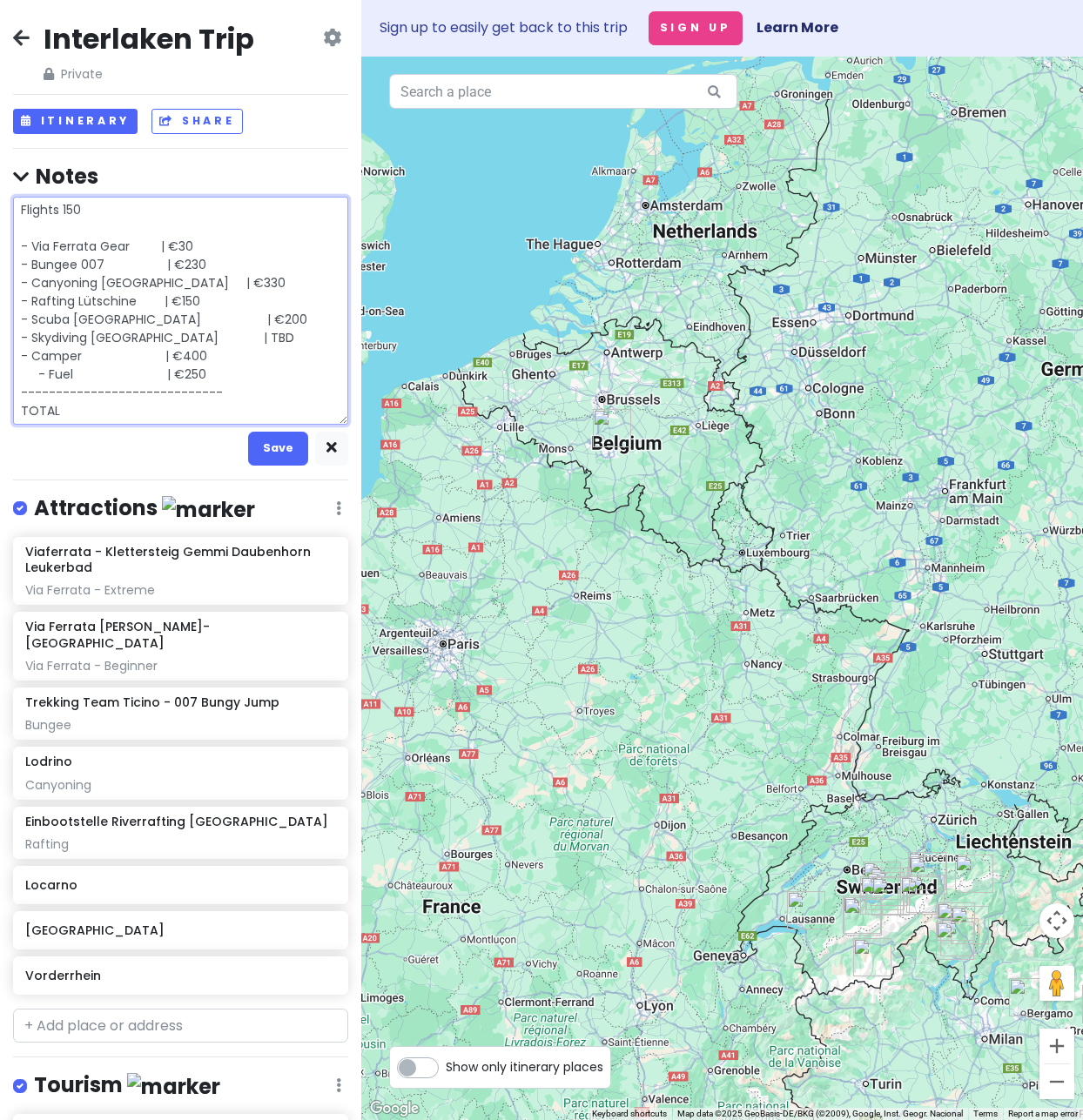
type textarea "x"
type textarea "Flights 150 - Via Ferrata Gear | €30 - Bungee 007 | €230 - Canyoning [GEOGRAPHI…"
type textarea "x"
type textarea "Flights 150 - Via Ferrata Gear | €30 - Bungee 007 | €230 - Canyoning [GEOGRAPHI…"
type textarea "x"
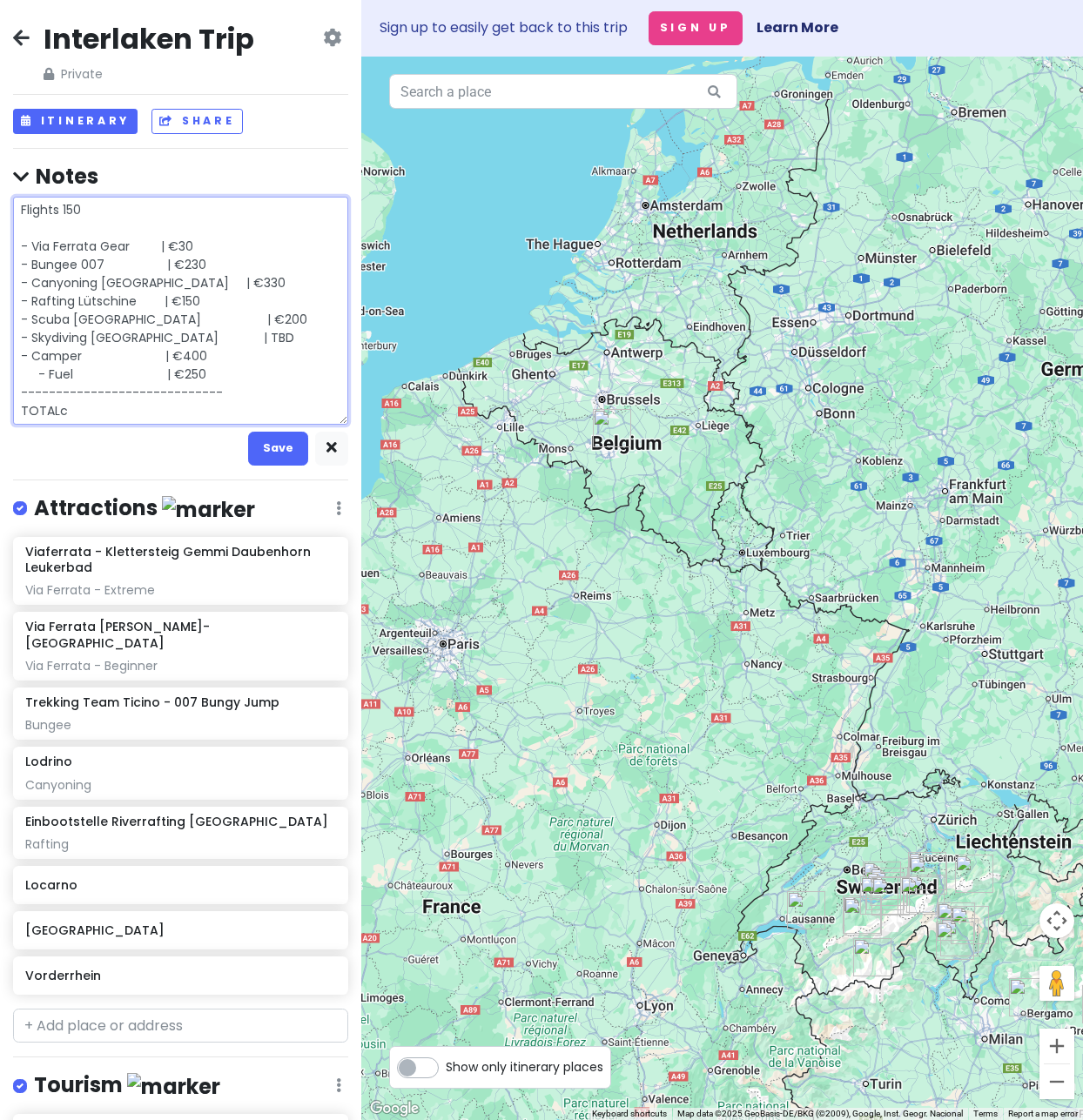
type textarea "Flights 150 - Via Ferrata Gear | €30 - Bungee 007 | €230 - Canyoning [GEOGRAPHI…"
type textarea "x"
type textarea "Flights 150 - Via Ferrata Gear | €30 - Bungee 007 | €230 - Canyoning [GEOGRAPHI…"
type textarea "x"
type textarea "Flights 150 - Via Ferrata Gear | €30 - Bungee 007 | €230 - Canyoning Lodrino | …"
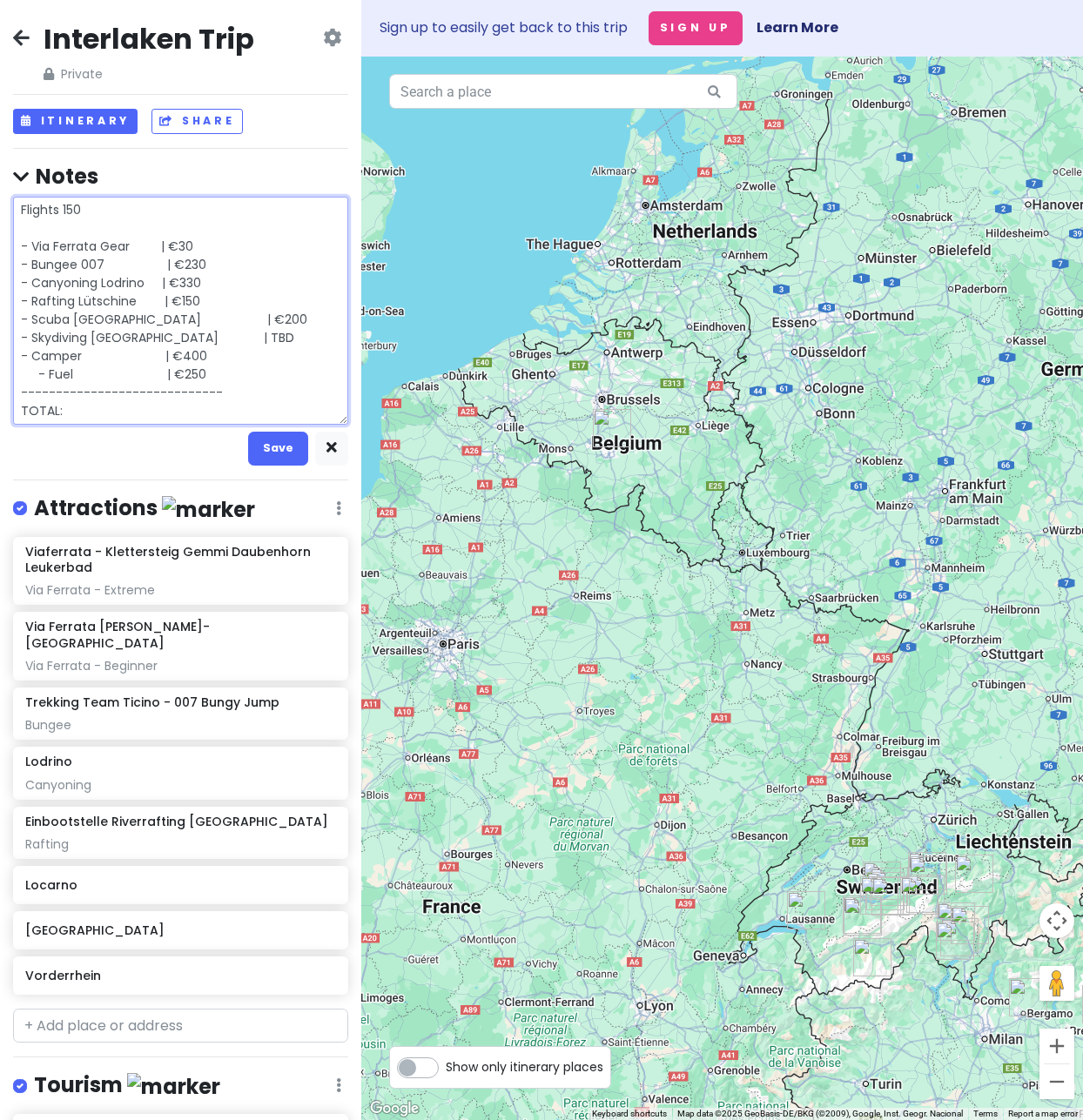
type textarea "x"
type textarea "Flights 150 - Via Ferrata Gear | €30 - Bungee 007 | €230 - Canyoning Lodrino | …"
click at [135, 408] on textarea "Flights 150 - Via Ferrata Gear | €30 - Bungee 007 | €230 - Canyoning Lodrino | …" at bounding box center [180, 310] width 335 height 228
type textarea "x"
type textarea "Flights 150 - Via Ferrata Gear | €30 - Bungee 007 | €230 - Canyoning Lodrino | …"
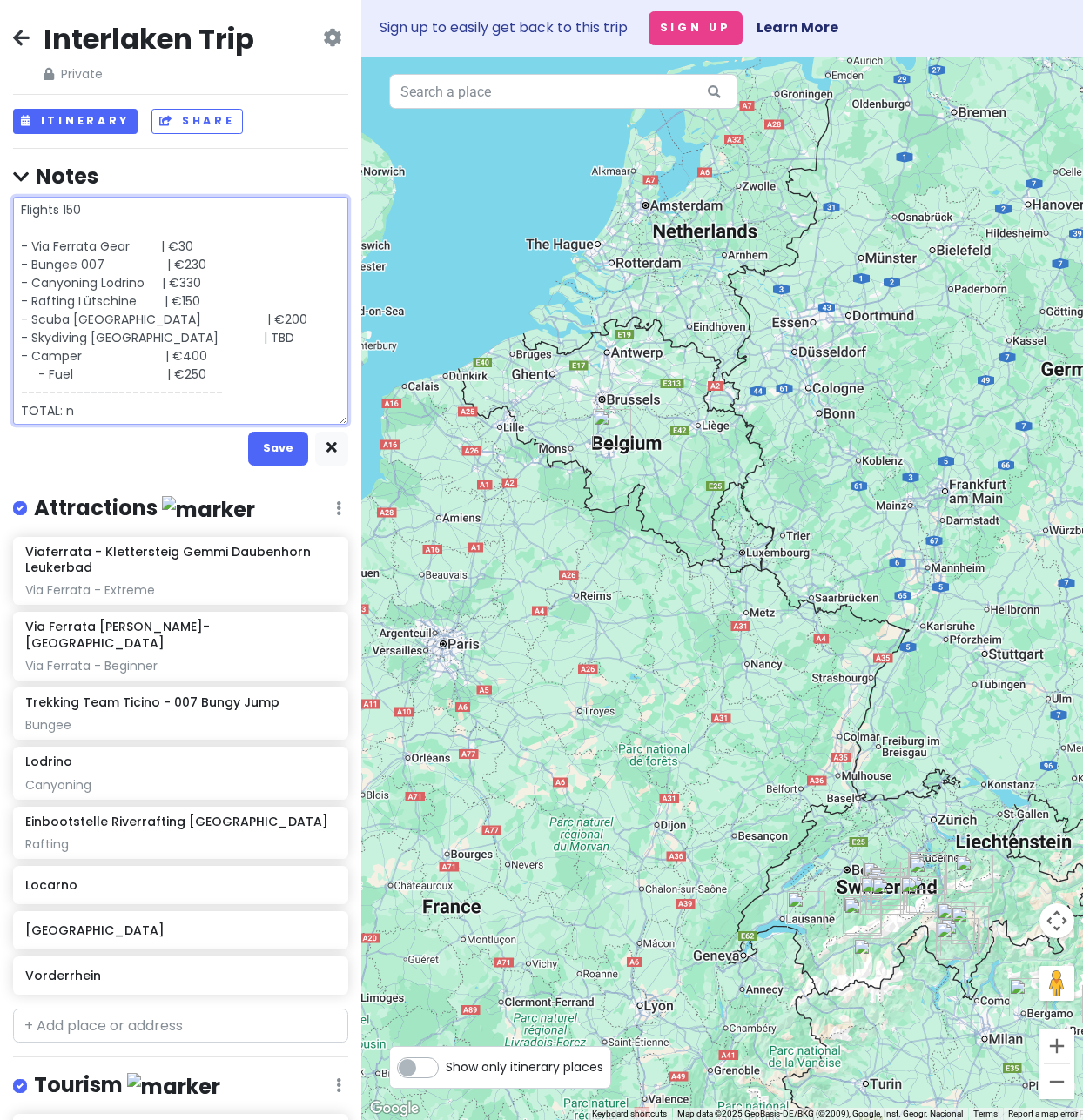
type textarea "x"
type textarea "Flights 150 - Via Ferrata Gear | €30 - Bungee 007 | €230 - Canyoning Lodrino | …"
type textarea "x"
type textarea "Flights 150 - Via Ferrata Gear | €30 - Bungee 007 | €230 - Canyoning Lodrino | …"
type textarea "x"
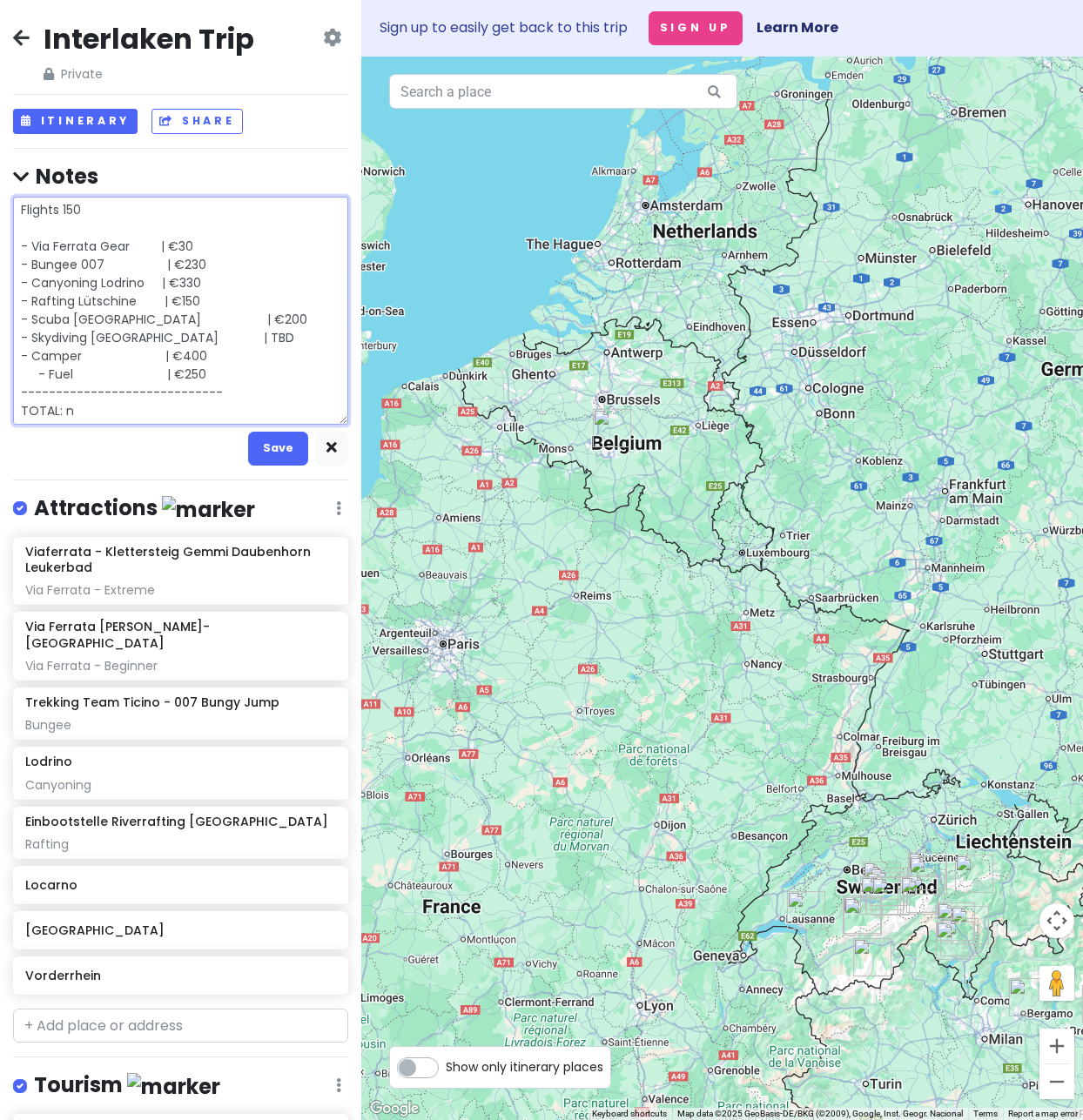
type textarea "Flights 150 - Via Ferrata Gear | €30 - Bungee 007 | €230 - Canyoning Lodrino | …"
type textarea "x"
type textarea "Flights 150 - Via Ferrata Gear | €30 - Bungee 007 | €230 - Canyoning Lodrino | …"
type textarea "x"
type textarea "Flights 150 - Via Ferrata Gear | €30 - Bungee 007 | €230 - Canyoning Lodrino | …"
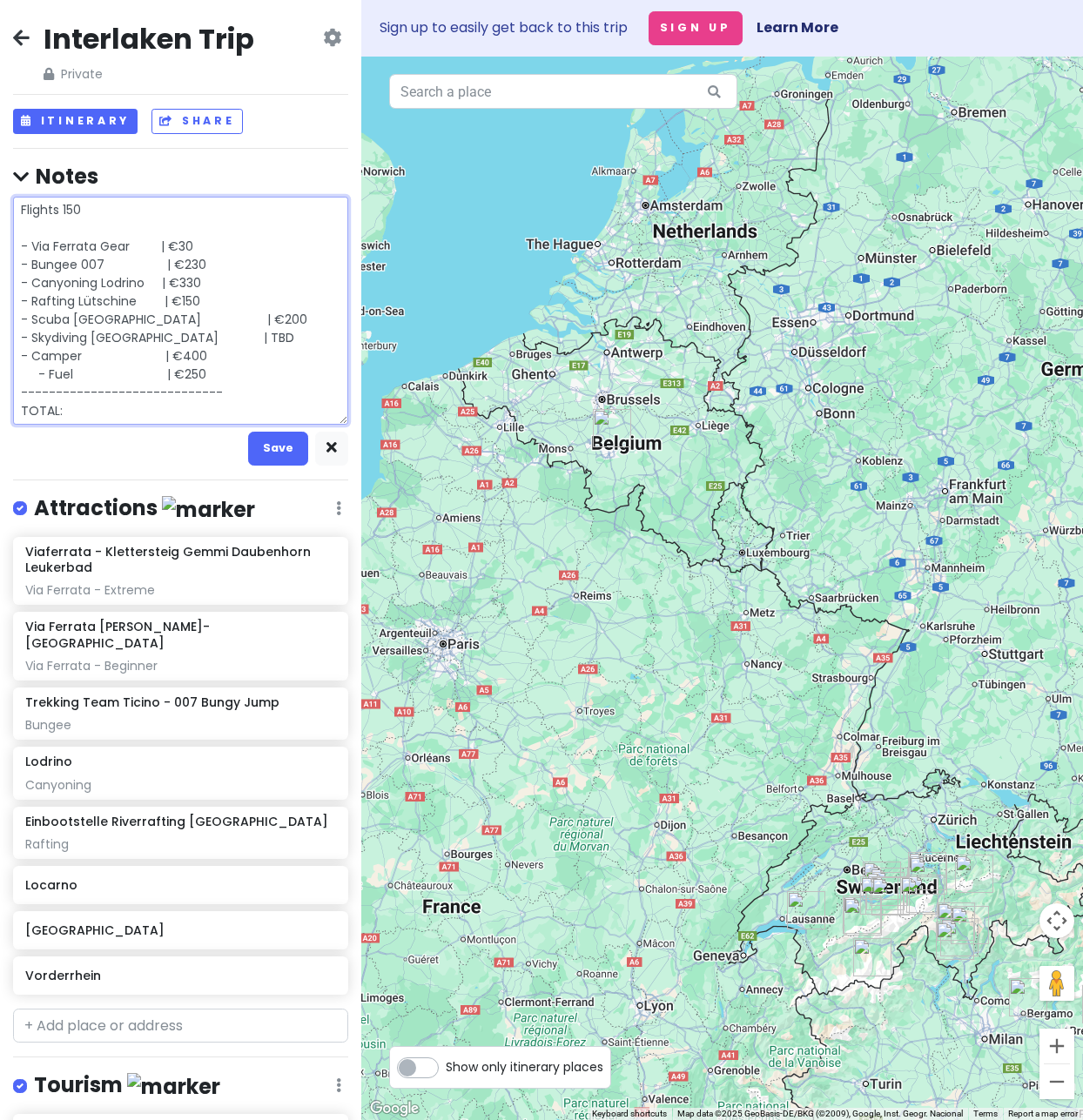
type textarea "x"
type textarea "Flights 150 - Via Ferrata Gear | €30 - Bungee 007 | €230 - Canyoning Lodrino | …"
type textarea "x"
type textarea "Flights 150 - Via Ferrata Gear | €30 - Bungee 007 | €230 - Canyoning Lodrino | …"
type textarea "x"
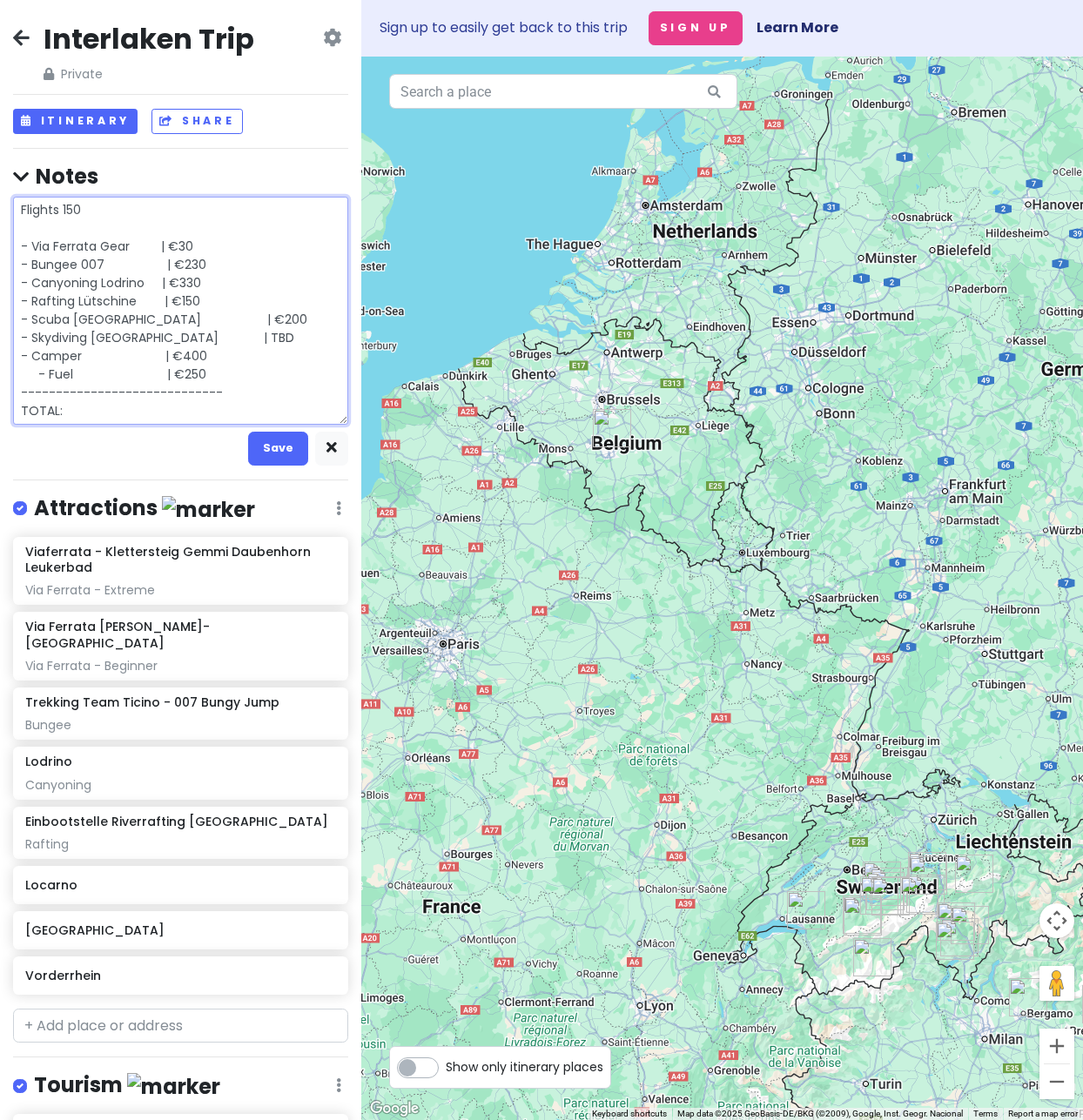
type textarea "Flights 150 - Via Ferrata Gear | €30 - Bungee 007 | €230 - Canyoning Lodrino | …"
type textarea "x"
type textarea "Flights 150 - Via Ferrata Gear | €30 - Bungee 007 | €230 - Canyoning Lodrino | …"
type textarea "x"
type textarea "Flights 150 - Via Ferrata Gear | €30 - Bungee 007 | €230 - Canyoning Lodrino | …"
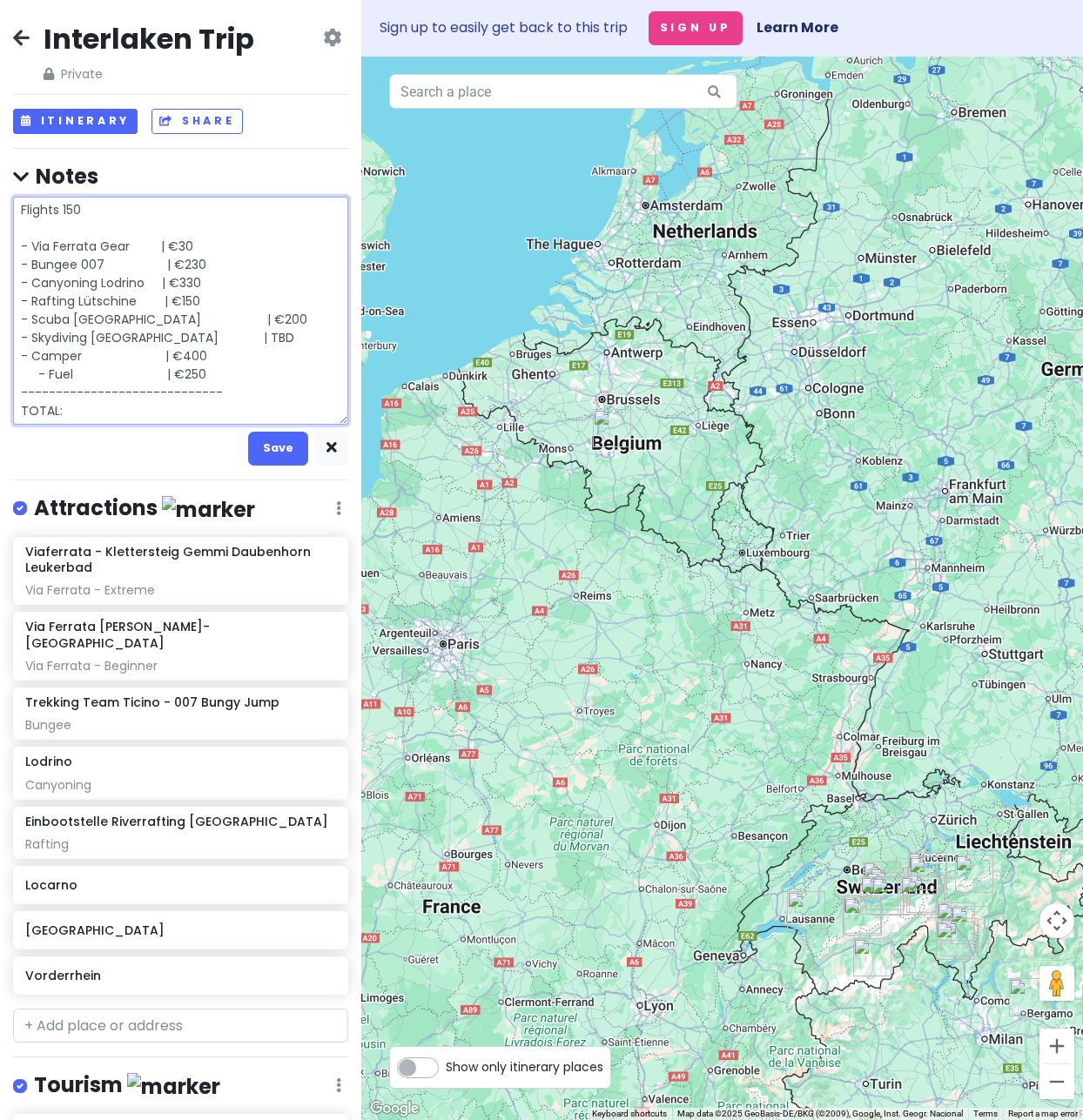
type textarea "x"
type textarea "Flights 150 - Via Ferrata Gear | €30 - Bungee 007 | €230 - Canyoning Lodrino | …"
type textarea "x"
type textarea "Flights 150 - Via Ferrata Gear | €30 - Bungee 007 | €230 - Canyoning Lodrino | …"
type textarea "x"
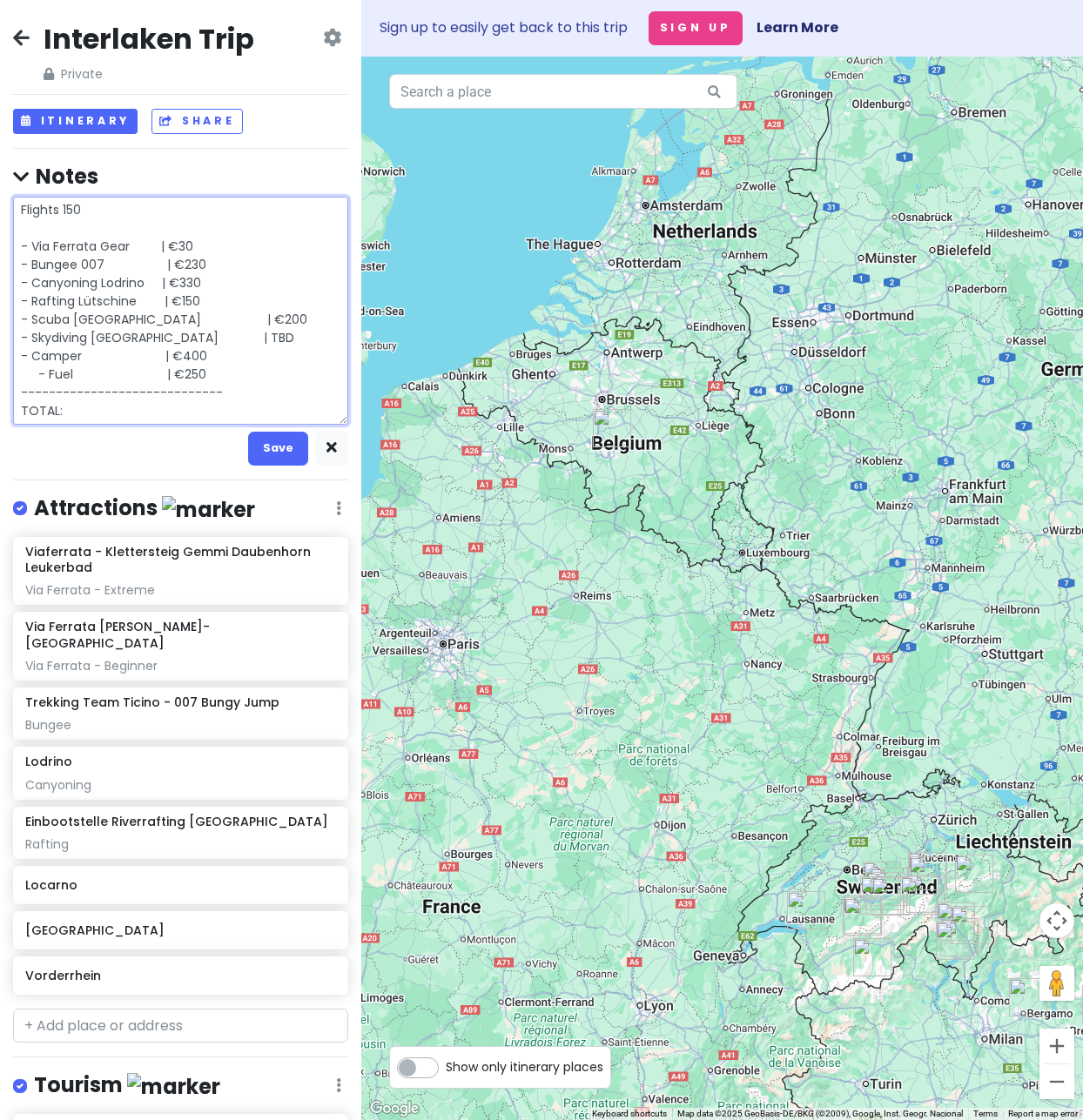
type textarea "Flights 150 - Via Ferrata Gear | €30 - Bungee 007 | €230 - Canyoning Lodrino | …"
type textarea "x"
type textarea "Flights 150 - Via Ferrata Gear | €30 - Bungee 007 | €230 - Canyoning Lodrino | …"
type textarea "x"
type textarea "Flights 150 - Via Ferrata Gear | €30 - Bungee 007 | €230 - Canyoning Lodrino | …"
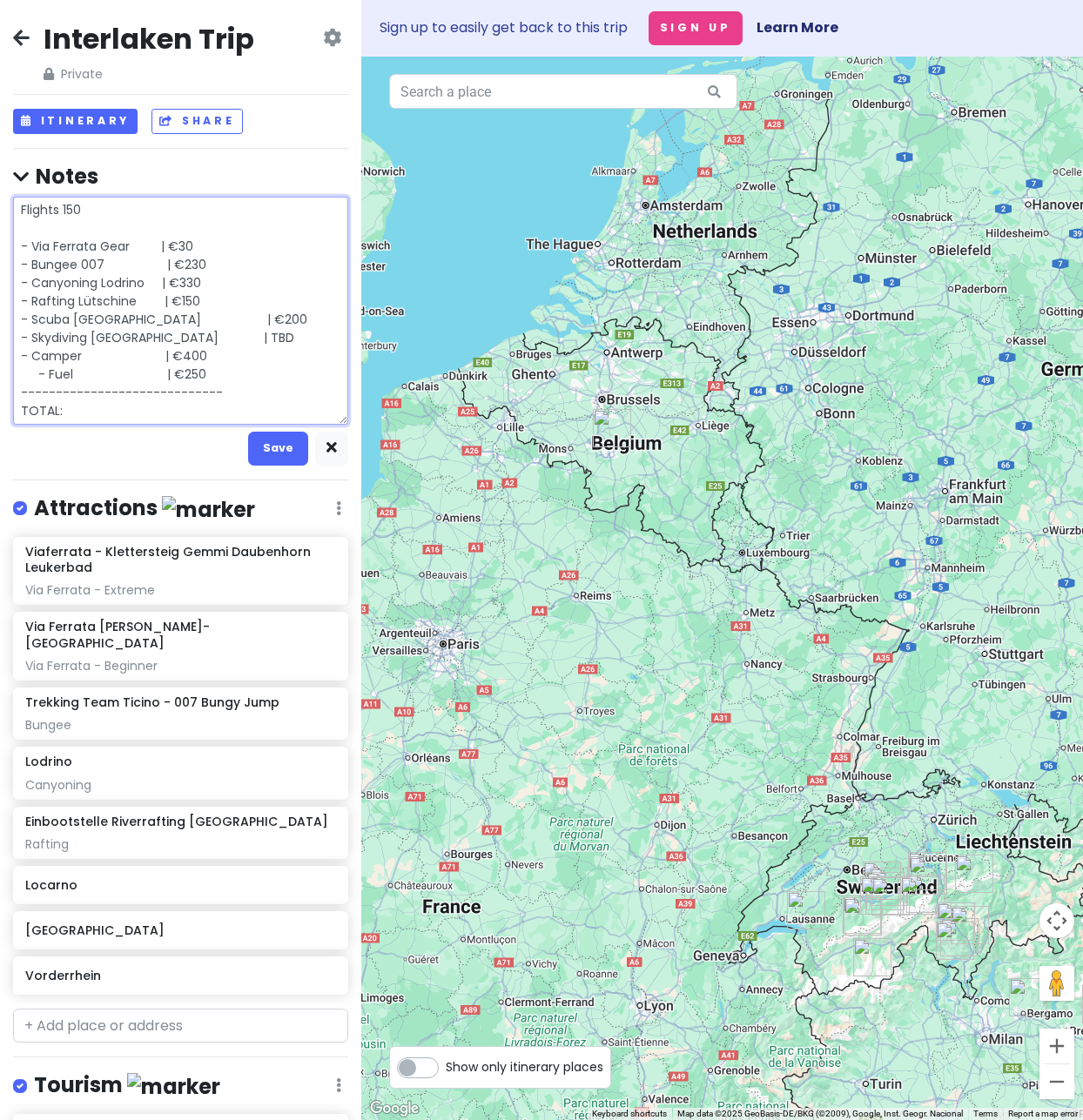
type textarea "x"
type textarea "Flights 150 - Via Ferrata Gear | €30 - Bungee 007 | €230 - Canyoning Lodrino | …"
type textarea "x"
type textarea "Flights 150 - Via Ferrata Gear | €30 - Bungee 007 | €230 - Canyoning Lodrino | …"
type textarea "x"
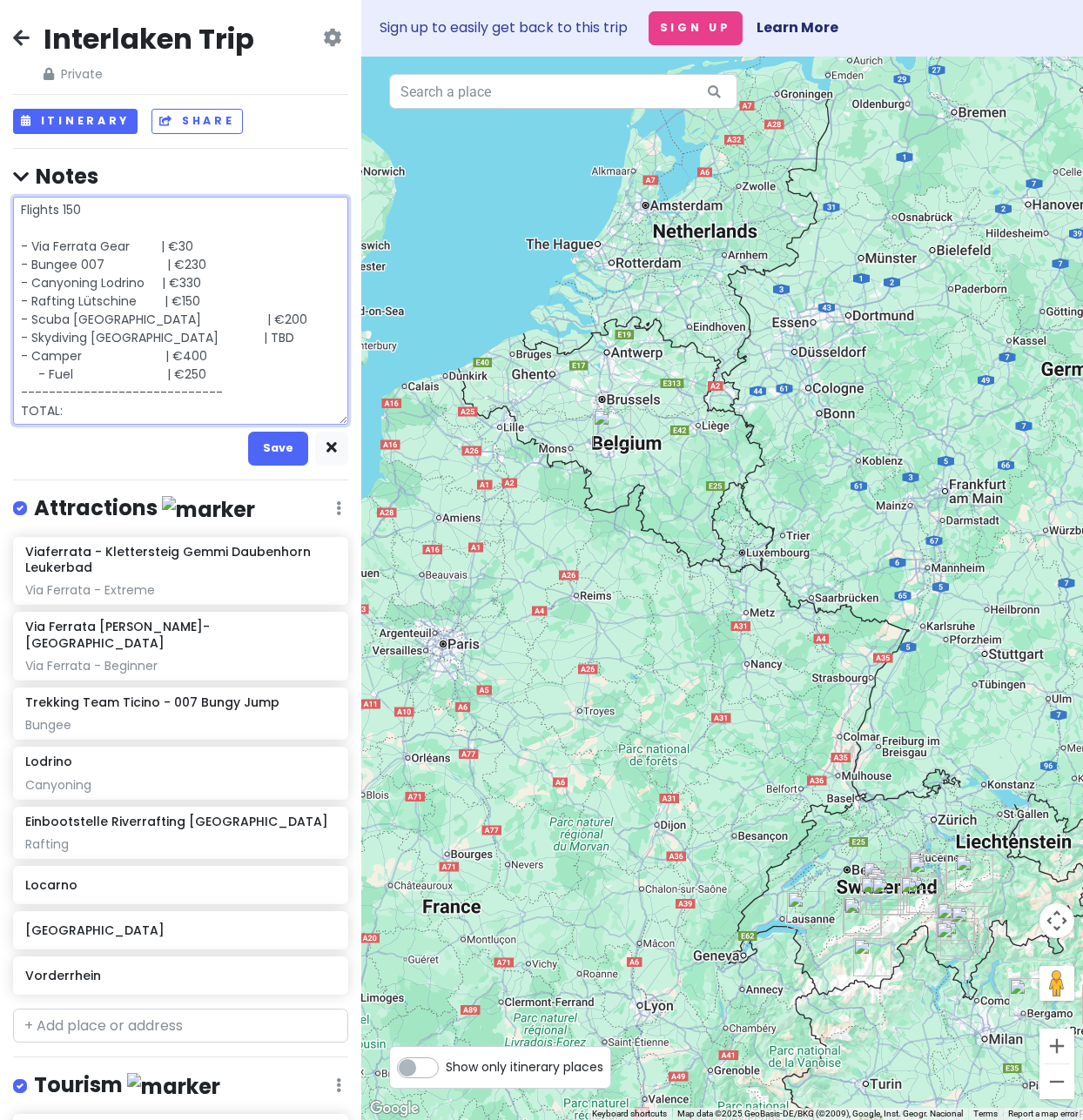
type textarea "Flights 150 - Via Ferrata Gear | €30 - Bungee 007 | €230 - Canyoning Lodrino | …"
type textarea "x"
type textarea "Flights 150 - Via Ferrata Gear | €30 - Bungee 007 | €230 - Canyoning Lodrino | …"
type textarea "x"
type textarea "Flights 150 - Via Ferrata Gear | €30 - Bungee 007 | €230 - Canyoning Lodrino | …"
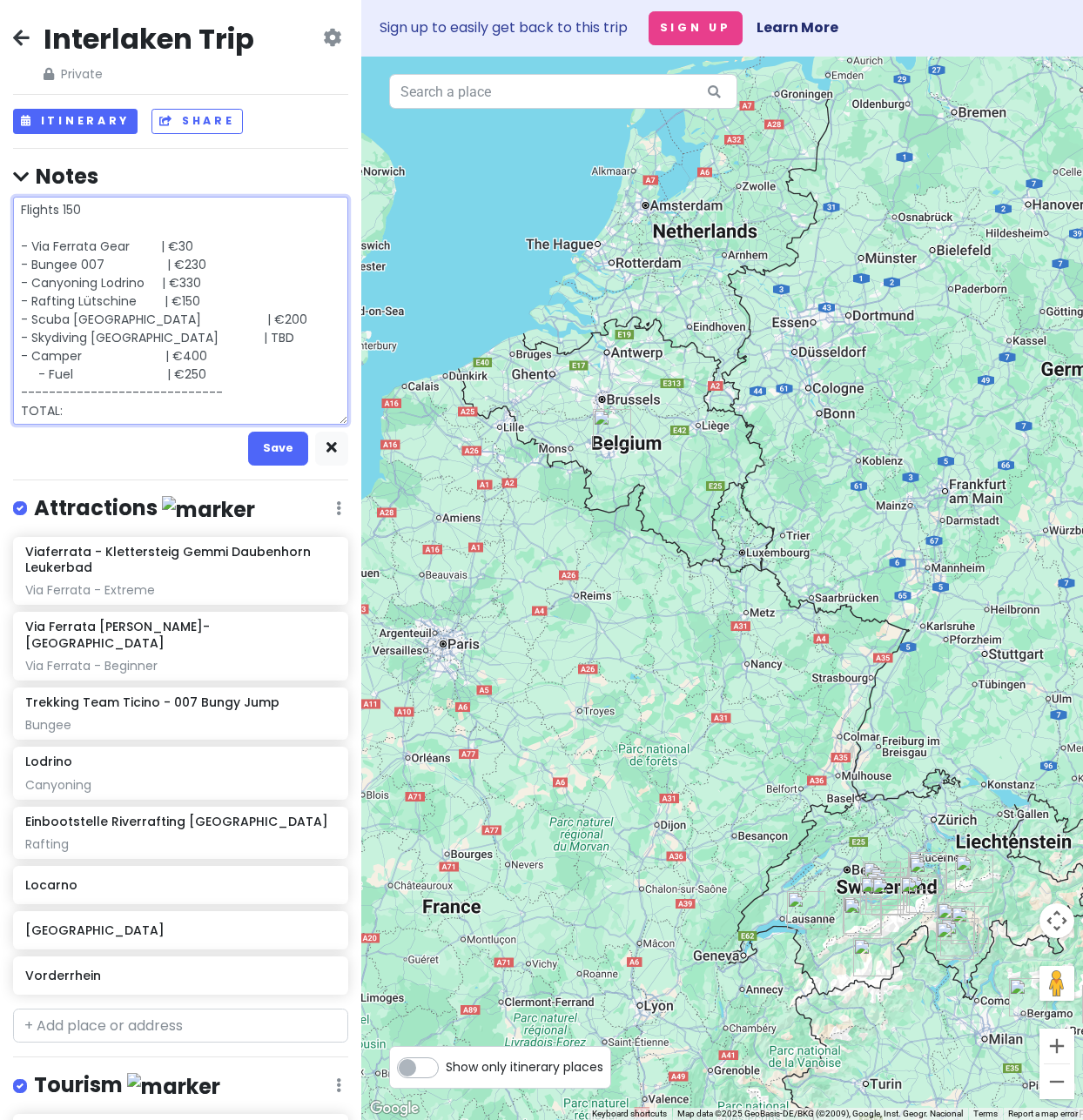
type textarea "x"
type textarea "Flights 150 - Via Ferrata Gear | €30 - Bungee 007 | €230 - Canyoning Lodrino | …"
type textarea "x"
type textarea "Flights 150 - Via Ferrata Gear | €30 - Bungee 007 | €230 - Canyoning Lodrino | …"
type textarea "x"
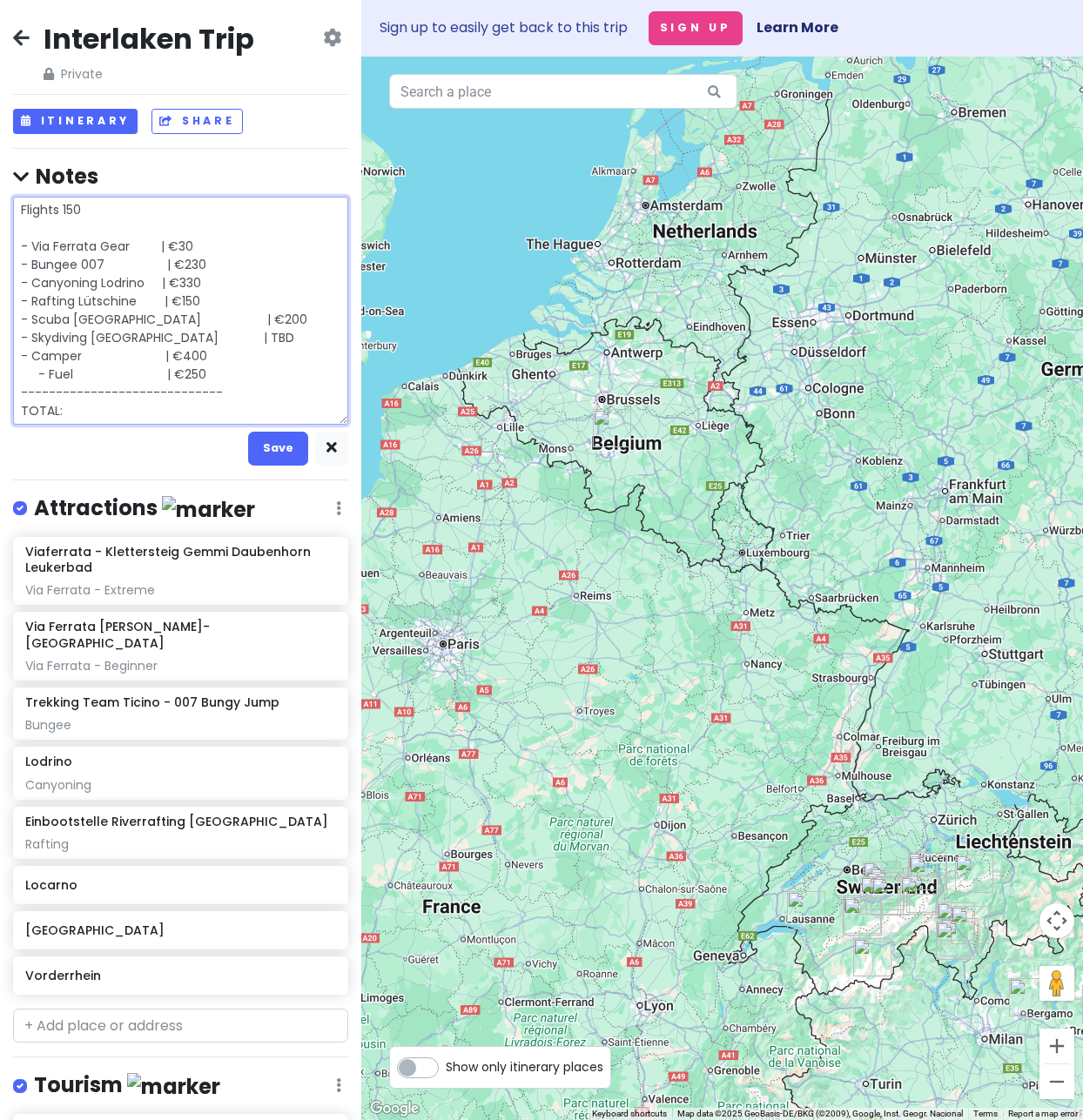
type textarea "Flights 150 - Via Ferrata Gear | €30 - Bungee 007 | €230 - Canyoning Lodrino | …"
type textarea "x"
type textarea "Flights 150 - Via Ferrata Gear | €30 - Bungee 007 | €230 - Canyoning Lodrino | …"
type textarea "x"
type textarea "Flights 150 - Via Ferrata Gear | €30 - Bungee 007 | €230 - Canyoning Lodrino | …"
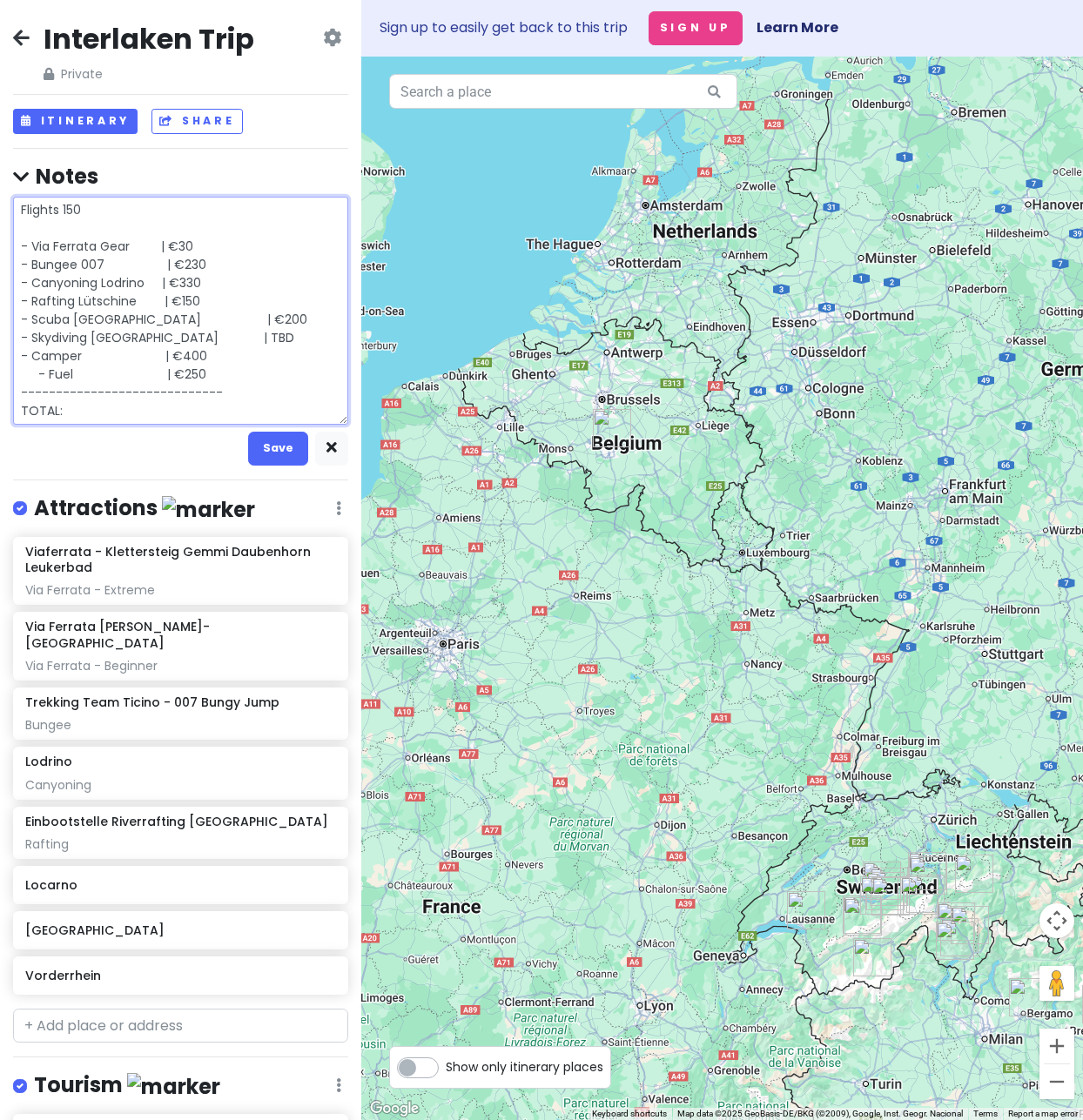
type textarea "x"
type textarea "Flights 150 - Via Ferrata Gear | €30 - Bungee 007 | €230 - Canyoning Lodrino | …"
type textarea "x"
type textarea "Flights 150 - Via Ferrata Gear | €30 - Bungee 007 | €230 - Canyoning Lodrino | …"
type textarea "x"
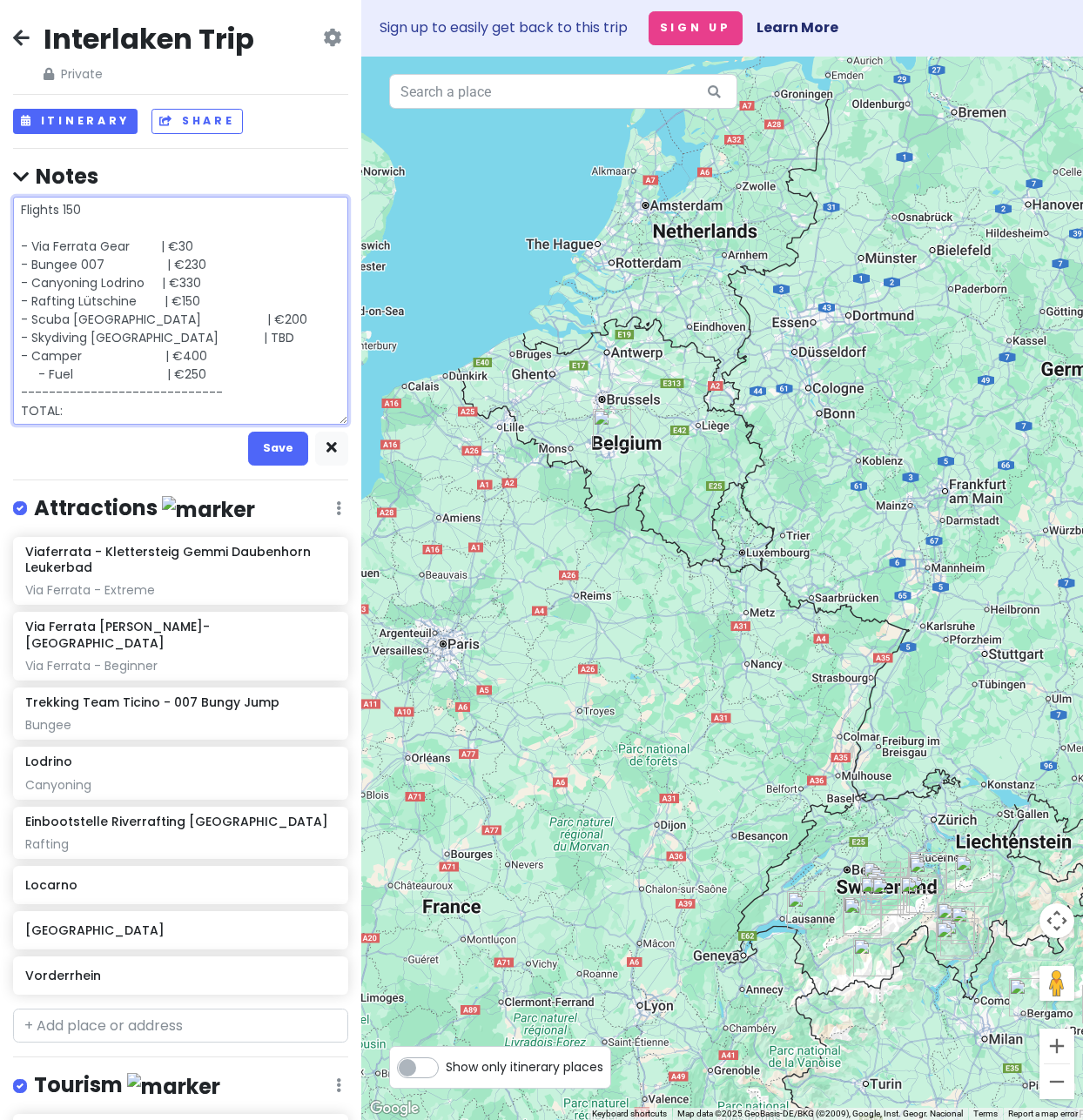
type textarea "Flights 150 - Via Ferrata Gear | €30 - Bungee 007 | €230 - Canyoning Lodrino | …"
type textarea "x"
type textarea "Flights 150 - Via Ferrata Gear | €30 - Bungee 007 | €230 - Canyoning Lodrino | …"
type textarea "x"
type textarea "Flights 150 - Via Ferrata Gear | €30 - Bungee 007 | €230 - Canyoning Lodrino | …"
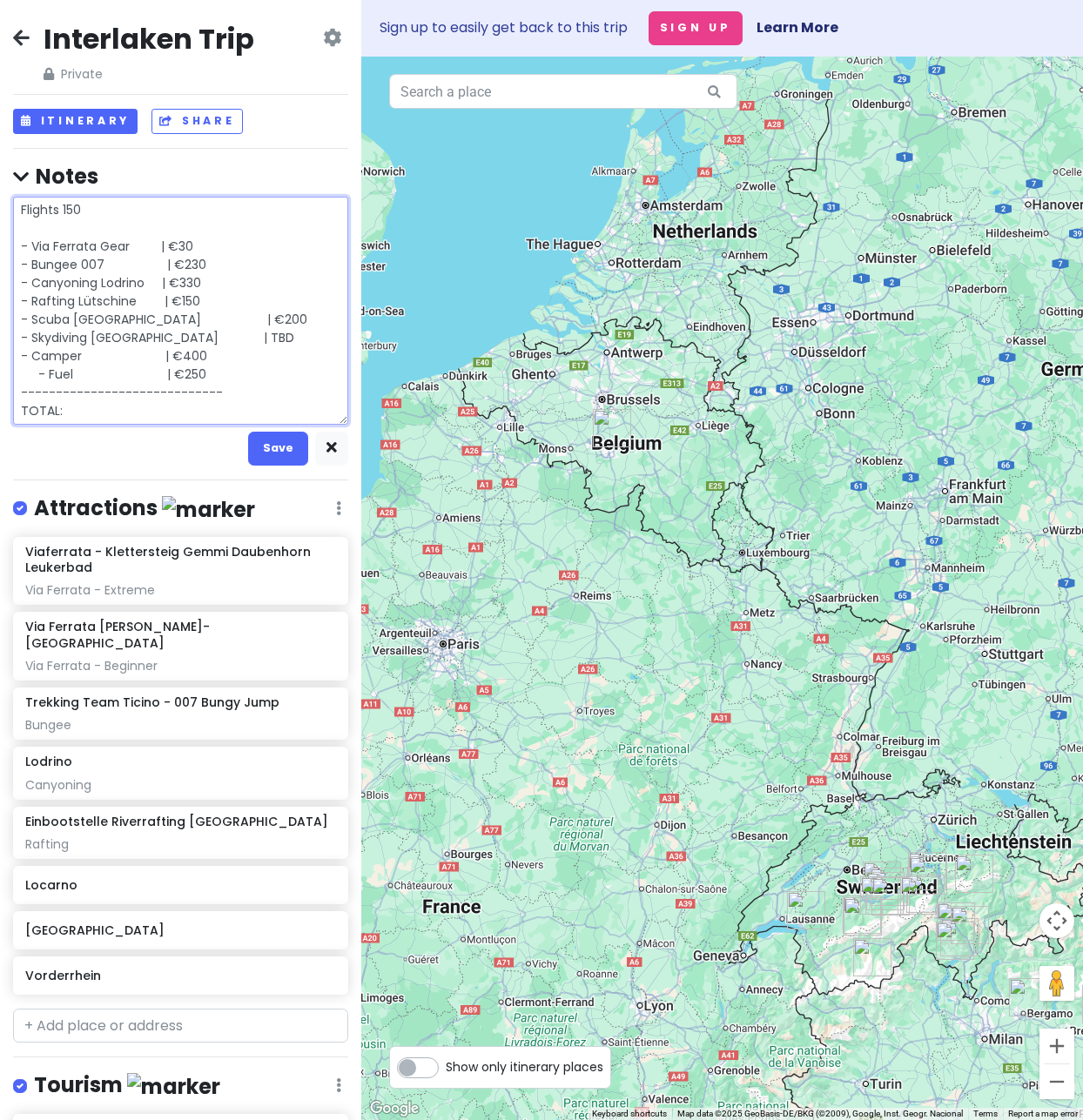
type textarea "x"
type textarea "Flights 150 - Via Ferrata Gear | €30 - Bungee 007 | €230 - Canyoning Lodrino | …"
type textarea "x"
type textarea "Flights 150 - Via Ferrata Gear | €30 - Bungee 007 | €230 - Canyoning Lodrino | …"
type textarea "x"
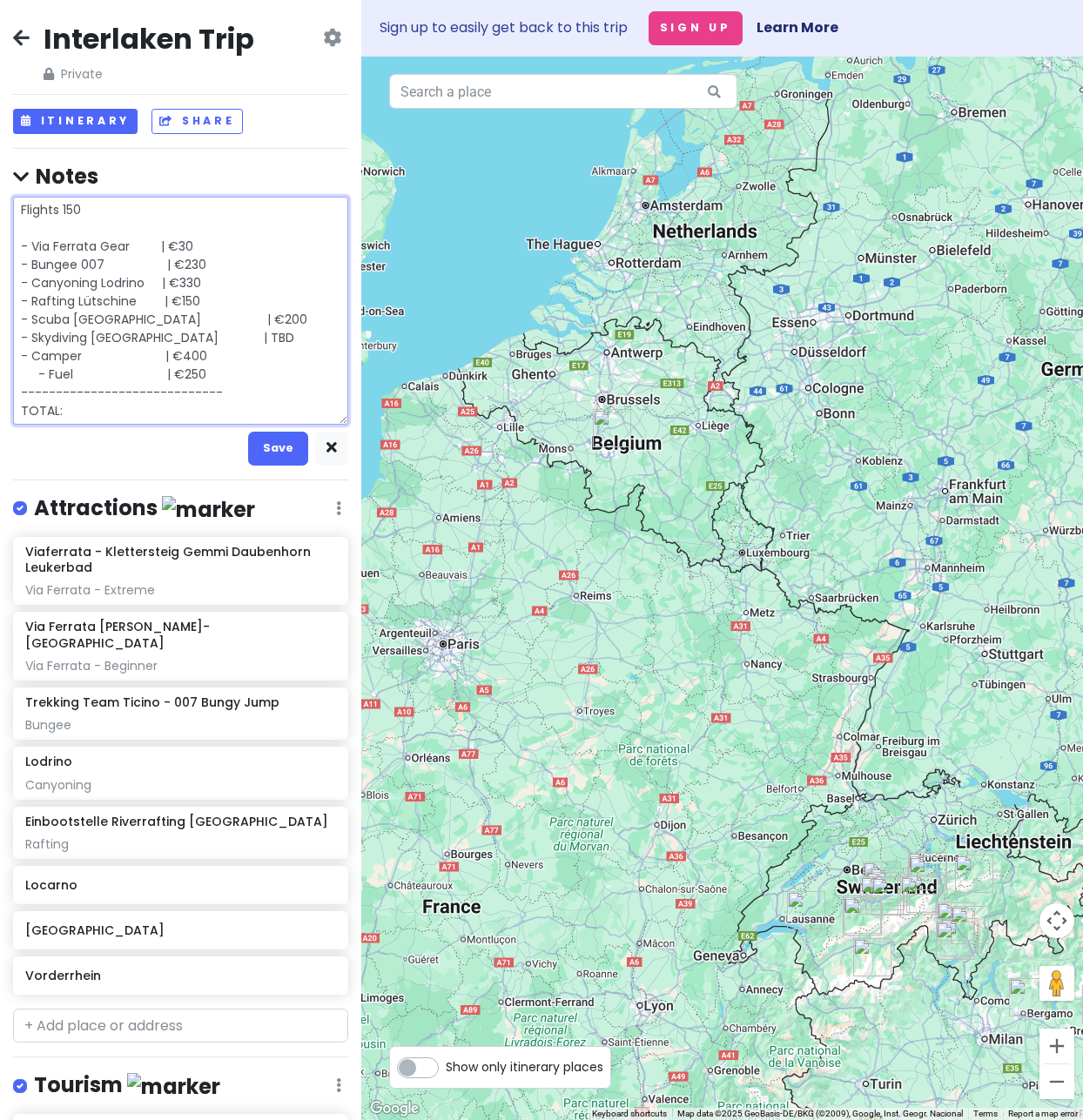
type textarea "Flights 150 - Via Ferrata Gear | €30 - Bungee 007 | €230 - Canyoning Lodrino | …"
type textarea "x"
type textarea "Flights 150 - Via Ferrata Gear | €30 - Bungee 007 | €230 - Canyoning [GEOGRAPHI…"
type textarea "x"
type textarea "Flights 150 - Via Ferrata Gear | €30 - Bungee 007 | €230 - Canyoning [GEOGRAPHI…"
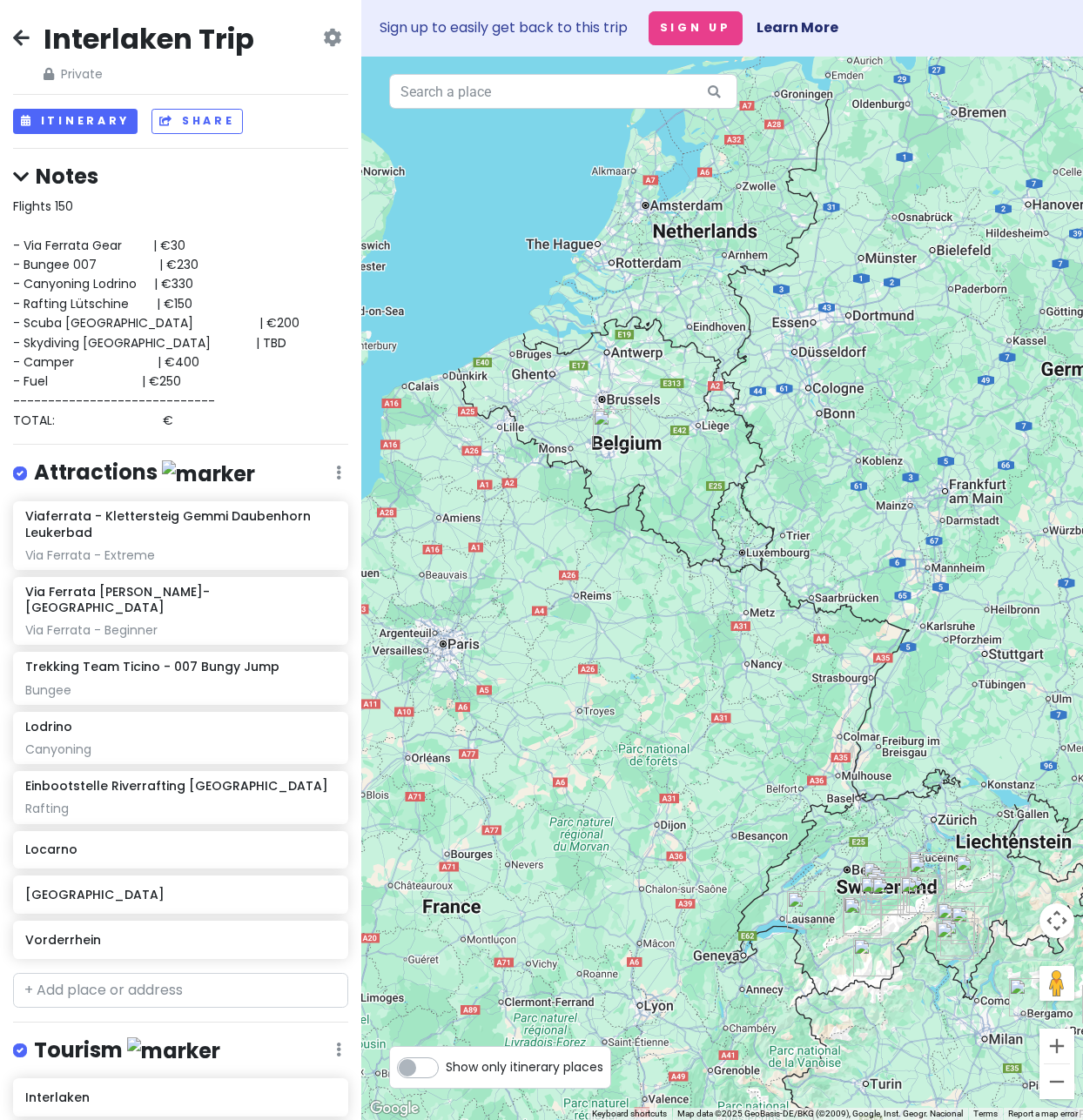
click at [196, 421] on div "Flights 150 - Via Ferrata Gear | €30 - Bungee 007 | €230 - Canyoning [GEOGRAPHI…" at bounding box center [180, 313] width 335 height 234
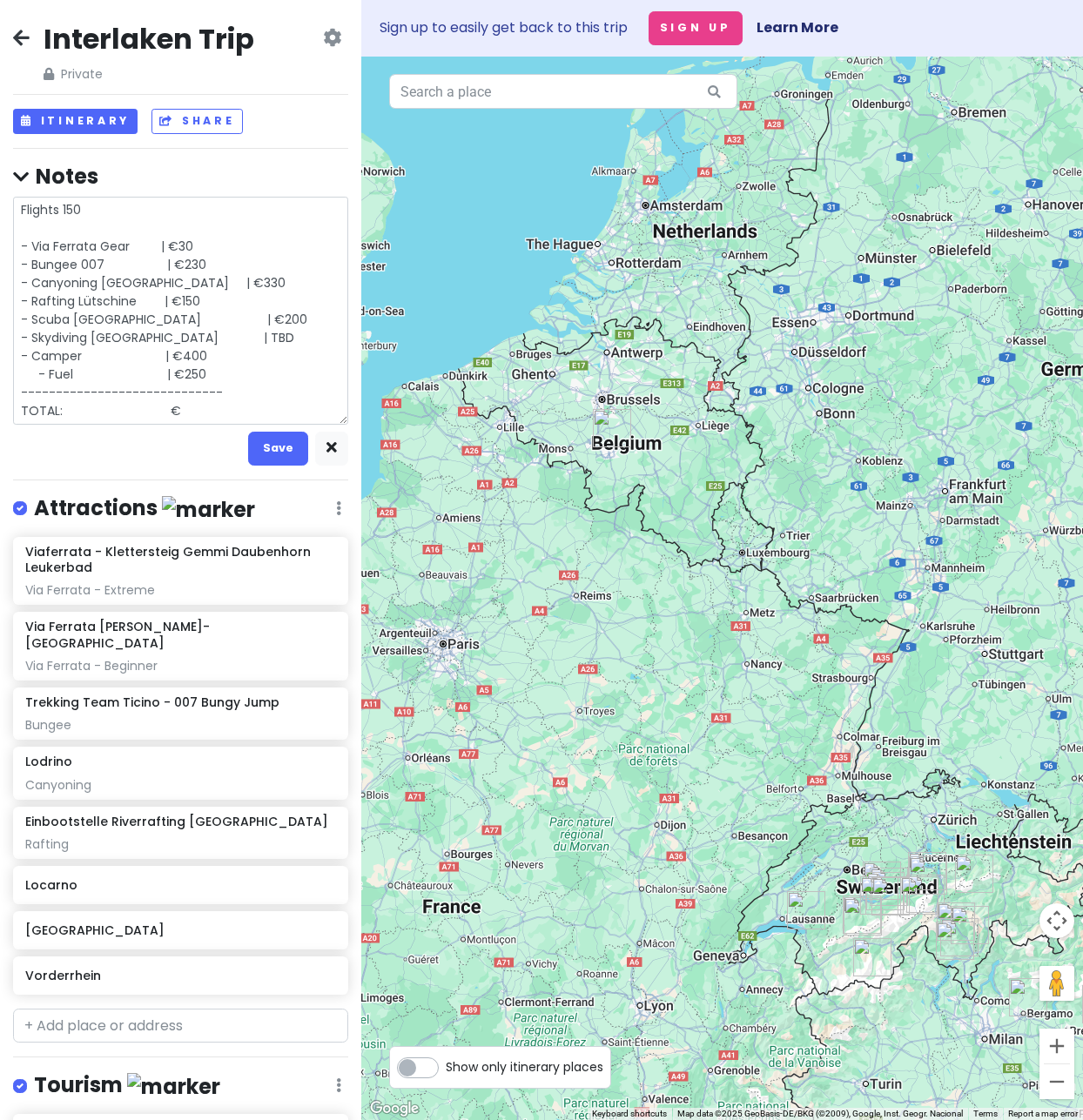
click at [194, 419] on textarea "Flights 150 - Via Ferrata Gear | €30 - Bungee 007 | €230 - Canyoning [GEOGRAPHI…" at bounding box center [180, 310] width 335 height 228
type textarea "x"
type textarea "Flights 150 - Via Ferrata Gear | €30 - Bungee 007 | €230 - Canyoning Lodrino | …"
type textarea "x"
type textarea "Flights 150 - Via Ferrata Gear | €30 - Bungee 007 | €230 - Canyoning Lodrino | …"
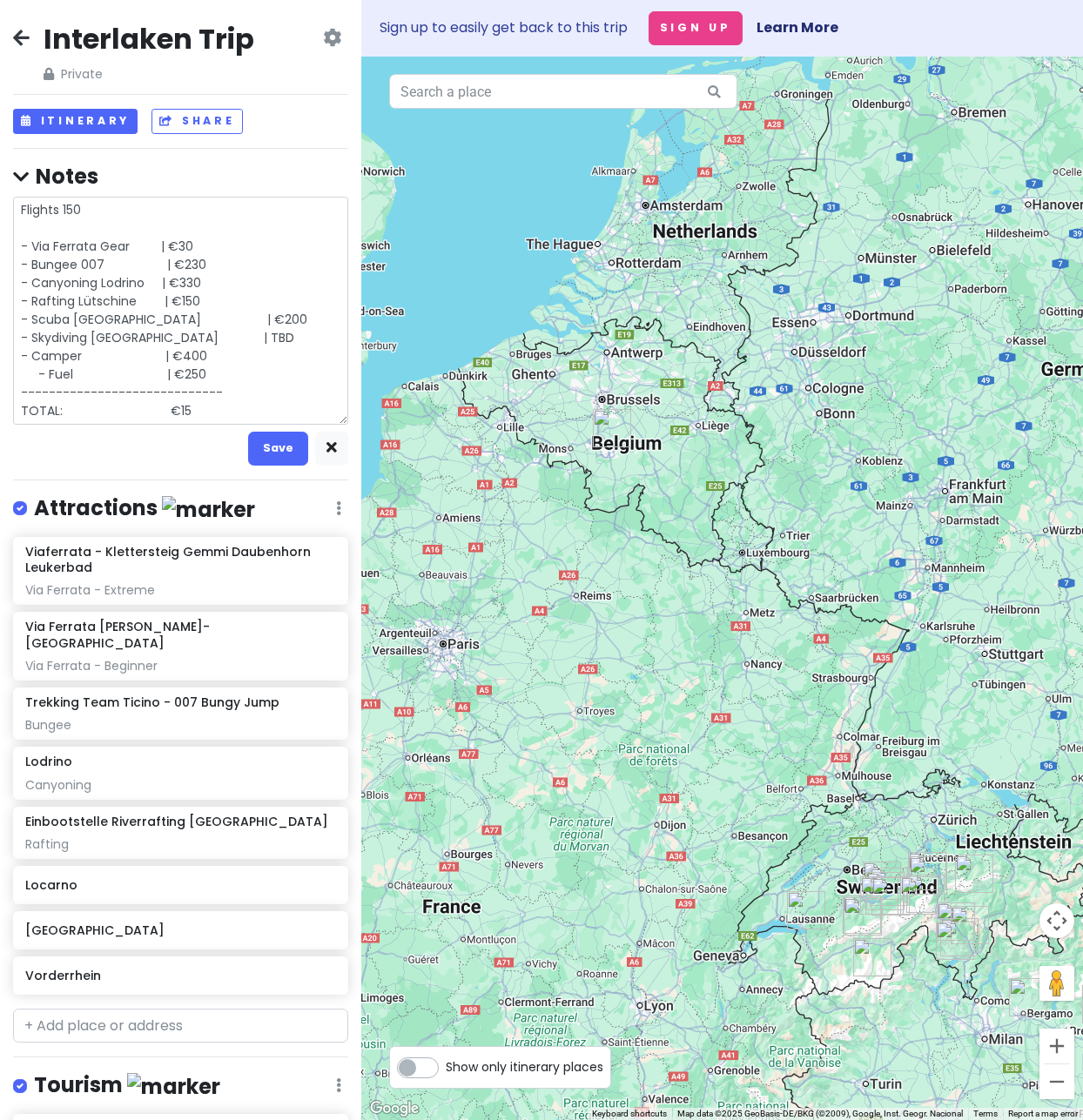
type textarea "x"
type textarea "Flights 150 - Via Ferrata Gear | €30 - Bungee 007 | €230 - Canyoning Lodrino | …"
type textarea "x"
type textarea "Flights 150 - Via Ferrata Gear | €30 - Bungee 007 | €230 - Canyoning [GEOGRAPHI…"
click at [259, 155] on div "Interlaken Trip Private Change Dates Make a Copy Delete Trip Go Pro ⚡️ Give Fee…" at bounding box center [180, 560] width 361 height 1120
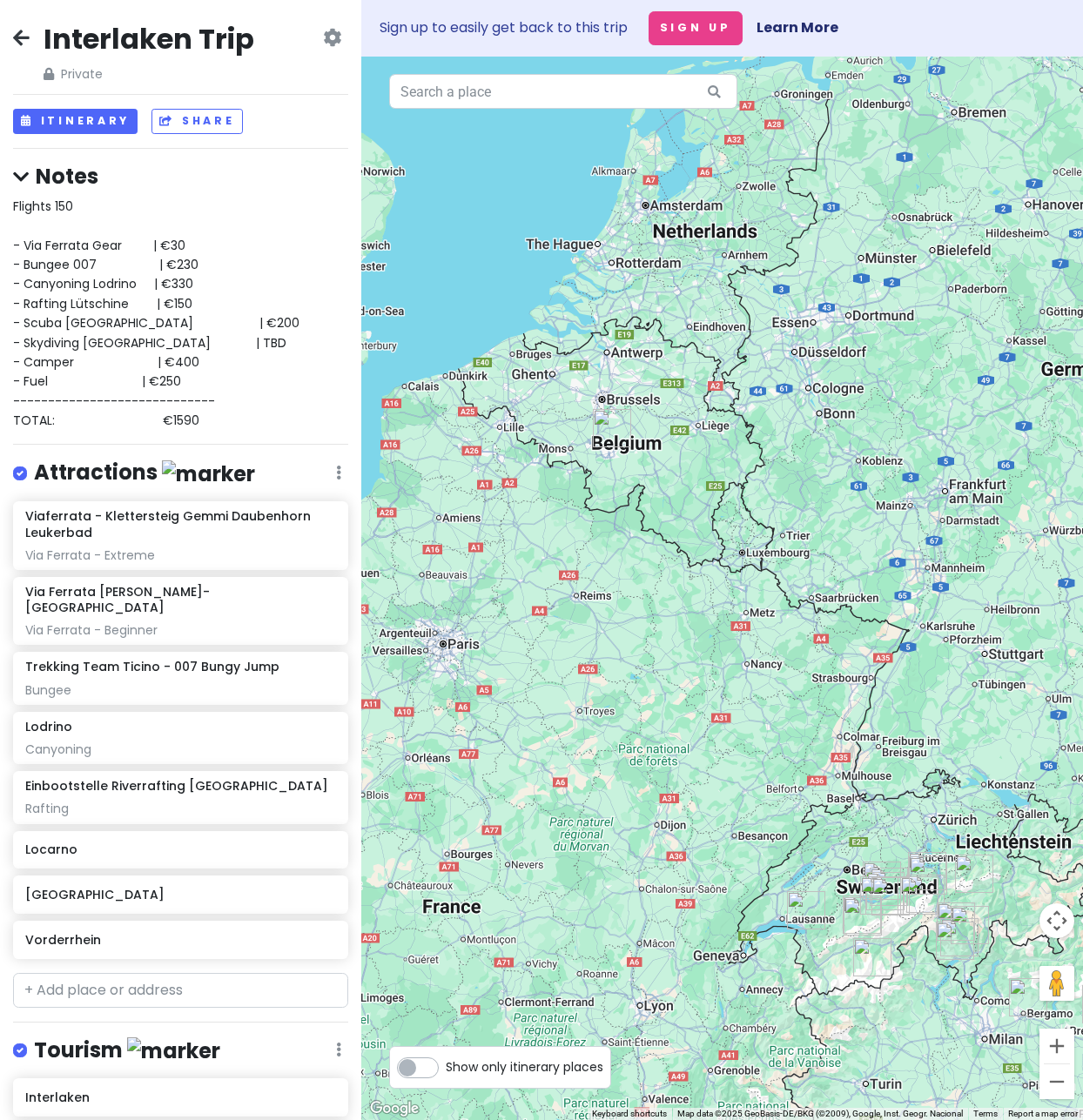
click at [182, 304] on span "Flights 150 - Via Ferrata Gear | €30 - Bungee 007 | €230 - Canyoning [GEOGRAPHI…" at bounding box center [156, 313] width 287 height 232
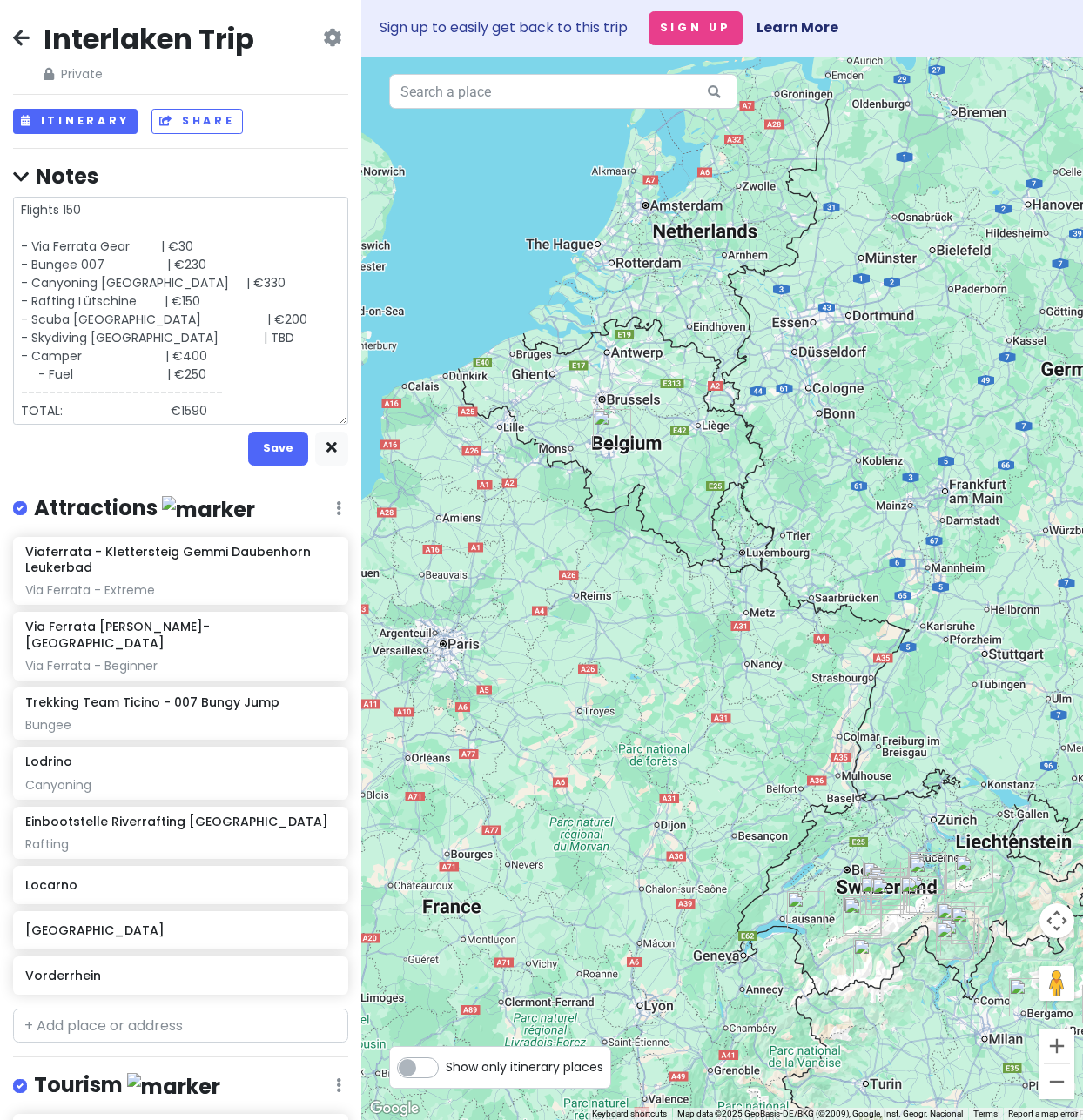
click at [192, 302] on textarea "Flights 150 - Via Ferrata Gear | €30 - Bungee 007 | €230 - Canyoning [GEOGRAPHI…" at bounding box center [180, 310] width 335 height 228
type textarea "x"
type textarea "Flights 150 - Via Ferrata Gear | €30 - Bungee 007 | €230 - Canyoning [GEOGRAPHI…"
type textarea "x"
type textarea "Flights 150 - Via Ferrata Gear | €30 - Bungee 007 | €230 - Canyoning [GEOGRAPHI…"
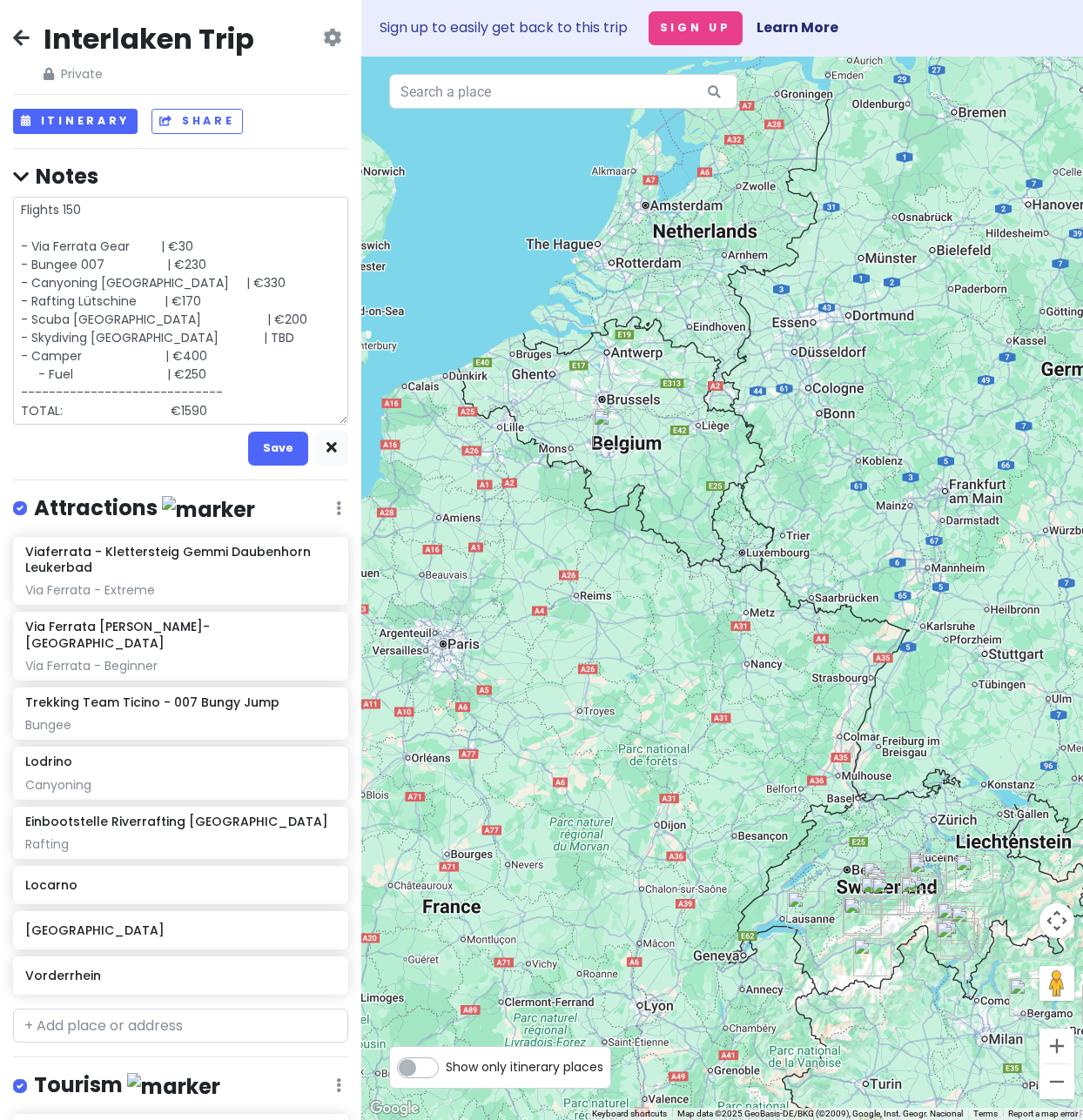
click at [195, 405] on textarea "Flights 150 - Via Ferrata Gear | €30 - Bungee 007 | €230 - Canyoning [GEOGRAPHI…" at bounding box center [180, 310] width 335 height 228
type textarea "x"
type textarea "Flights 150 - Via Ferrata Gear | €30 - Bungee 007 | €230 - Canyoning [GEOGRAPHI…"
type textarea "x"
type textarea "Flights 150 - Via Ferrata Gear | €30 - Bungee 007 | €230 - Canyoning Lodrino | …"
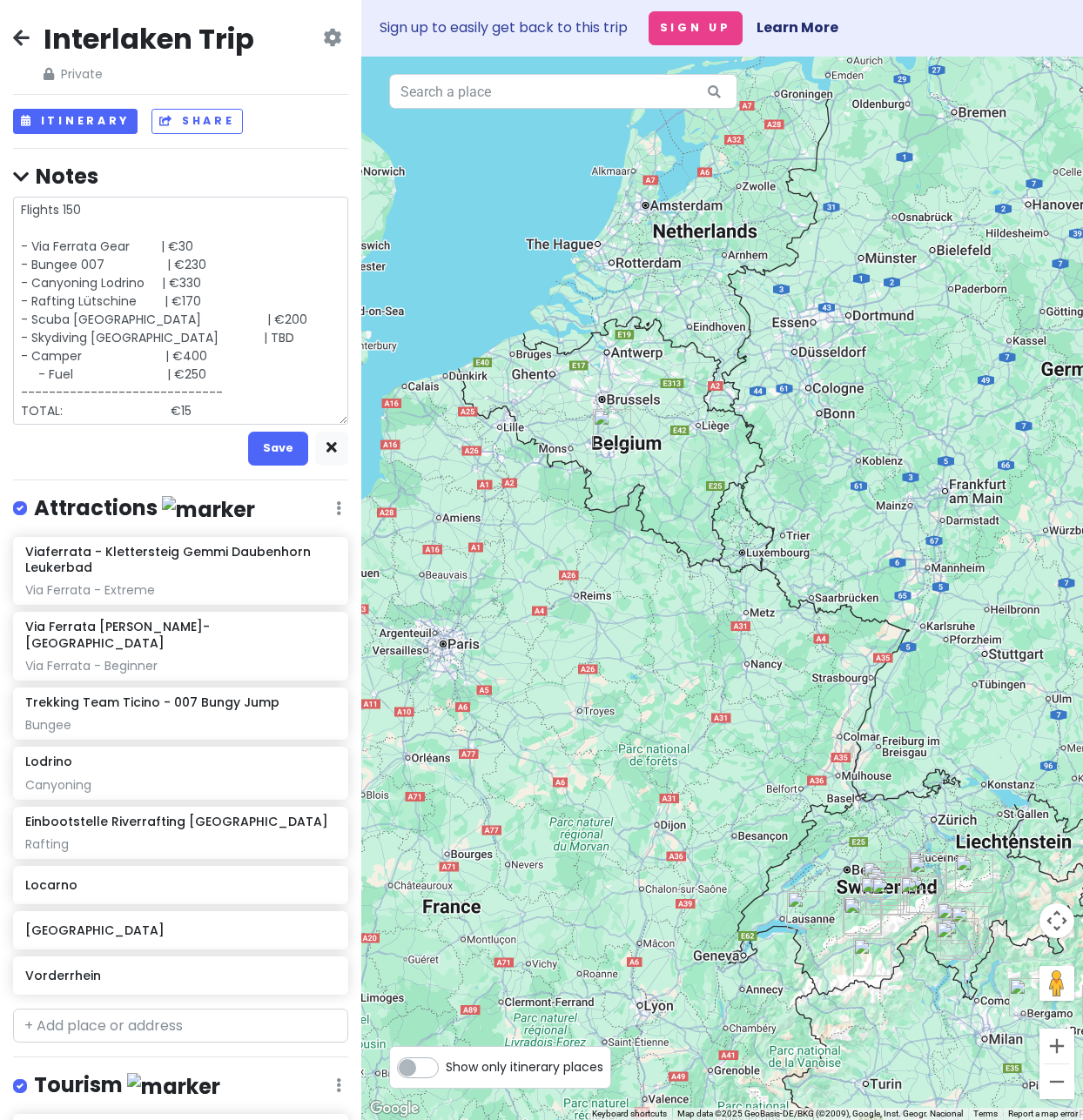
type textarea "x"
type textarea "Flights 150 - Via Ferrata Gear | €30 - Bungee 007 | €230 - Canyoning Lodrino | …"
type textarea "x"
type textarea "Flights 150 - Via Ferrata Gear | €30 - Bungee 007 | €230 - Canyoning [GEOGRAPHI…"
type textarea "x"
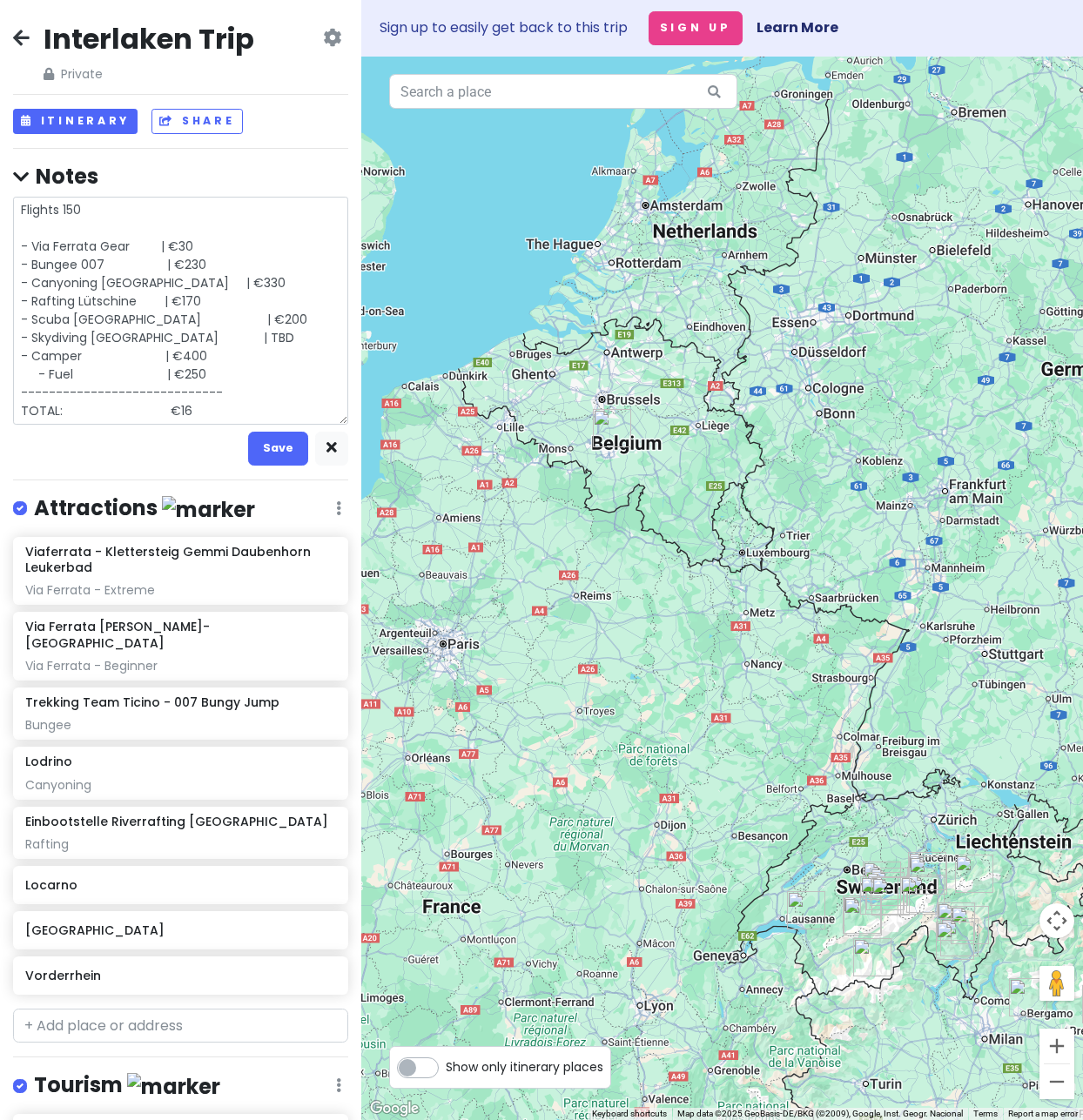
type textarea "Flights 150 - Via Ferrata Gear | €30 - Bungee 007 | €230 - Canyoning [GEOGRAPHI…"
type textarea "x"
type textarea "Flights 150 - Via Ferrata Gear | €30 - Bungee 007 | €230 - Canyoning [GEOGRAPHI…"
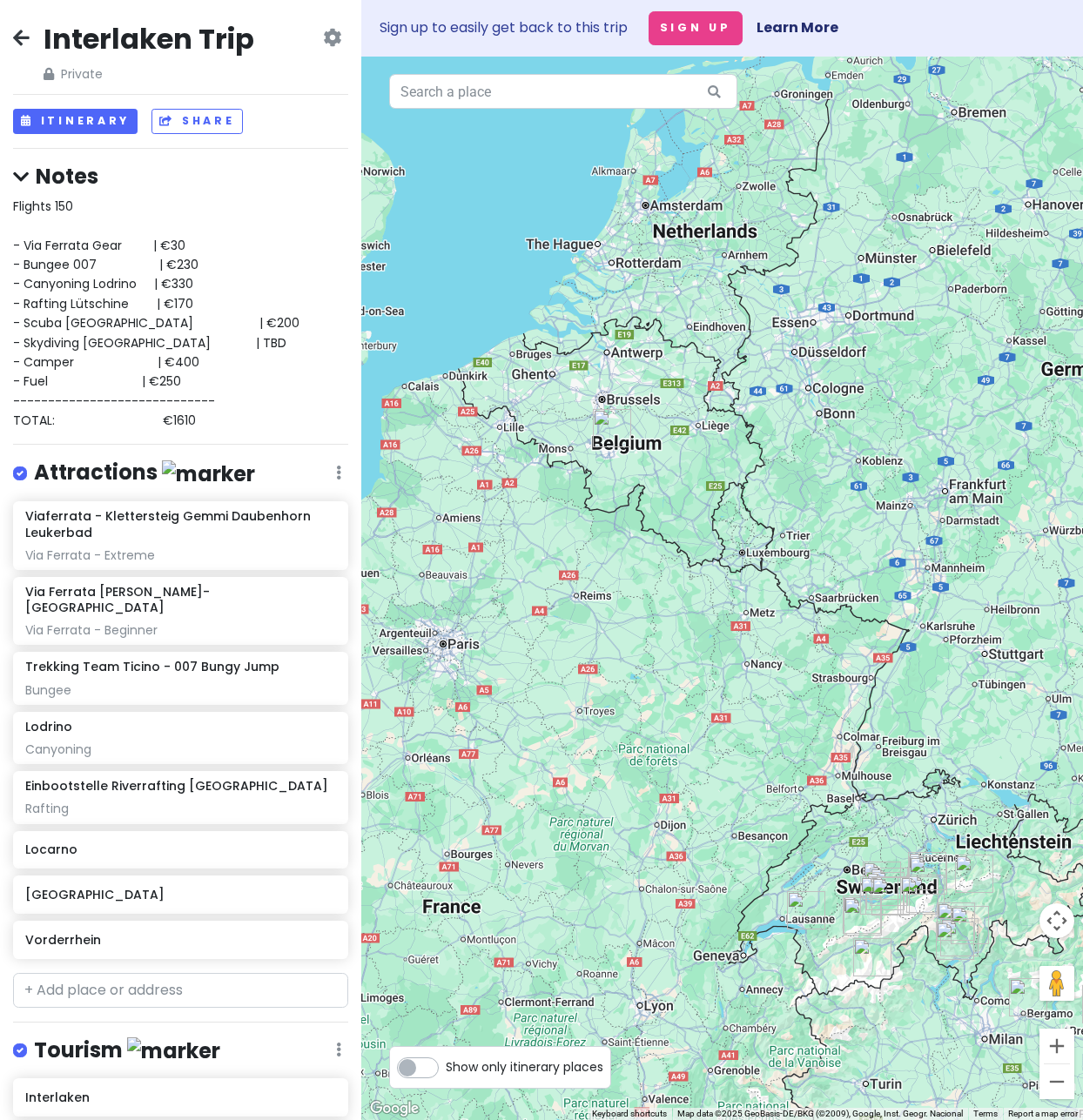
click at [191, 424] on div "Flights 150 - Via Ferrata Gear | €30 - Bungee 007 | €230 - Canyoning [GEOGRAPHI…" at bounding box center [180, 313] width 335 height 234
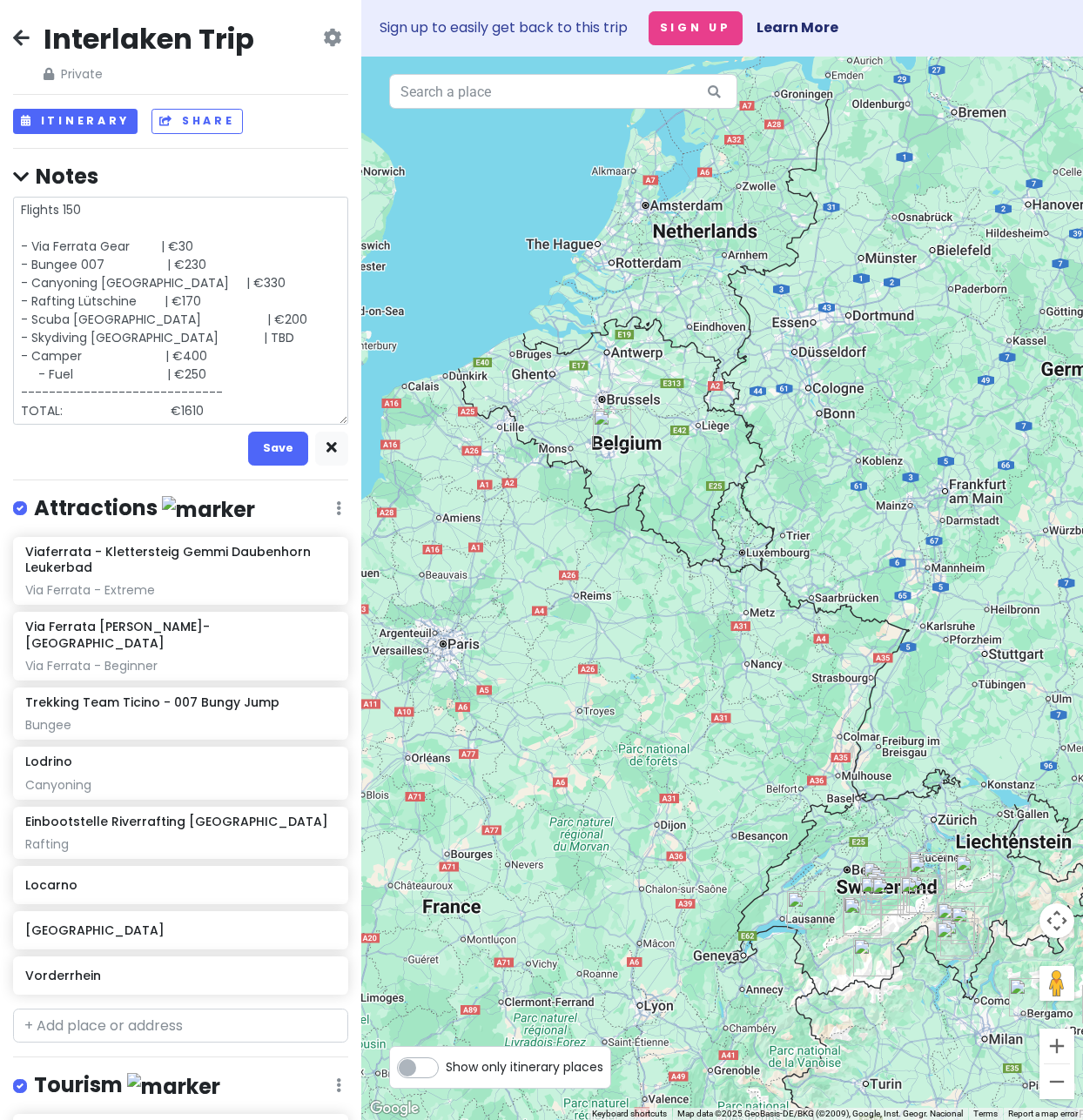
click at [198, 410] on textarea "Flights 150 - Via Ferrata Gear | €30 - Bungee 007 | €230 - Canyoning [GEOGRAPHI…" at bounding box center [180, 310] width 335 height 228
type textarea "x"
type textarea "Flights 150 - Via Ferrata Gear | €30 - Bungee 007 | €230 - Canyoning [GEOGRAPHI…"
type textarea "x"
type textarea "Flights 150 - Via Ferrata Gear | €30 - Bungee 007 | €230 - Canyoning [GEOGRAPHI…"
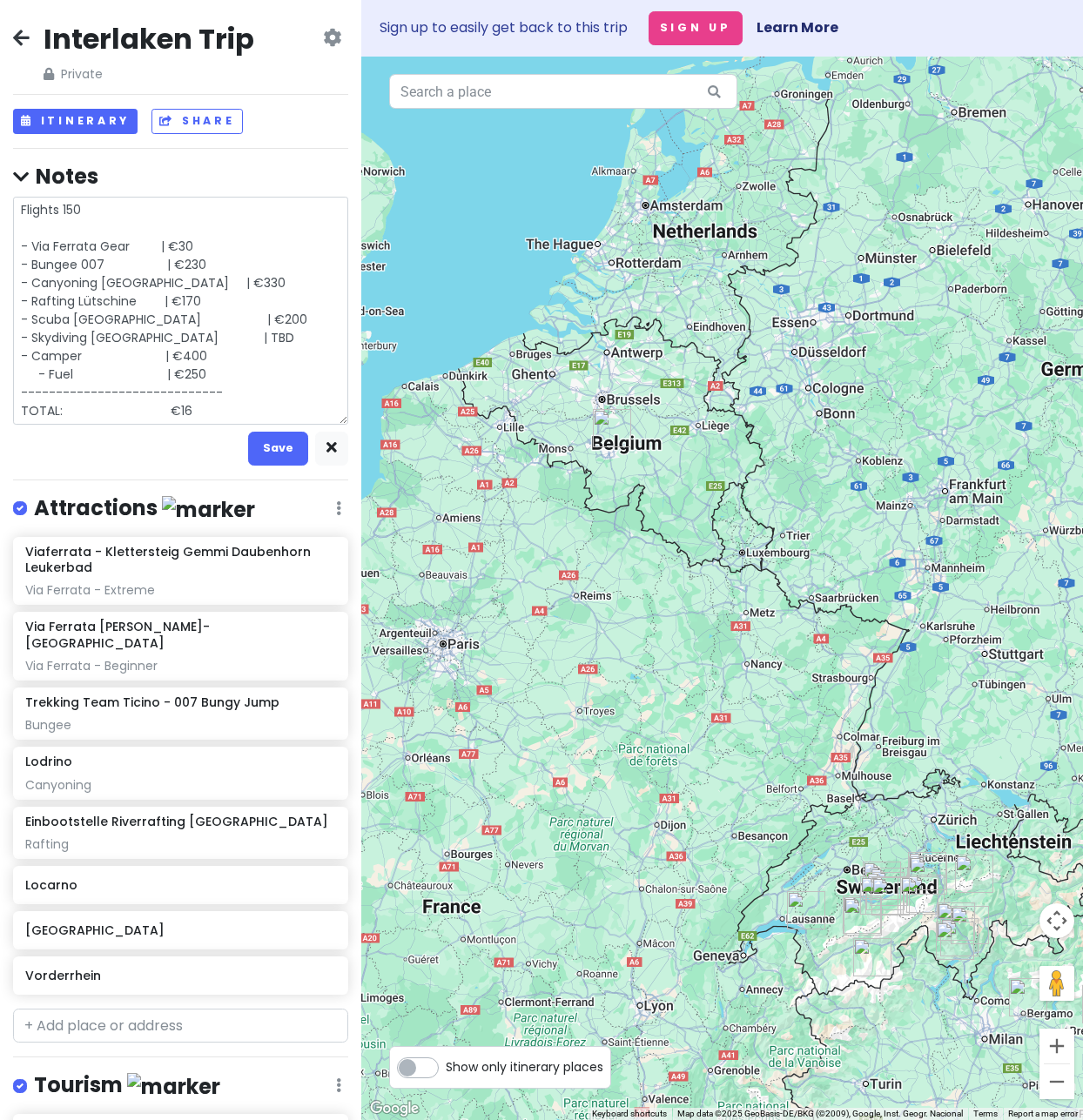
type textarea "x"
type textarea "Flights 150 - Via Ferrata Gear | €30 - Bungee 007 | €230 - Canyoning [GEOGRAPHI…"
type textarea "x"
type textarea "Flights 150 - Via Ferrata Gear | €30 - Bungee 007 | €230 - Canyoning [GEOGRAPHI…"
type textarea "x"
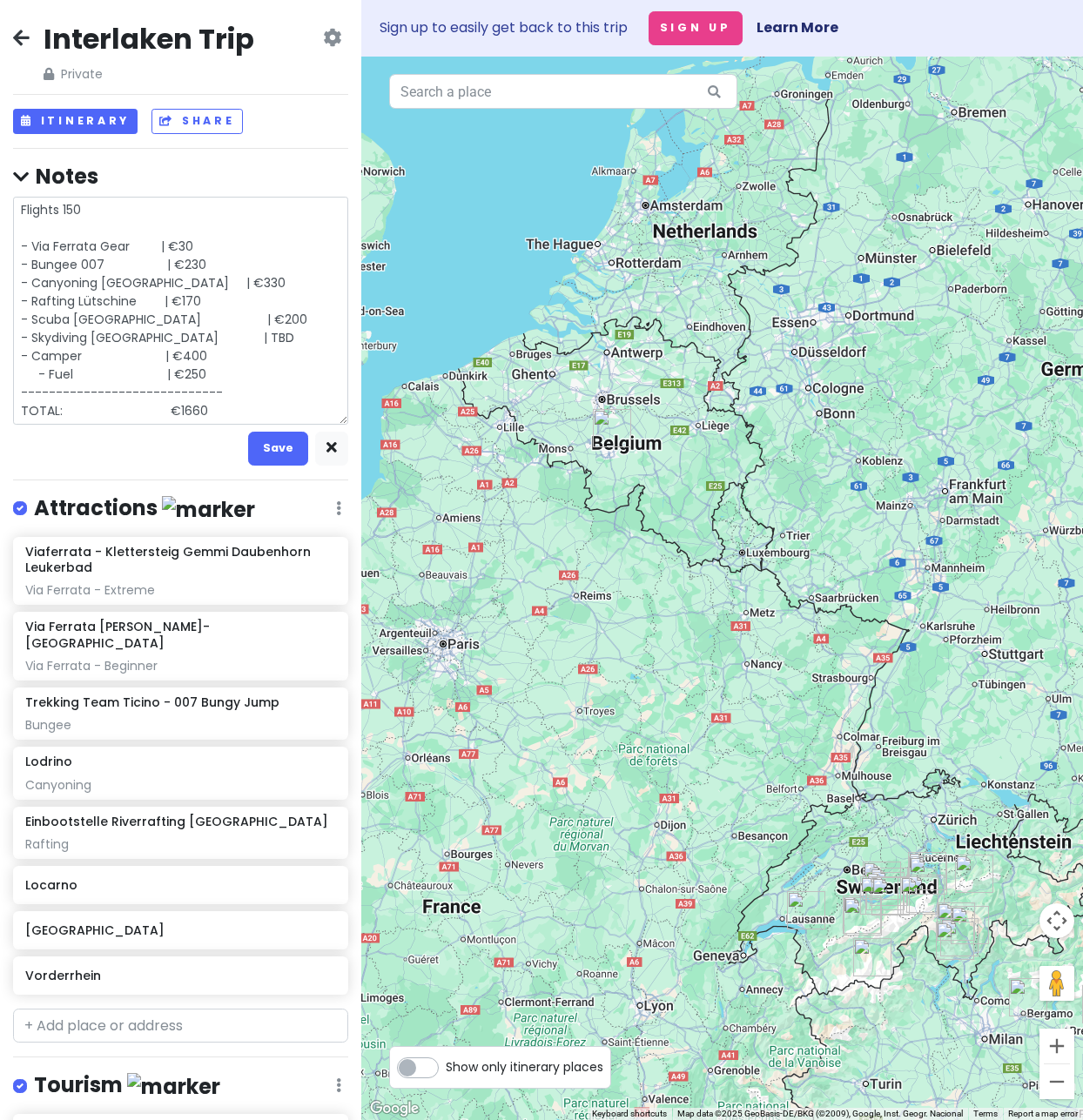
type textarea "Flights 150 - Via Ferrata Gear | €30 - Bungee 007 | €230 - Canyoning Lodrino | …"
type textarea "x"
type textarea "Flights 150 - Via Ferrata Gear | €30 - Bungee 007 | €230 - Canyoning [GEOGRAPHI…"
click at [248, 442] on button "Save" at bounding box center [278, 448] width 60 height 33
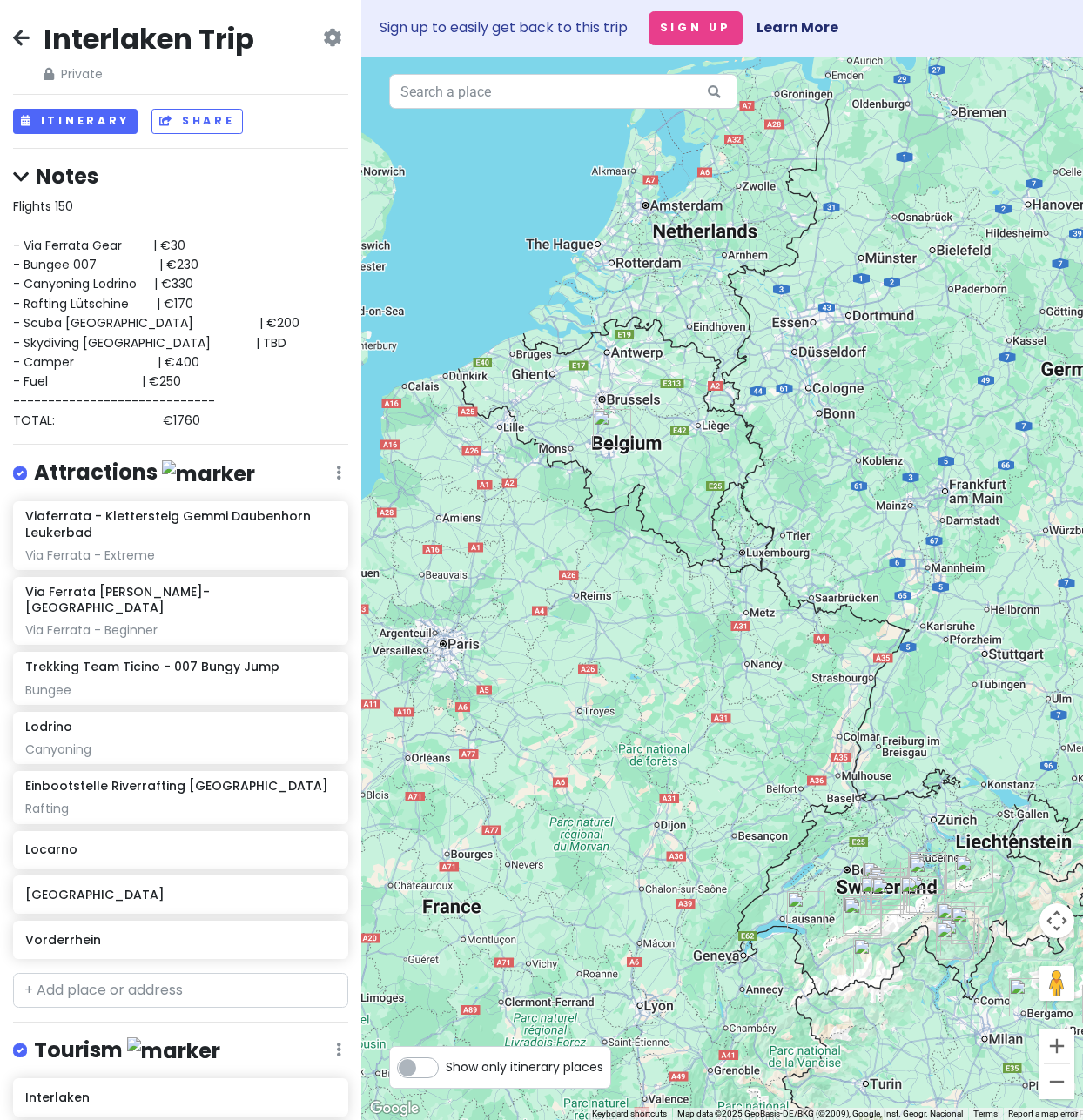
click at [65, 234] on div "Flights 150 - Via Ferrata Gear | €30 - Bungee 007 | €230 - Canyoning [GEOGRAPHI…" at bounding box center [180, 313] width 335 height 234
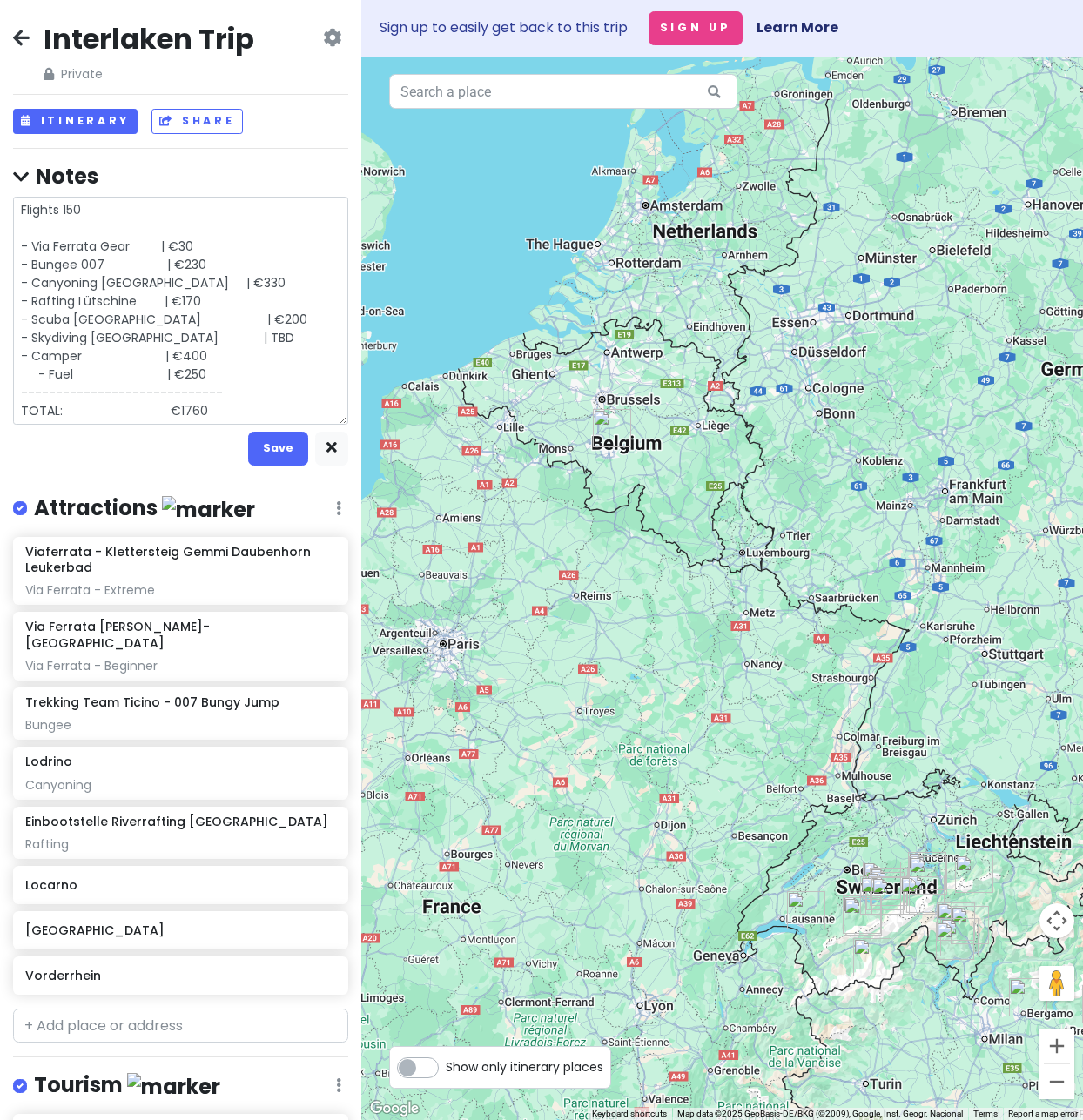
click at [70, 232] on textarea "Flights 150 - Via Ferrata Gear | €30 - Bungee 007 | €230 - Canyoning [GEOGRAPHI…" at bounding box center [180, 310] width 335 height 228
type textarea "x"
type textarea "Flights 150 - - Via Ferrata Gear | €30 - Bungee 007 | €230 - Canyoning Lodrino …"
type textarea "x"
type textarea "Flights 150 - - Via Ferrata Gear | €30 - Bungee 007 | €230 - Canyoning Lodrino …"
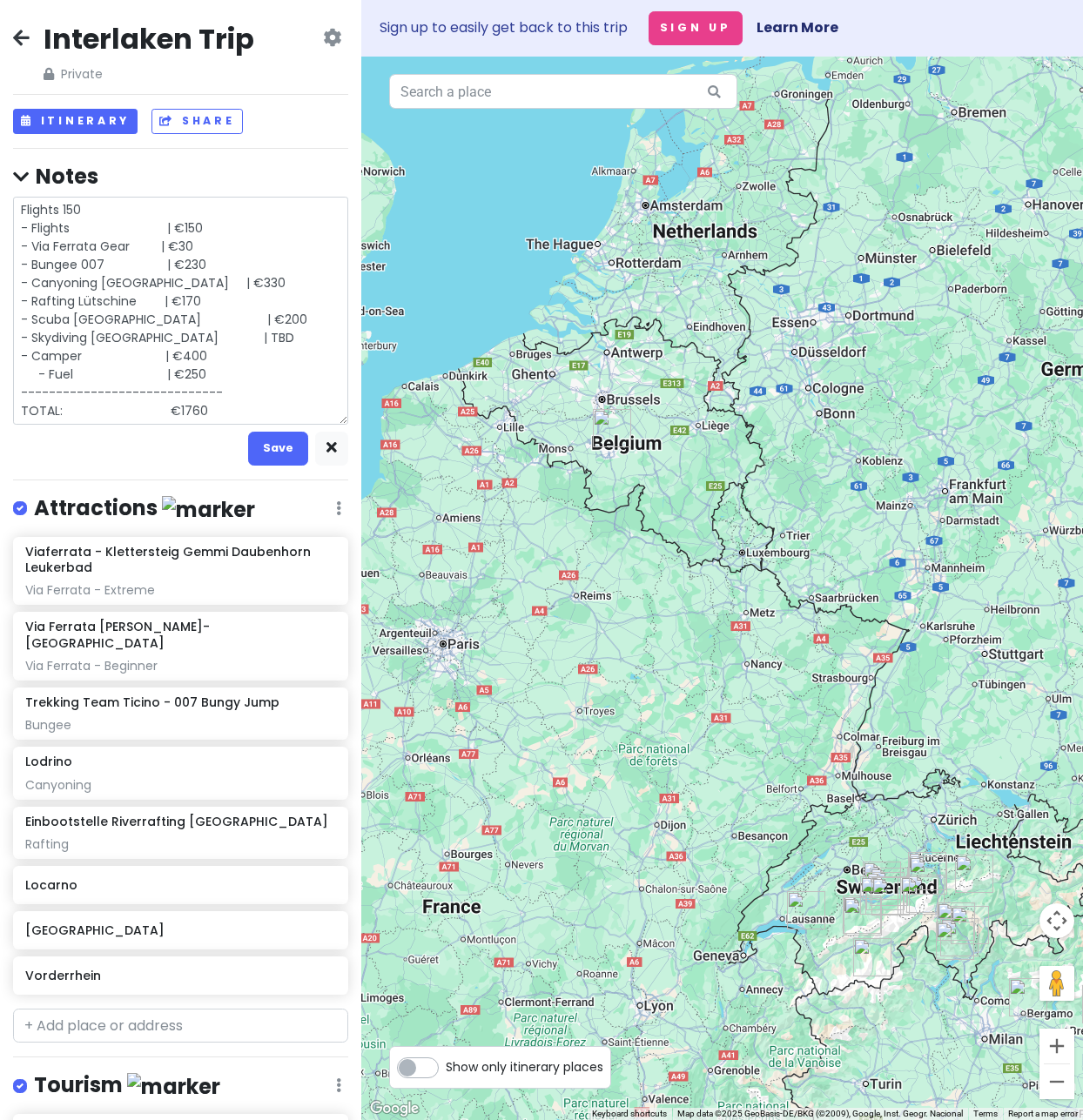
drag, startPoint x: 99, startPoint y: 203, endPoint x: -61, endPoint y: 205, distance: 160.0
click at [0, 205] on html "Interlaken Trip Private Change Dates Make a Copy Delete Trip Go Pro ⚡️ Give Fee…" at bounding box center [542, 560] width 1083 height 1120
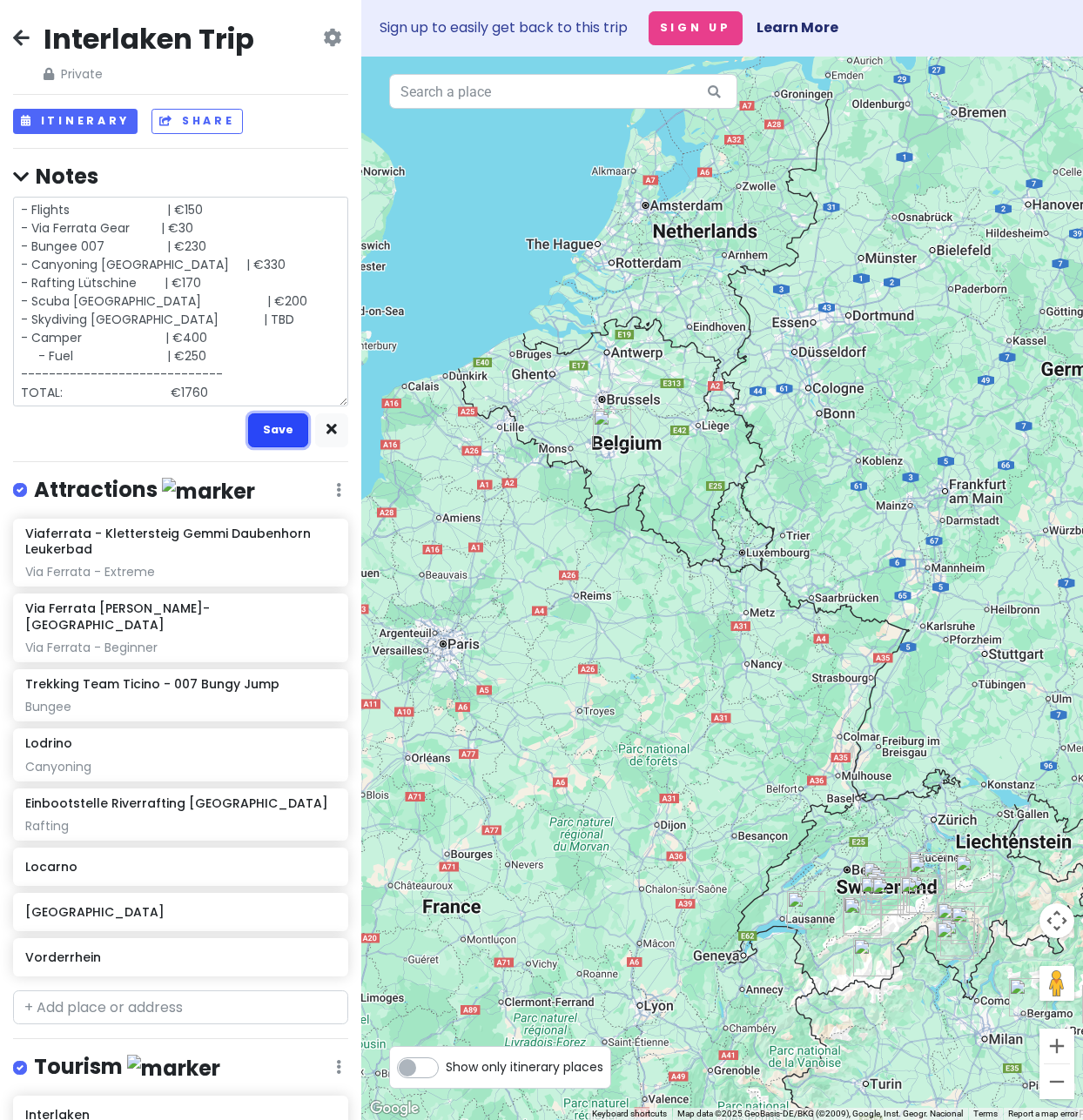
click at [271, 441] on button "Save" at bounding box center [278, 430] width 60 height 33
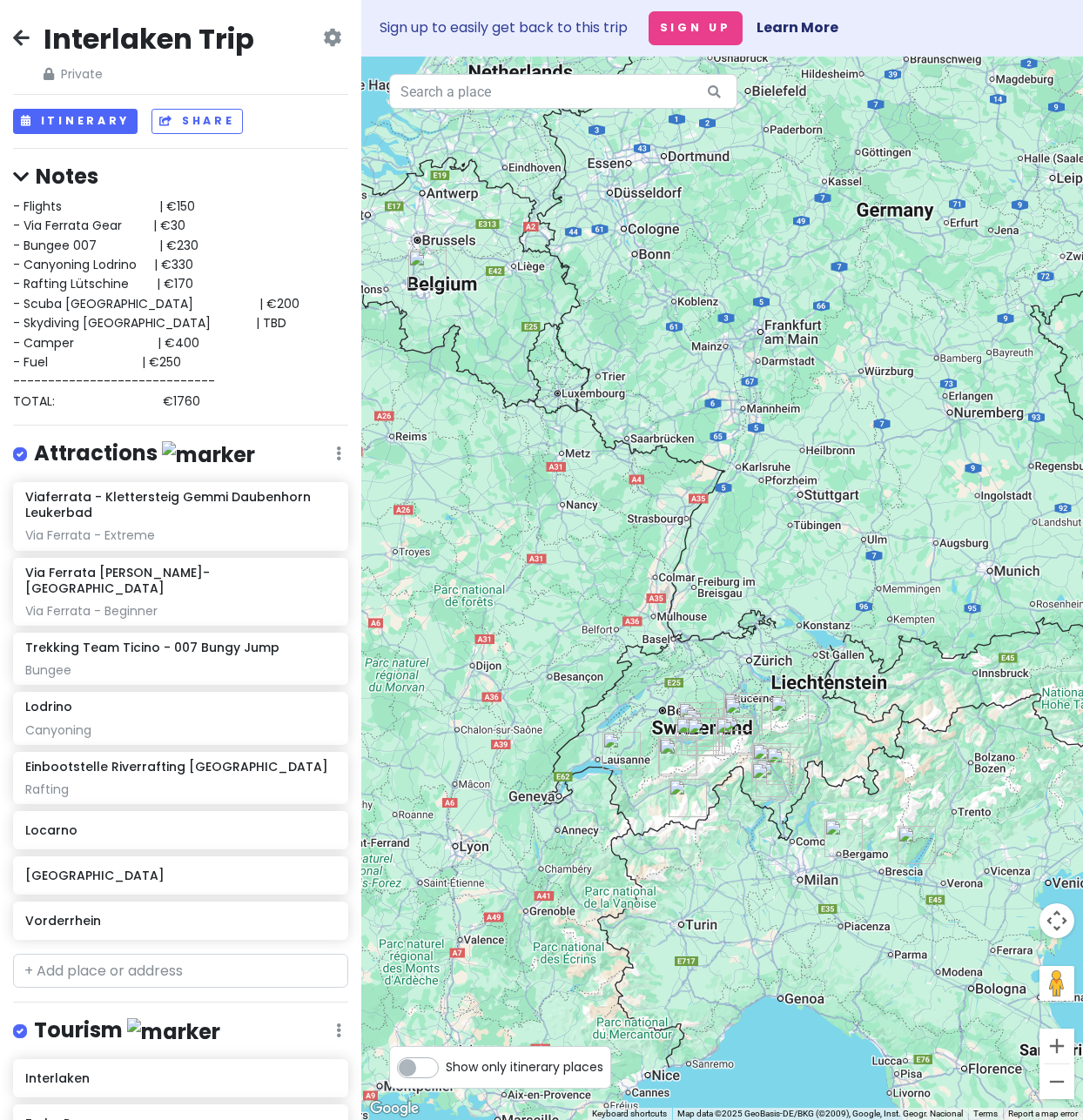
drag, startPoint x: 898, startPoint y: 797, endPoint x: 689, endPoint y: 614, distance: 277.8
click at [689, 614] on div at bounding box center [722, 588] width 722 height 1063
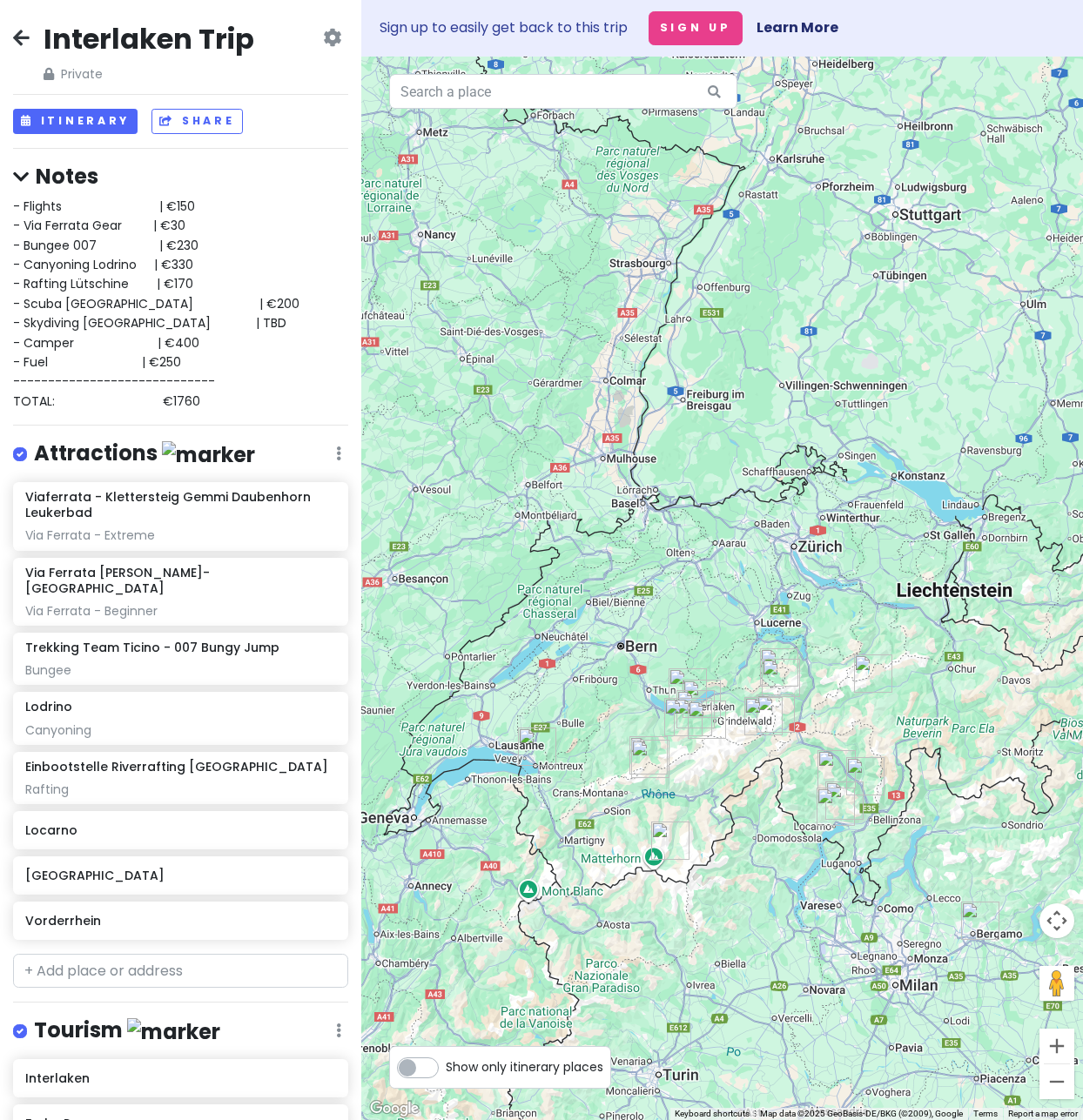
drag, startPoint x: 655, startPoint y: 725, endPoint x: 834, endPoint y: 724, distance: 179.0
click at [834, 724] on div at bounding box center [722, 588] width 722 height 1063
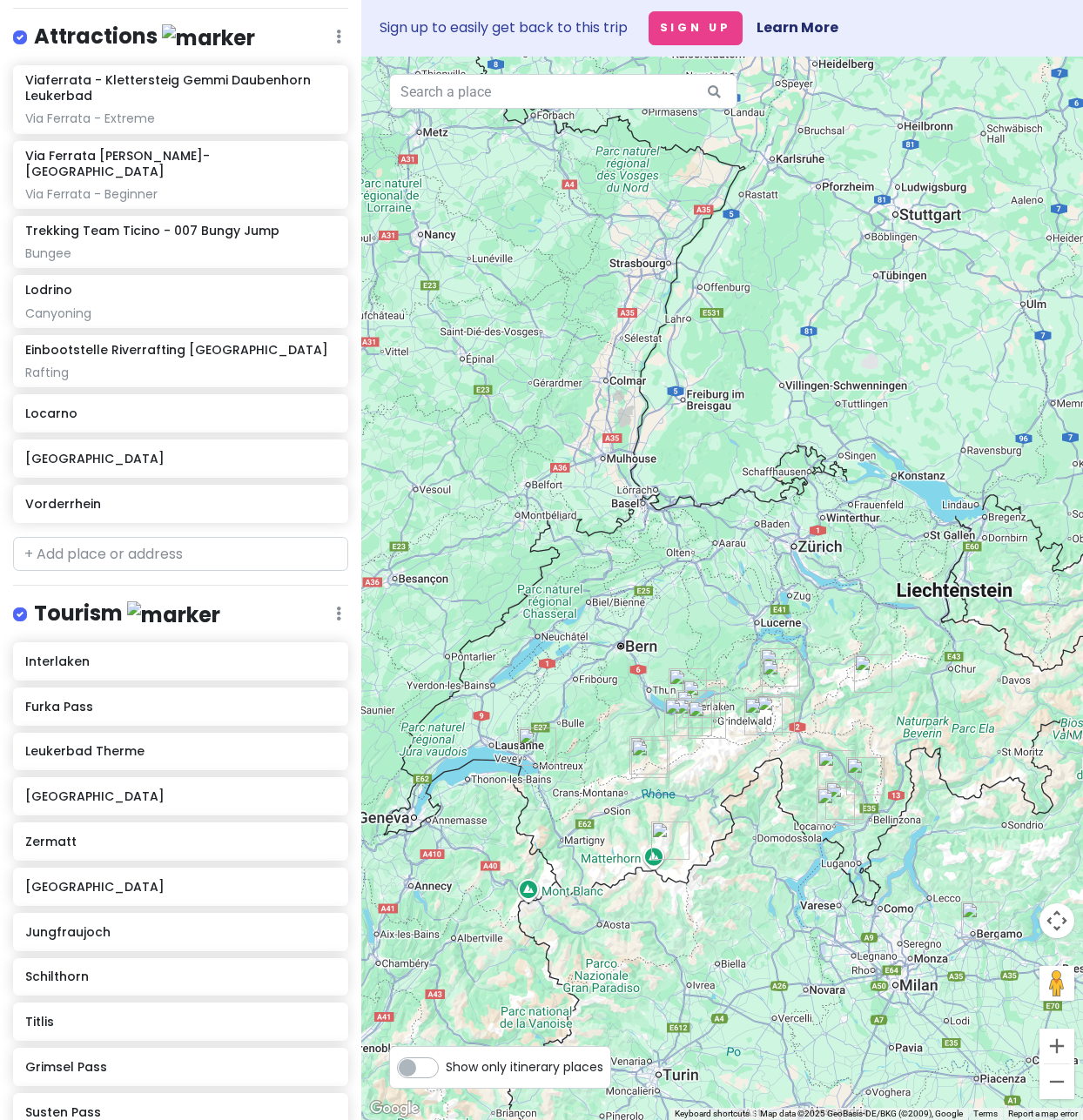
scroll to position [418, 0]
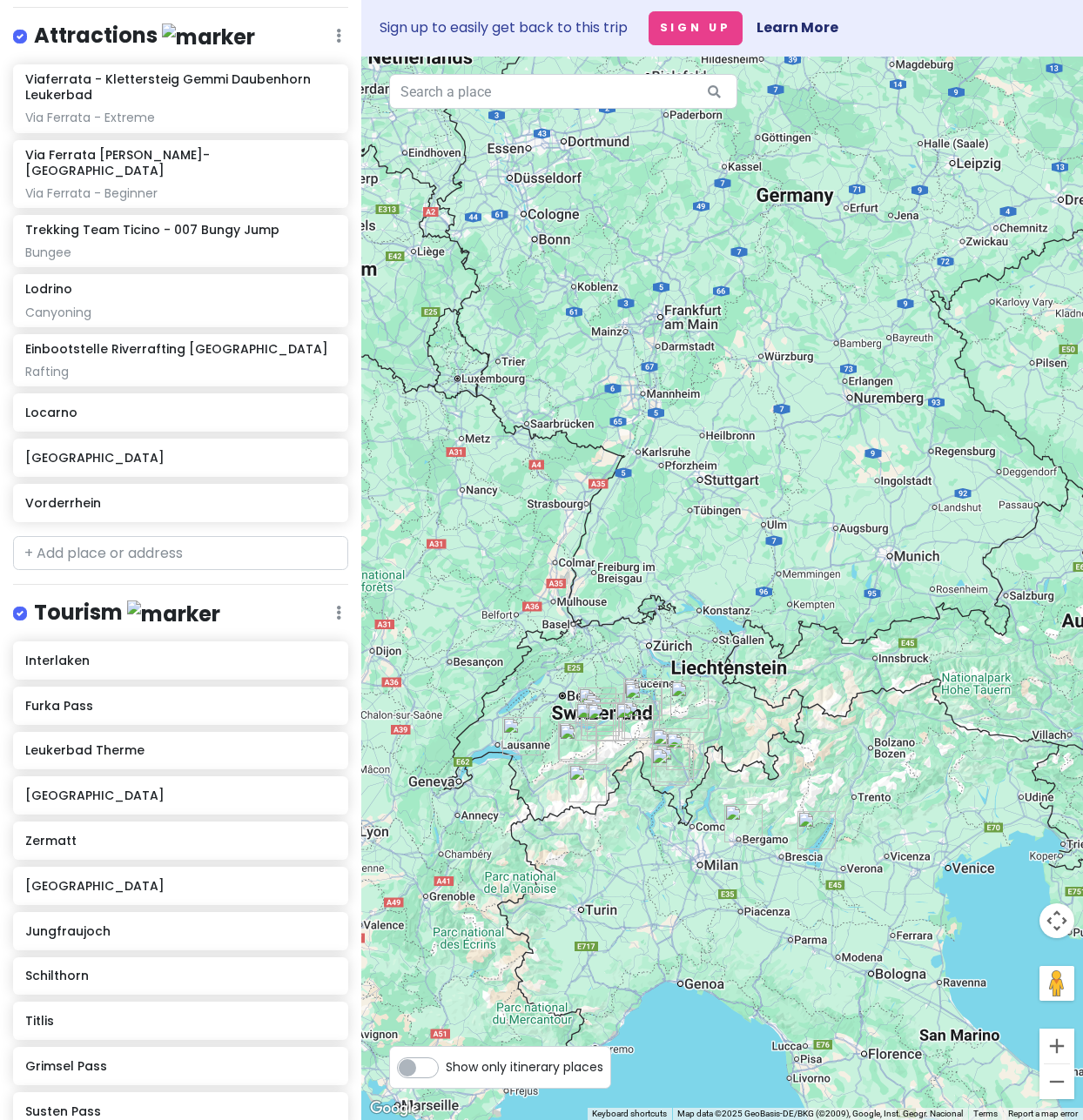
click at [517, 734] on img "Montreux" at bounding box center [521, 736] width 38 height 38
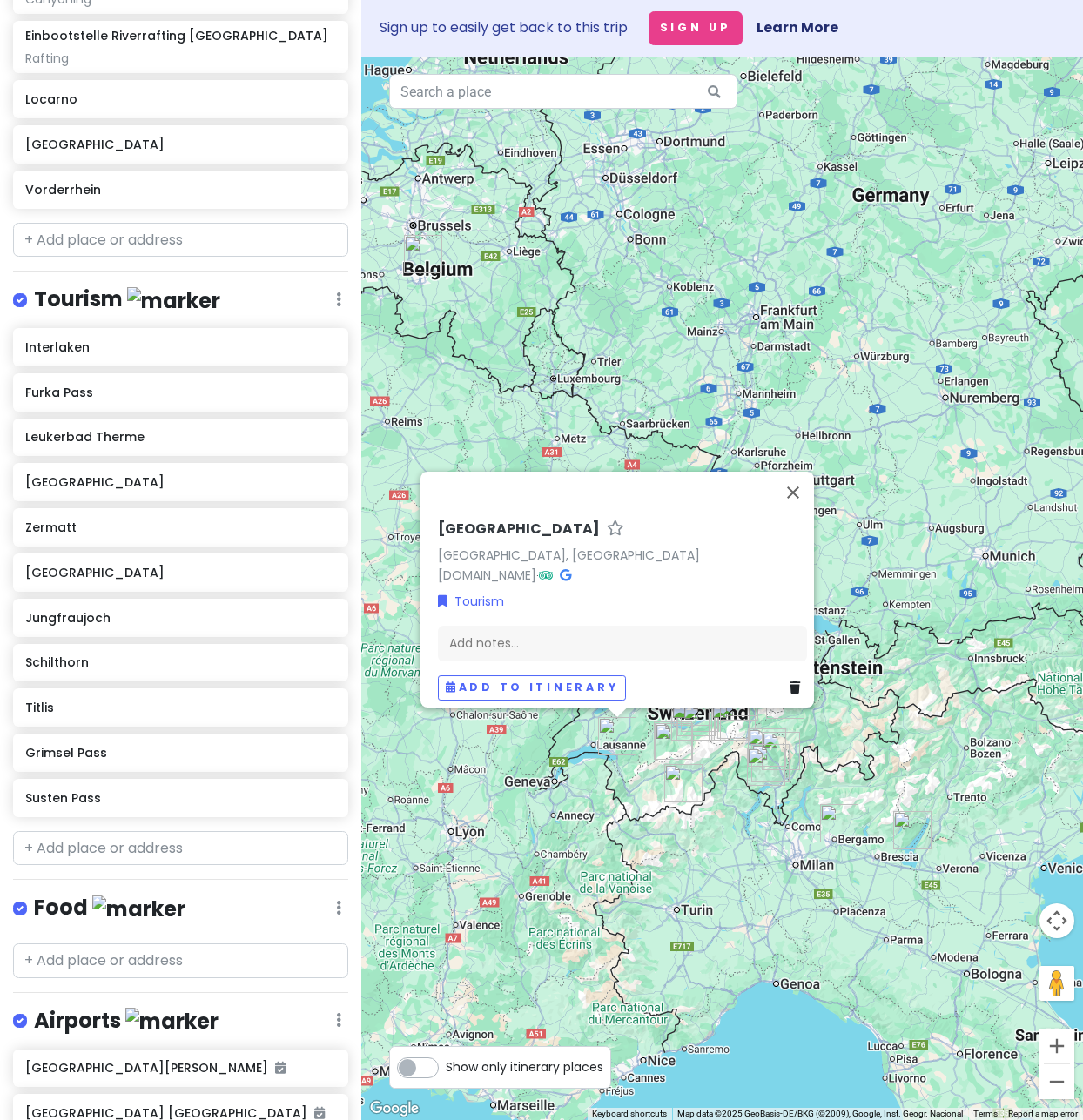
scroll to position [627, 0]
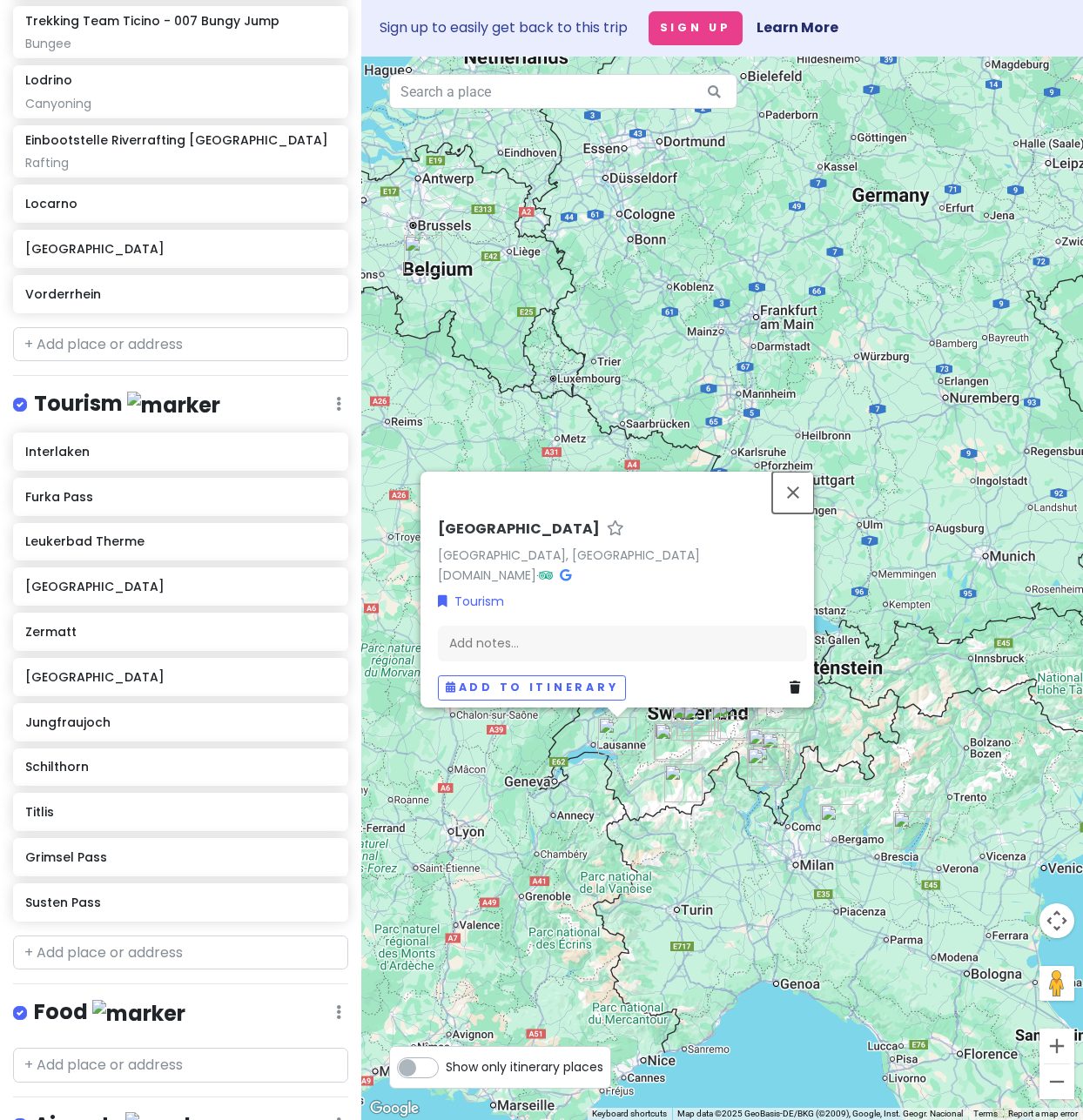
click at [794, 481] on button "Close" at bounding box center [793, 492] width 42 height 42
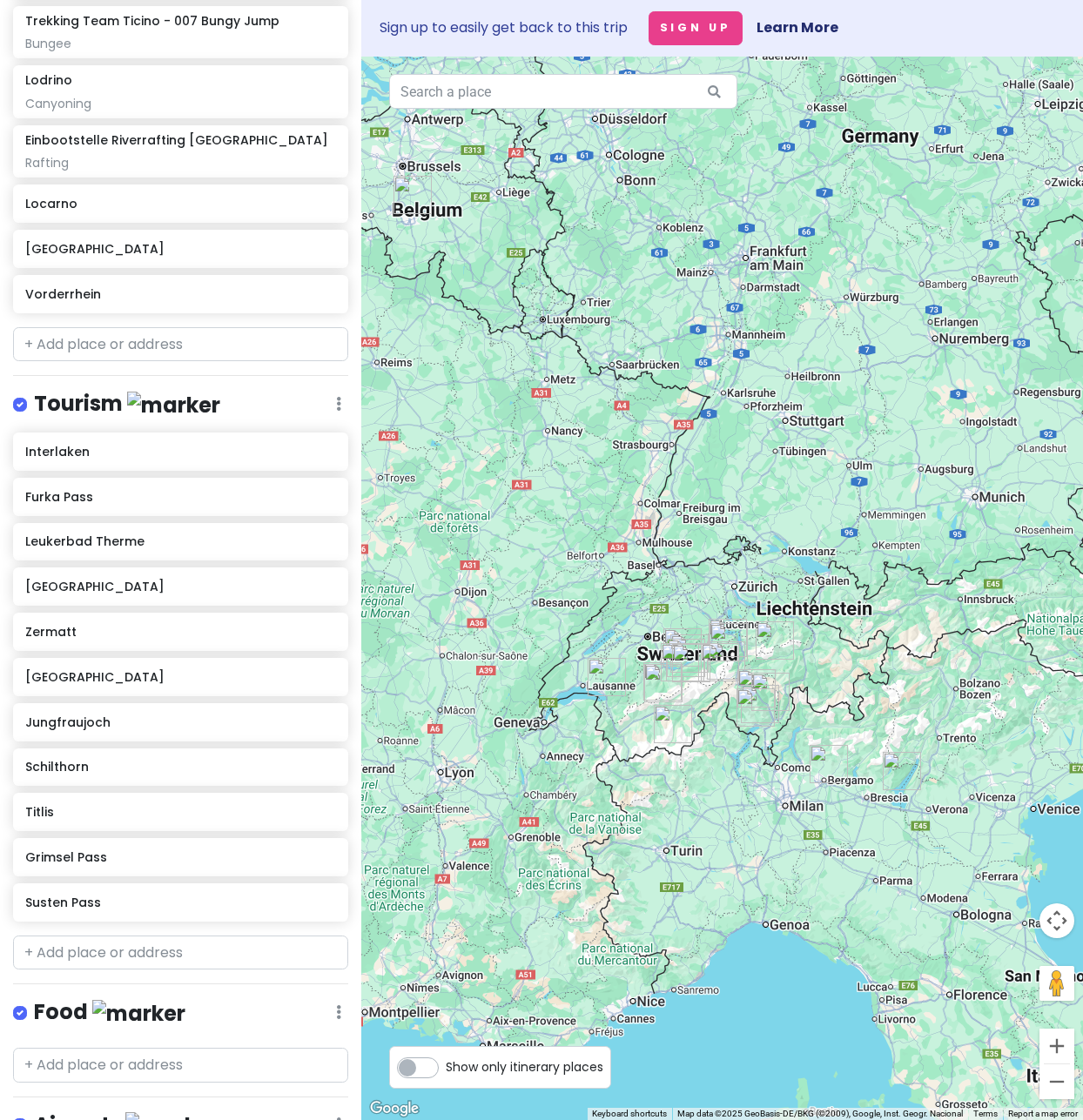
drag, startPoint x: 633, startPoint y: 516, endPoint x: 622, endPoint y: 473, distance: 44.4
click at [622, 473] on div at bounding box center [722, 588] width 722 height 1063
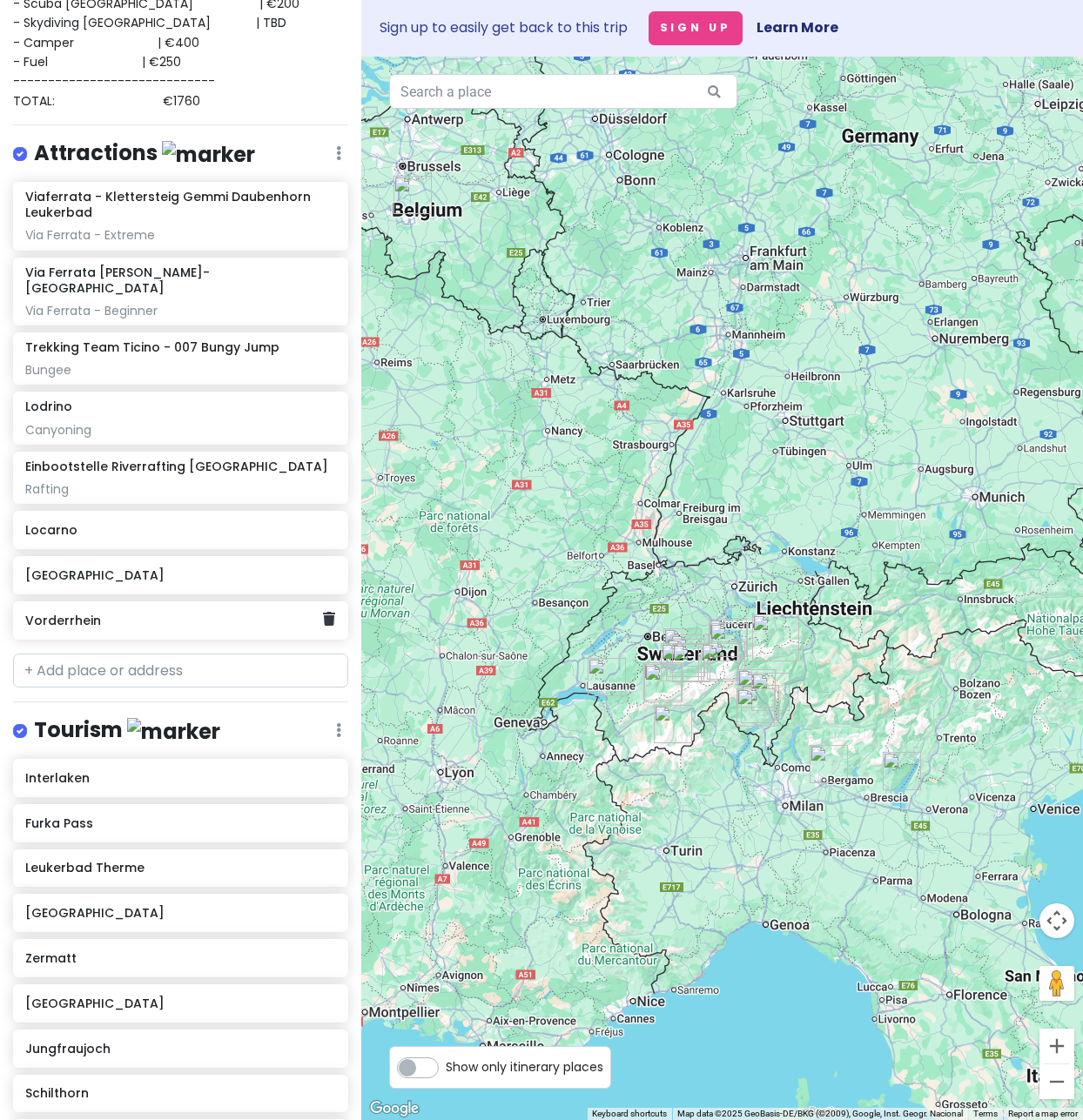
scroll to position [0, 0]
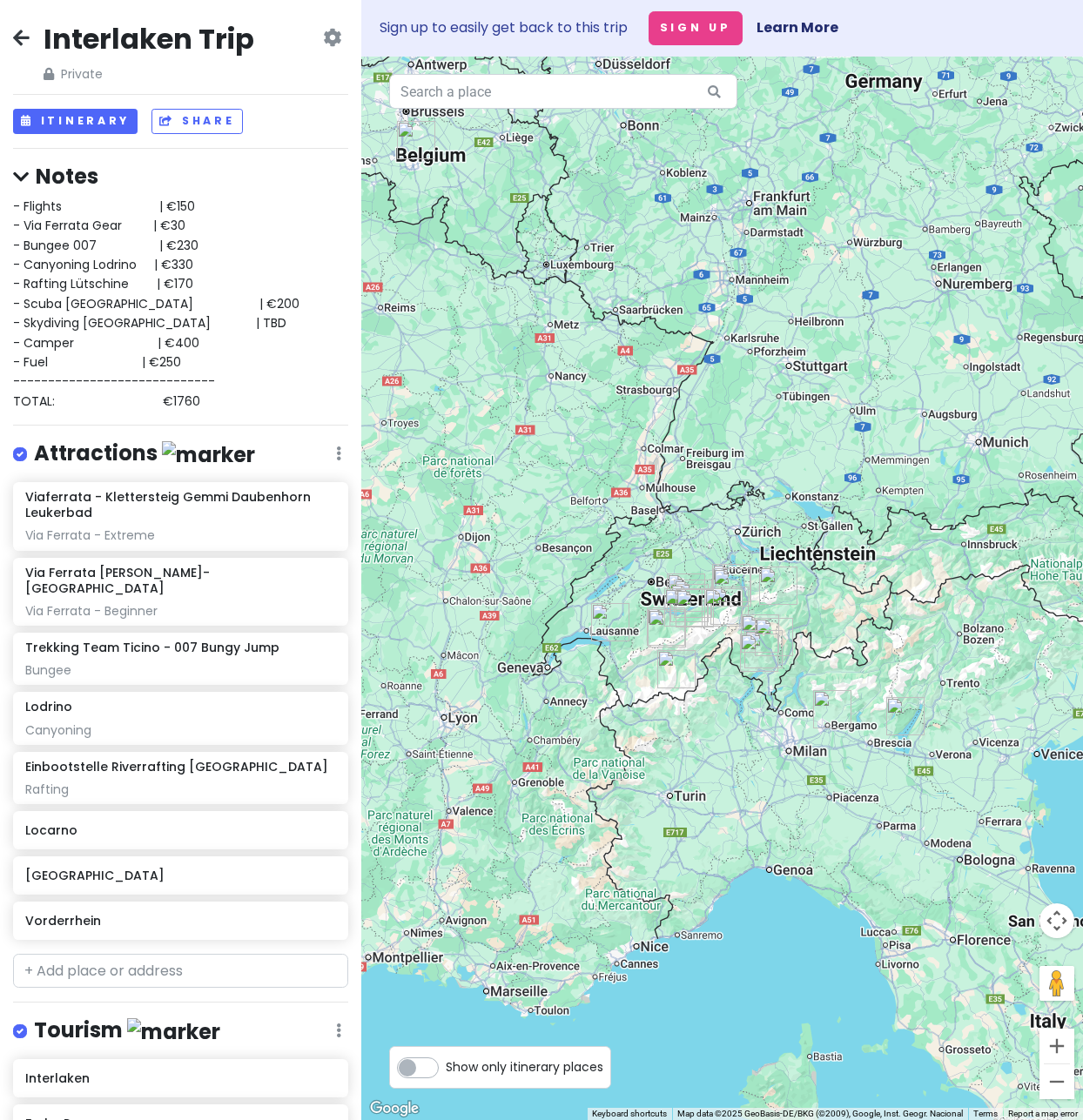
drag, startPoint x: 822, startPoint y: 662, endPoint x: 807, endPoint y: 582, distance: 81.4
click at [818, 591] on div at bounding box center [722, 588] width 722 height 1063
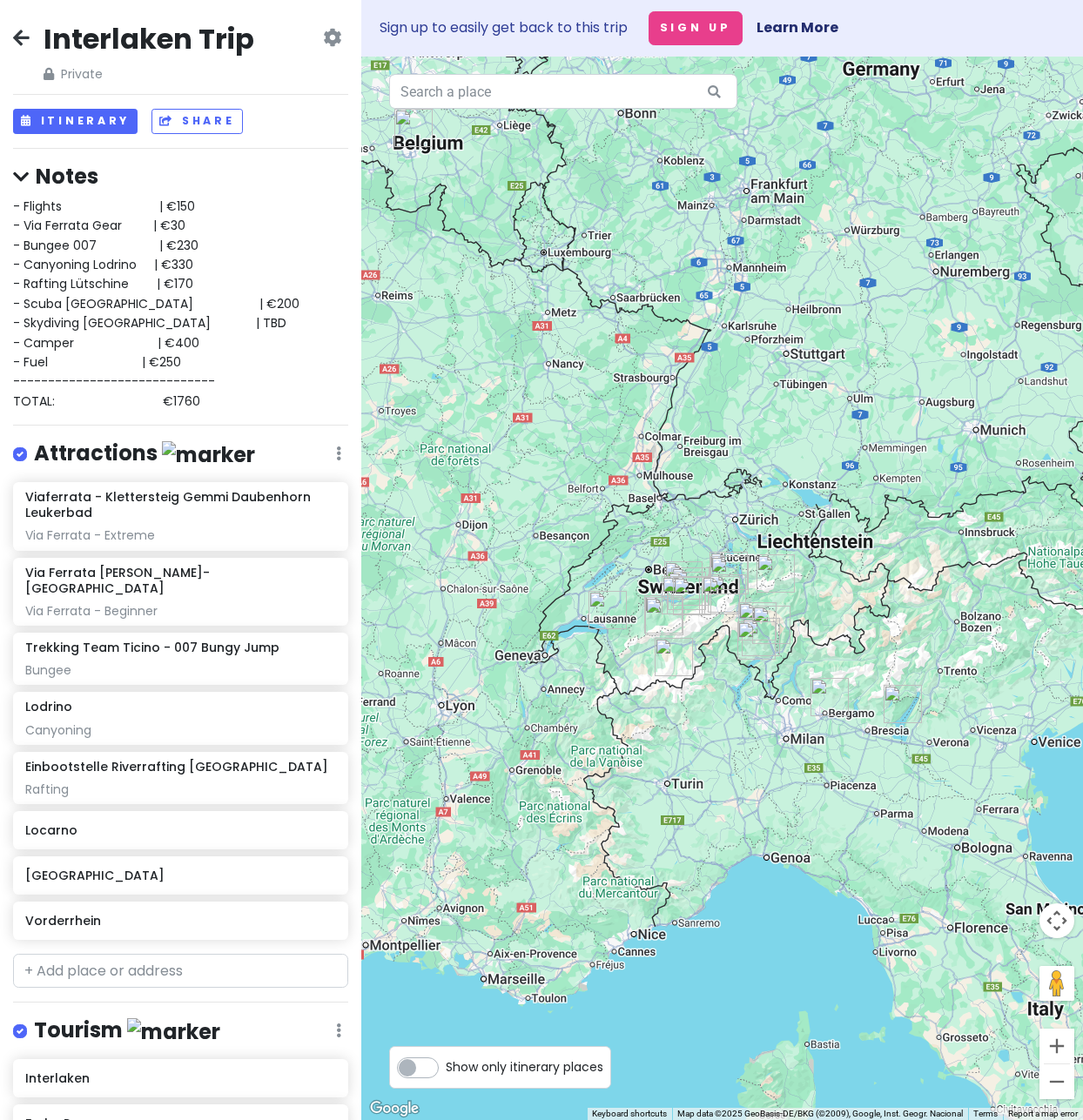
drag, startPoint x: 799, startPoint y: 591, endPoint x: 809, endPoint y: 601, distance: 14.1
click at [809, 601] on div at bounding box center [722, 588] width 722 height 1063
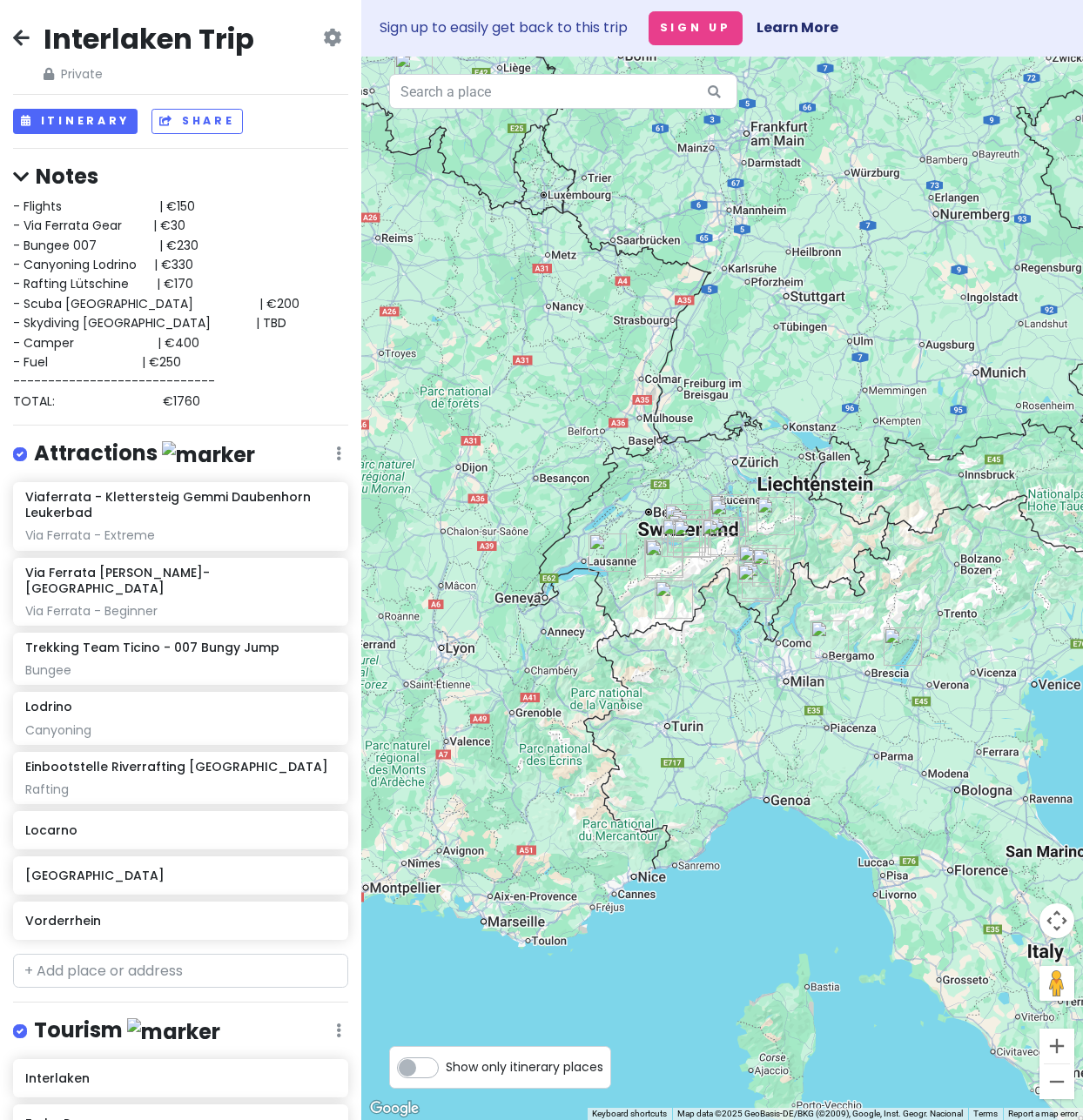
drag, startPoint x: 671, startPoint y: 523, endPoint x: 675, endPoint y: 451, distance: 72.1
click at [675, 451] on div at bounding box center [722, 588] width 722 height 1063
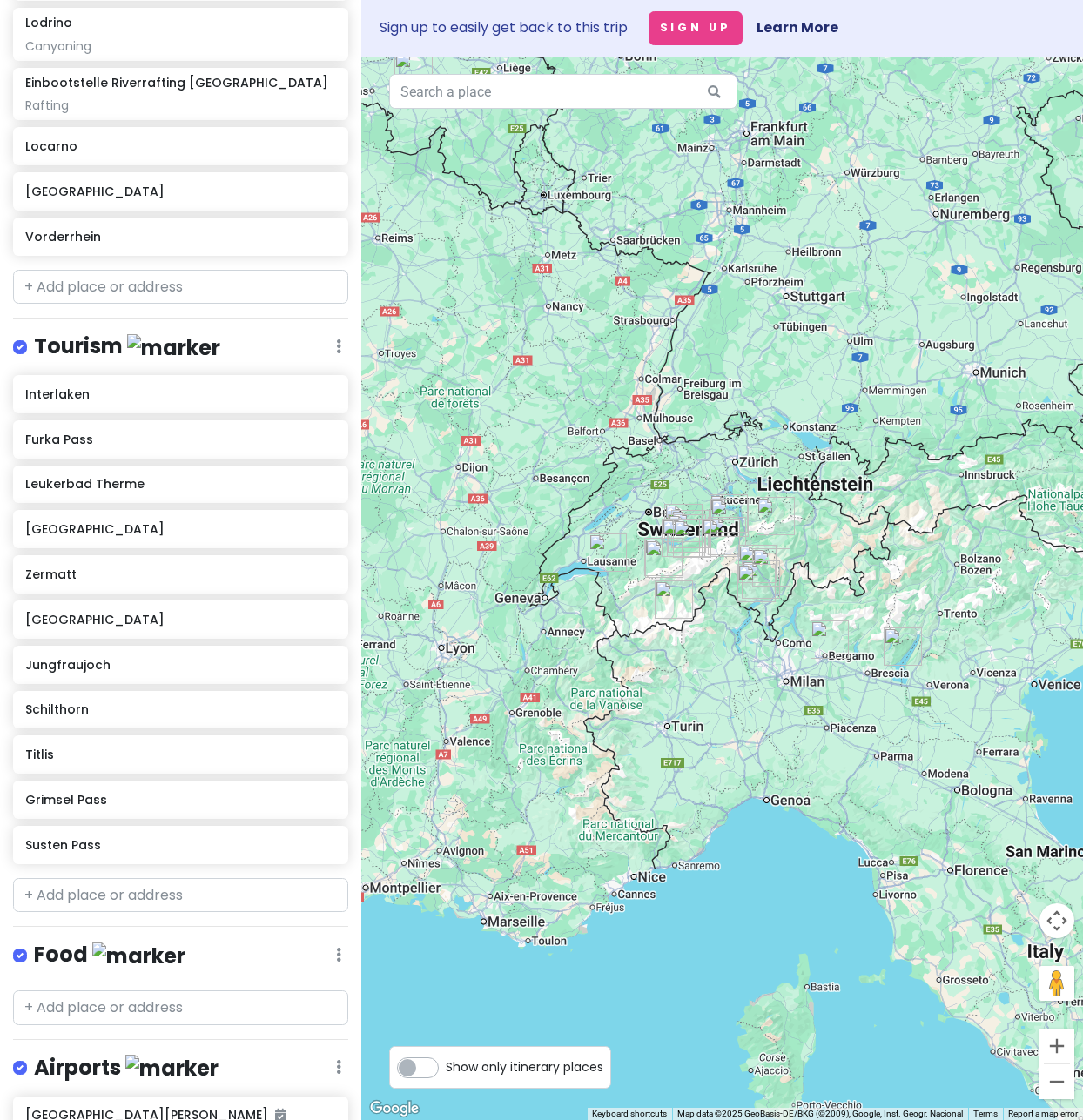
scroll to position [677, 0]
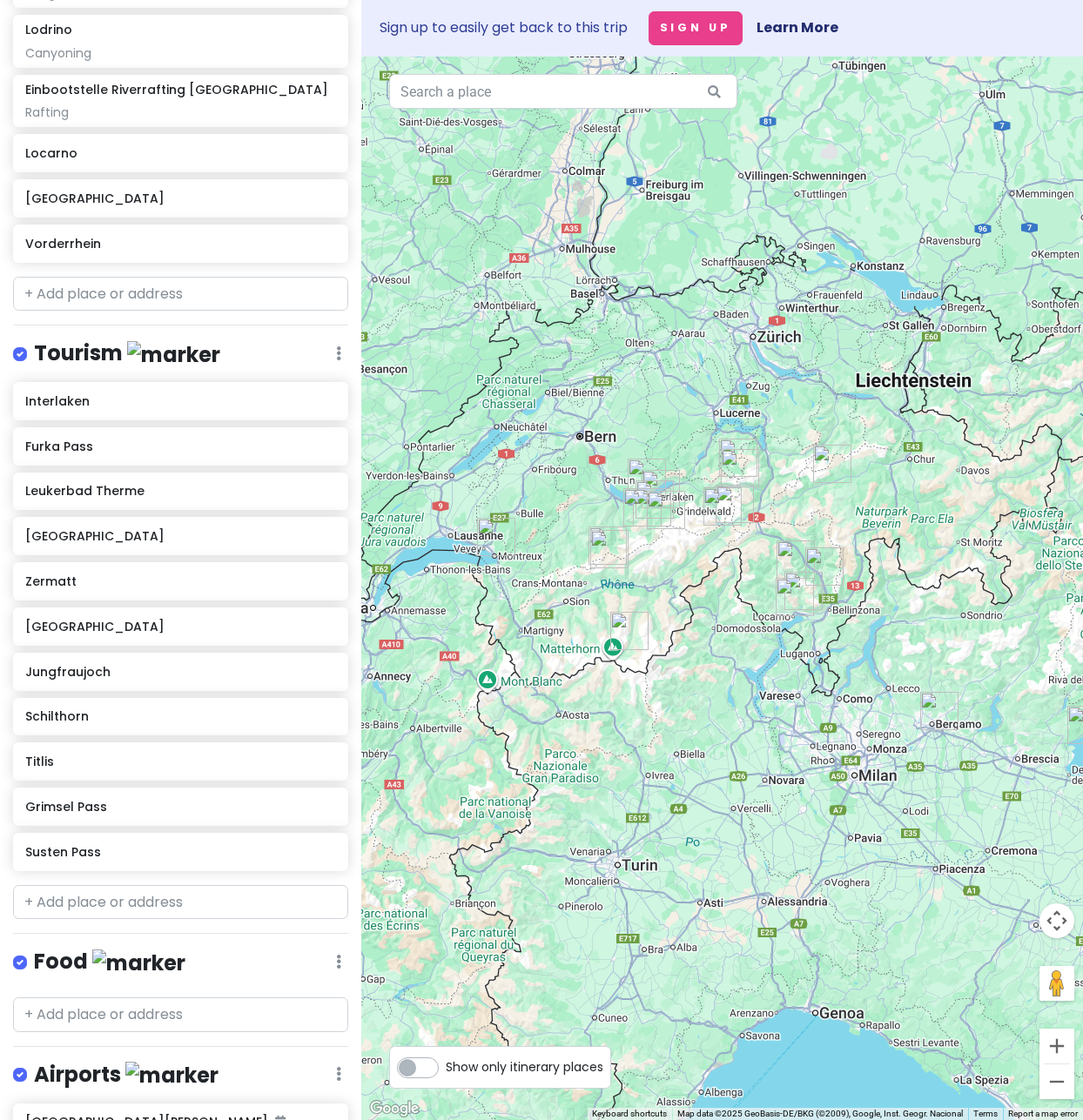
drag, startPoint x: 698, startPoint y: 572, endPoint x: 727, endPoint y: 673, distance: 105.1
click at [727, 673] on div at bounding box center [722, 588] width 722 height 1063
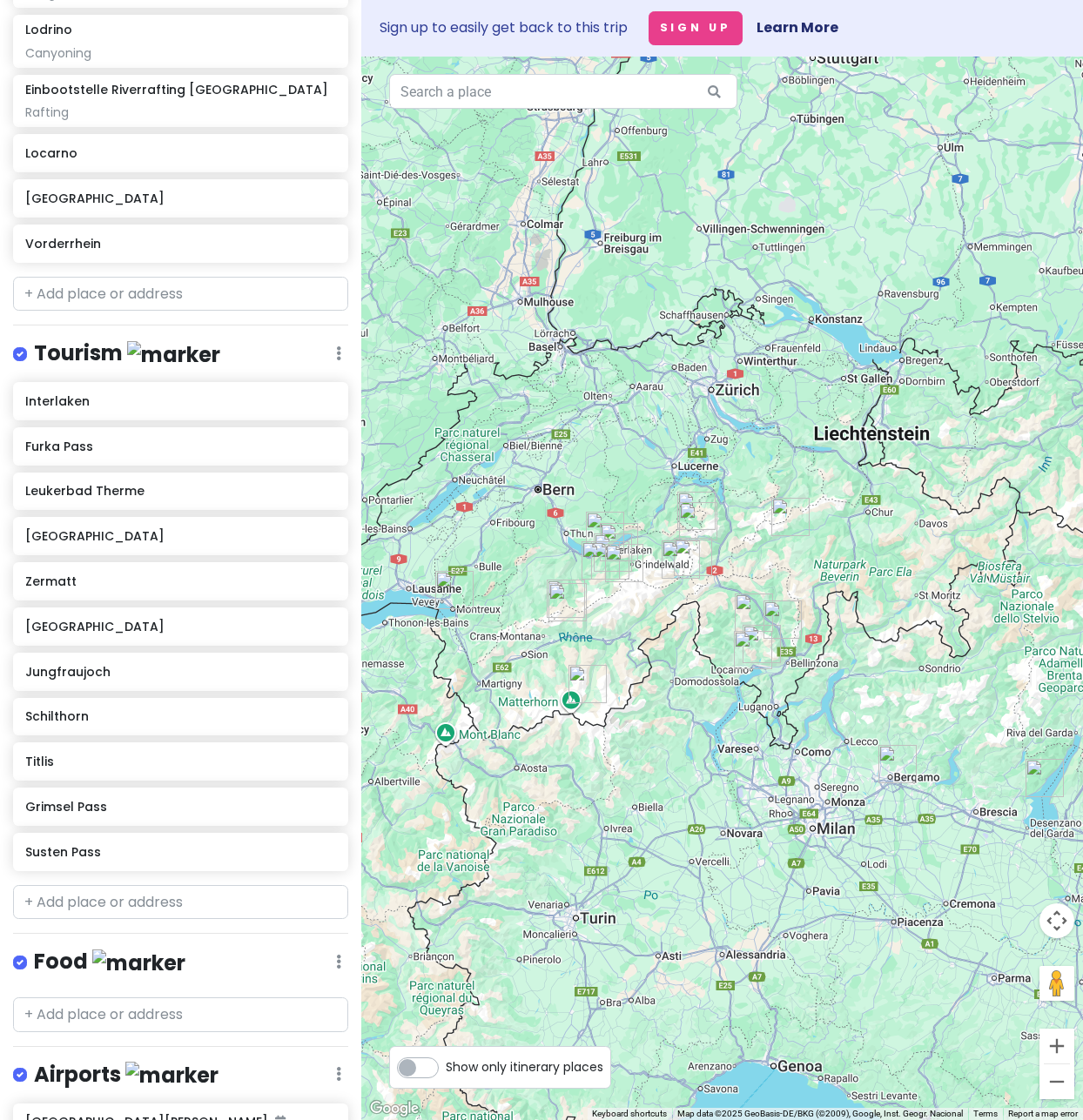
drag, startPoint x: 729, startPoint y: 660, endPoint x: 681, endPoint y: 712, distance: 70.8
click at [681, 712] on div at bounding box center [722, 588] width 722 height 1063
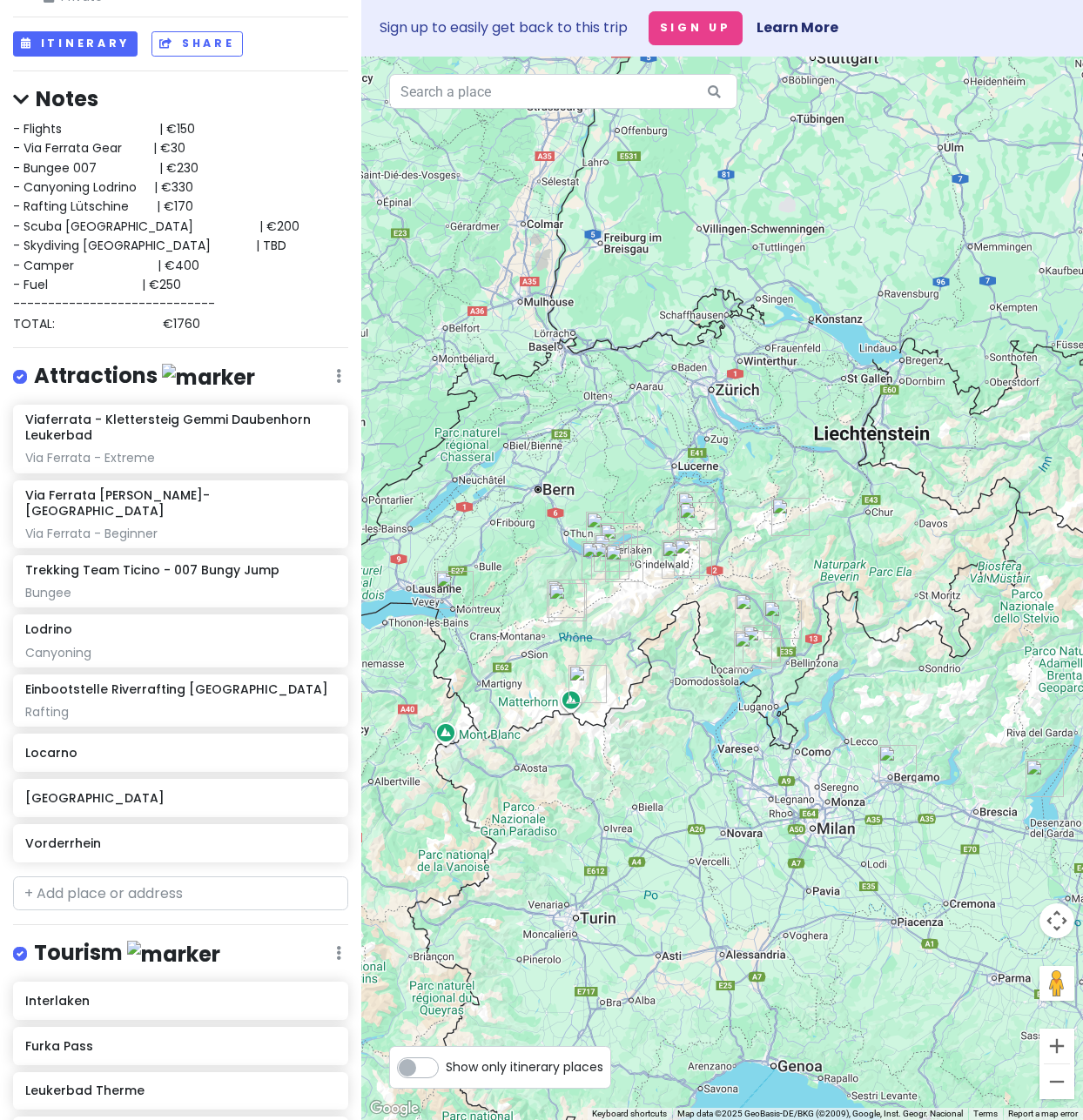
scroll to position [209, 0]
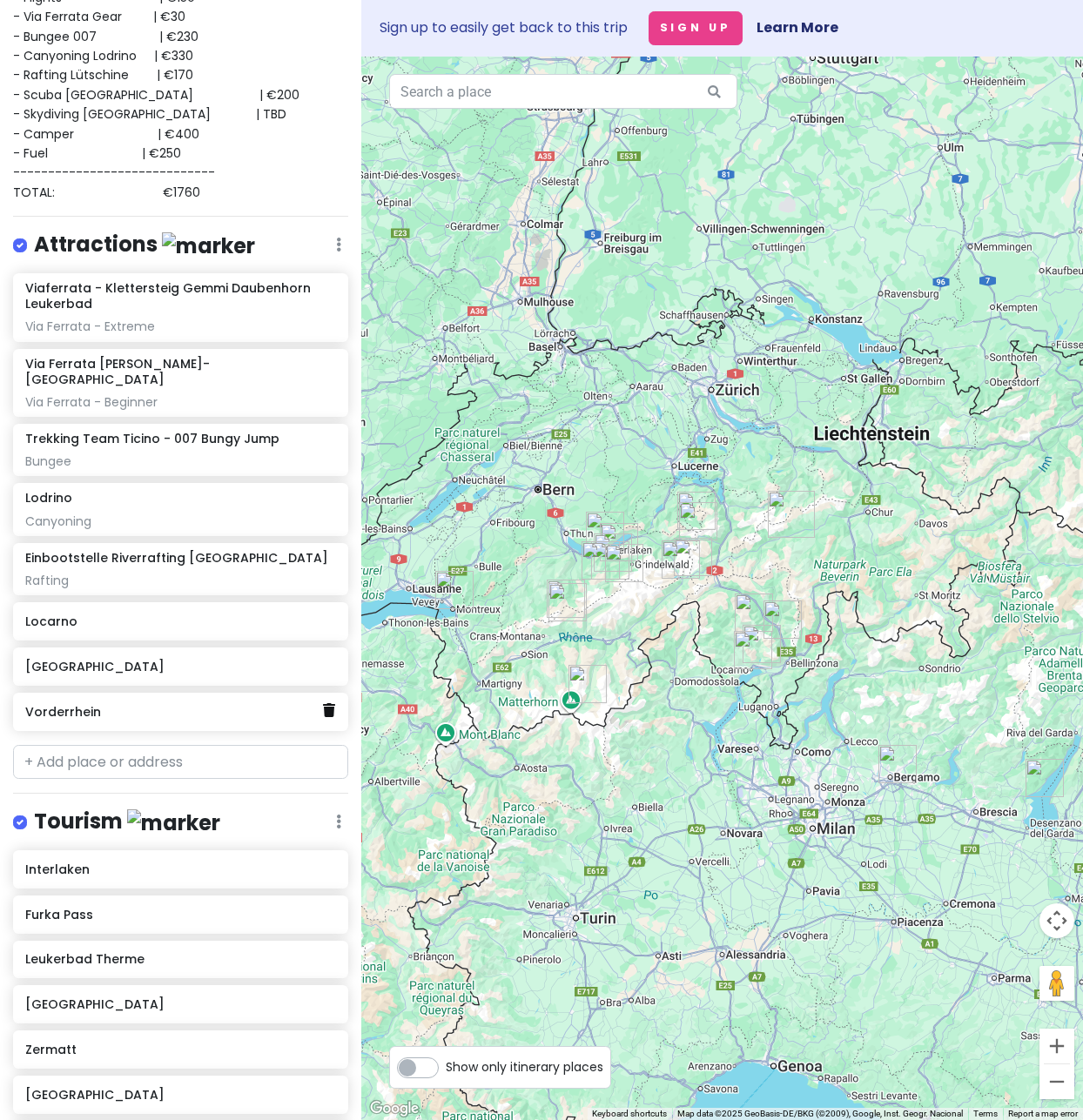
click at [323, 703] on icon at bounding box center [328, 710] width 12 height 14
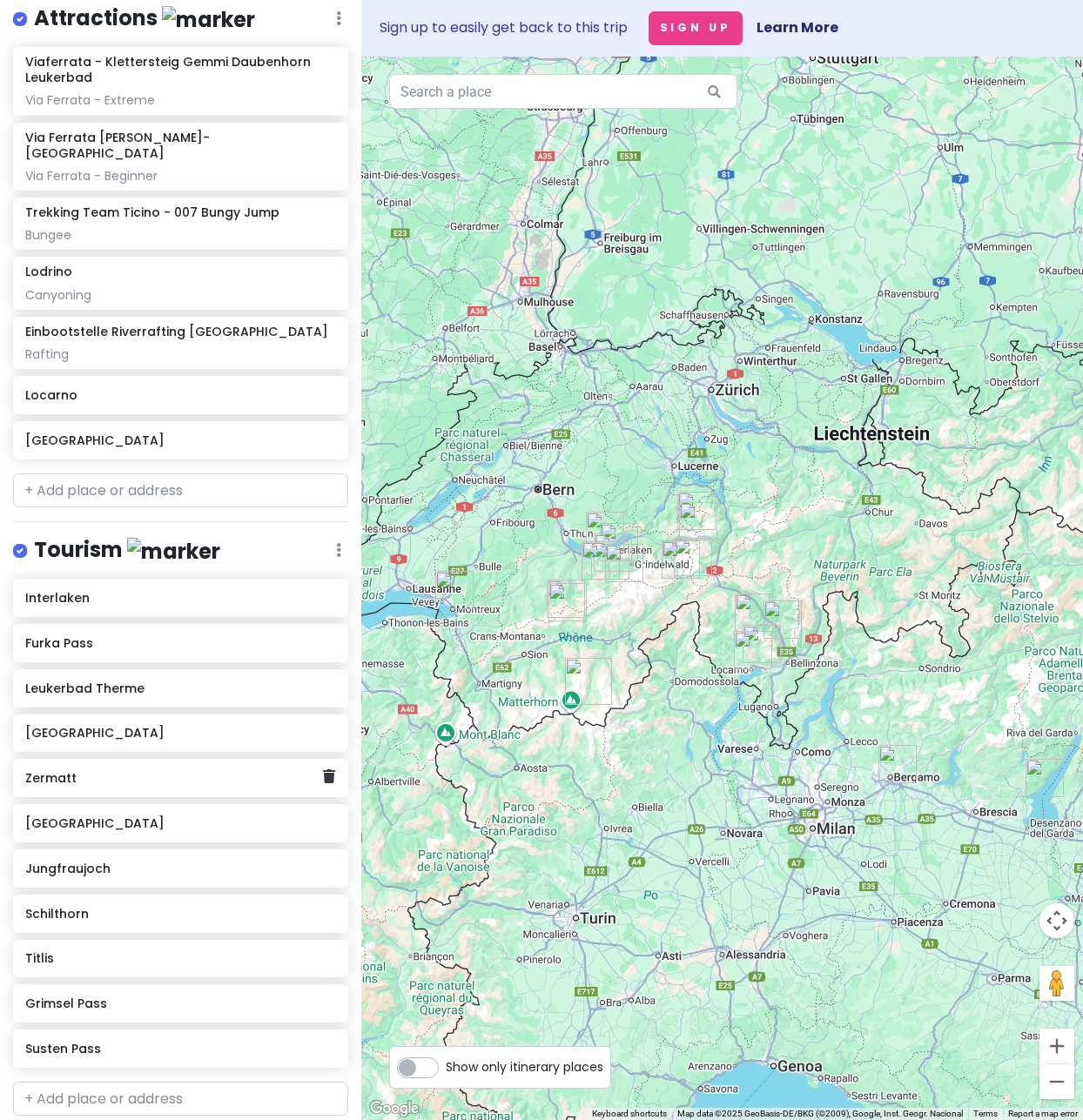
scroll to position [418, 0]
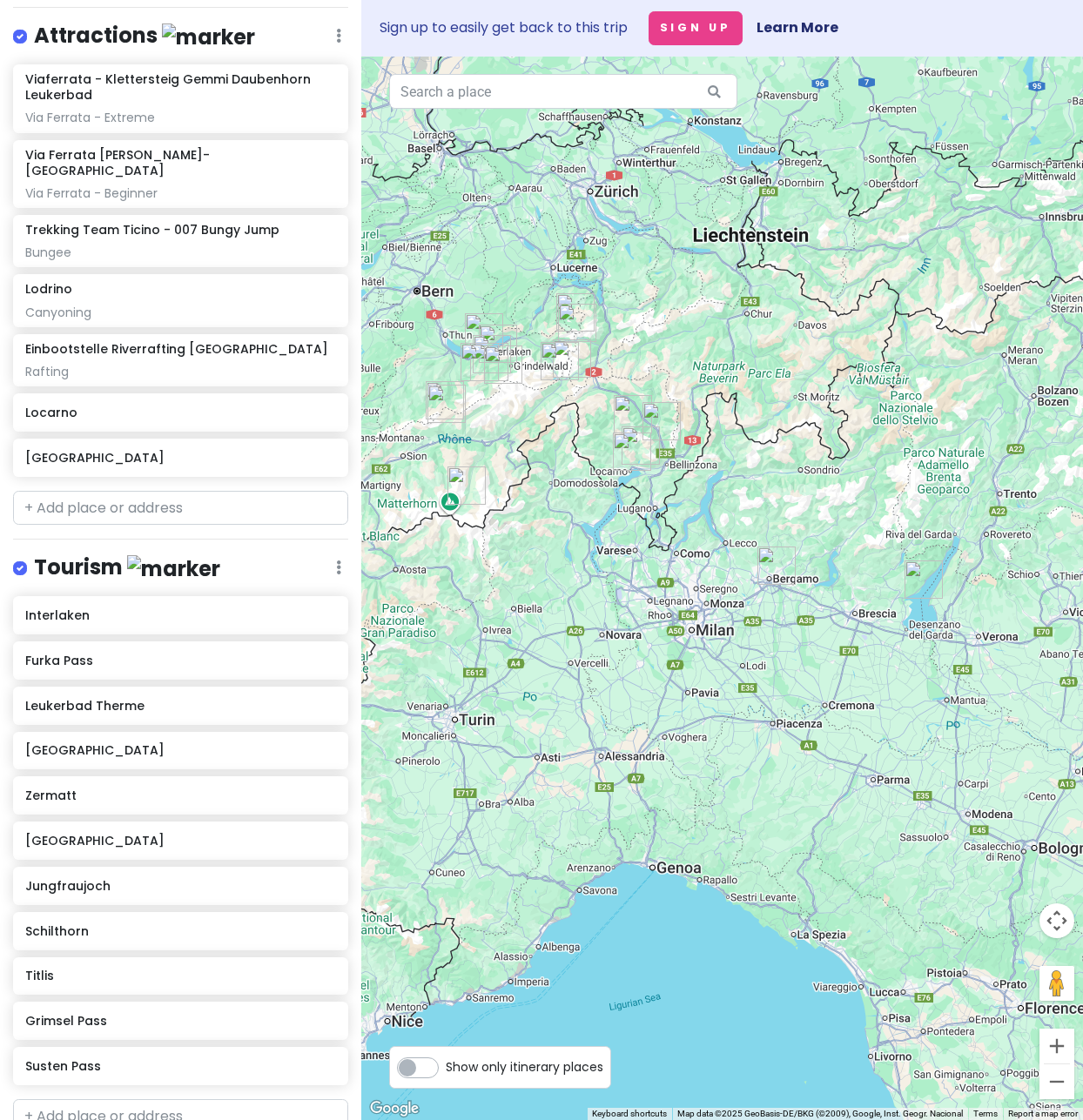
drag, startPoint x: 775, startPoint y: 450, endPoint x: 661, endPoint y: 253, distance: 227.6
click at [655, 247] on div at bounding box center [722, 588] width 722 height 1063
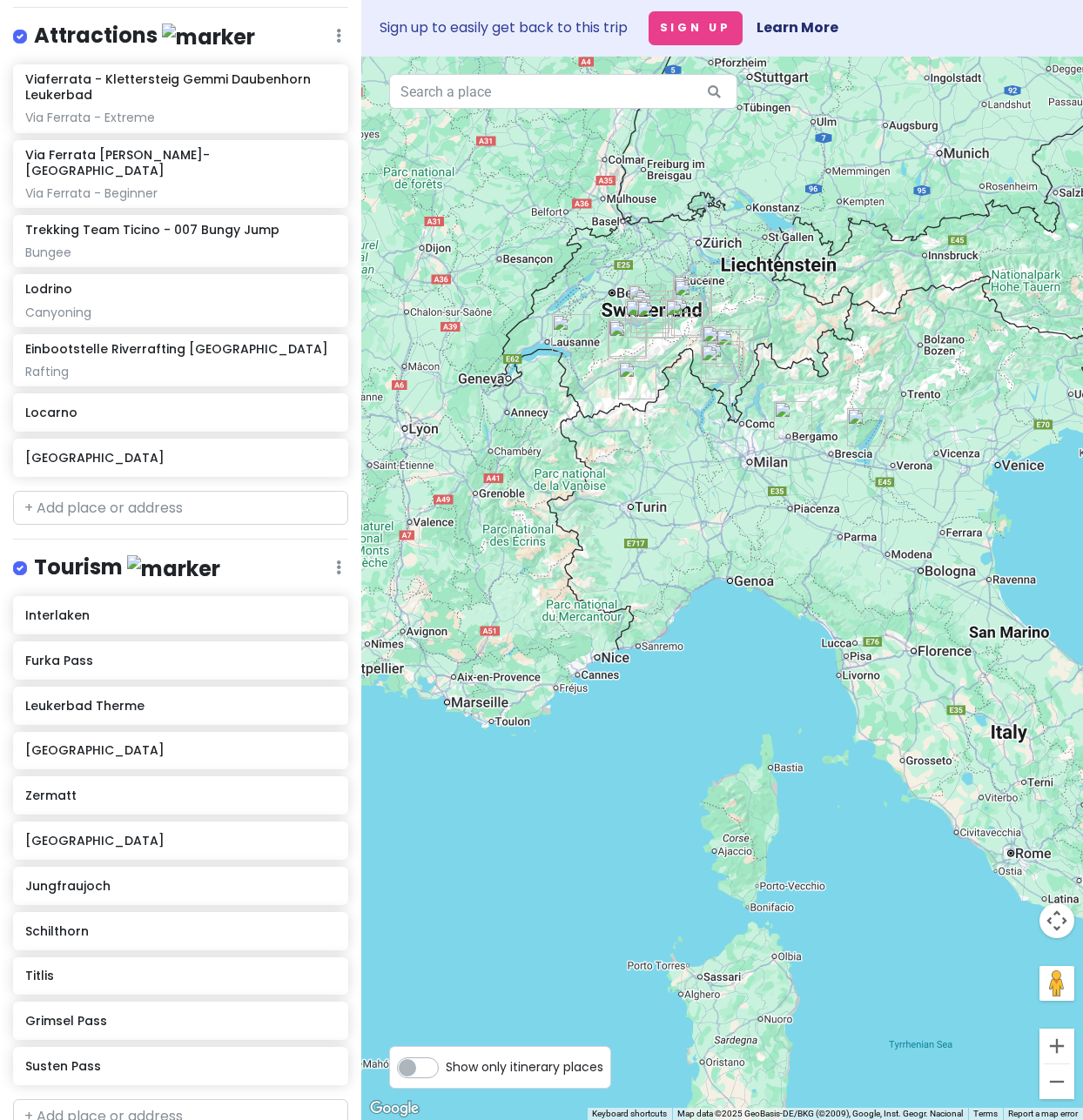
click at [762, 718] on div at bounding box center [722, 588] width 722 height 1063
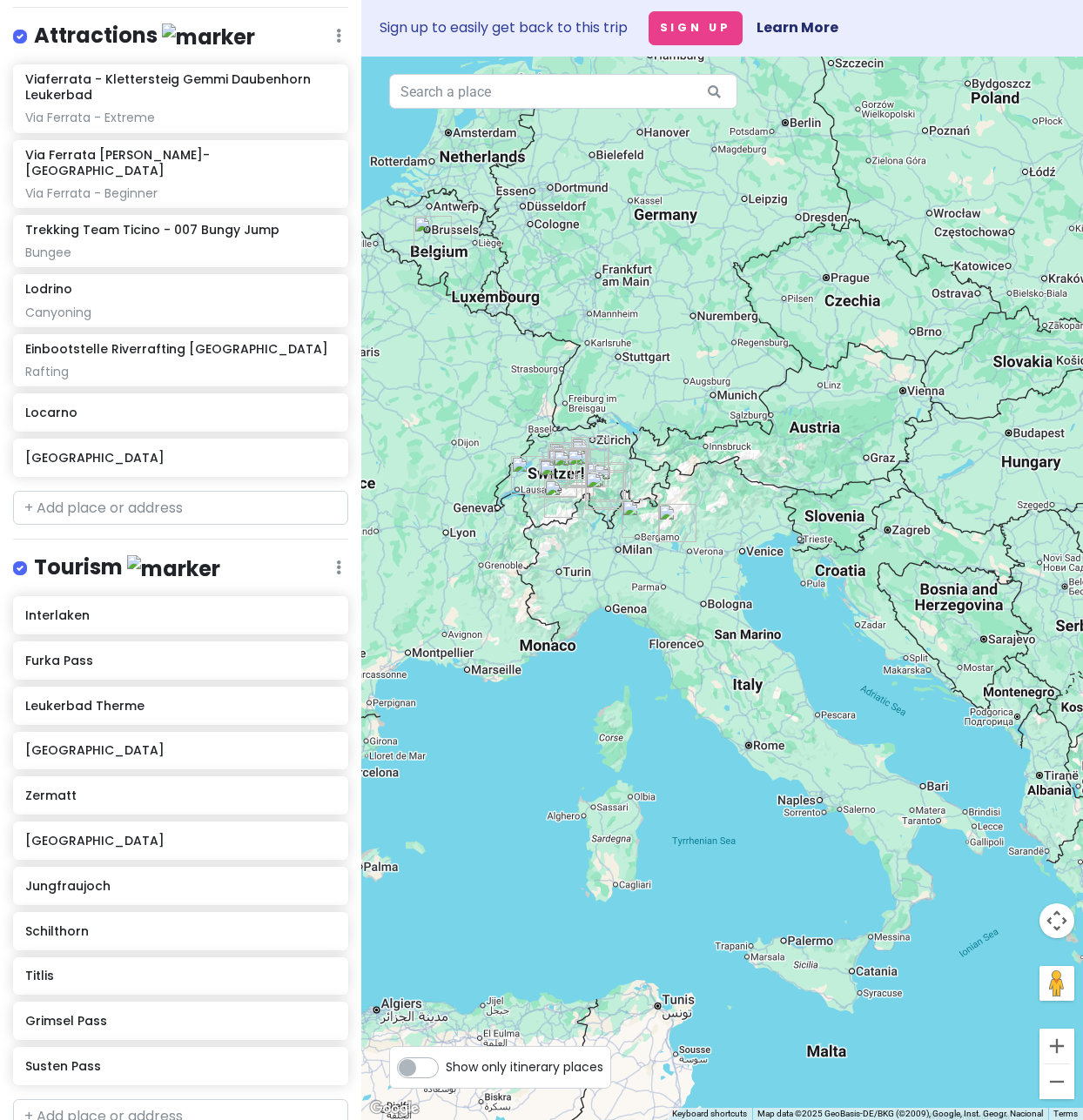
drag, startPoint x: 649, startPoint y: 684, endPoint x: 633, endPoint y: 658, distance: 30.5
click at [631, 660] on div at bounding box center [722, 588] width 722 height 1063
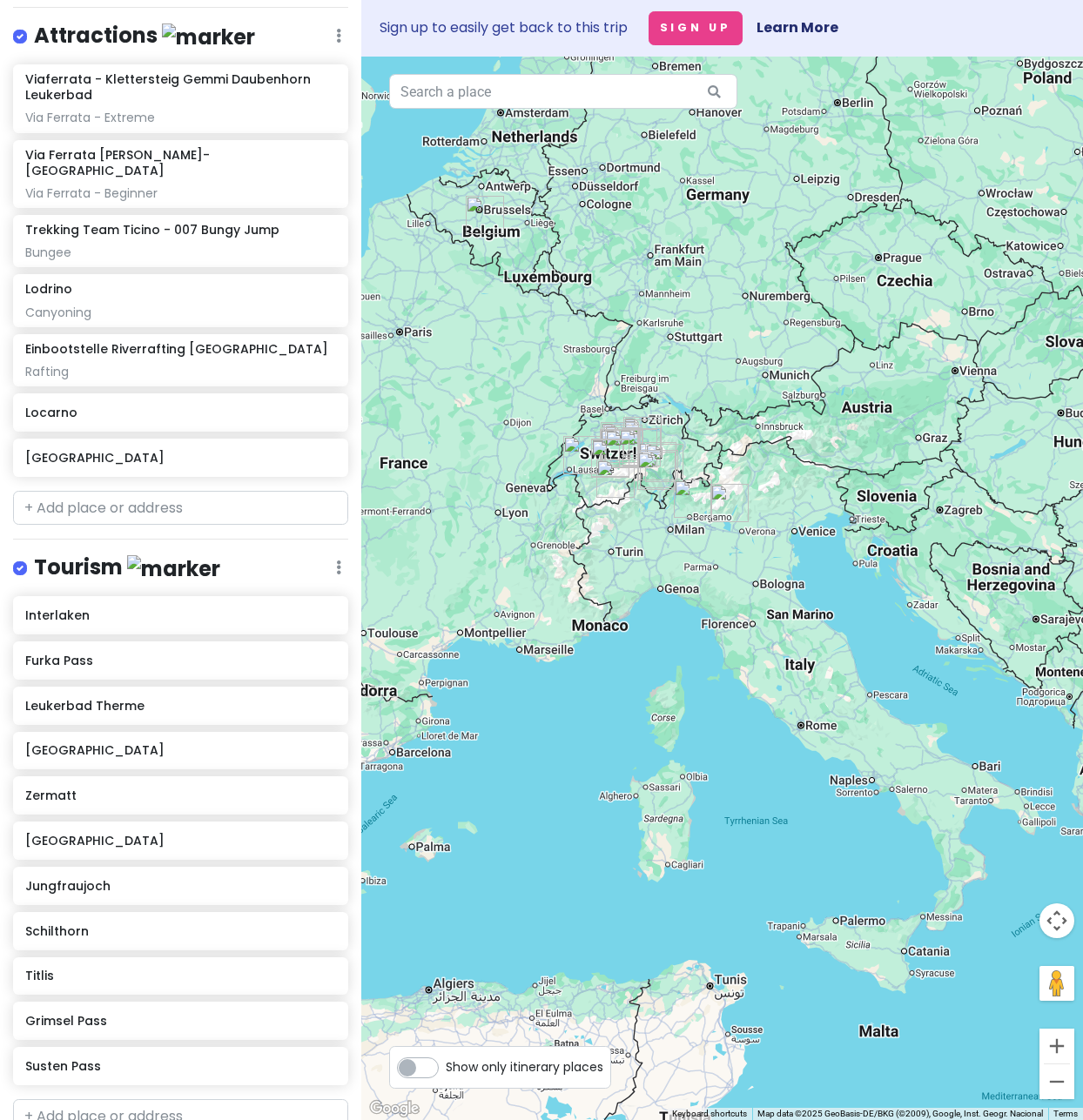
click at [684, 673] on div at bounding box center [722, 588] width 722 height 1063
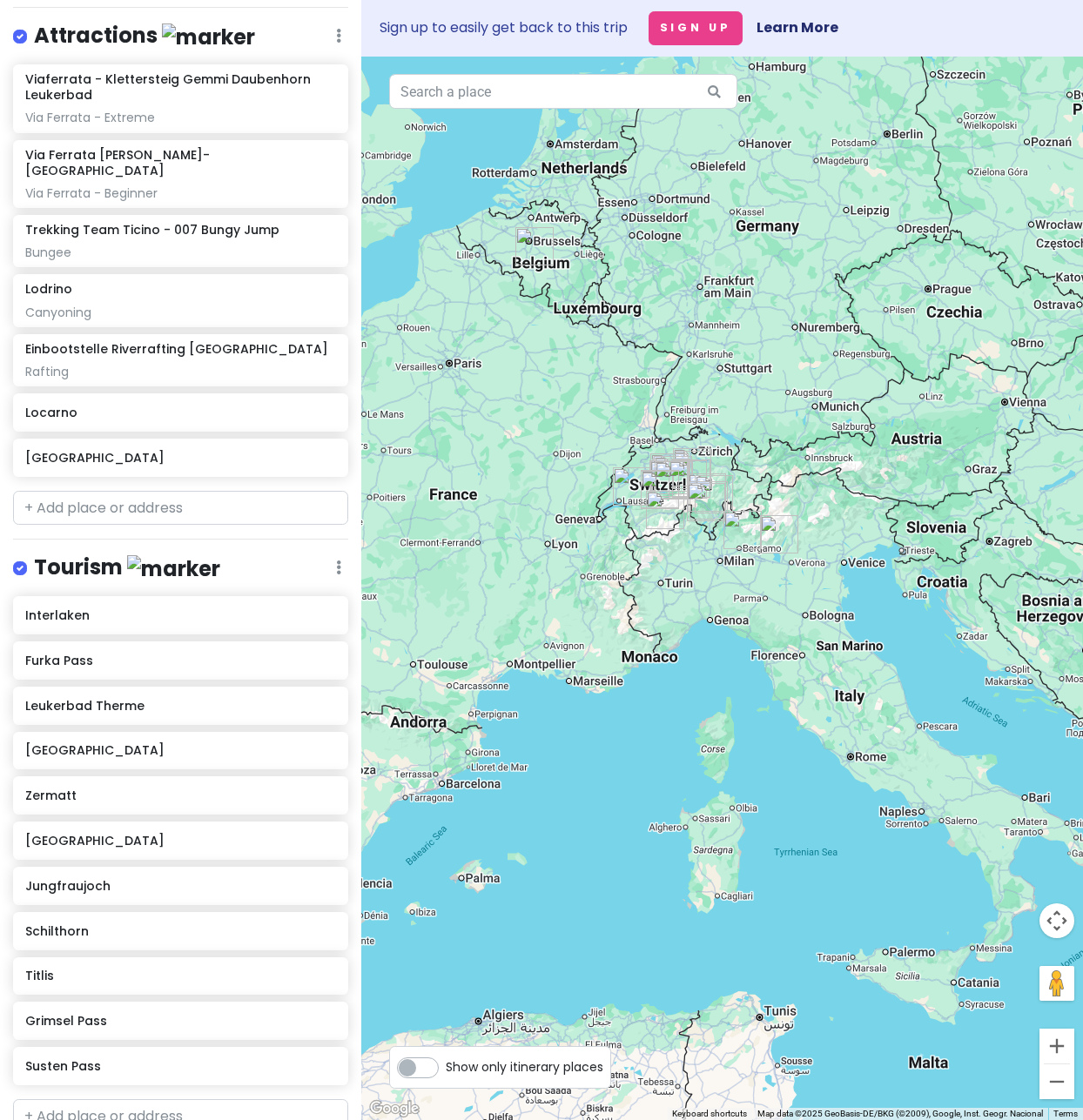
drag, startPoint x: 680, startPoint y: 616, endPoint x: 731, endPoint y: 649, distance: 60.7
click at [731, 649] on div at bounding box center [722, 588] width 722 height 1063
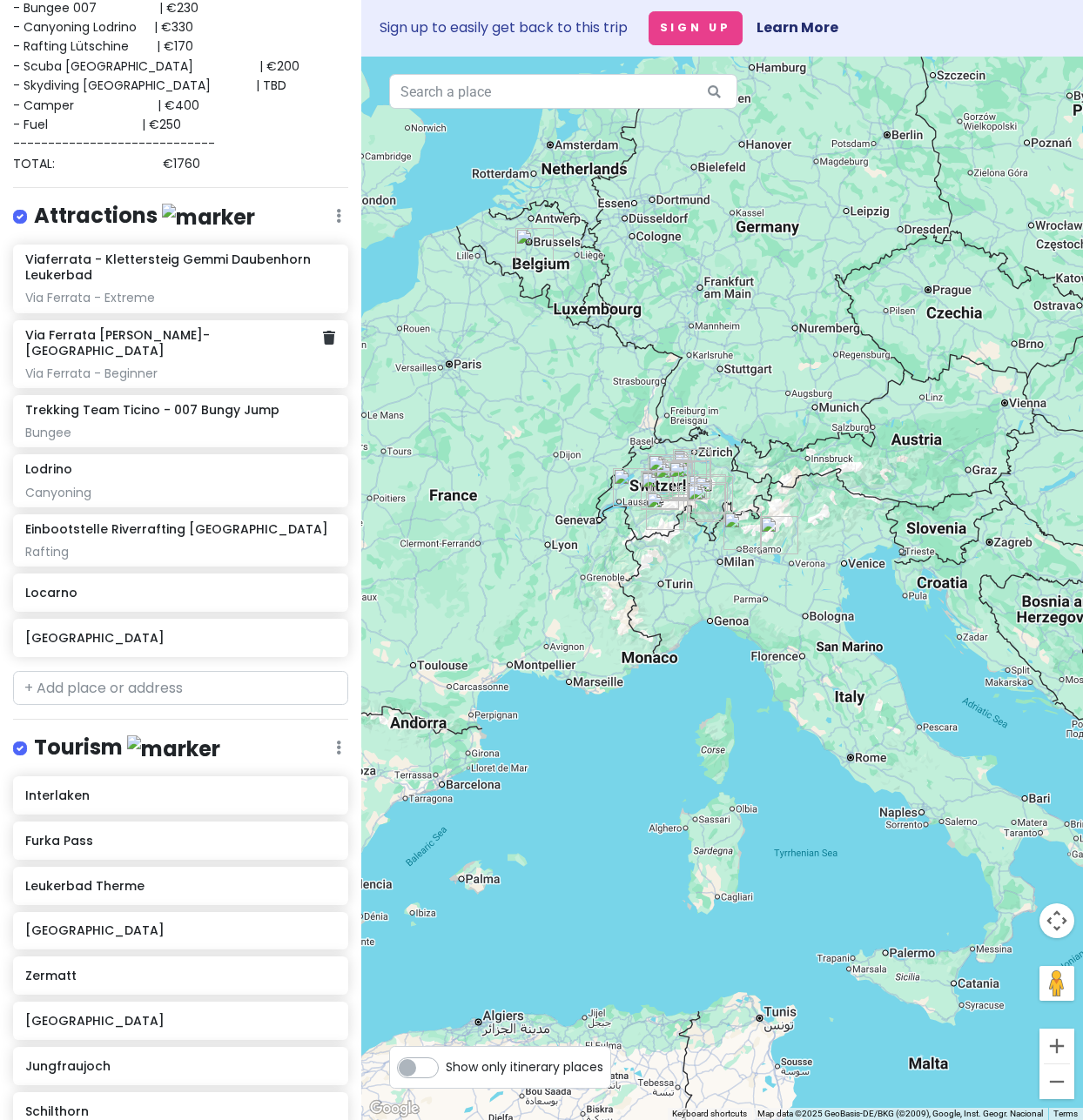
scroll to position [209, 0]
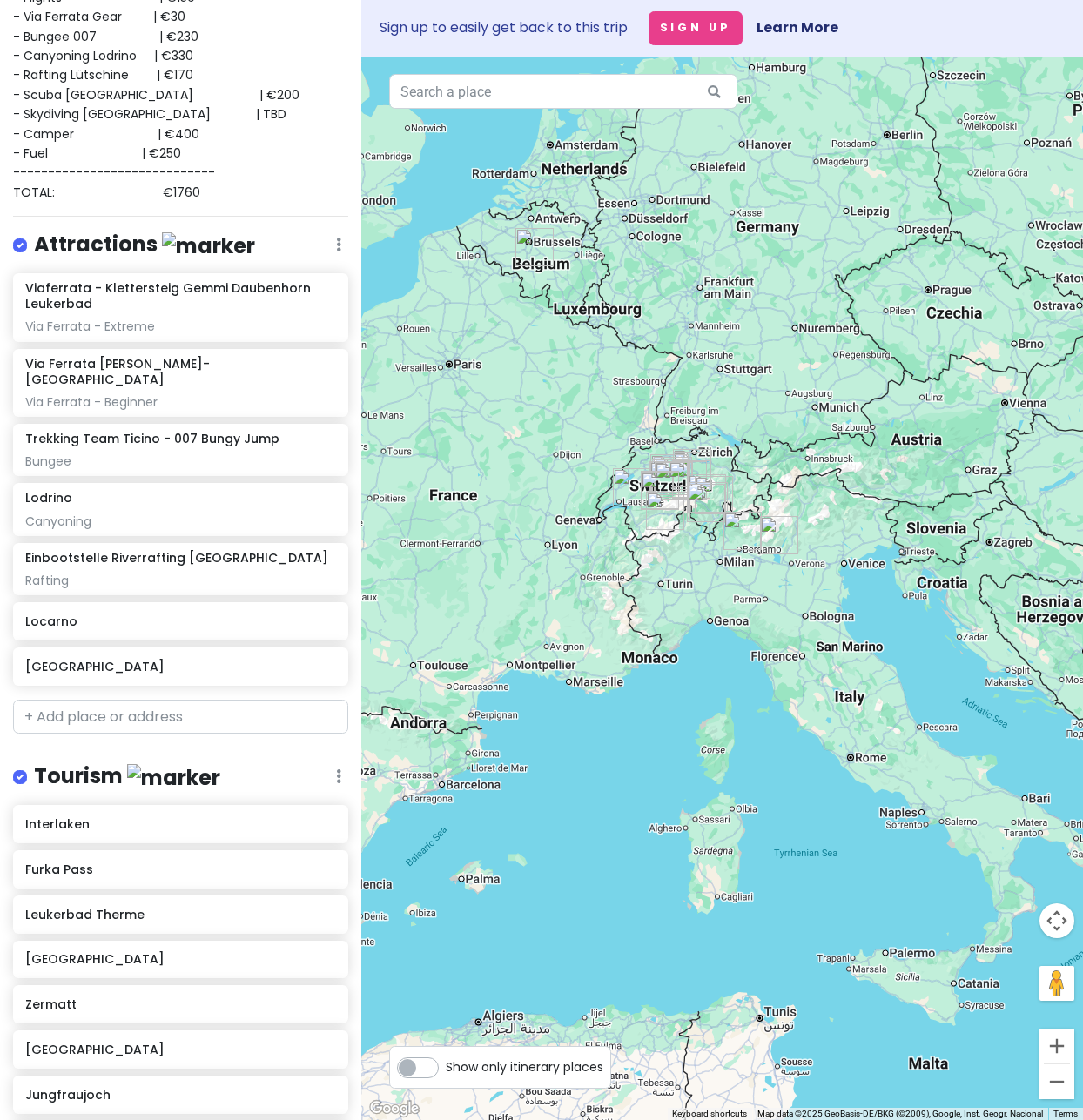
click at [160, 682] on div "Interlaken Trip Private Change Dates Make a Copy Delete Trip Go Pro ⚡️ Give Fee…" at bounding box center [180, 560] width 361 height 1120
click at [161, 700] on input "text" at bounding box center [180, 716] width 335 height 34
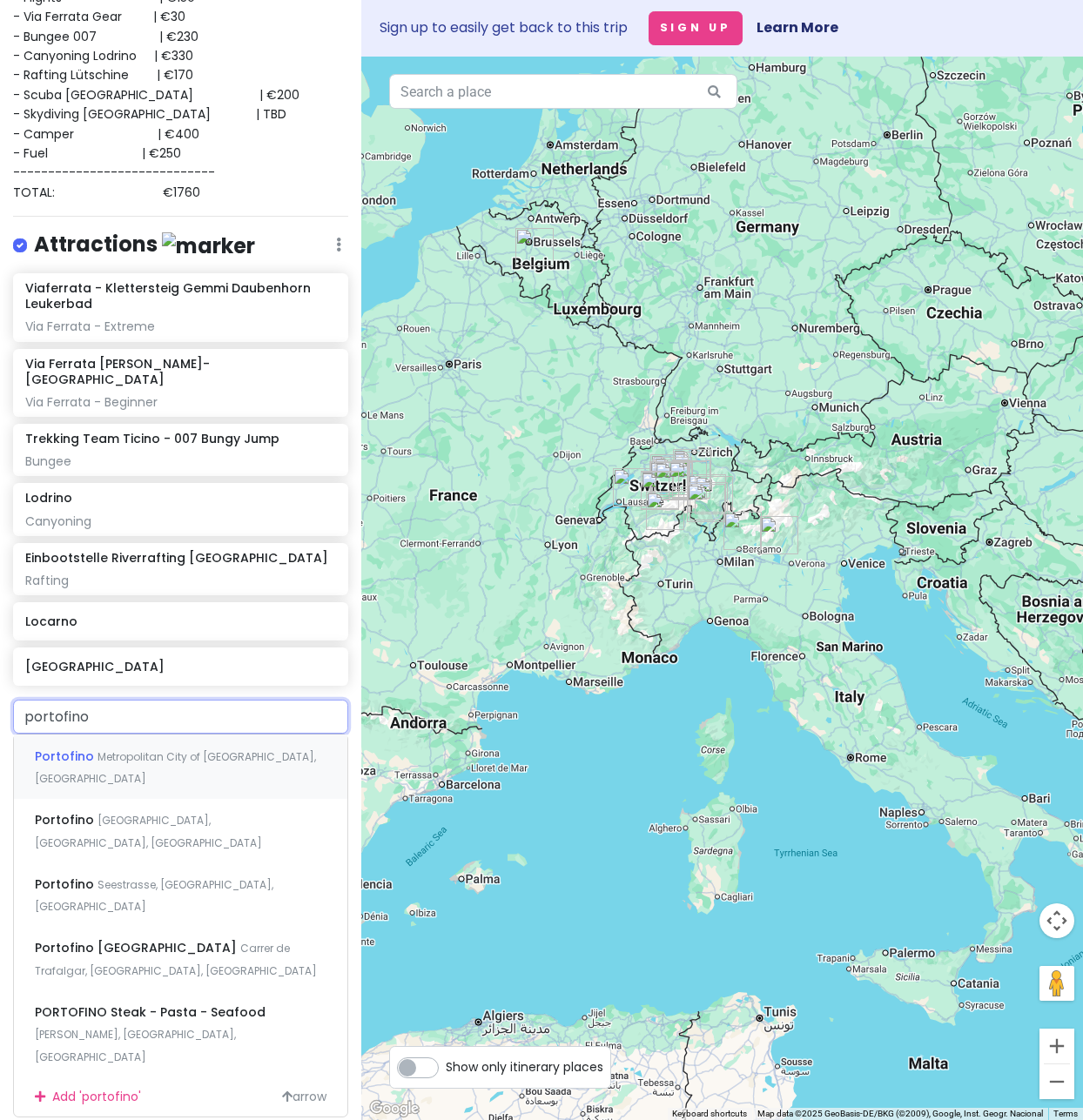
click at [203, 750] on span "Metropolitan City of [GEOGRAPHIC_DATA], [GEOGRAPHIC_DATA]" at bounding box center [175, 768] width 281 height 37
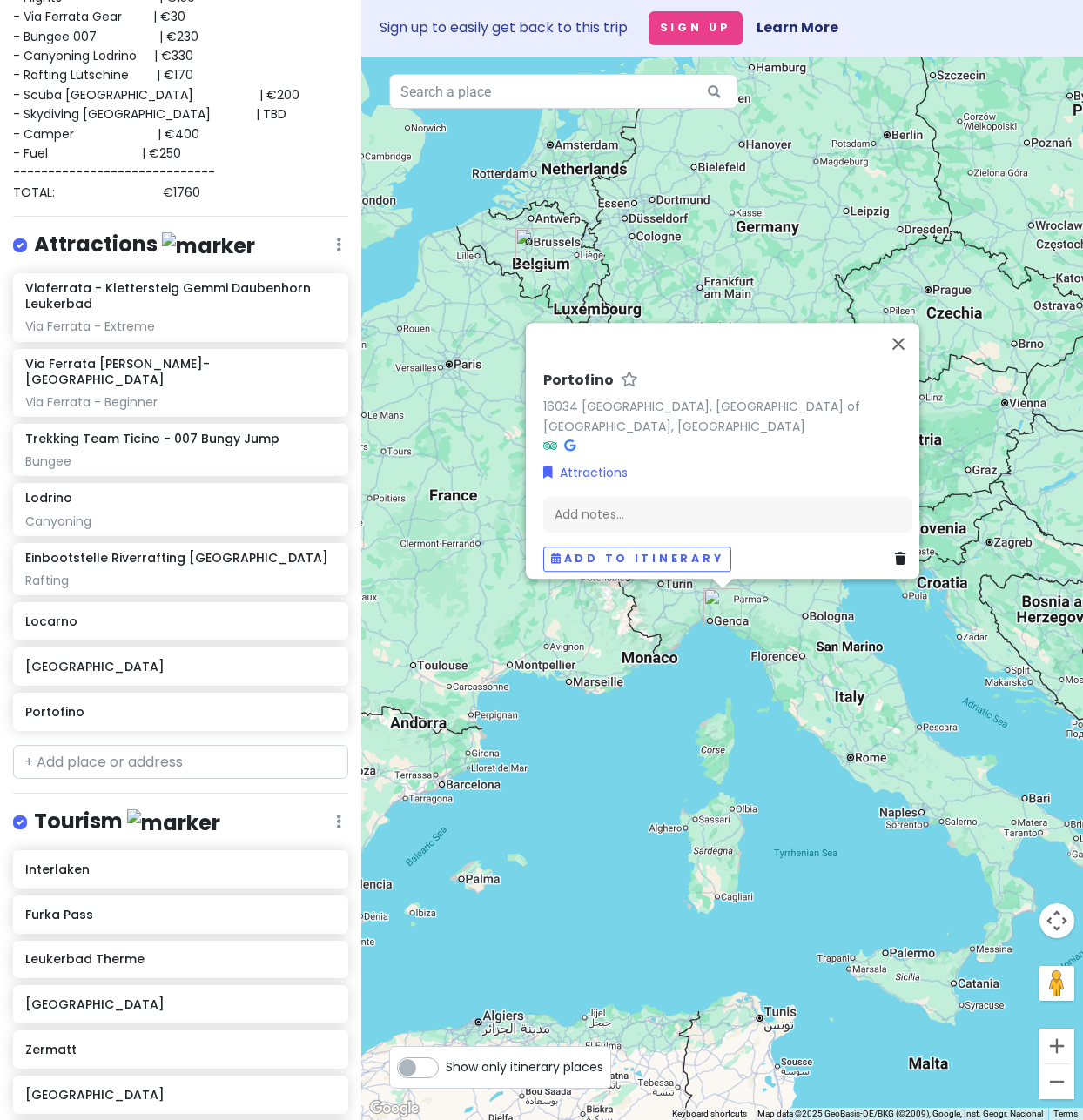
click at [601, 796] on div "[GEOGRAPHIC_DATA] 16034 [GEOGRAPHIC_DATA], [GEOGRAPHIC_DATA] of [GEOGRAPHIC_DAT…" at bounding box center [722, 588] width 722 height 1063
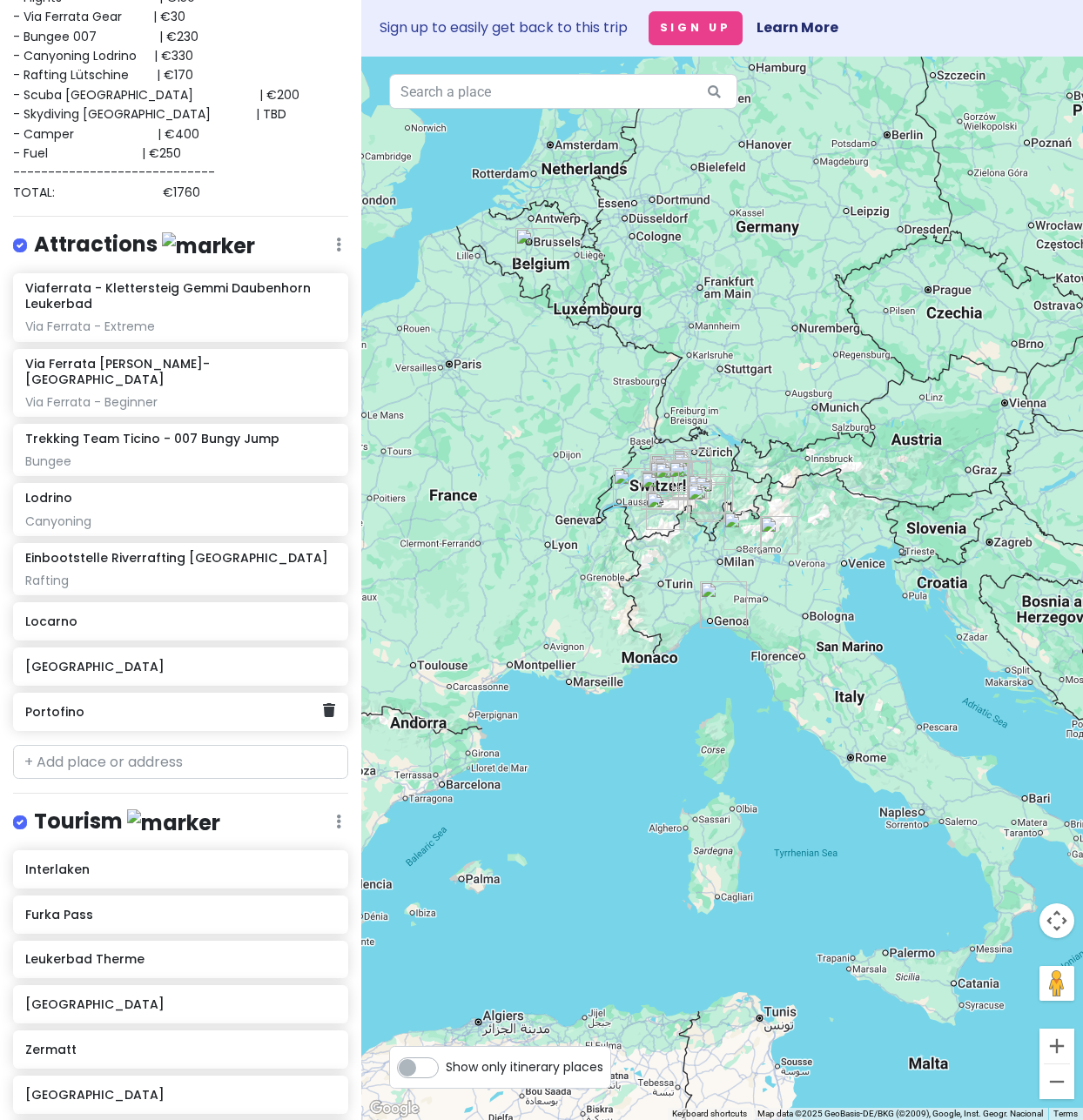
click at [154, 704] on h6 "Portofino" at bounding box center [174, 712] width 298 height 16
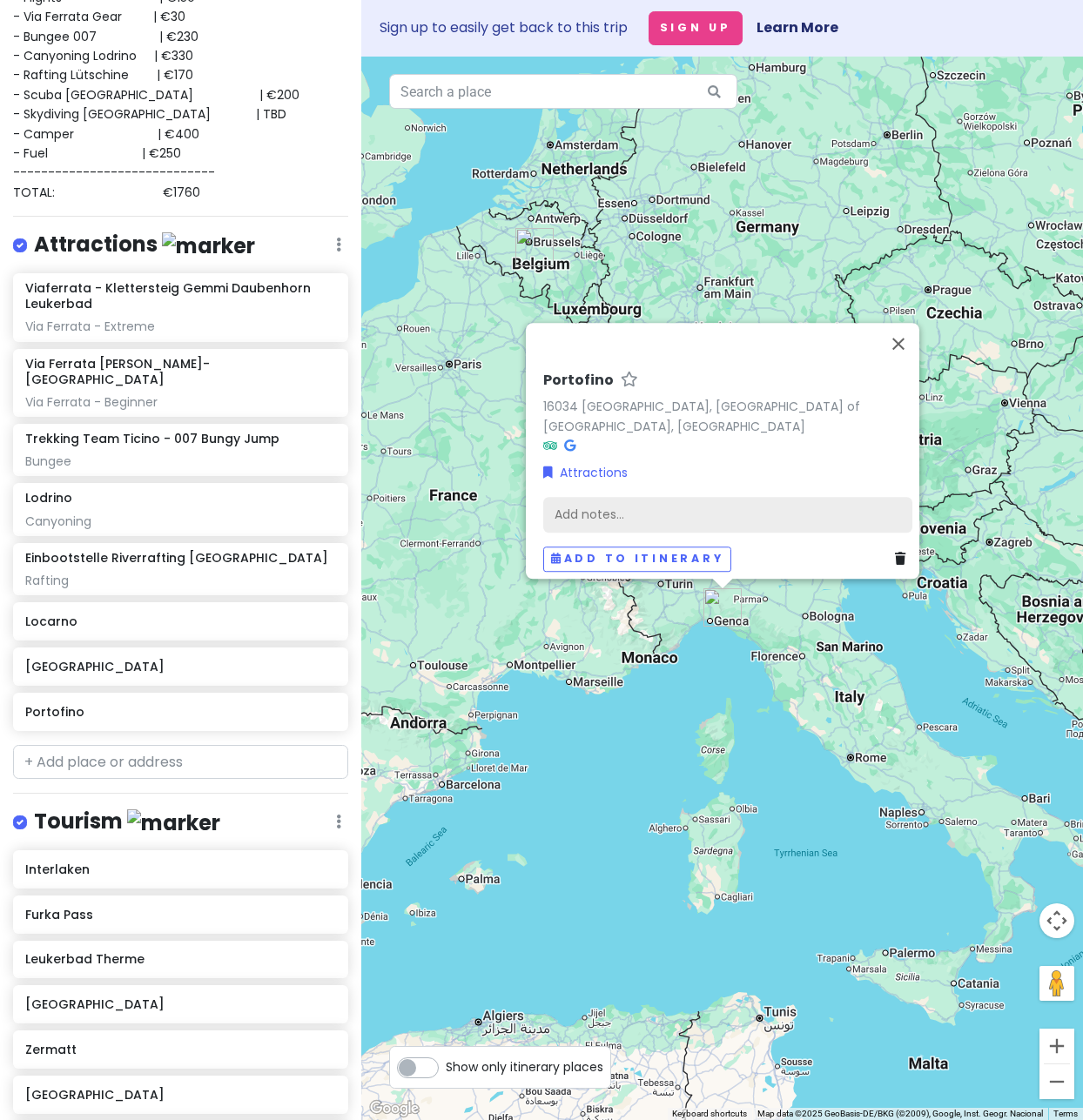
click at [582, 497] on div "Add notes..." at bounding box center [728, 514] width 369 height 36
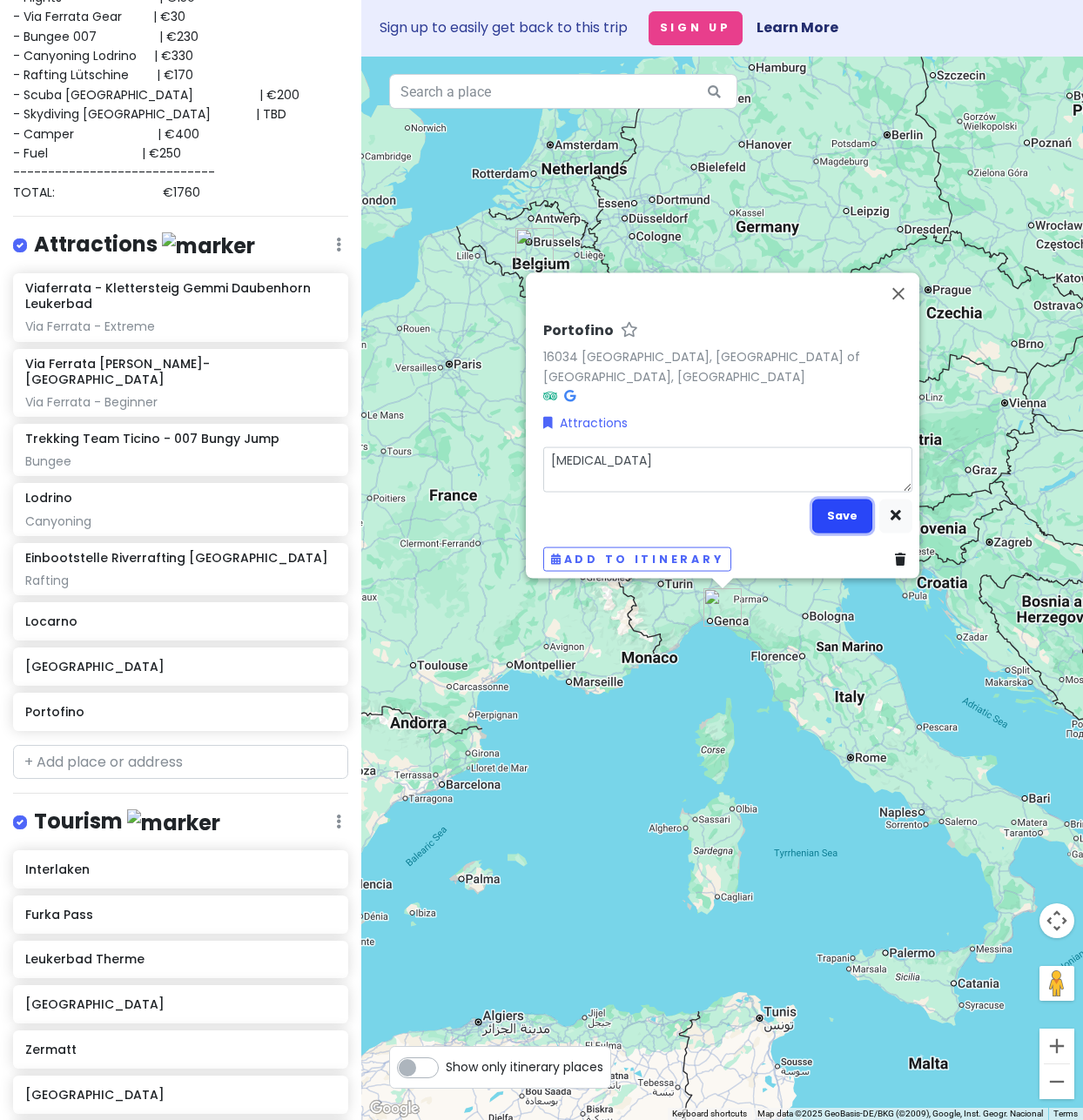
click at [852, 499] on button "Save" at bounding box center [842, 515] width 60 height 33
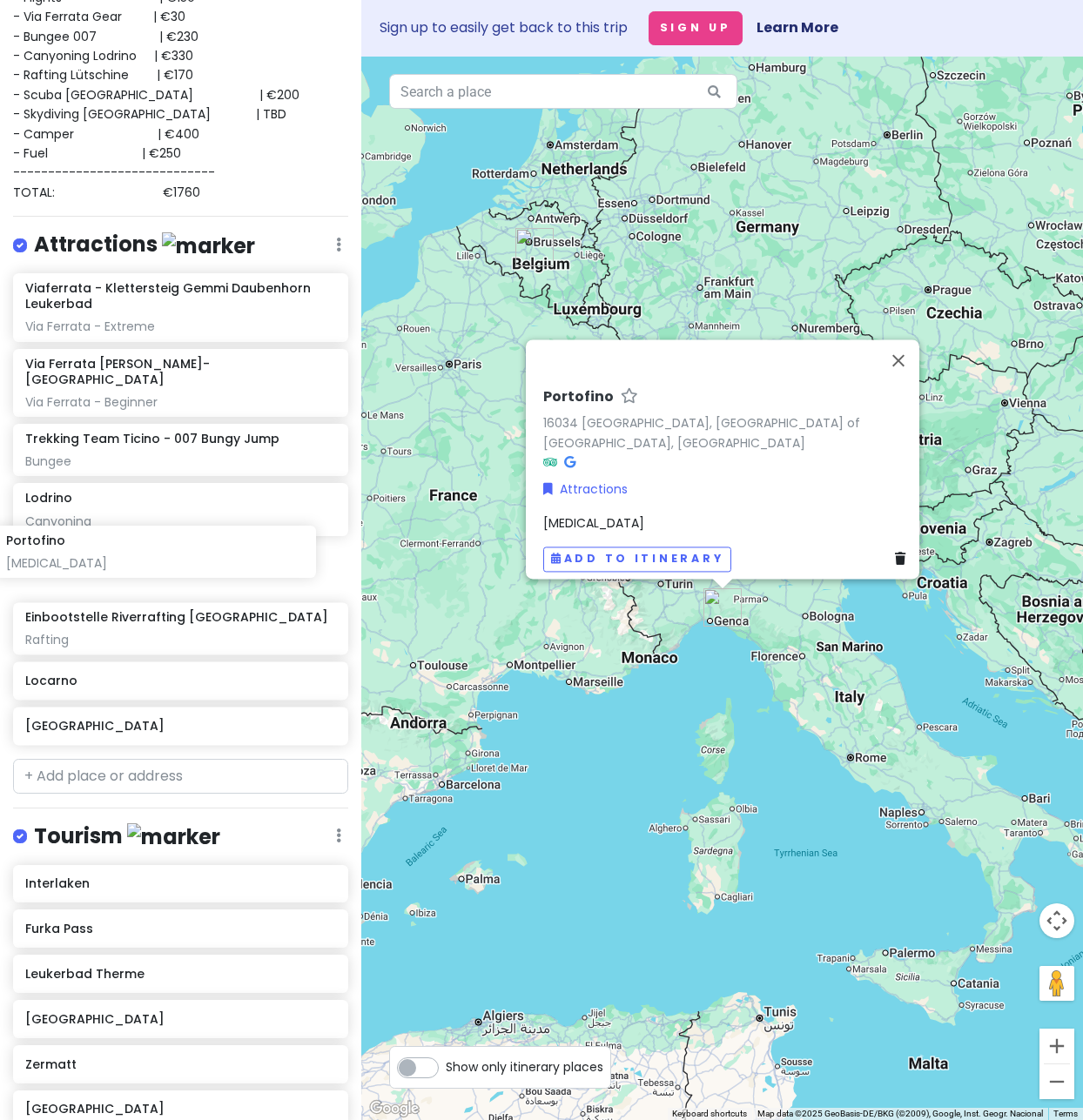
drag, startPoint x: 130, startPoint y: 712, endPoint x: 112, endPoint y: 562, distance: 151.1
click at [112, 562] on div "Viaferrata - Klettersteig Gemmi Daubenhorn Leukerbad Via Ferrata - Extreme Via …" at bounding box center [180, 513] width 361 height 479
click at [903, 371] on button "Close" at bounding box center [898, 361] width 42 height 42
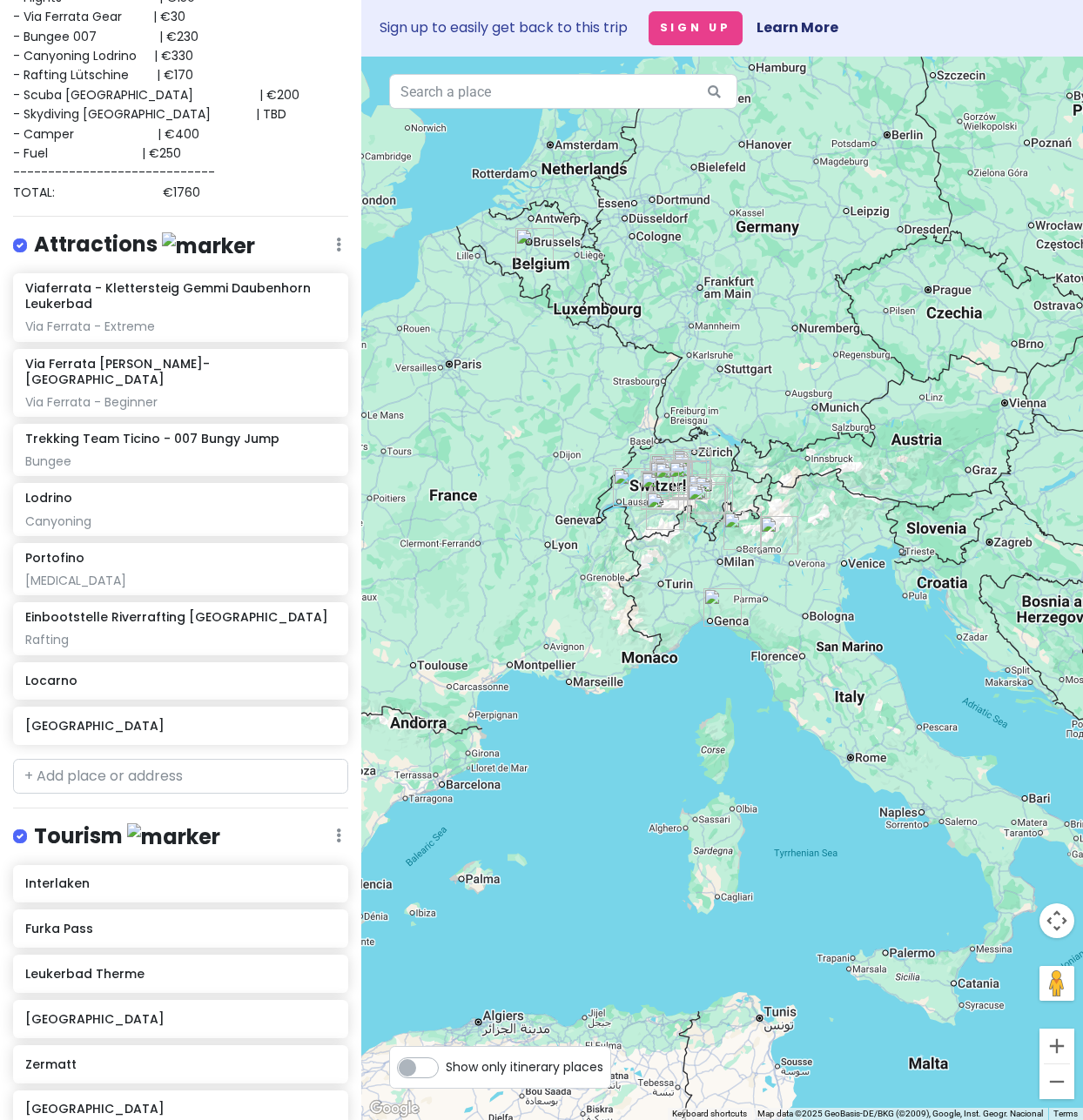
click at [586, 764] on div at bounding box center [722, 588] width 722 height 1063
click at [676, 769] on div at bounding box center [722, 588] width 722 height 1063
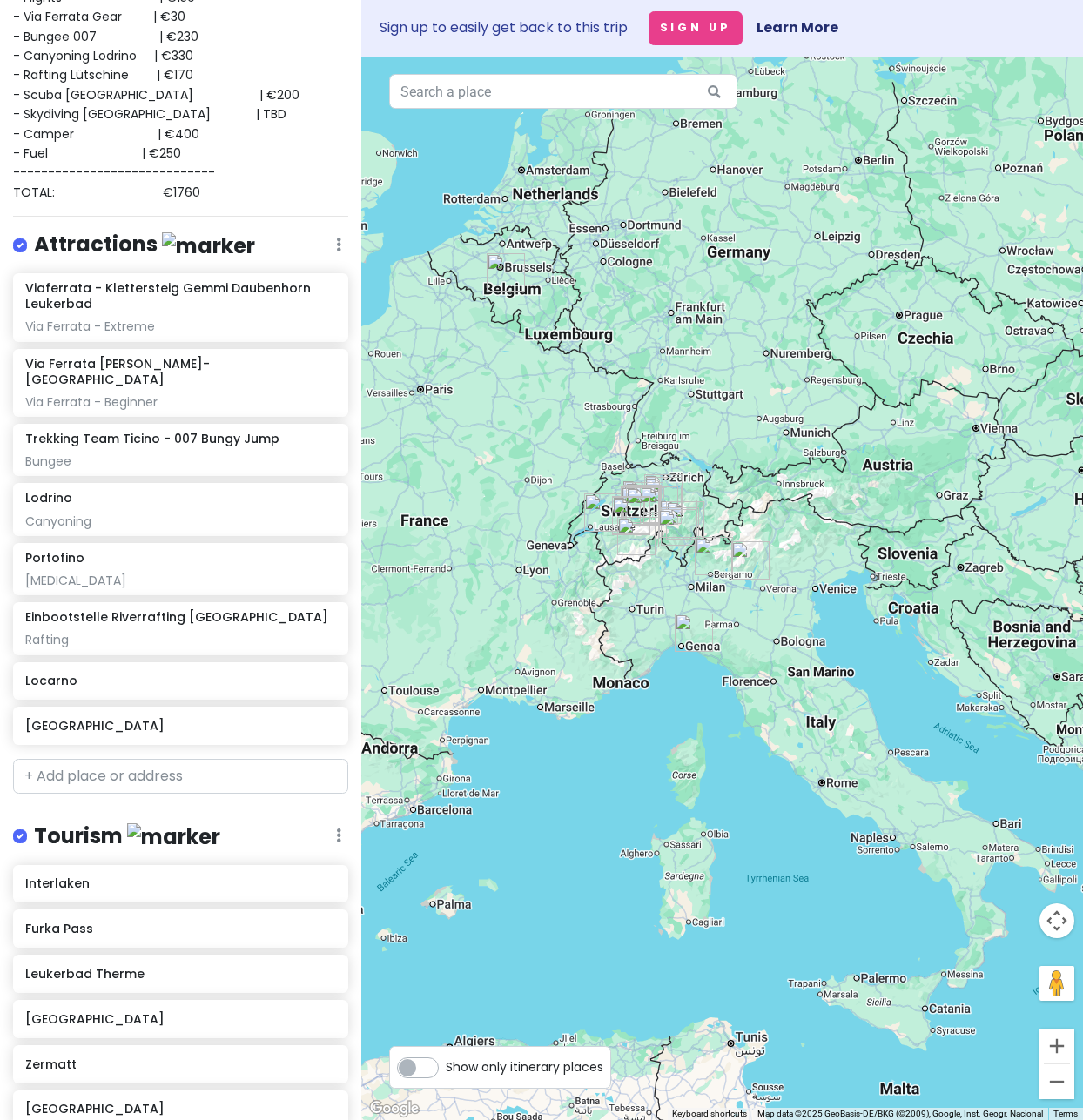
drag, startPoint x: 622, startPoint y: 730, endPoint x: 432, endPoint y: 706, distance: 191.5
click at [593, 753] on div at bounding box center [722, 588] width 722 height 1063
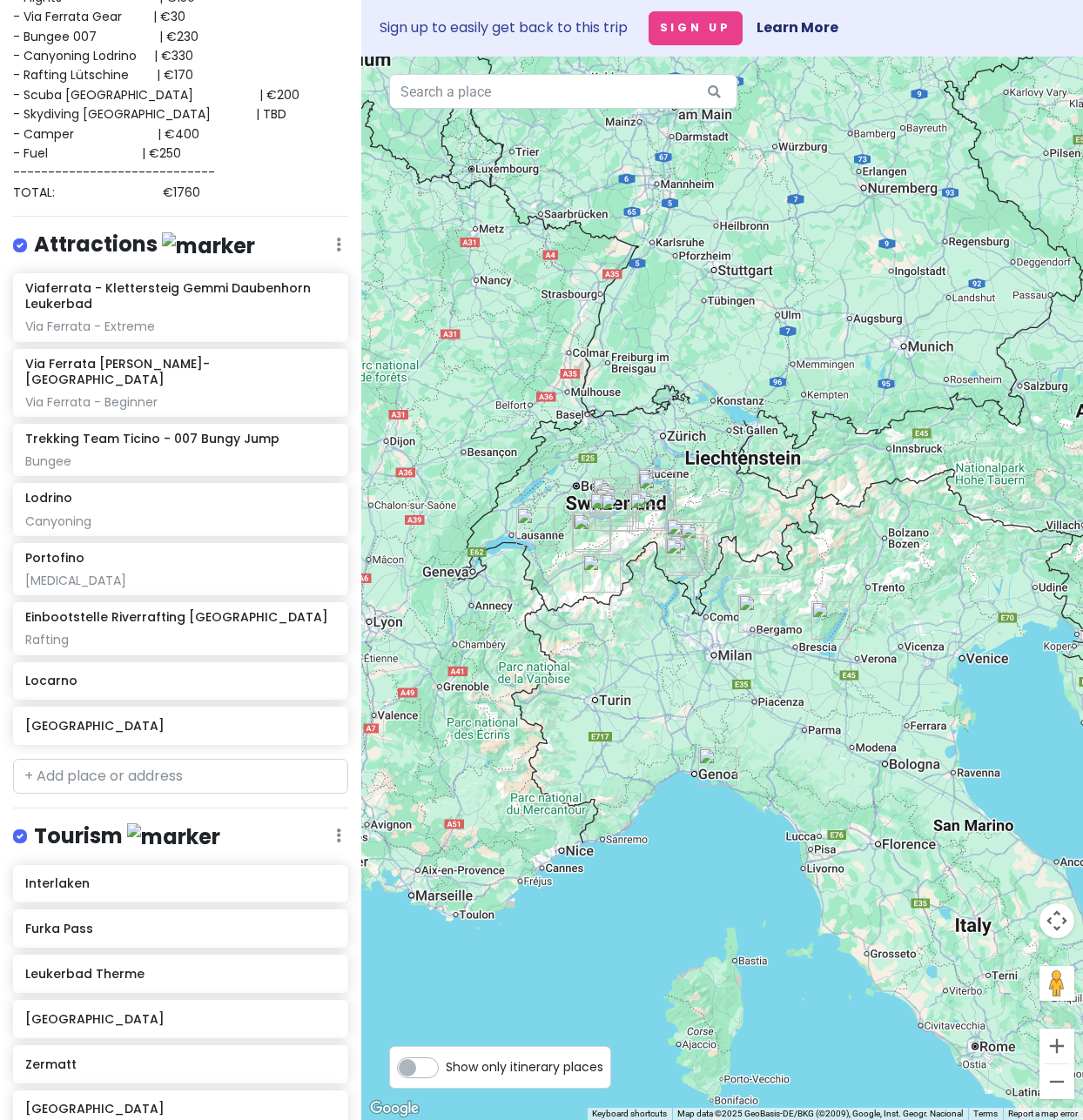
drag, startPoint x: 678, startPoint y: 487, endPoint x: 768, endPoint y: 448, distance: 98.1
click at [768, 448] on div at bounding box center [722, 588] width 722 height 1063
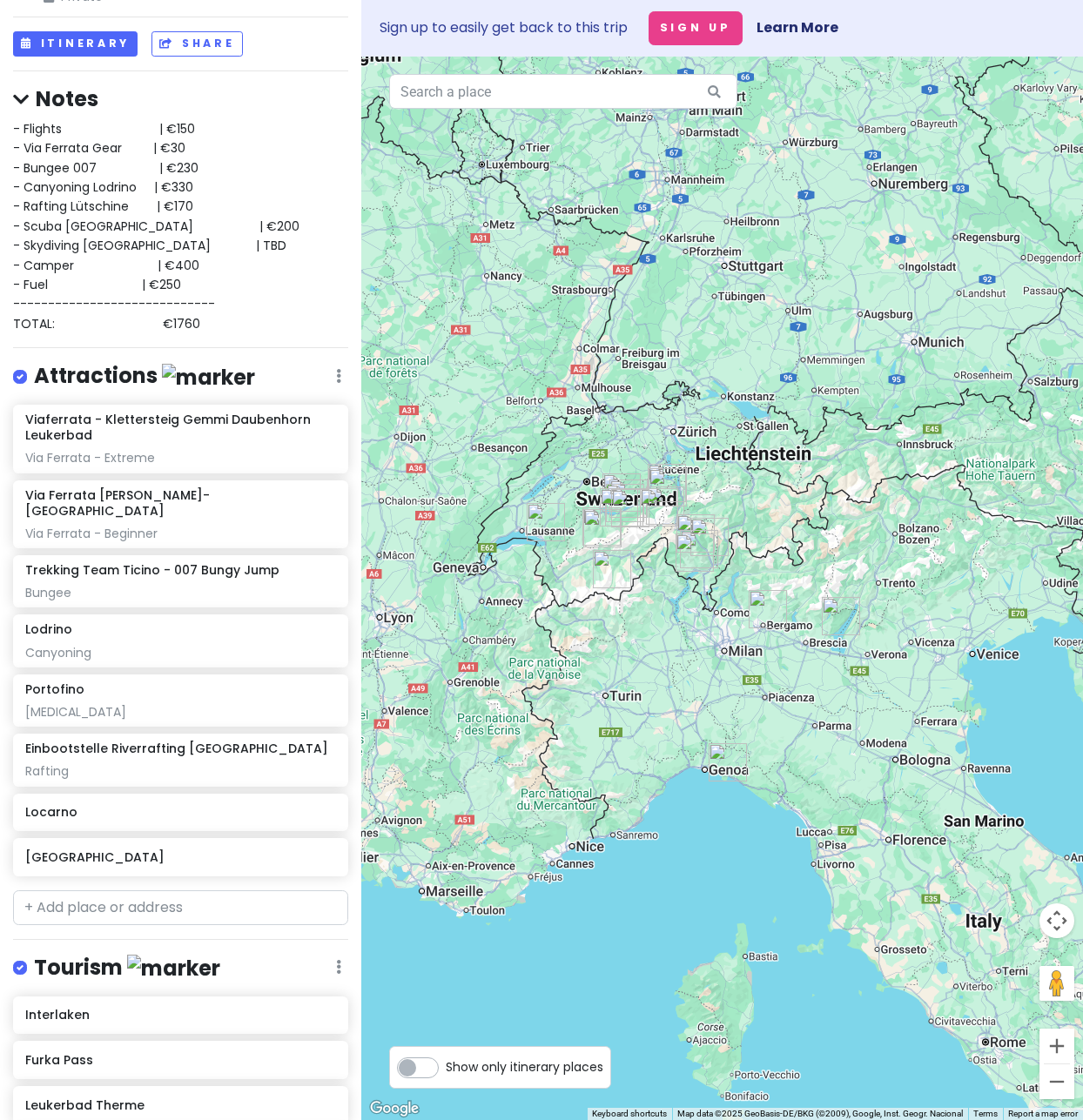
scroll to position [0, 0]
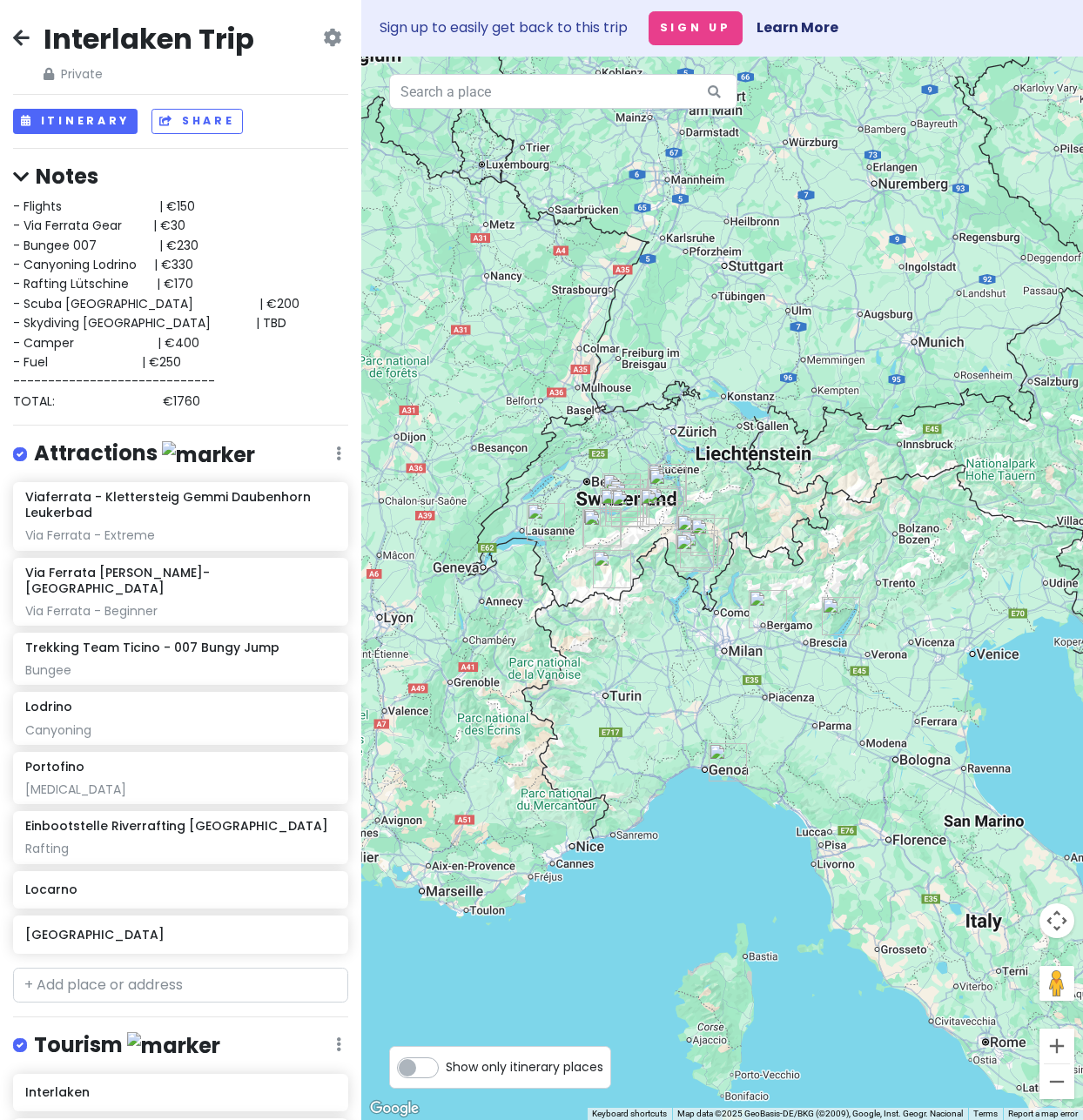
click at [446, 1072] on label "Show only itinerary places" at bounding box center [524, 1063] width 157 height 20
click at [446, 1064] on input "Show only itinerary places" at bounding box center [451, 1059] width 11 height 11
click at [446, 1069] on label "Show only itinerary places" at bounding box center [524, 1063] width 157 height 20
click at [446, 1064] on input "Show only itinerary places" at bounding box center [451, 1059] width 11 height 11
click at [446, 1069] on label "Show only itinerary places" at bounding box center [524, 1063] width 157 height 20
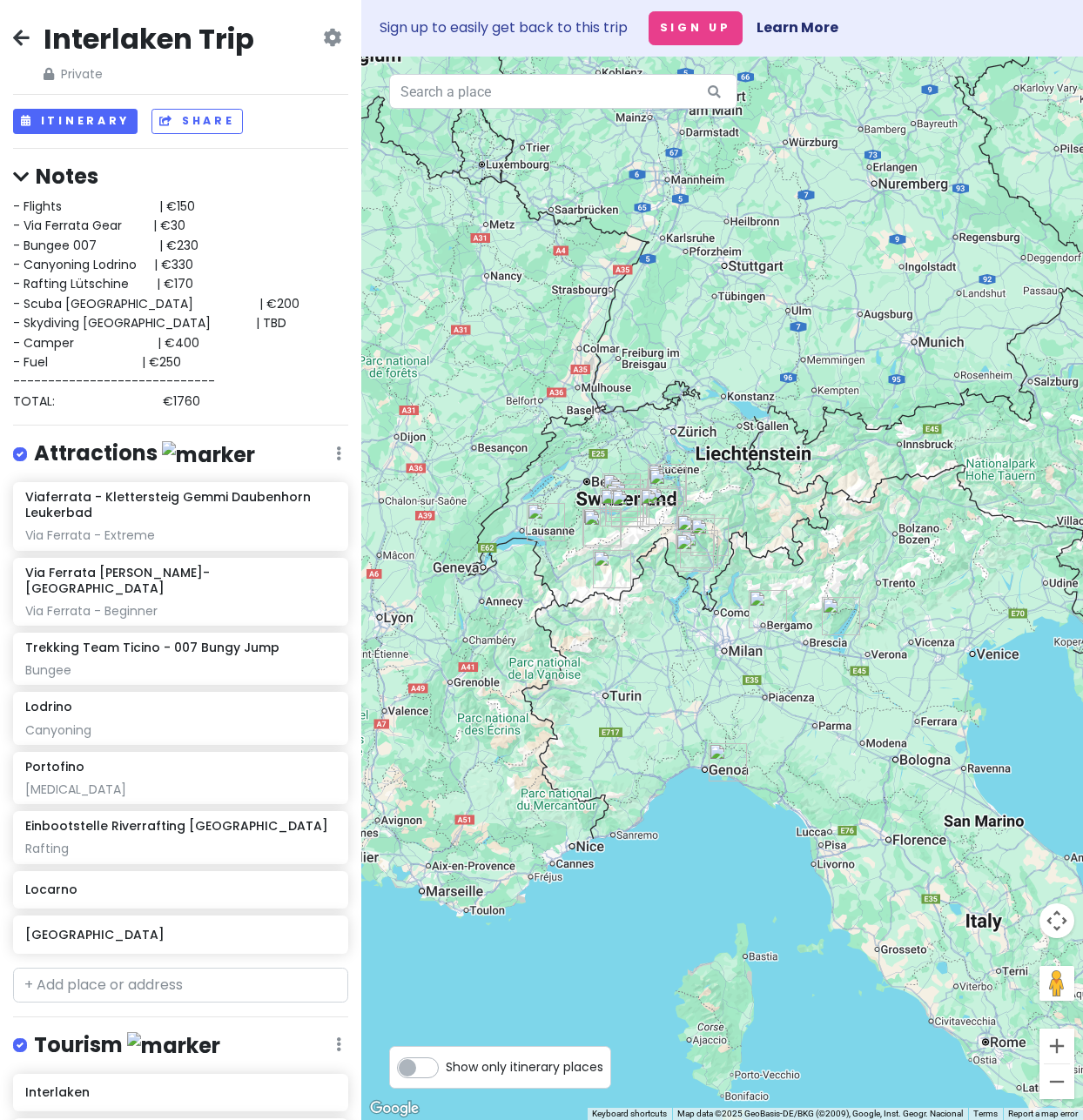
click at [446, 1064] on input "Show only itinerary places" at bounding box center [451, 1059] width 11 height 11
click at [446, 1069] on label "Show only itinerary places" at bounding box center [524, 1063] width 157 height 20
click at [446, 1064] on input "Show only itinerary places" at bounding box center [451, 1059] width 11 height 11
click at [446, 1069] on label "Show only itinerary places" at bounding box center [524, 1063] width 157 height 20
click at [446, 1064] on input "Show only itinerary places" at bounding box center [451, 1059] width 11 height 11
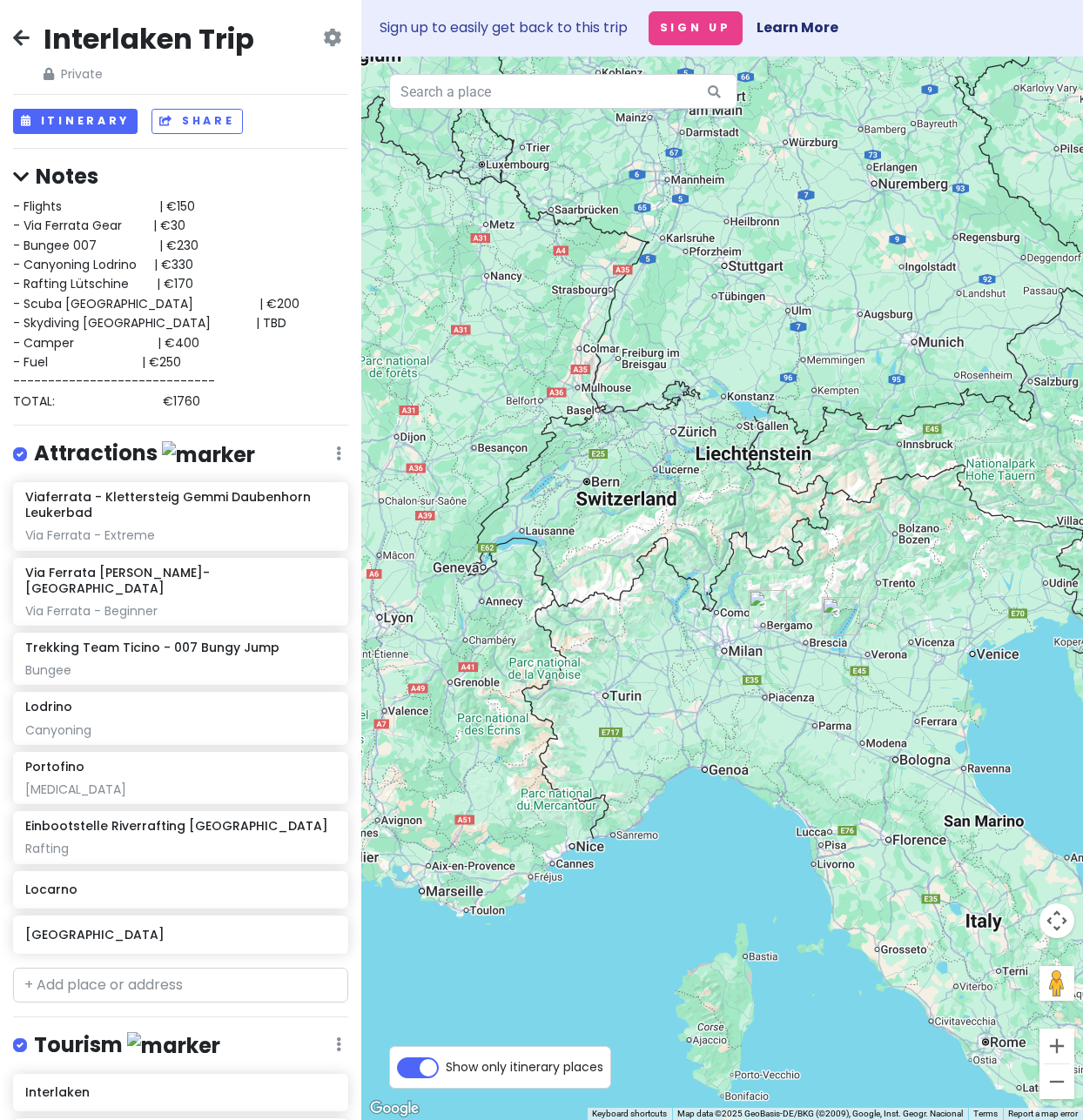
click at [446, 1069] on label "Show only itinerary places" at bounding box center [524, 1063] width 157 height 20
click at [446, 1064] on input "Show only itinerary places" at bounding box center [451, 1059] width 11 height 11
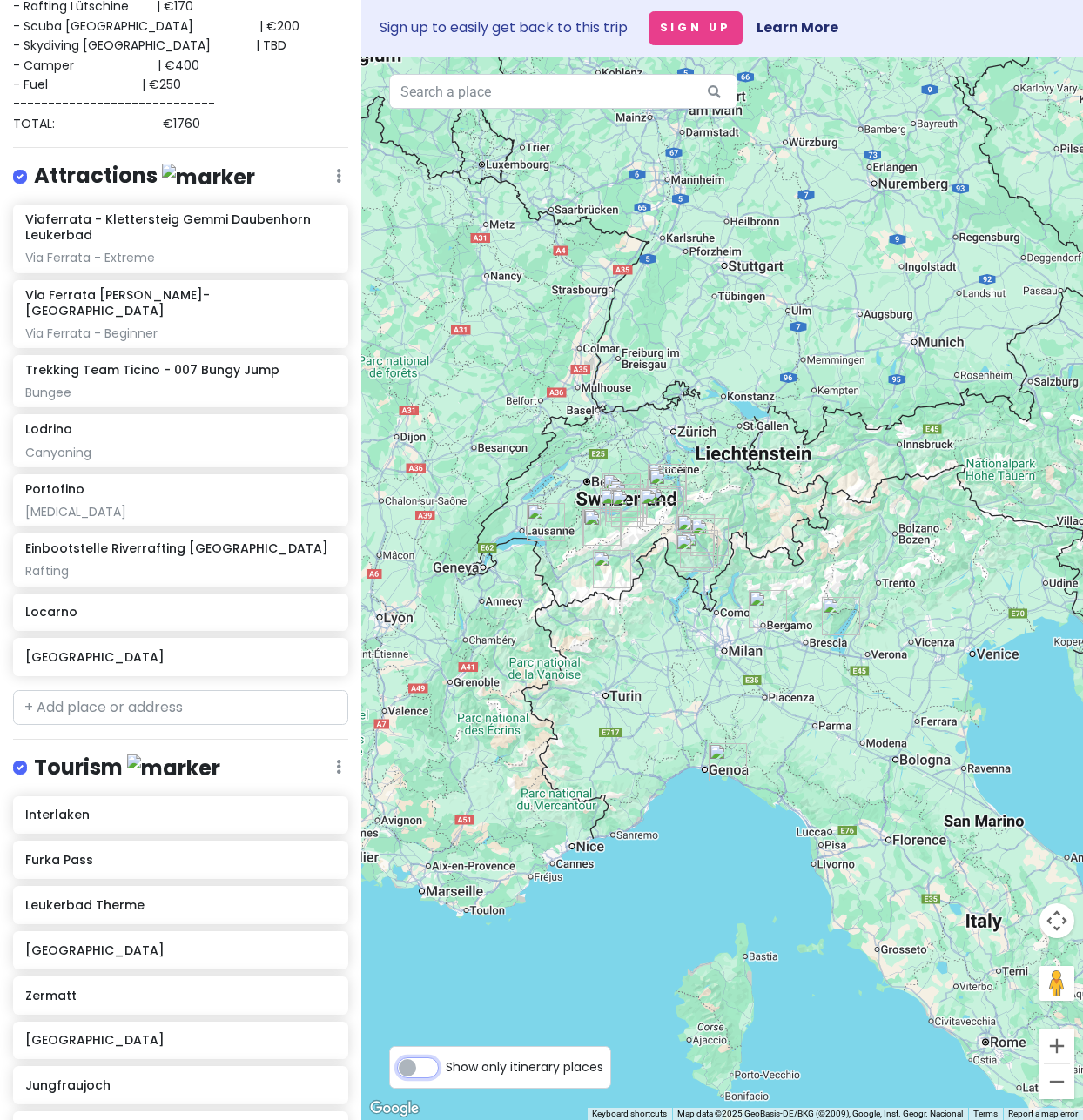
scroll to position [274, 0]
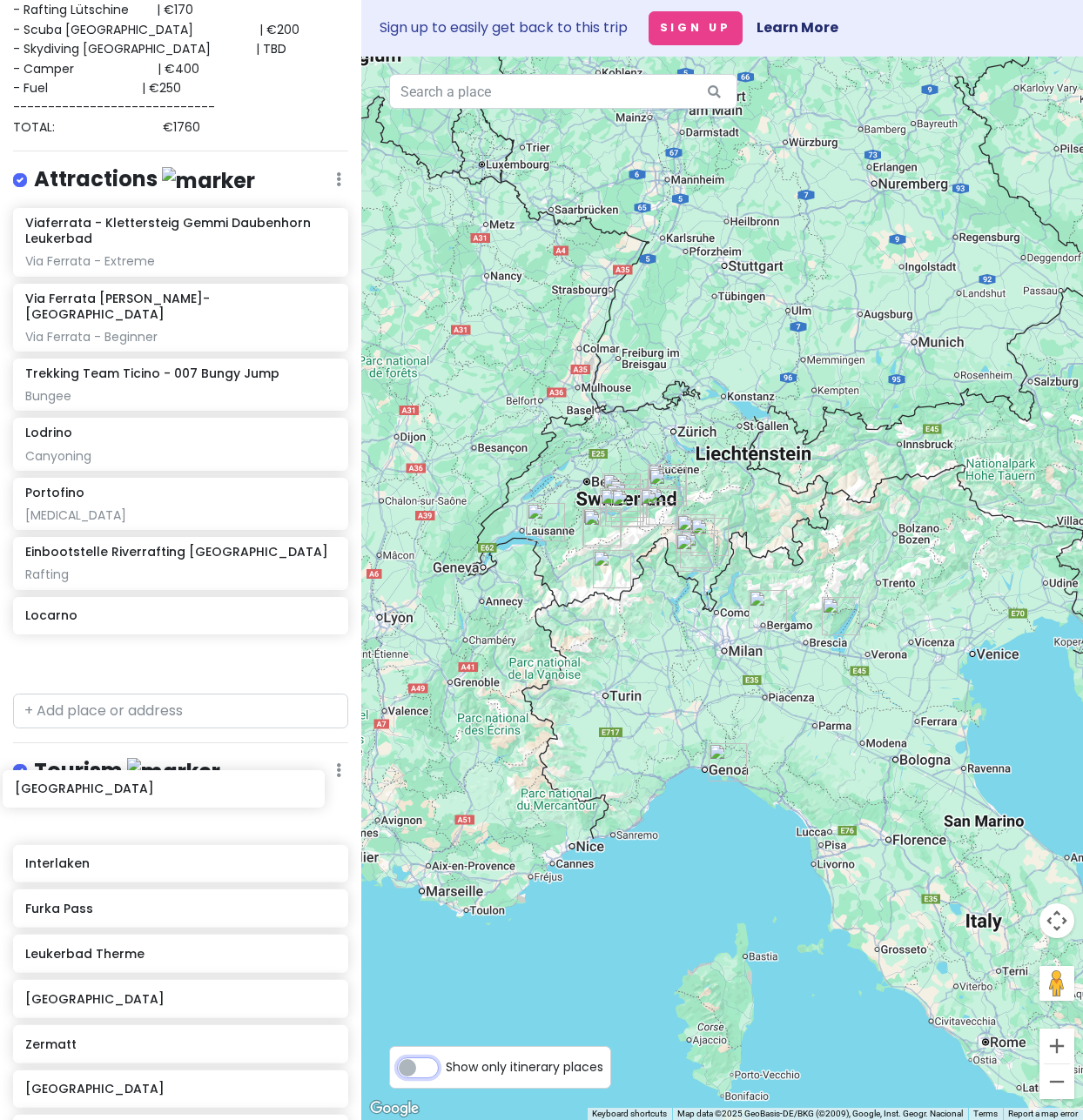
drag, startPoint x: 112, startPoint y: 647, endPoint x: 101, endPoint y: 792, distance: 145.4
click at [101, 792] on div "Interlaken Trip Private Change Dates Make a Copy Delete Trip Go Pro ⚡️ Give Fee…" at bounding box center [180, 560] width 361 height 1120
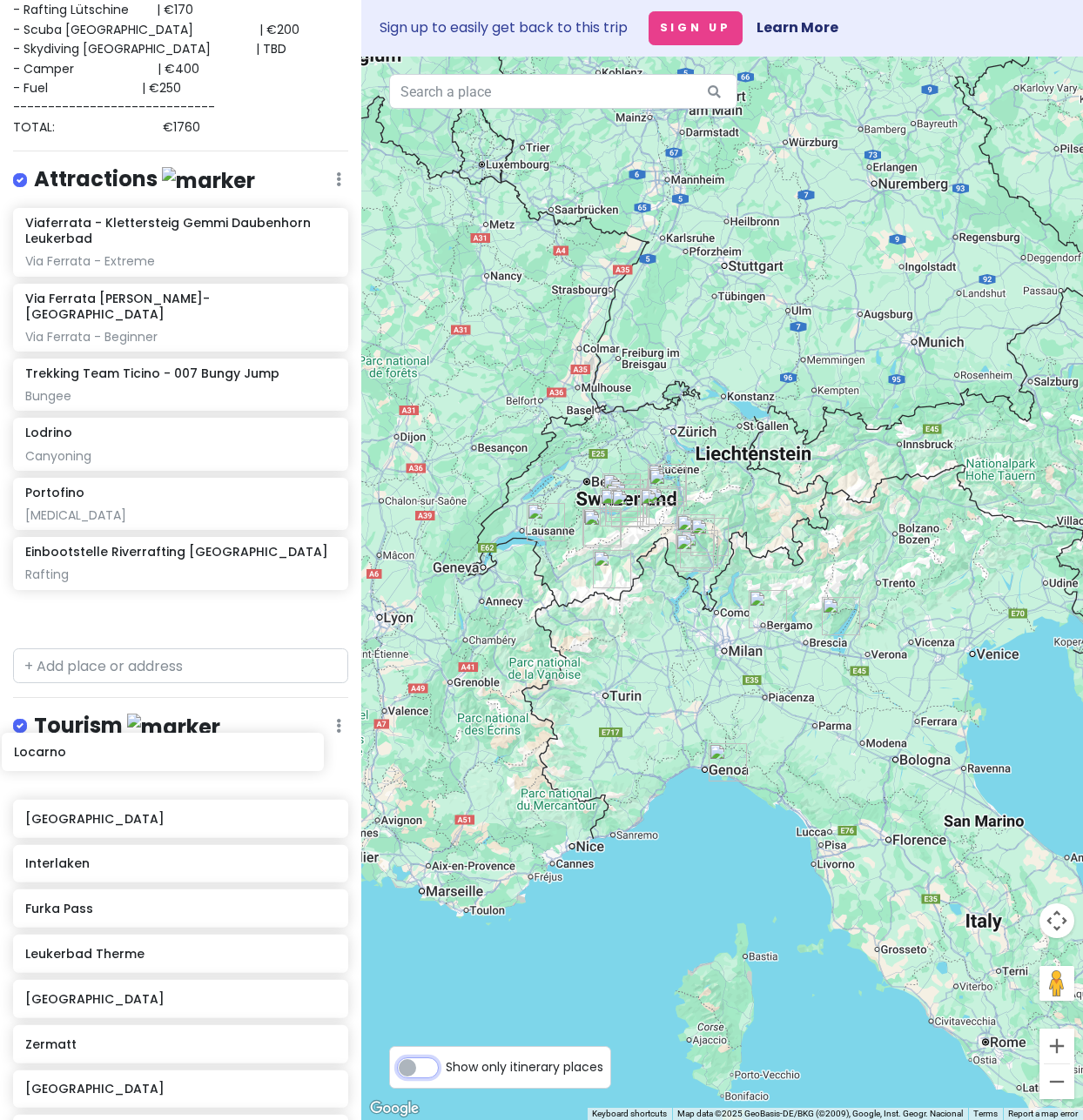
drag, startPoint x: 96, startPoint y: 605, endPoint x: 85, endPoint y: 758, distance: 153.4
click at [85, 758] on div "Interlaken Trip Private Change Dates Make a Copy Delete Trip Go Pro ⚡️ Give Fee…" at bounding box center [180, 560] width 361 height 1120
